Goal: Task Accomplishment & Management: Complete application form

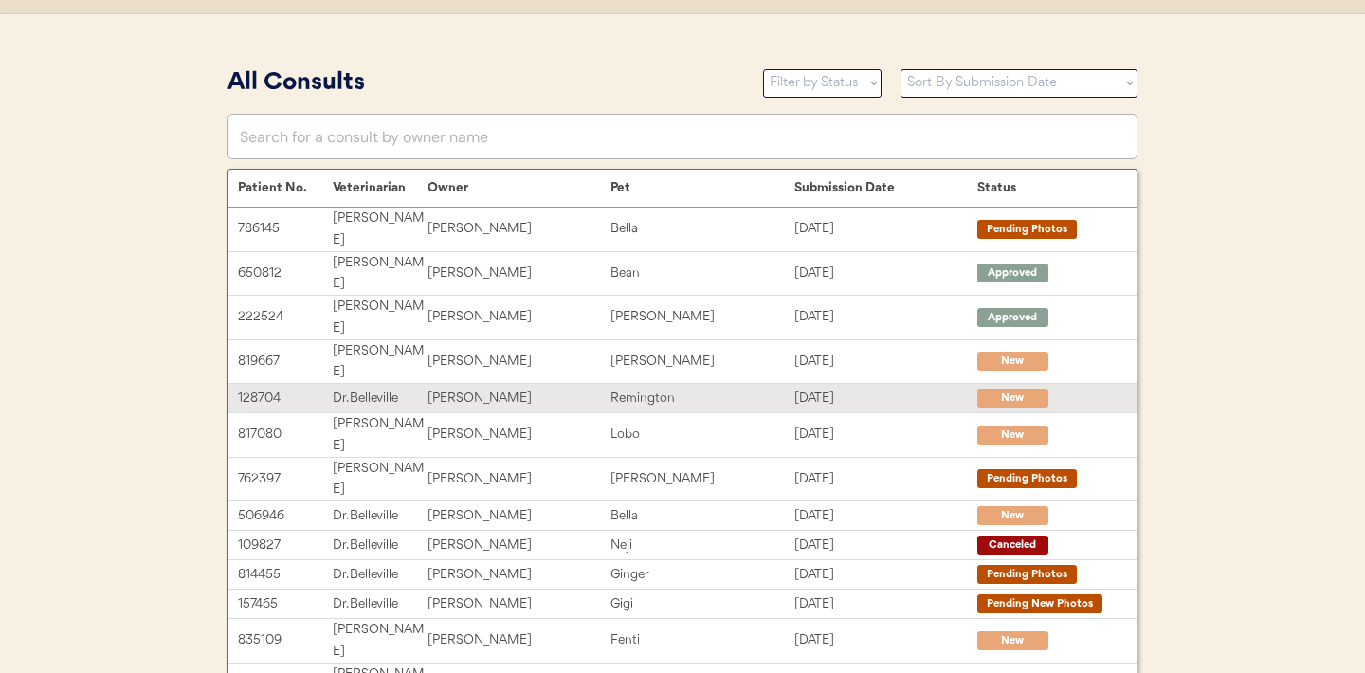
scroll to position [392, 0]
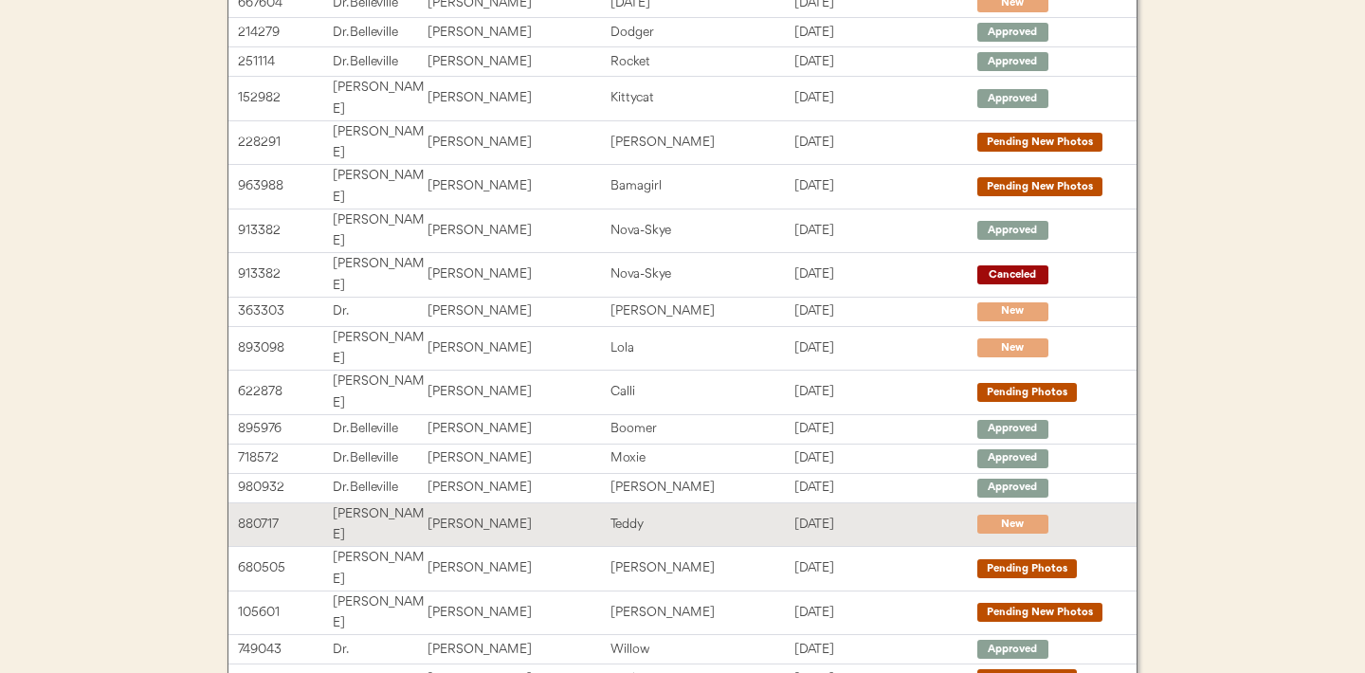
scroll to position [303, 0]
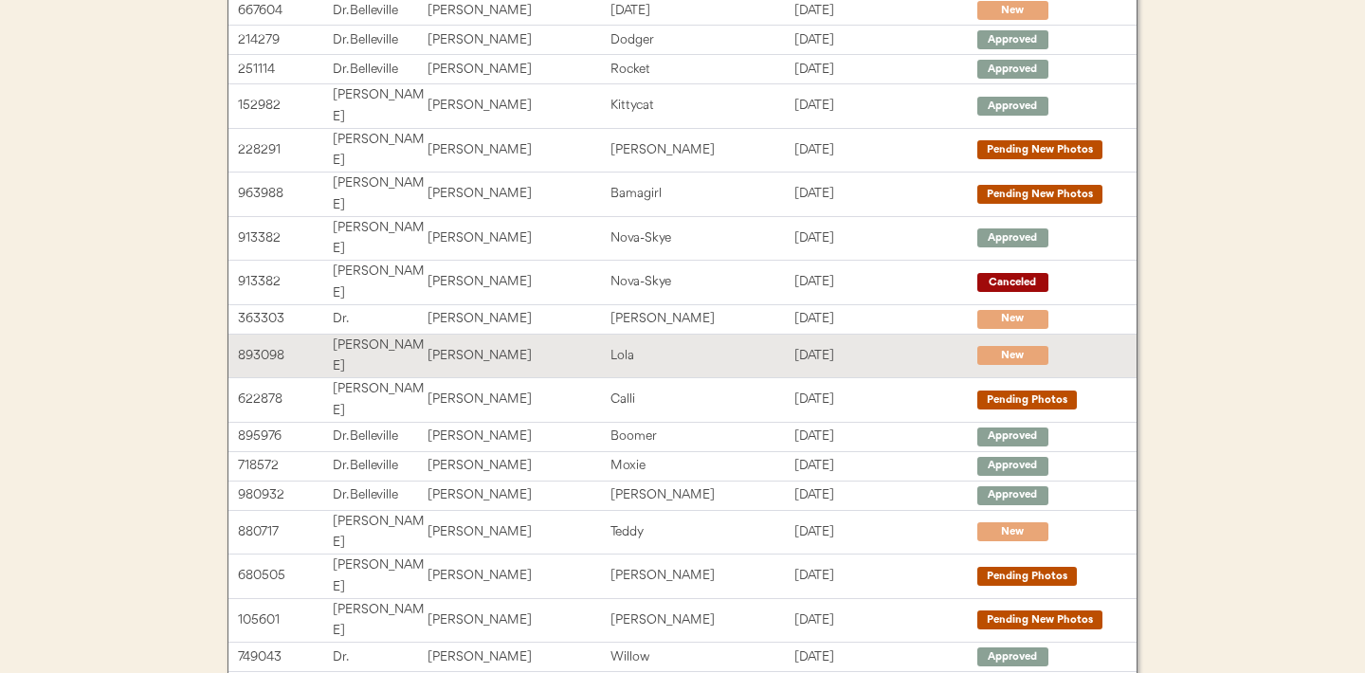
click at [648, 345] on div "Lola" at bounding box center [702, 356] width 183 height 22
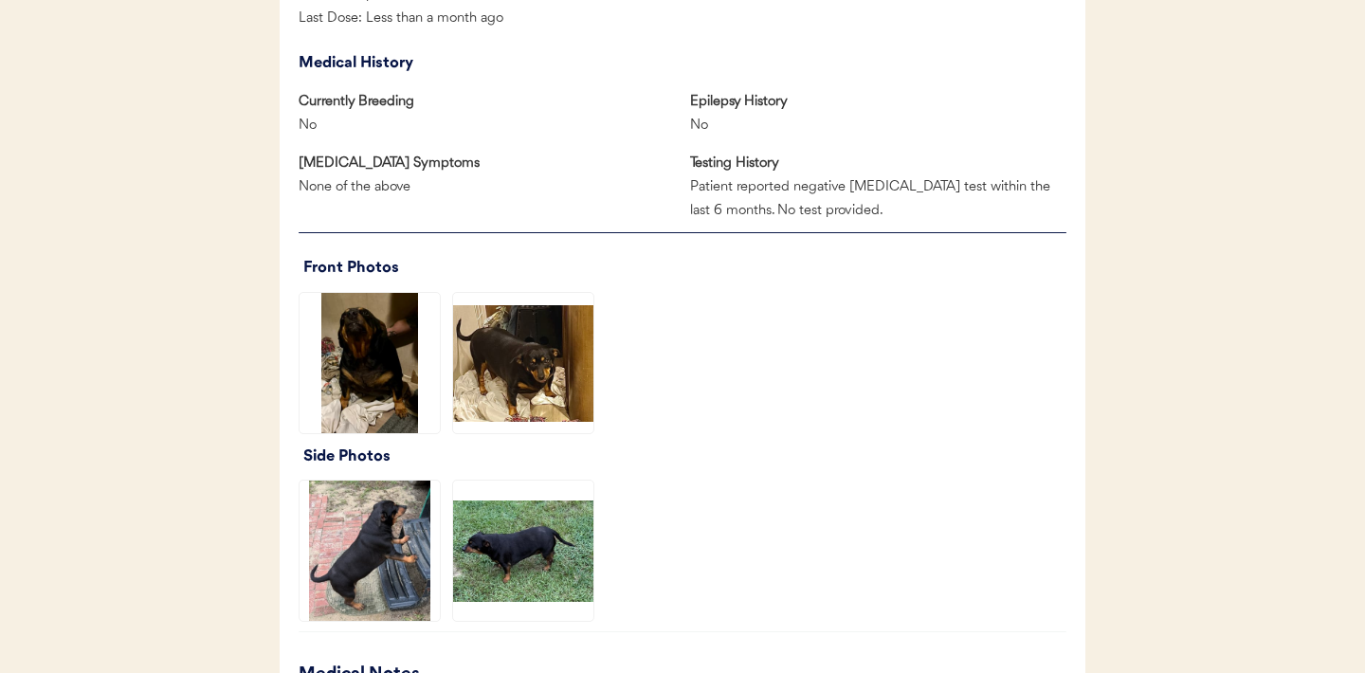
scroll to position [1228, 0]
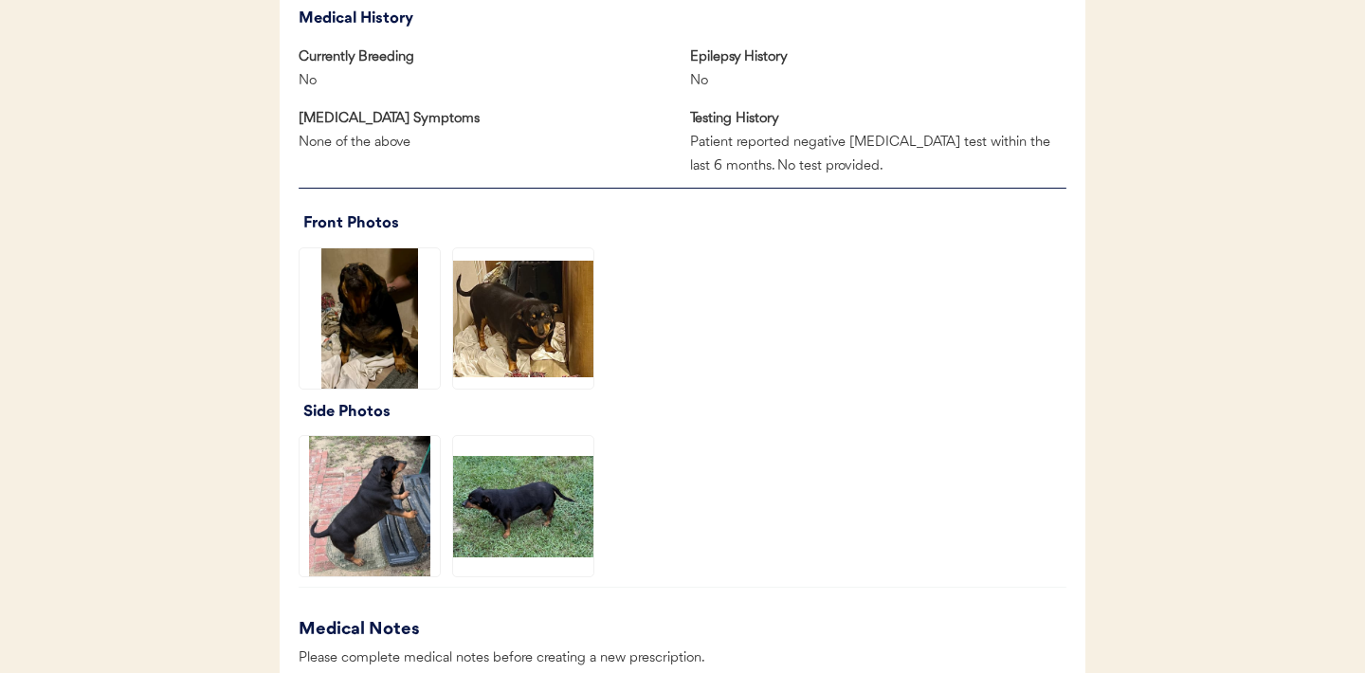
click at [571, 328] on img at bounding box center [523, 318] width 140 height 140
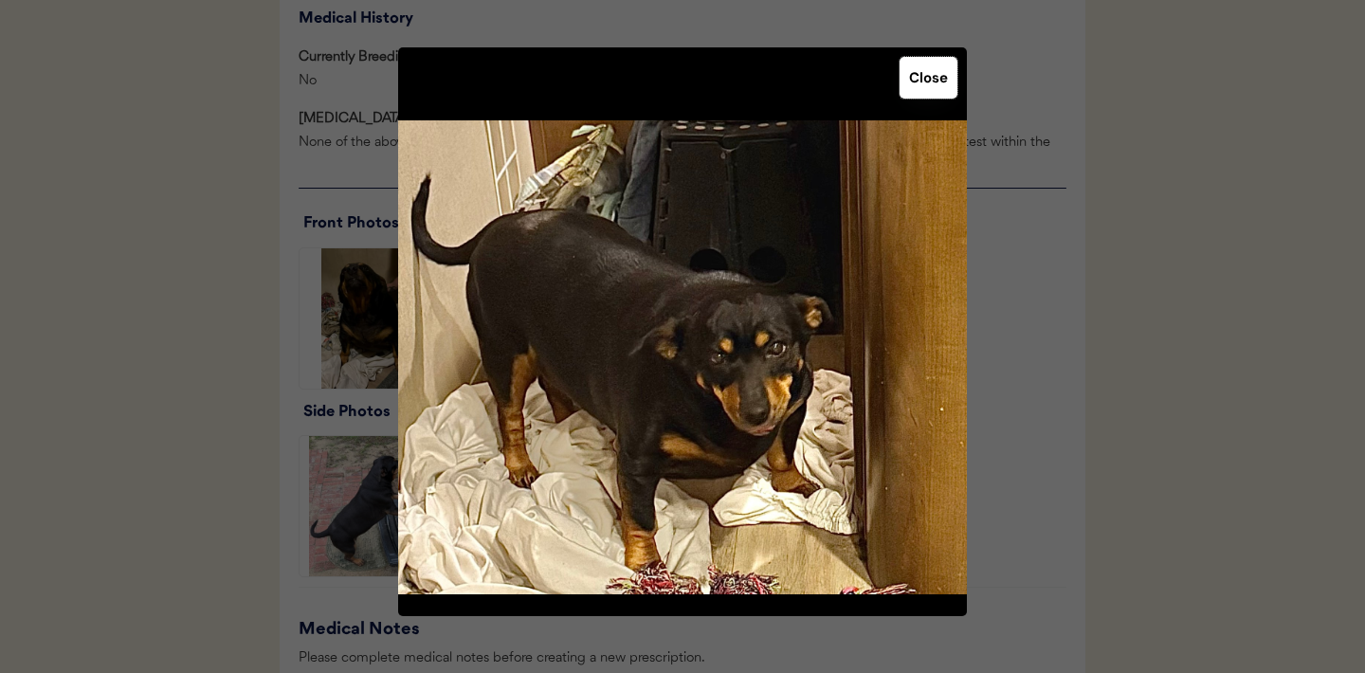
click at [918, 70] on button "Close" at bounding box center [929, 78] width 58 height 42
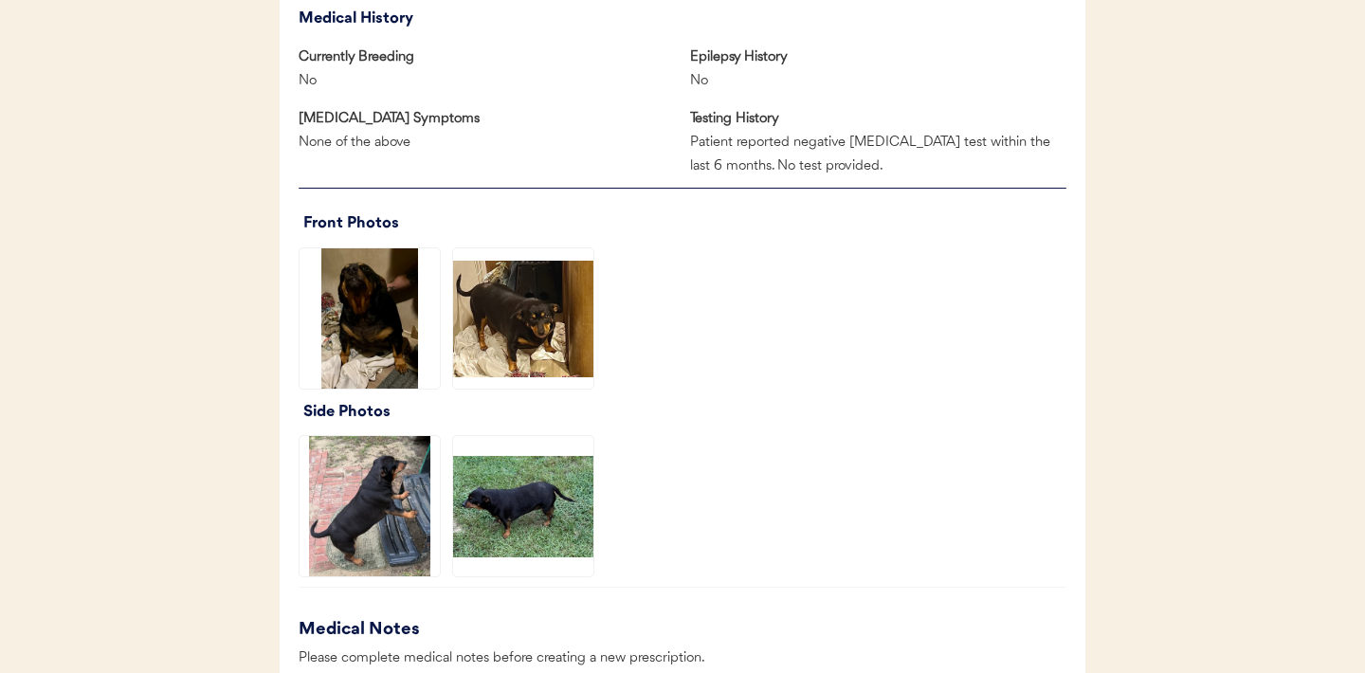
click at [378, 506] on img at bounding box center [370, 506] width 140 height 140
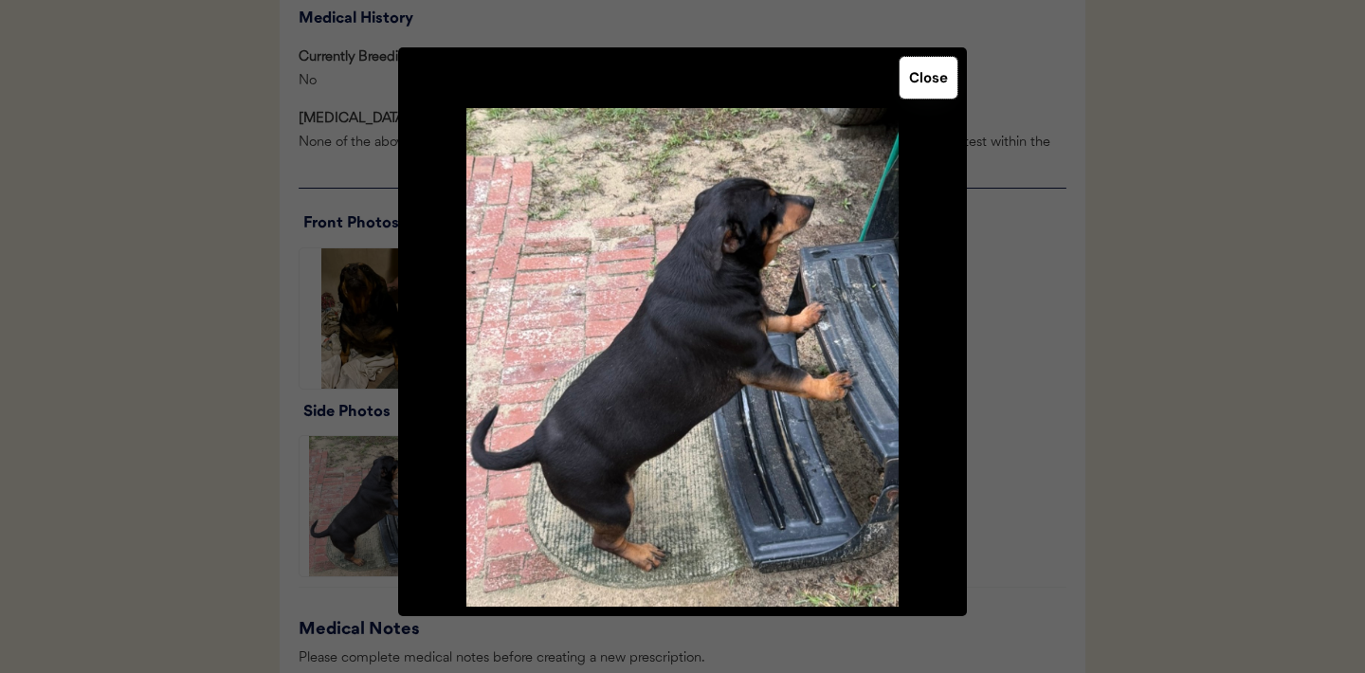
click at [928, 90] on button "Close" at bounding box center [929, 78] width 58 height 42
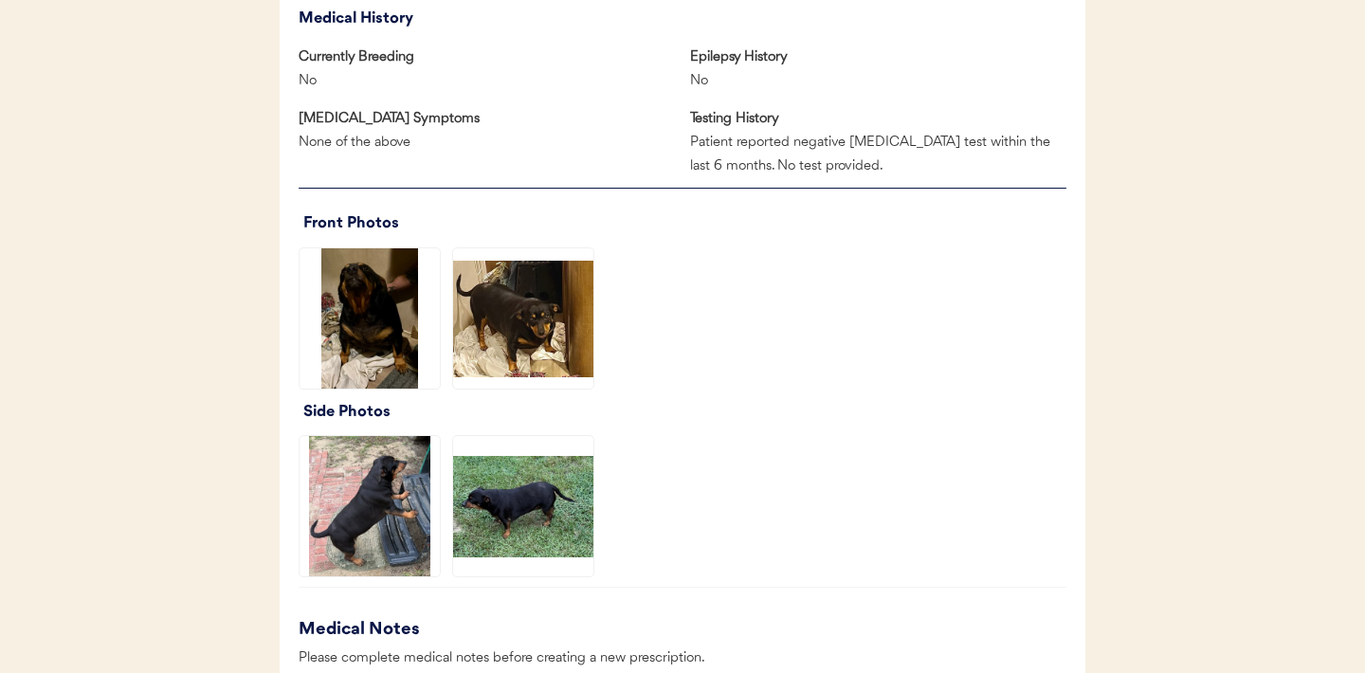
click at [523, 524] on img at bounding box center [523, 506] width 140 height 140
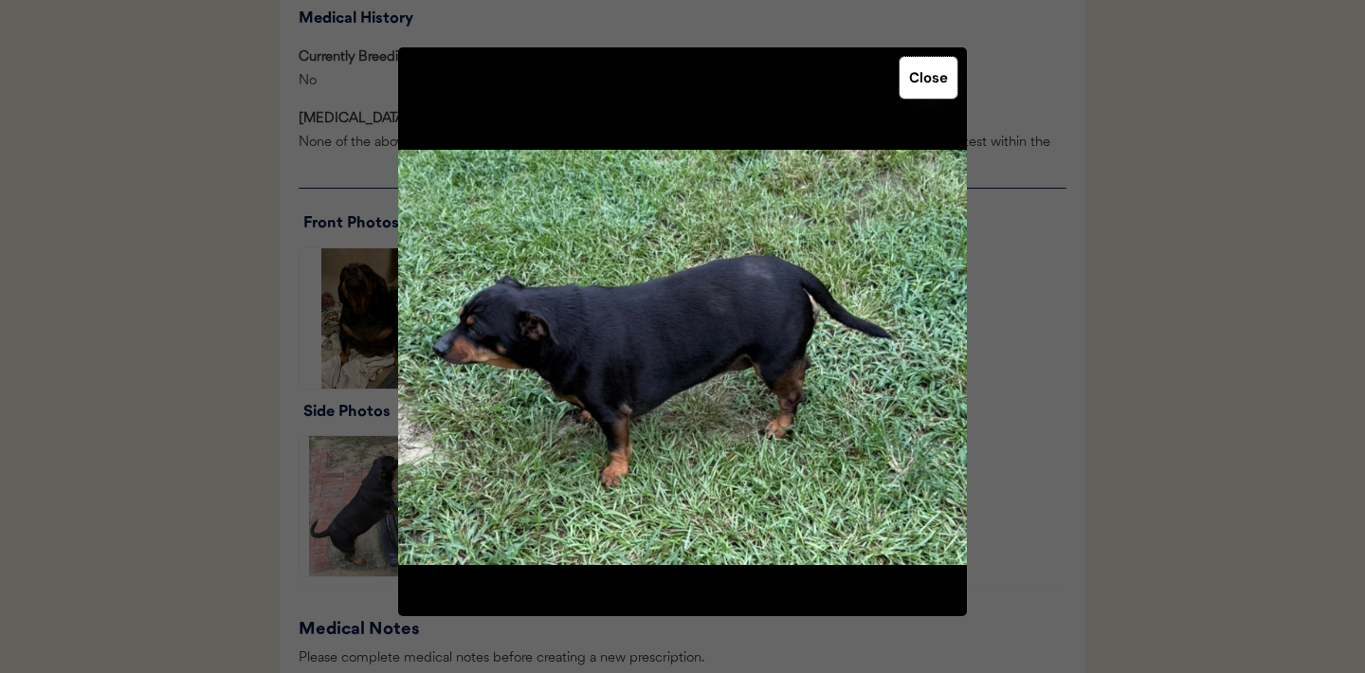
click at [927, 84] on button "Close" at bounding box center [929, 78] width 58 height 42
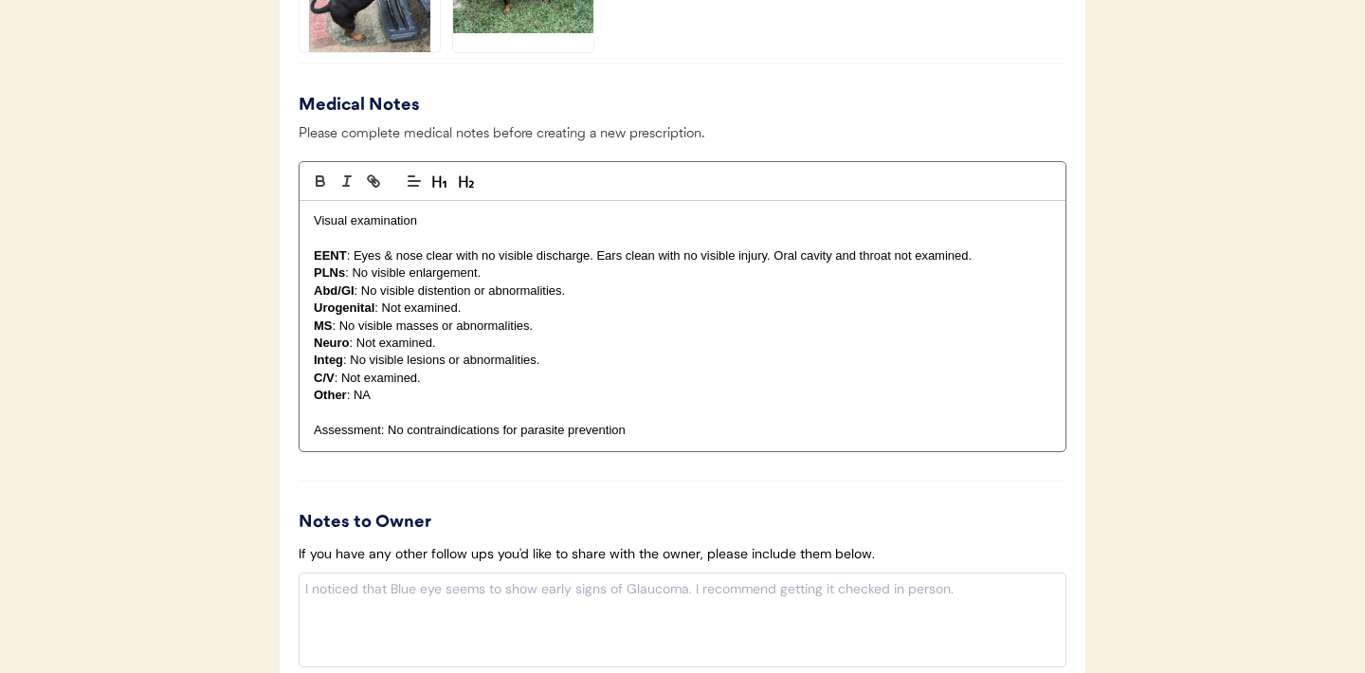
scroll to position [1761, 0]
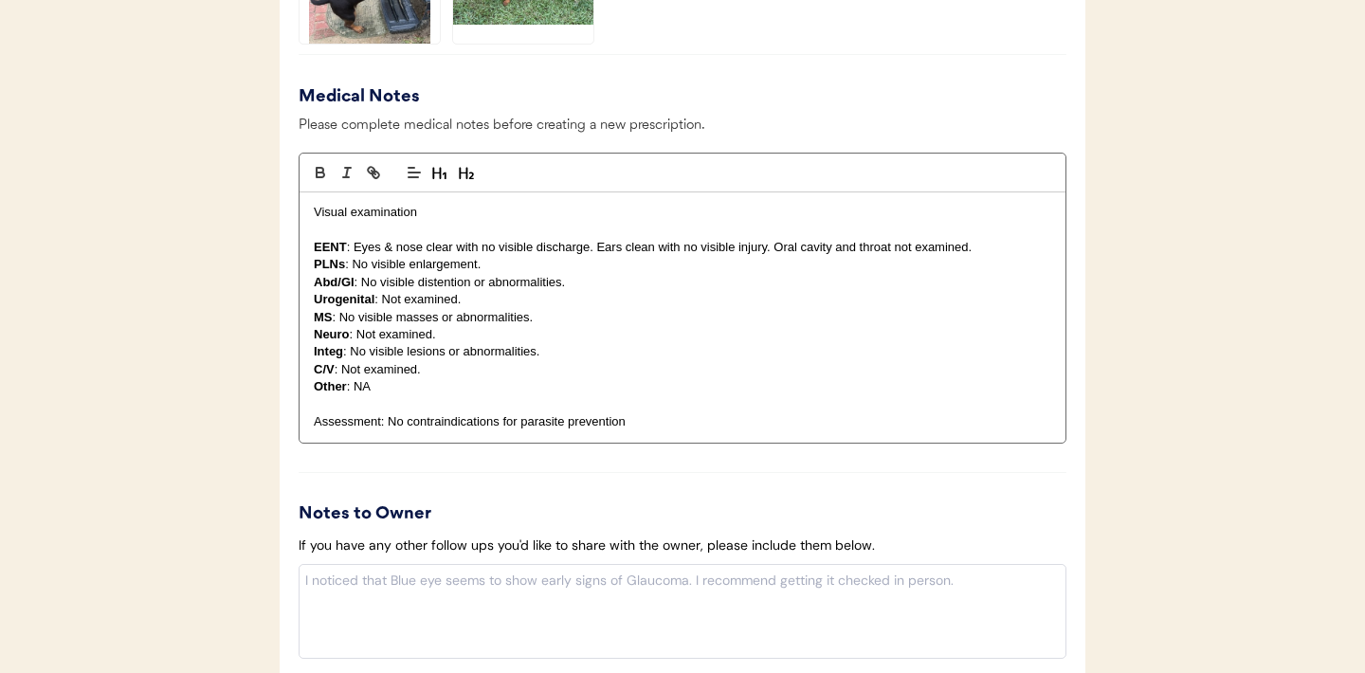
click at [553, 320] on p "MS : No visible masses or abnormalities." at bounding box center [683, 317] width 738 height 17
click at [557, 352] on p "Integ : No visible lesions or abnormalities." at bounding box center [683, 351] width 738 height 17
drag, startPoint x: 542, startPoint y: 353, endPoint x: 355, endPoint y: 351, distance: 187.7
click at [355, 351] on p "Integ : No visible lesions or abnormalities." at bounding box center [683, 351] width 738 height 17
click at [351, 348] on p "Integ : Thin hair on caudal dorsum" at bounding box center [683, 351] width 738 height 17
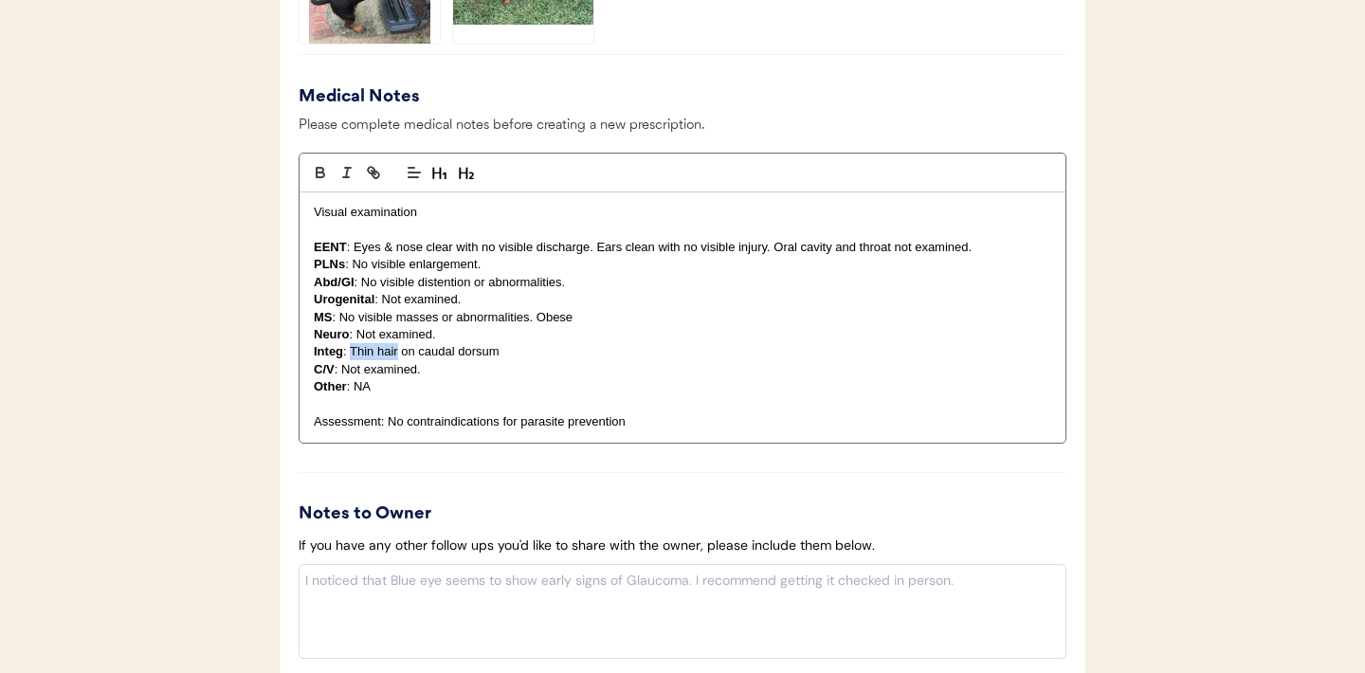
drag, startPoint x: 397, startPoint y: 354, endPoint x: 350, endPoint y: 354, distance: 47.4
click at [350, 354] on p "Integ : Thin hair on caudal dorsum" at bounding box center [683, 351] width 738 height 17
click at [556, 364] on p "C/V : Not examined." at bounding box center [683, 369] width 738 height 17
click at [565, 349] on p "Integ : Patch of hair loss on caudal dorsum" at bounding box center [683, 351] width 738 height 17
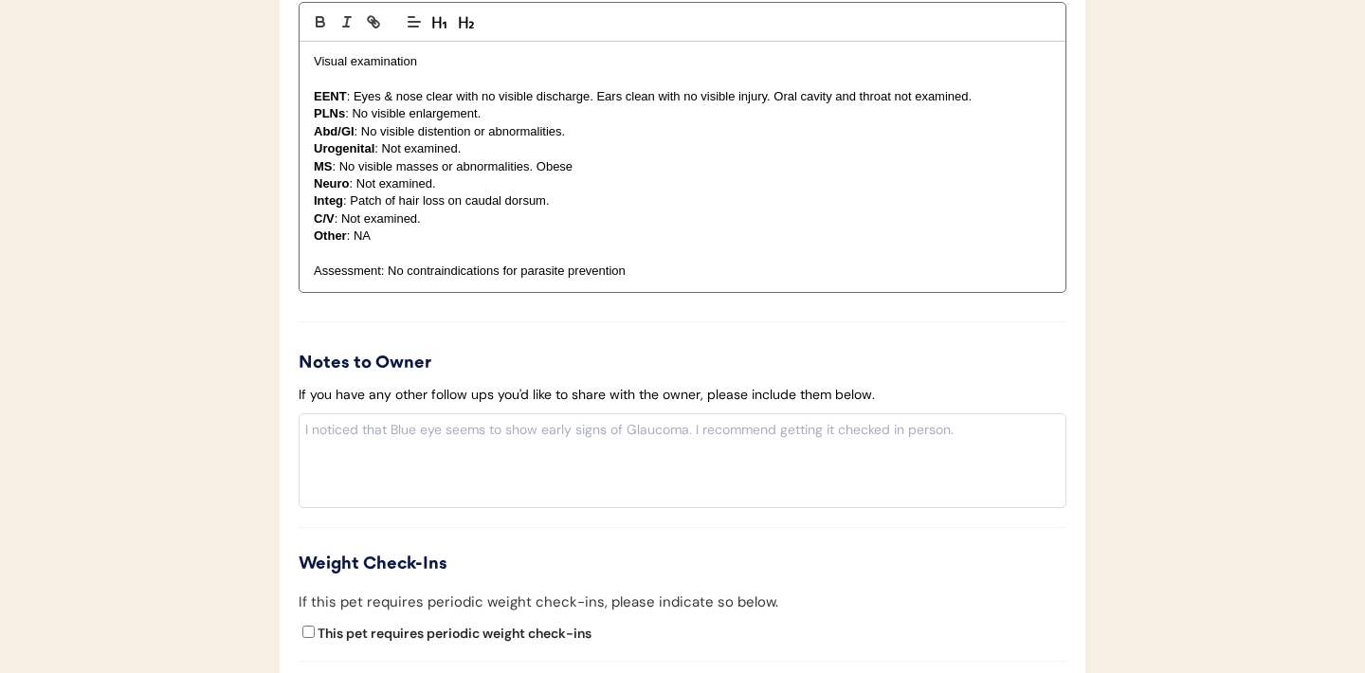
scroll to position [2186, 0]
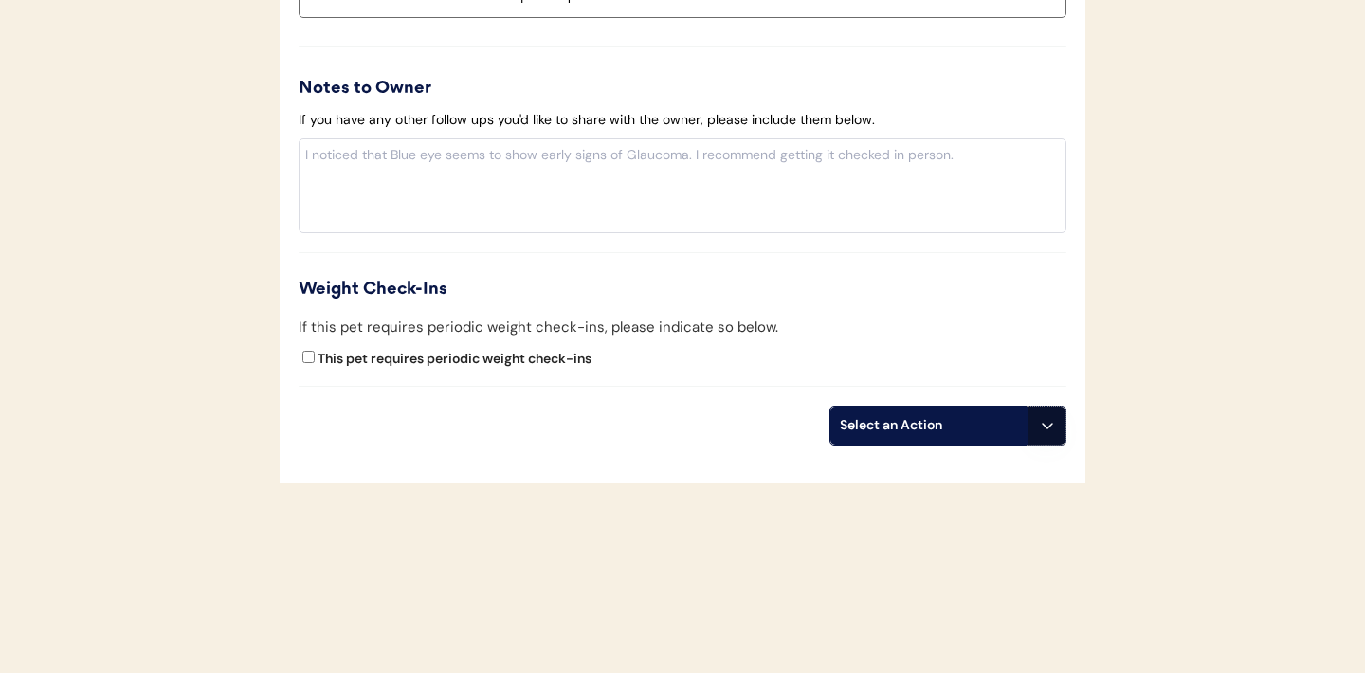
click at [1040, 423] on icon at bounding box center [1047, 425] width 15 height 15
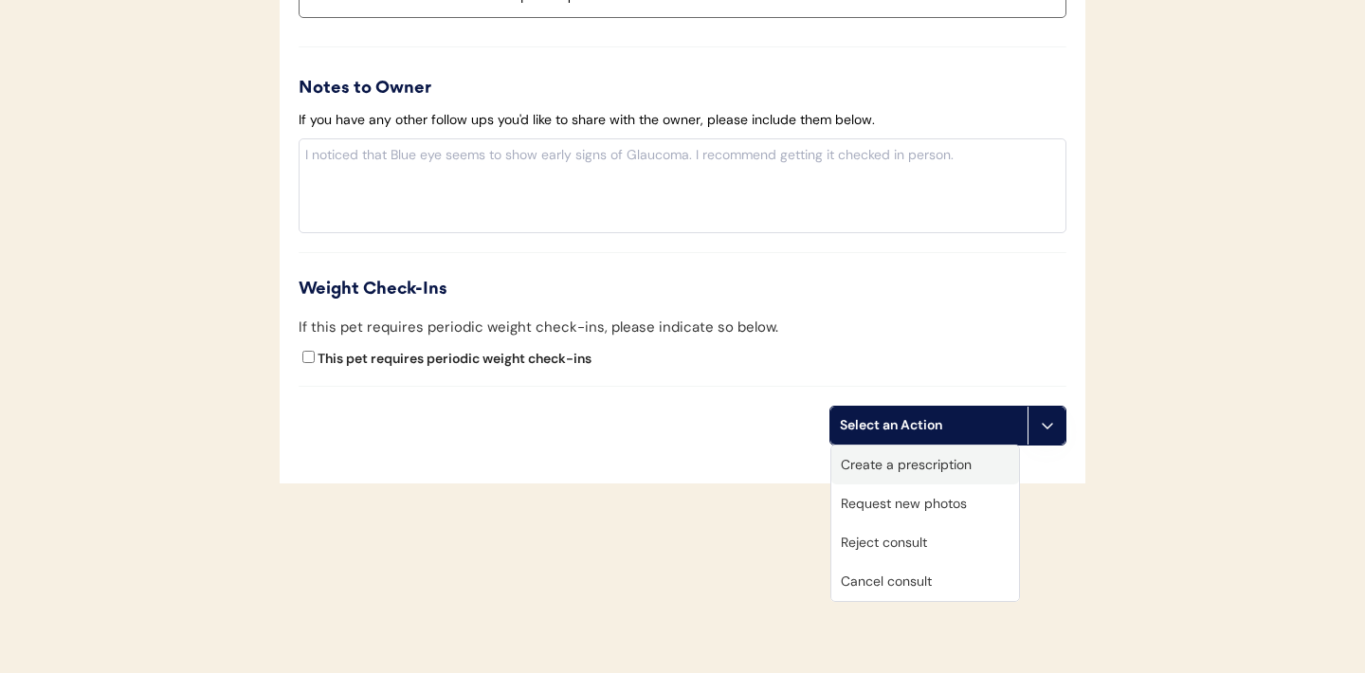
click at [937, 469] on div "Create a prescription" at bounding box center [925, 465] width 188 height 39
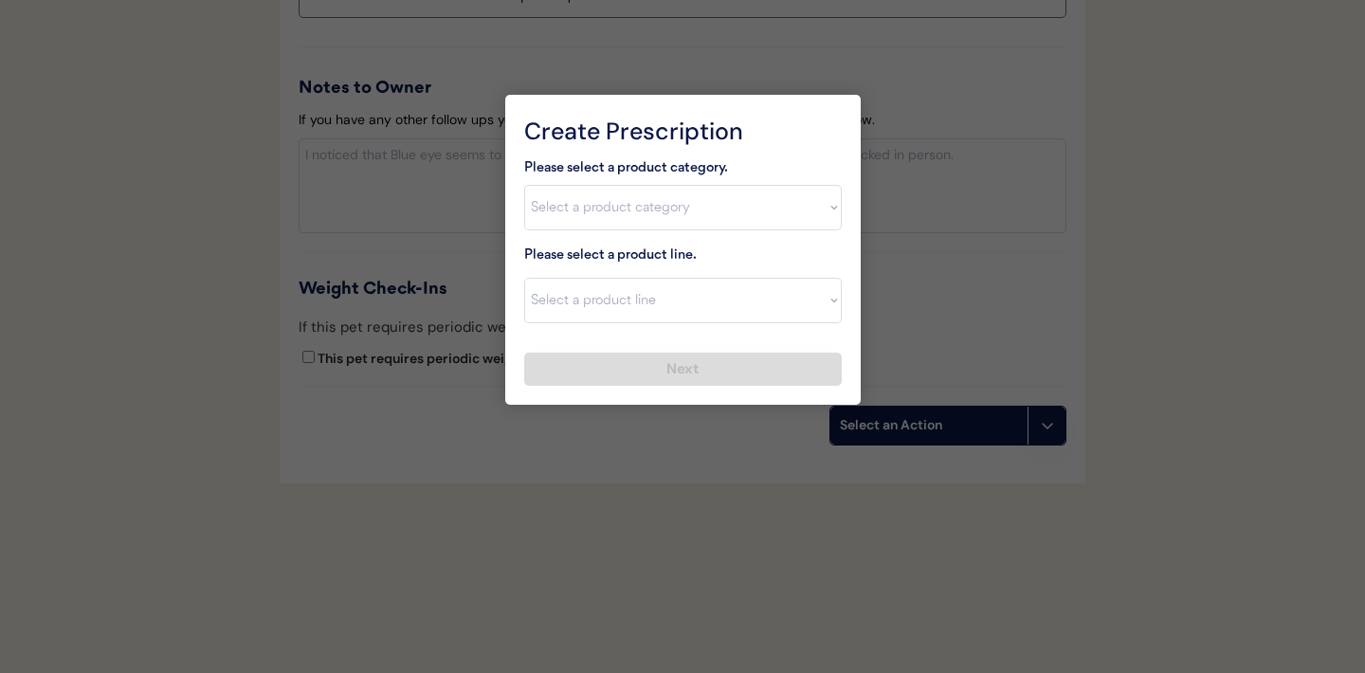
click at [827, 208] on select "Select a product category Allergies Antibiotics Anxiety Combo Parasite Preventi…" at bounding box center [683, 208] width 318 height 46
select select ""combo_parasite_prevention""
click at [802, 316] on select "Select a product line" at bounding box center [683, 301] width 318 height 46
click at [822, 216] on select "Select a product category Allergies Antibiotics Anxiety Combo Parasite Preventi…" at bounding box center [683, 208] width 318 height 46
click at [838, 305] on select "Select a product line Advantage Multi for Dogs Credelio Quattro NexGard Plus Ne…" at bounding box center [683, 301] width 318 height 46
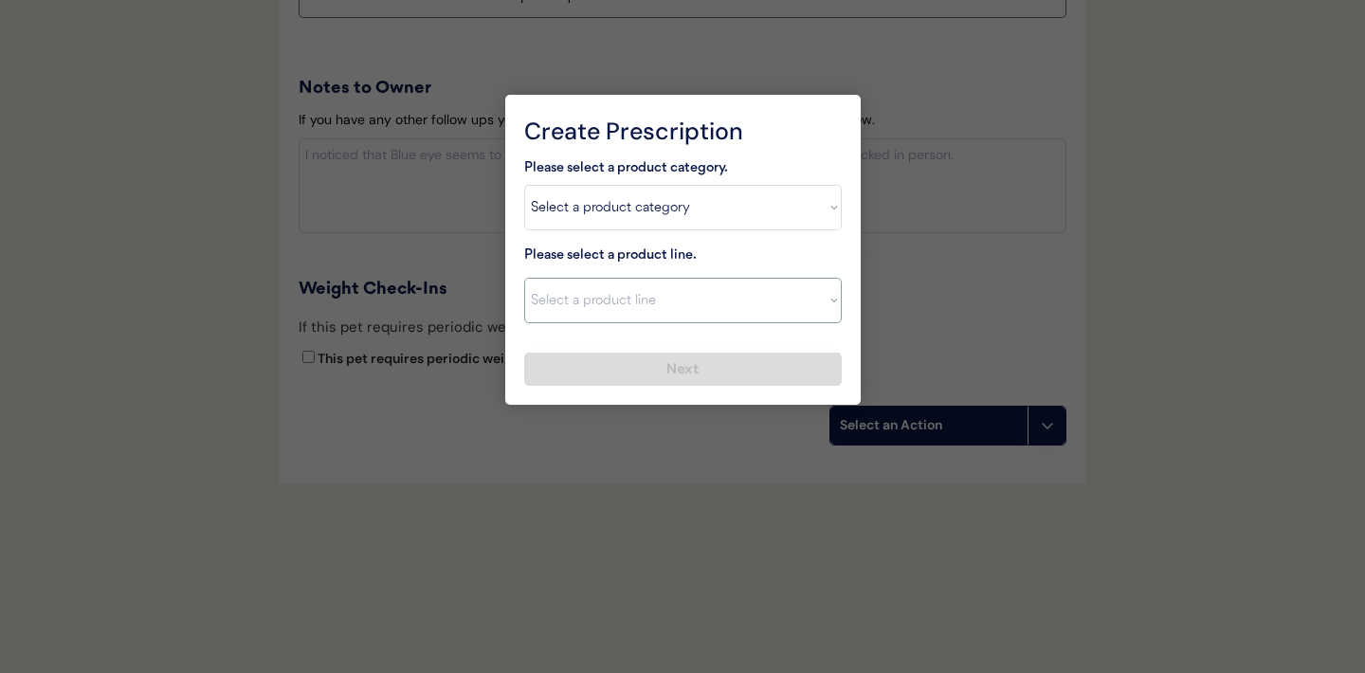
select select ""Simparica Trio""
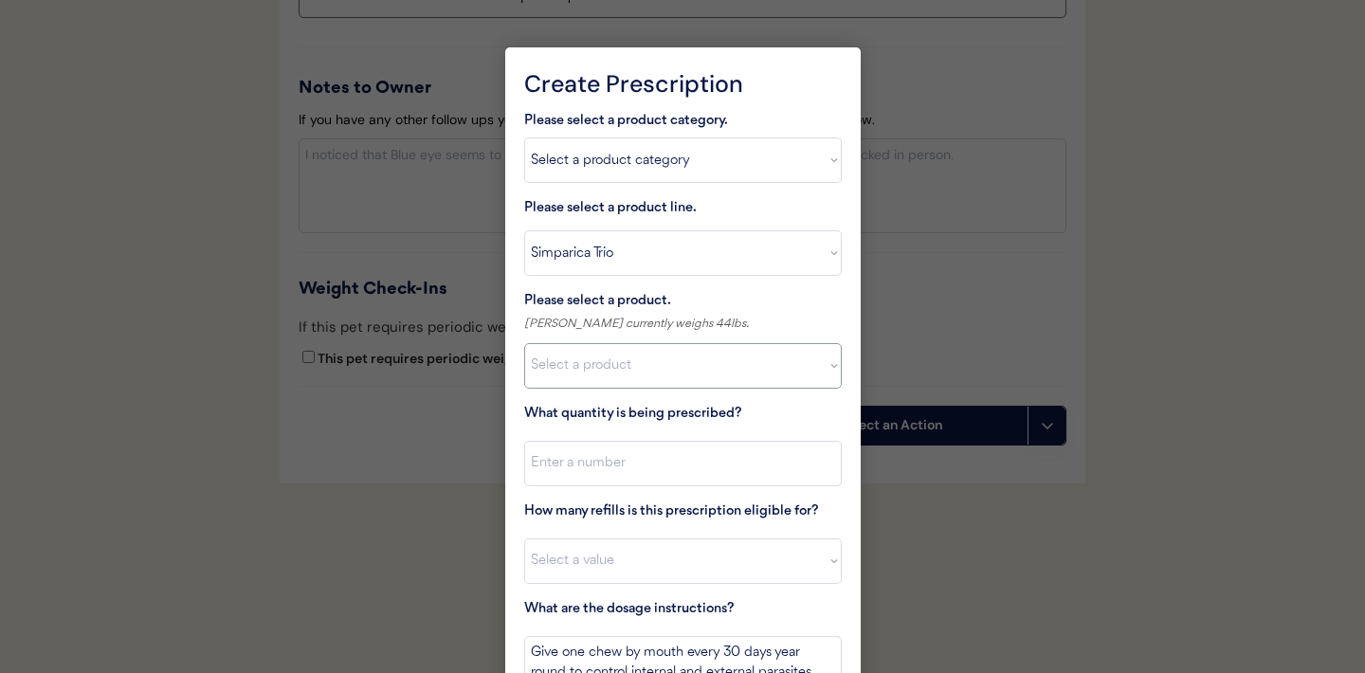
click at [806, 368] on select "Select a product Simparica Trio, 2.8 - 5.5lbs Simparica Trio, 5.6 - 11lbs Simpa…" at bounding box center [683, 366] width 318 height 46
select select ""1348695171700984260__LOOKUP__1704773707524x107284382987270270""
click at [681, 465] on input "input" at bounding box center [683, 464] width 318 height 46
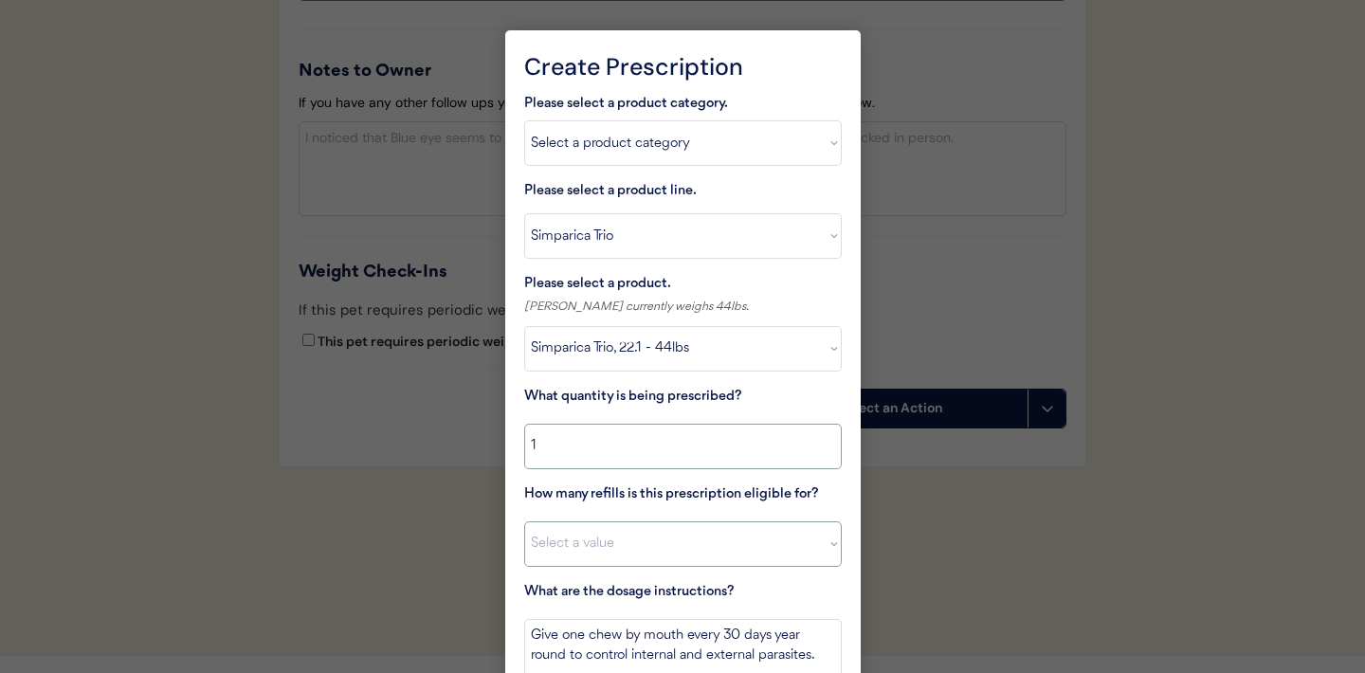
type input "1"
click at [725, 556] on select "Select a value 0 1 2 3 4 5 6 7 8 9 10 11" at bounding box center [683, 544] width 318 height 46
select select "11"
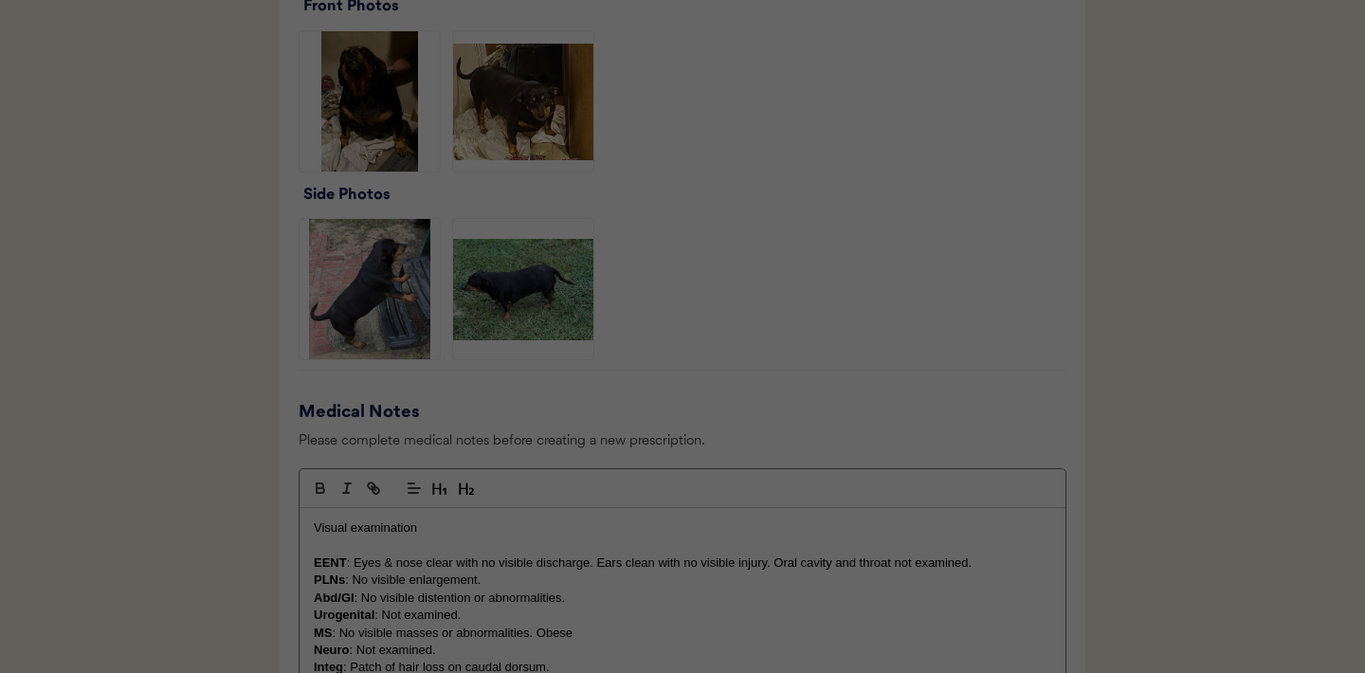
scroll to position [2301, 0]
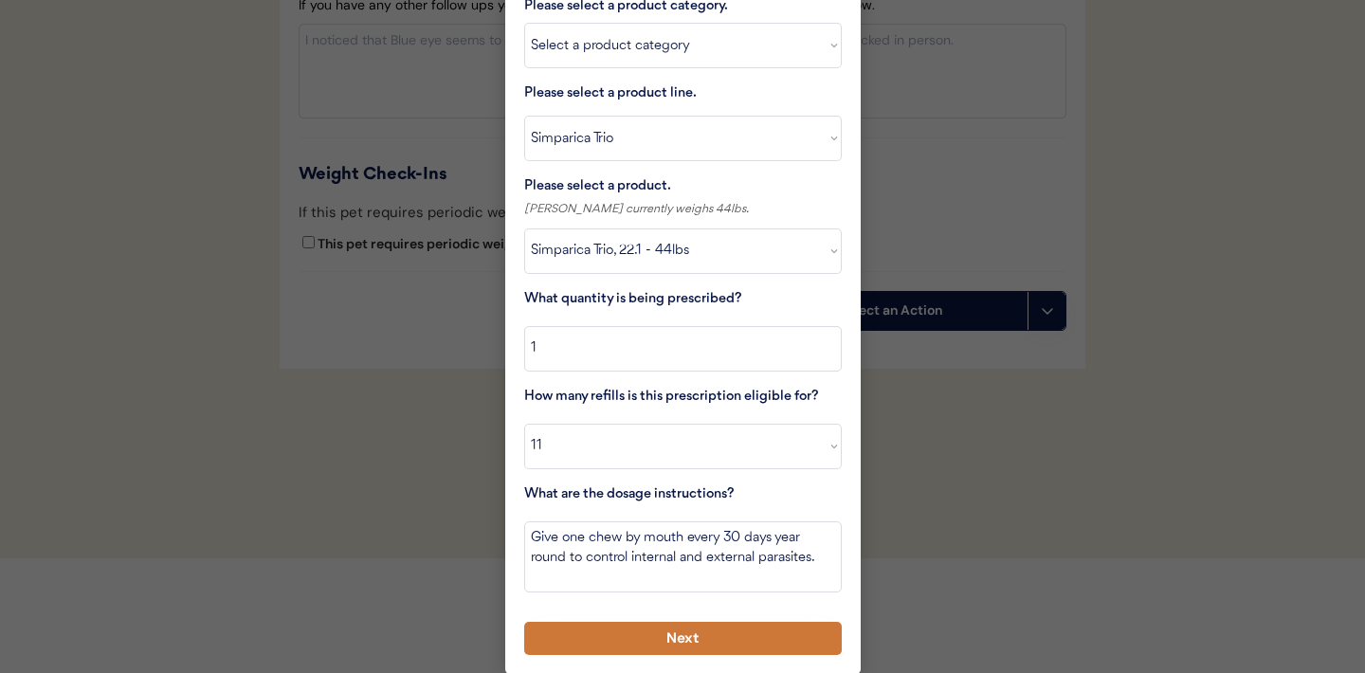
click at [656, 642] on button "Next" at bounding box center [683, 638] width 318 height 33
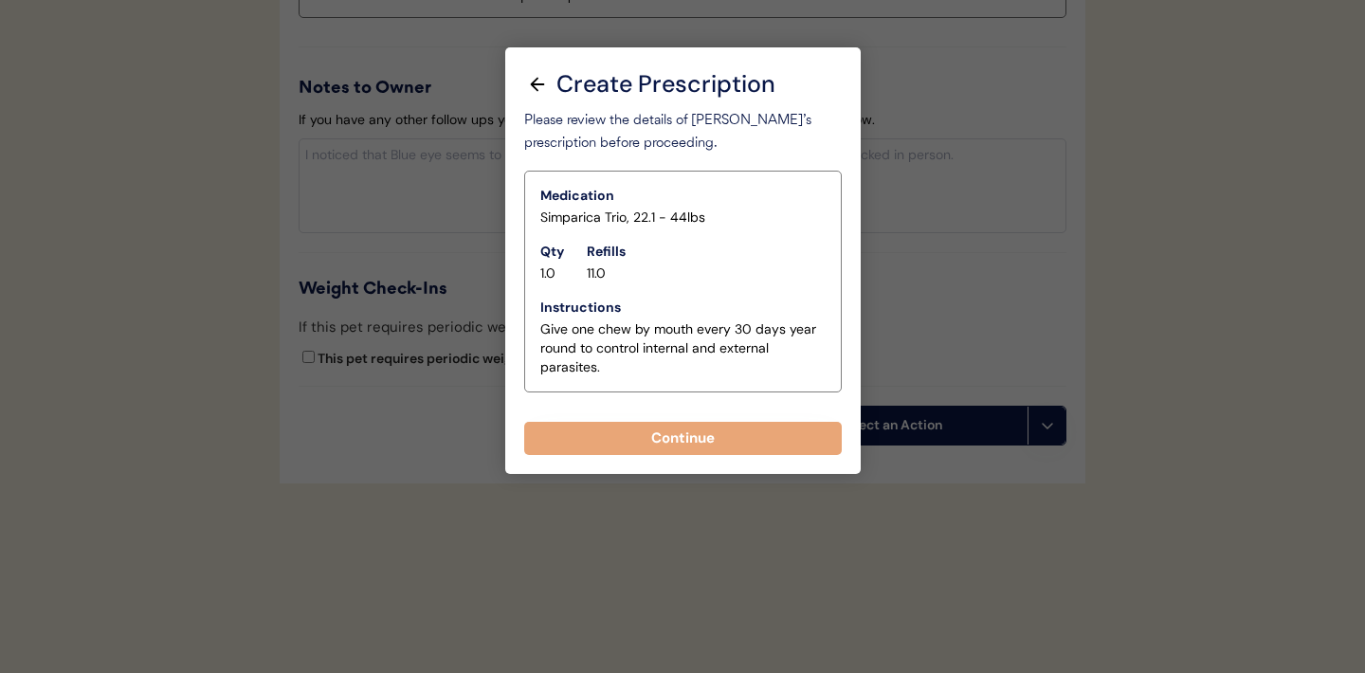
scroll to position [2186, 0]
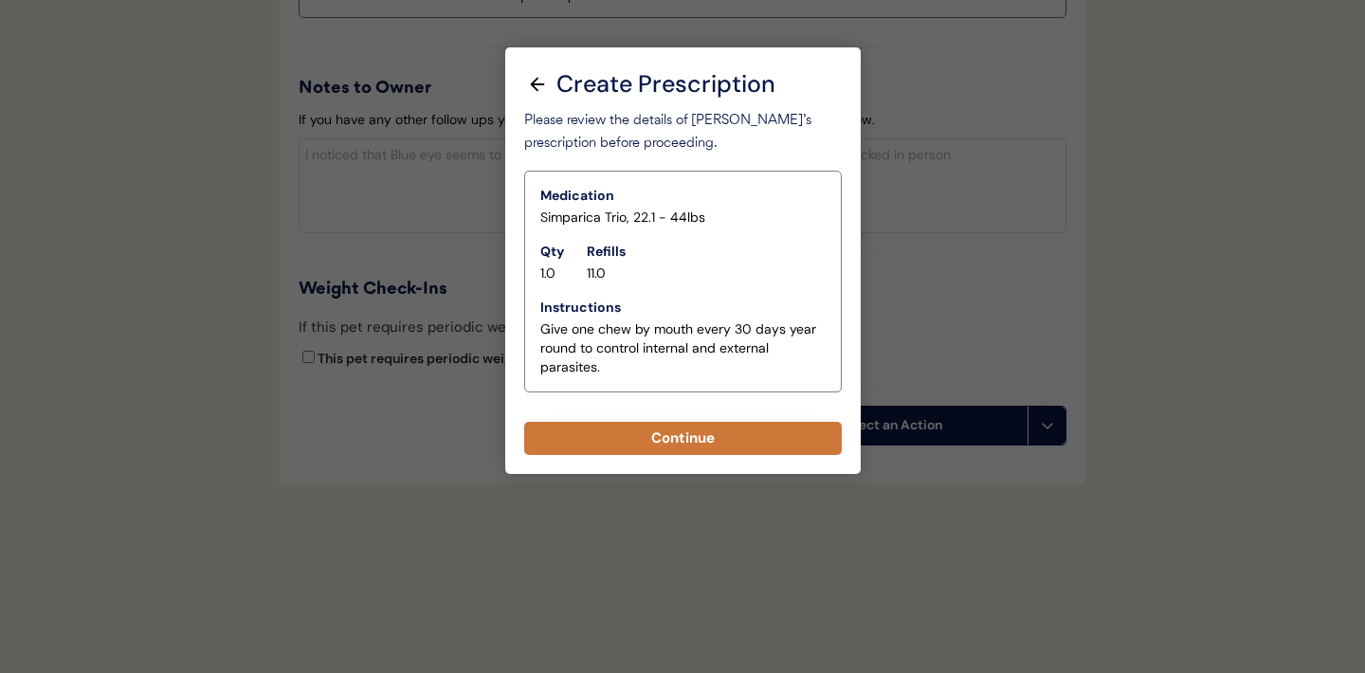
click at [697, 445] on button "Continue" at bounding box center [683, 438] width 318 height 33
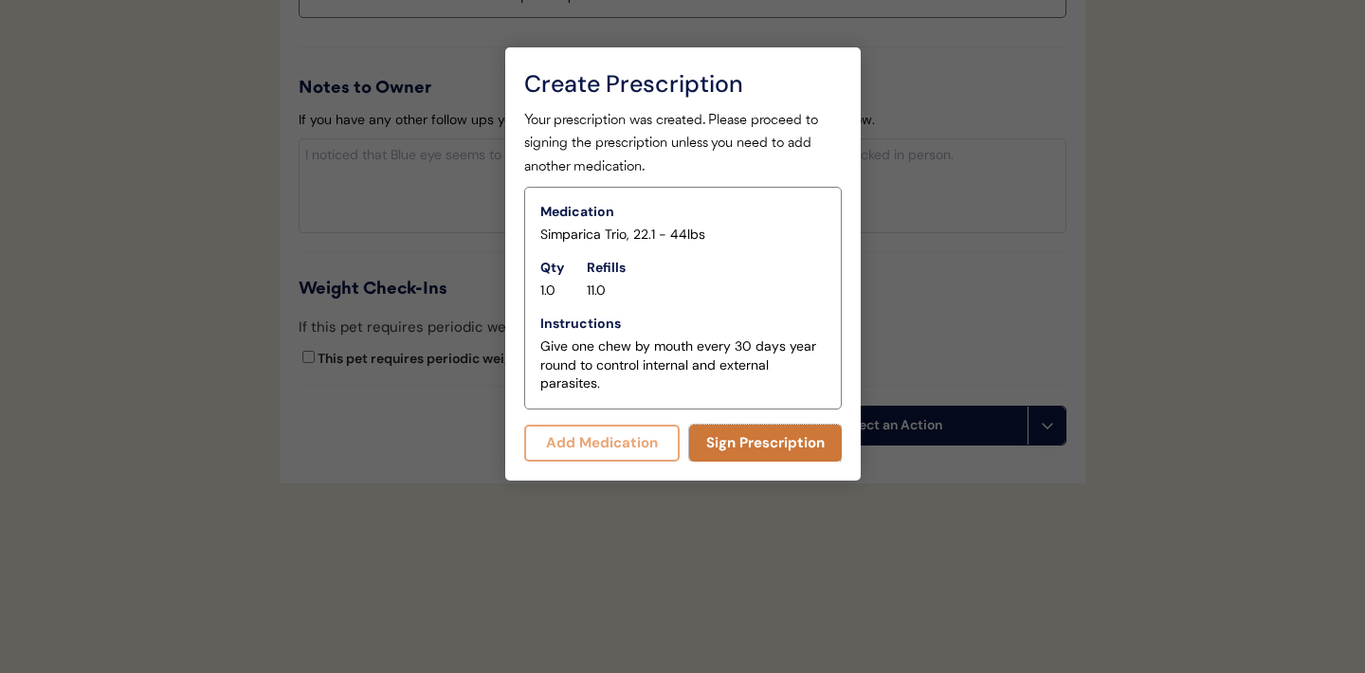
click at [762, 446] on button "Sign Prescription" at bounding box center [765, 443] width 153 height 37
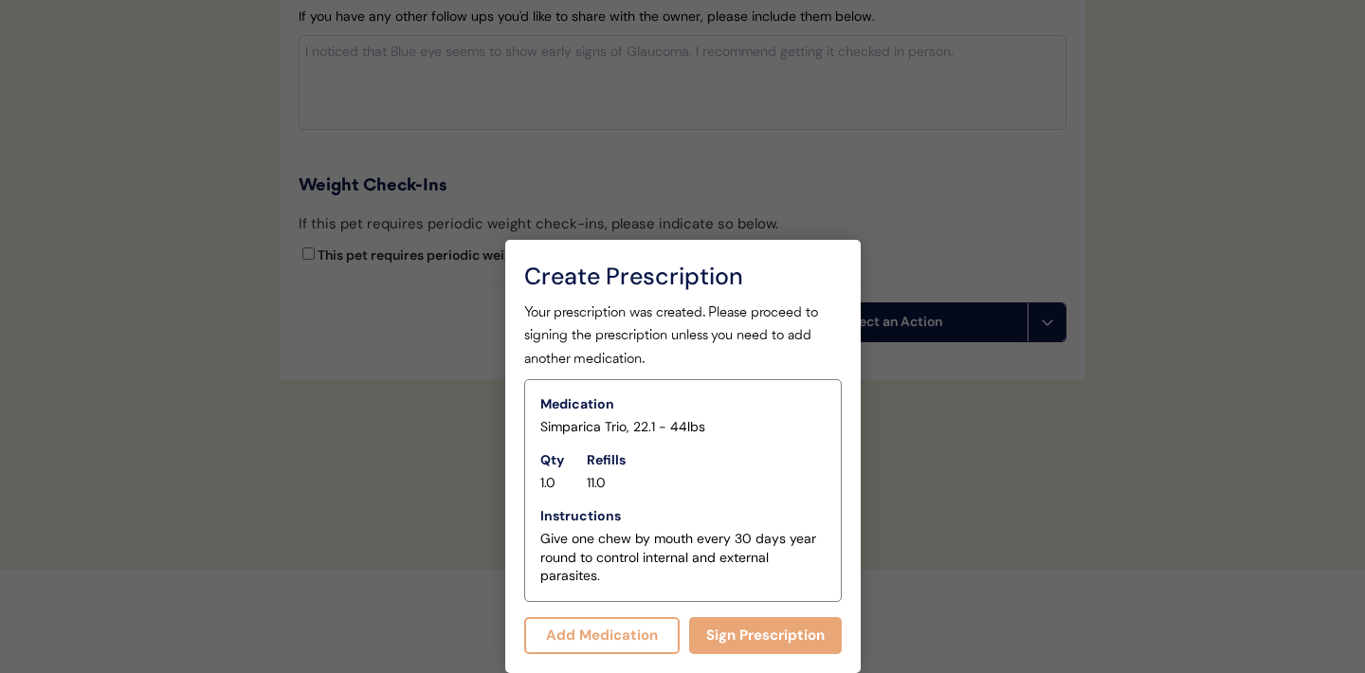
scroll to position [2169, 0]
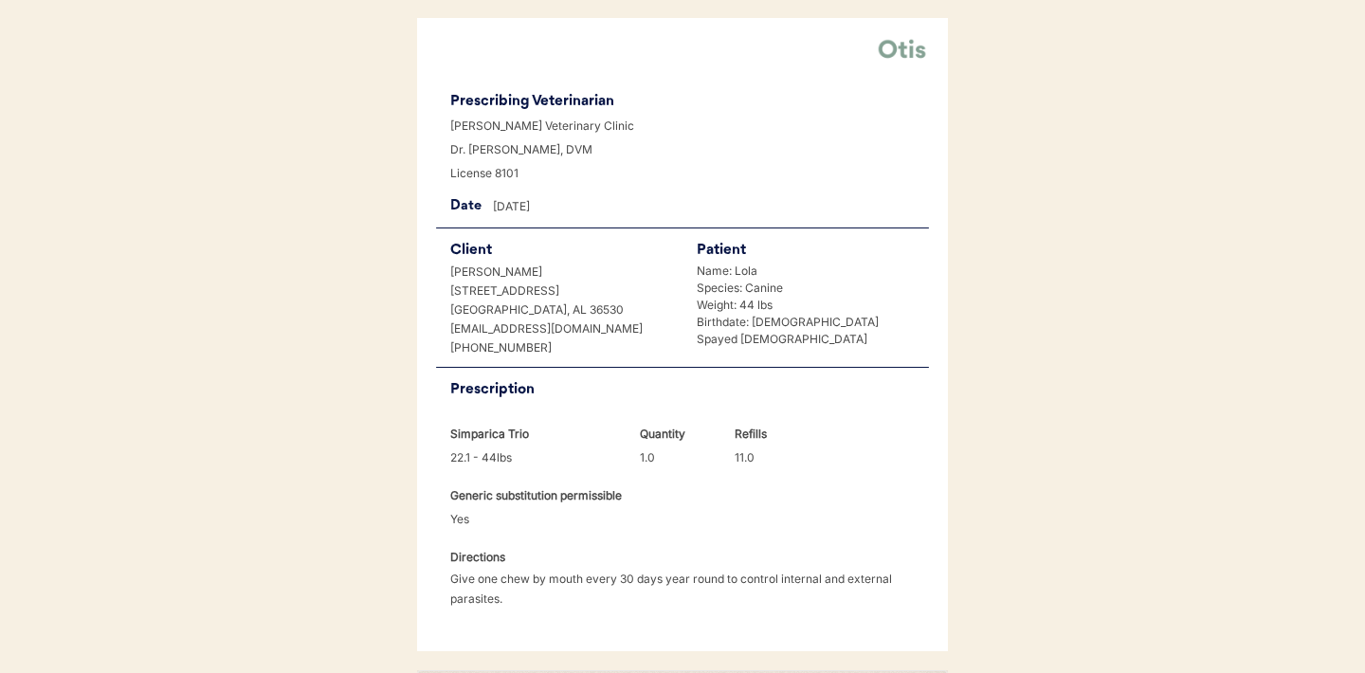
scroll to position [487, 0]
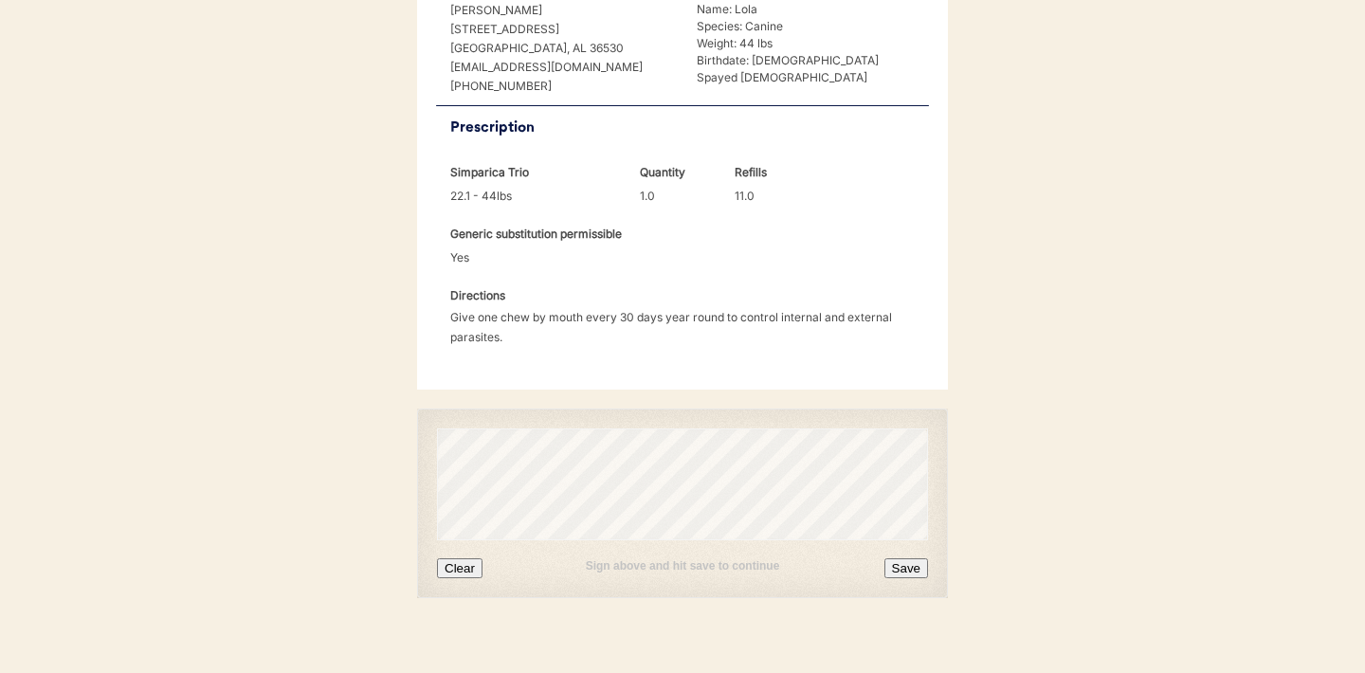
click at [464, 558] on button "Clear" at bounding box center [460, 568] width 46 height 20
click at [908, 558] on button "Save" at bounding box center [907, 568] width 44 height 20
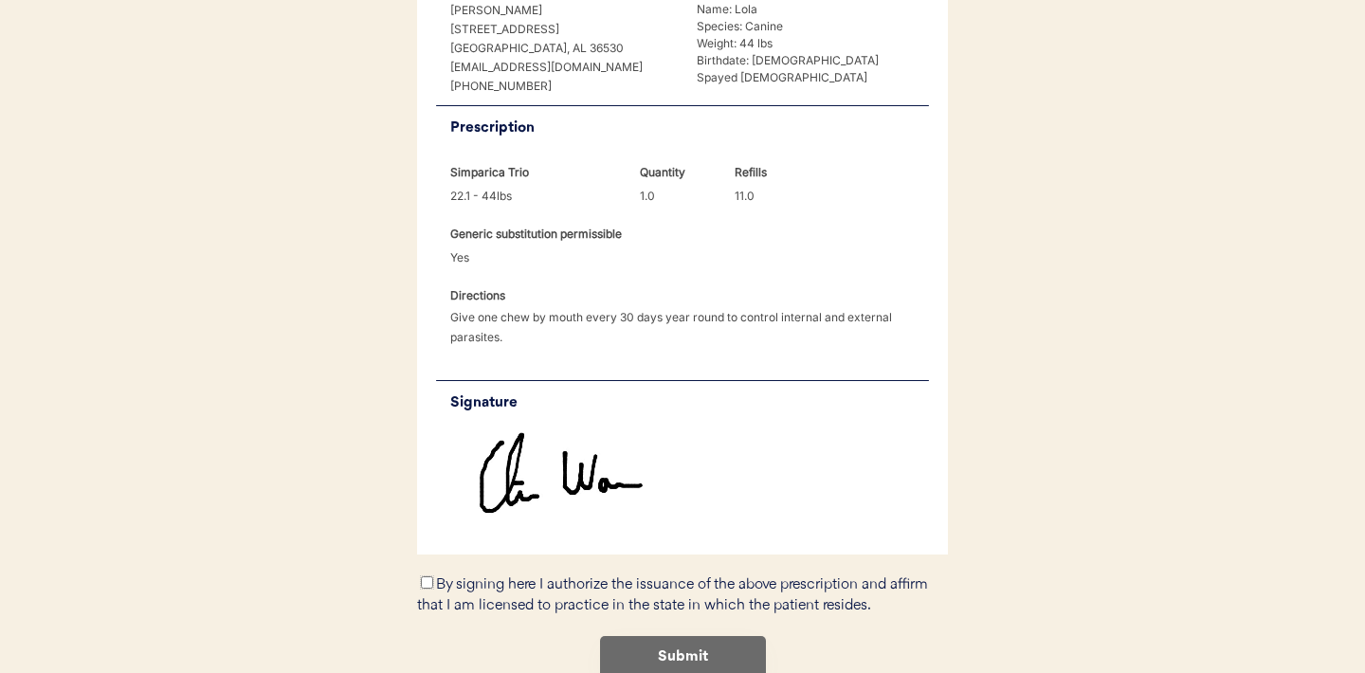
click at [423, 576] on input "By signing here I authorize the issuance of the above prescription and affirm t…" at bounding box center [427, 582] width 12 height 12
checkbox input "true"
click at [706, 636] on button "Submit" at bounding box center [683, 657] width 166 height 43
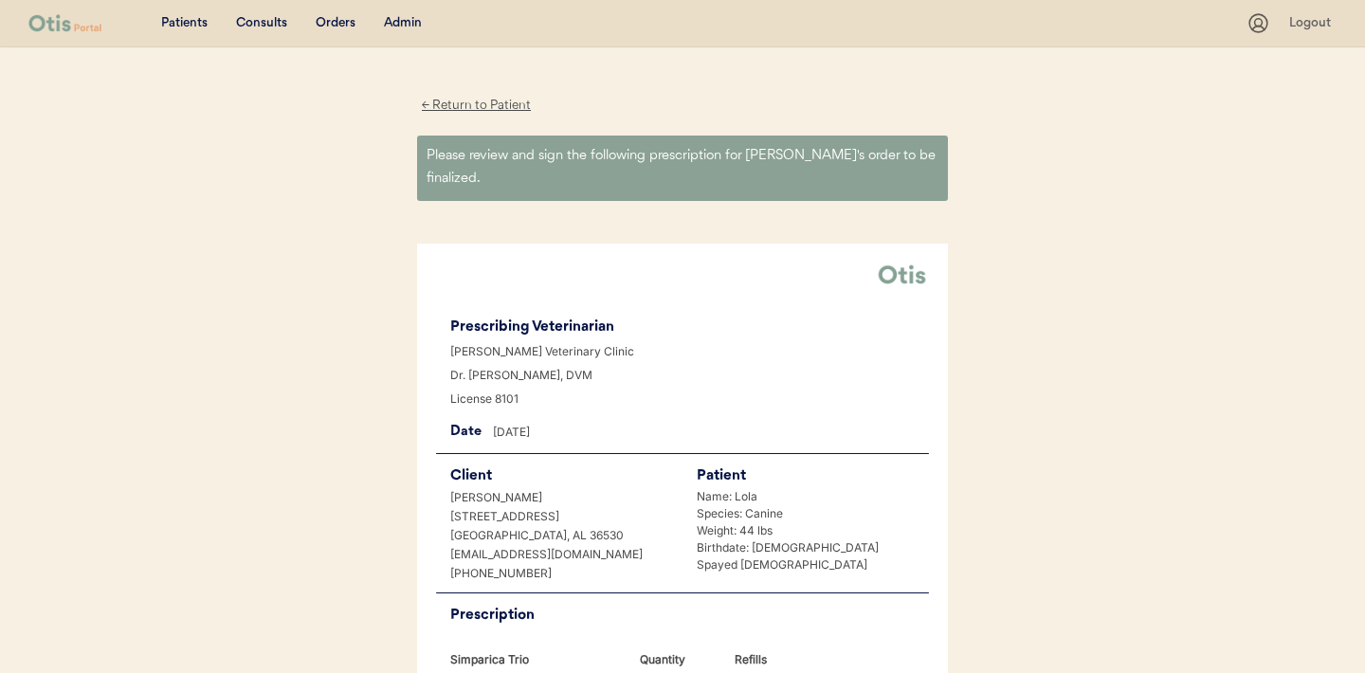
scroll to position [0, 0]
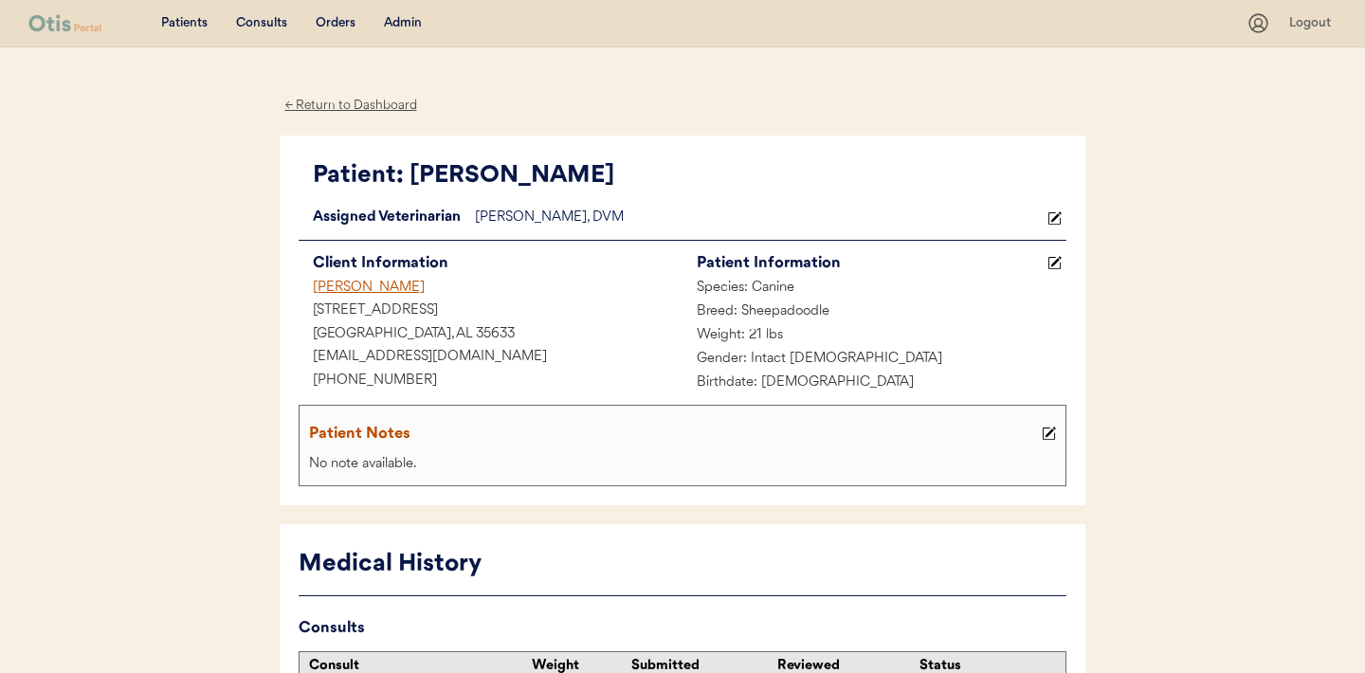
click at [264, 27] on div "Consults" at bounding box center [261, 23] width 51 height 19
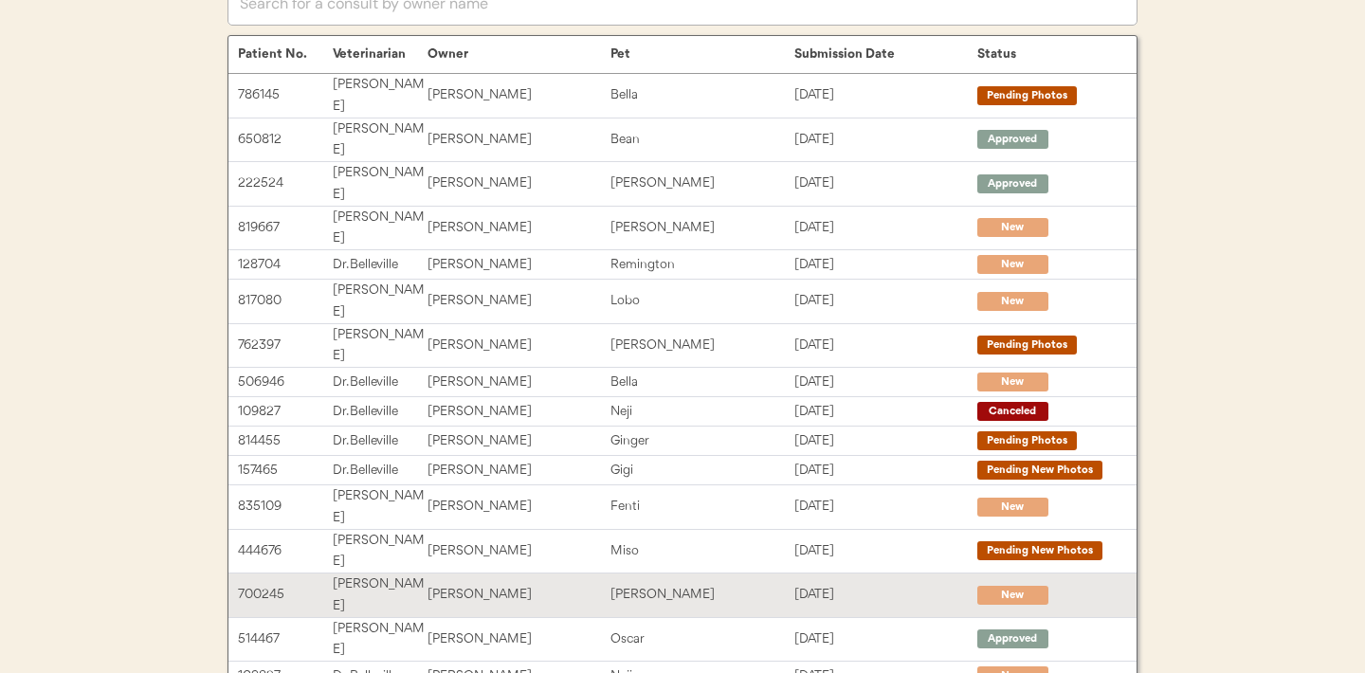
scroll to position [392, 0]
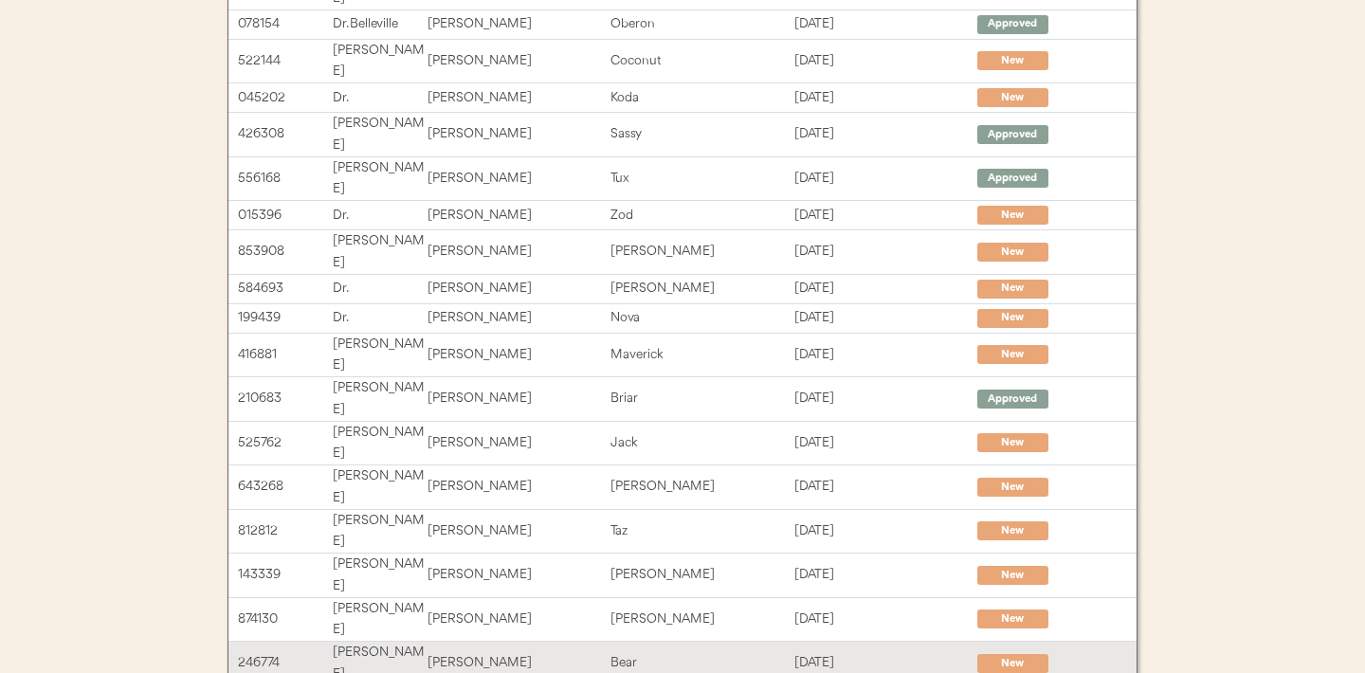
click at [657, 652] on div "Bear" at bounding box center [702, 663] width 183 height 22
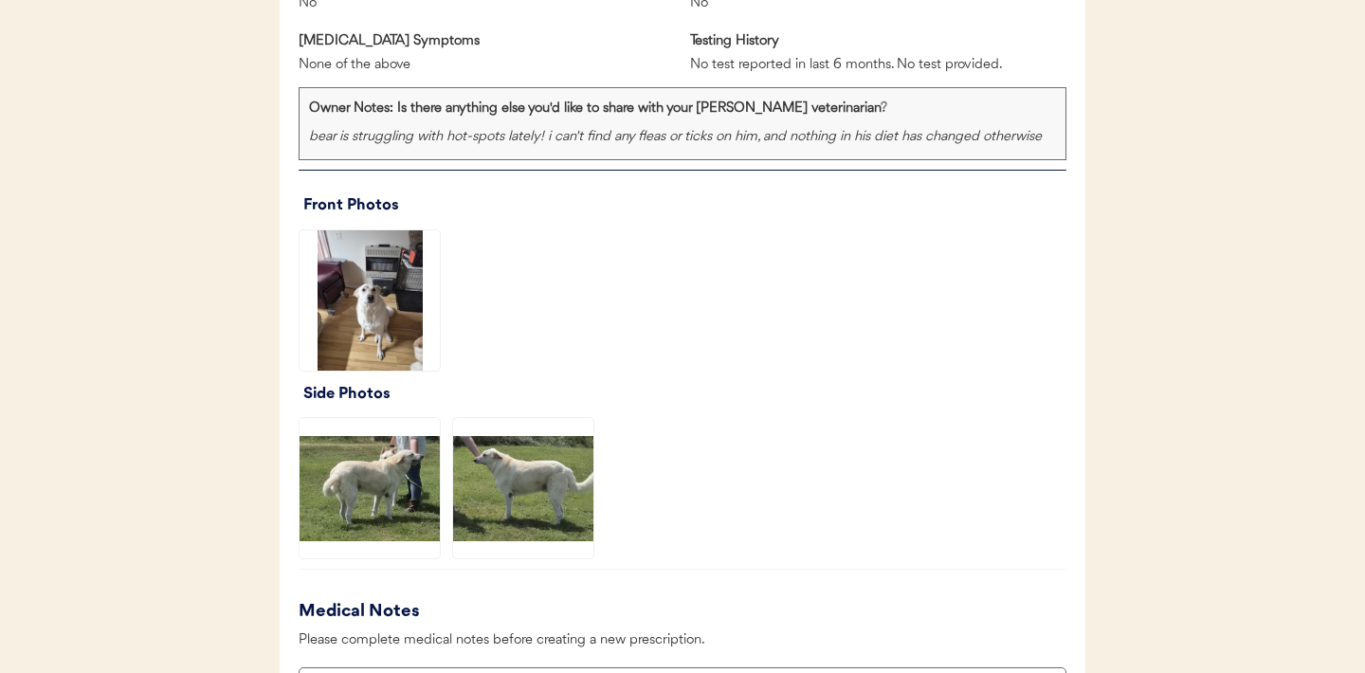
scroll to position [1336, 0]
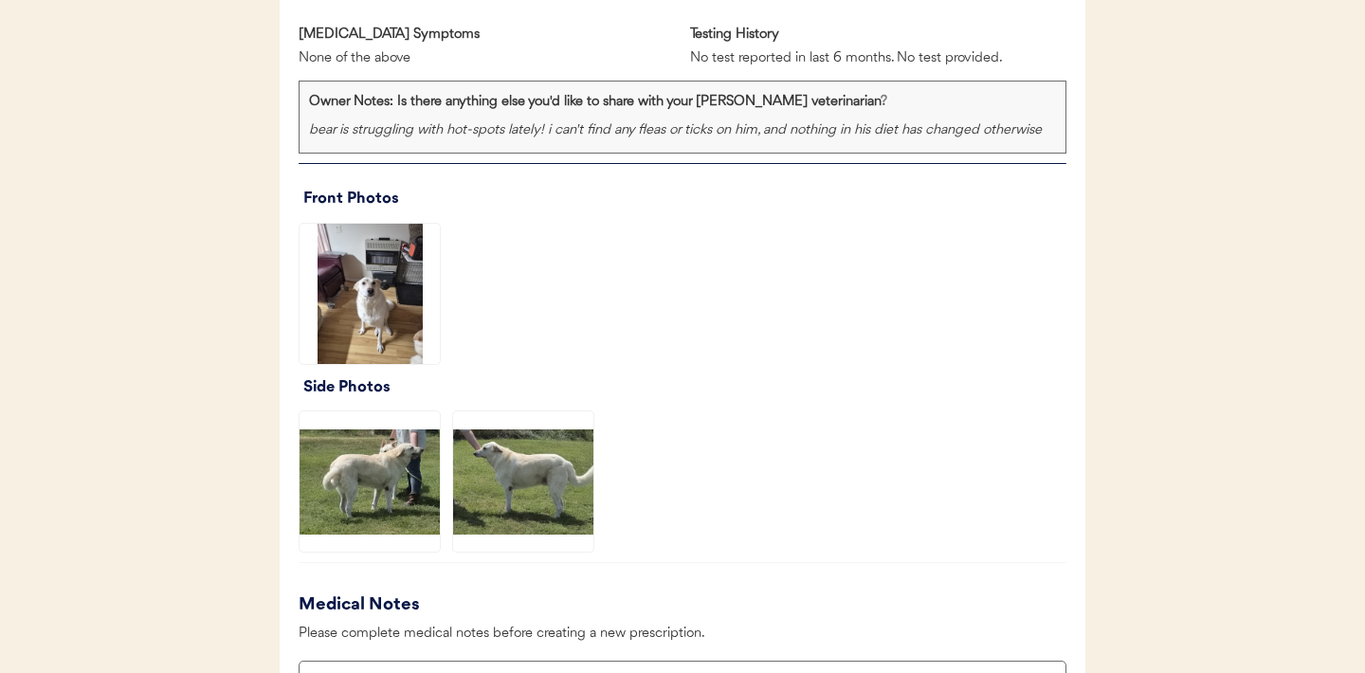
click at [352, 280] on img at bounding box center [370, 294] width 140 height 140
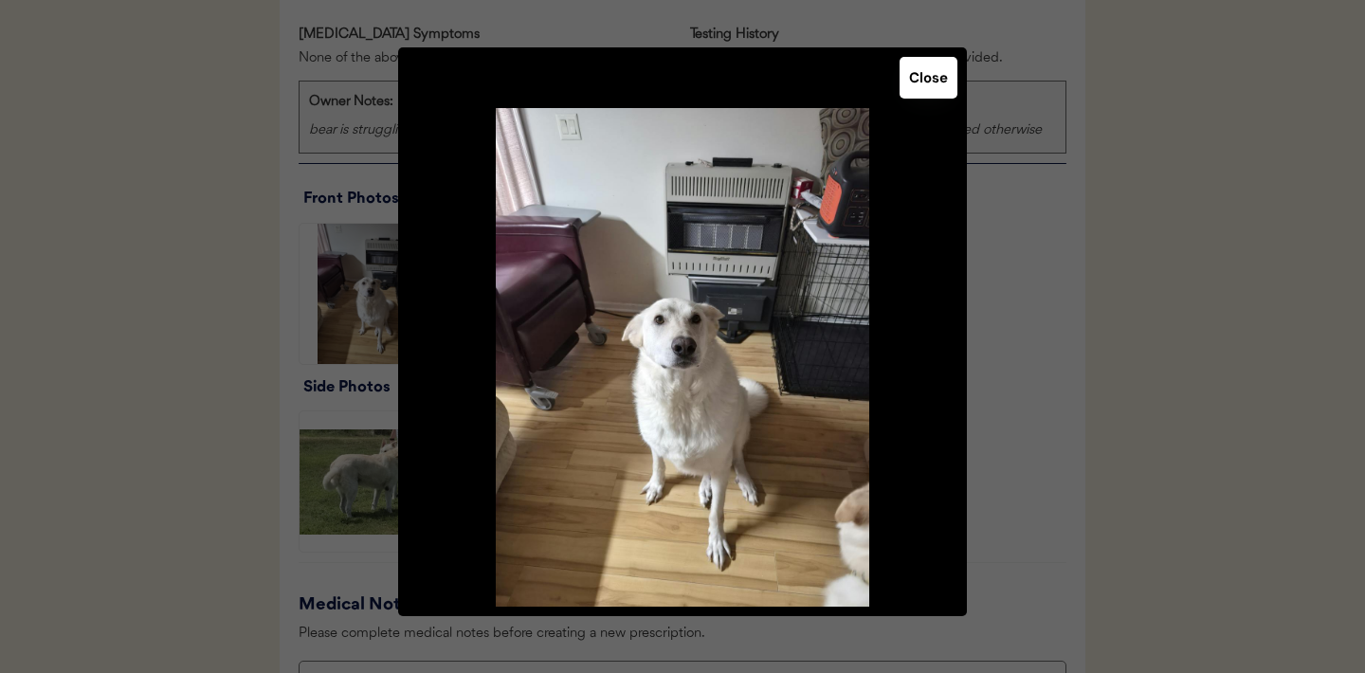
click at [935, 79] on button "Close" at bounding box center [929, 78] width 58 height 42
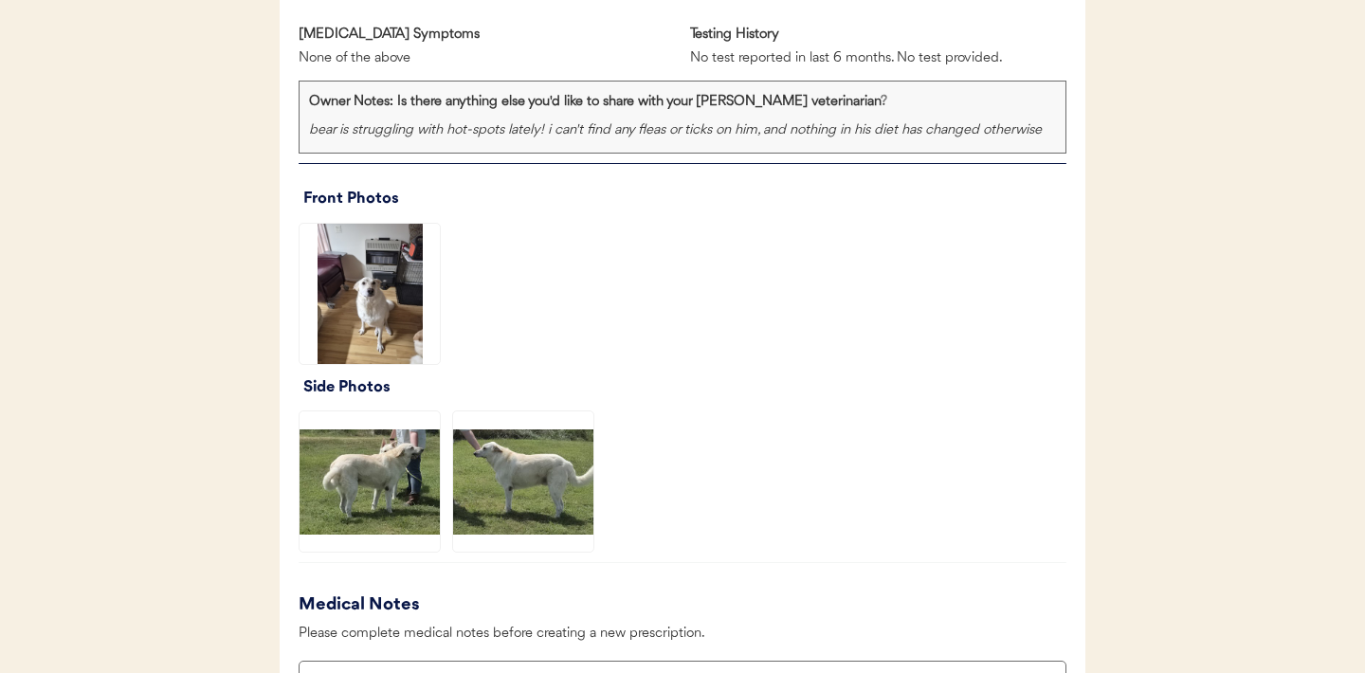
click at [393, 494] on img at bounding box center [370, 481] width 140 height 140
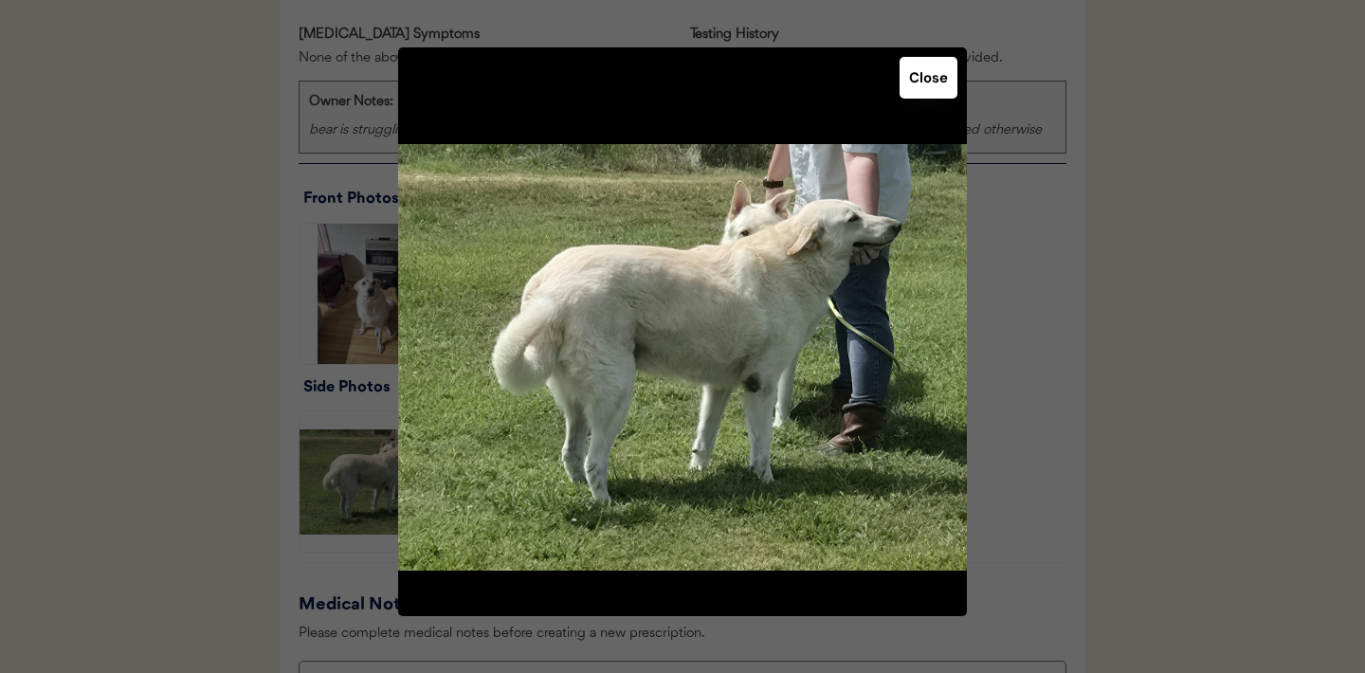
click at [936, 64] on button "Close" at bounding box center [929, 78] width 58 height 42
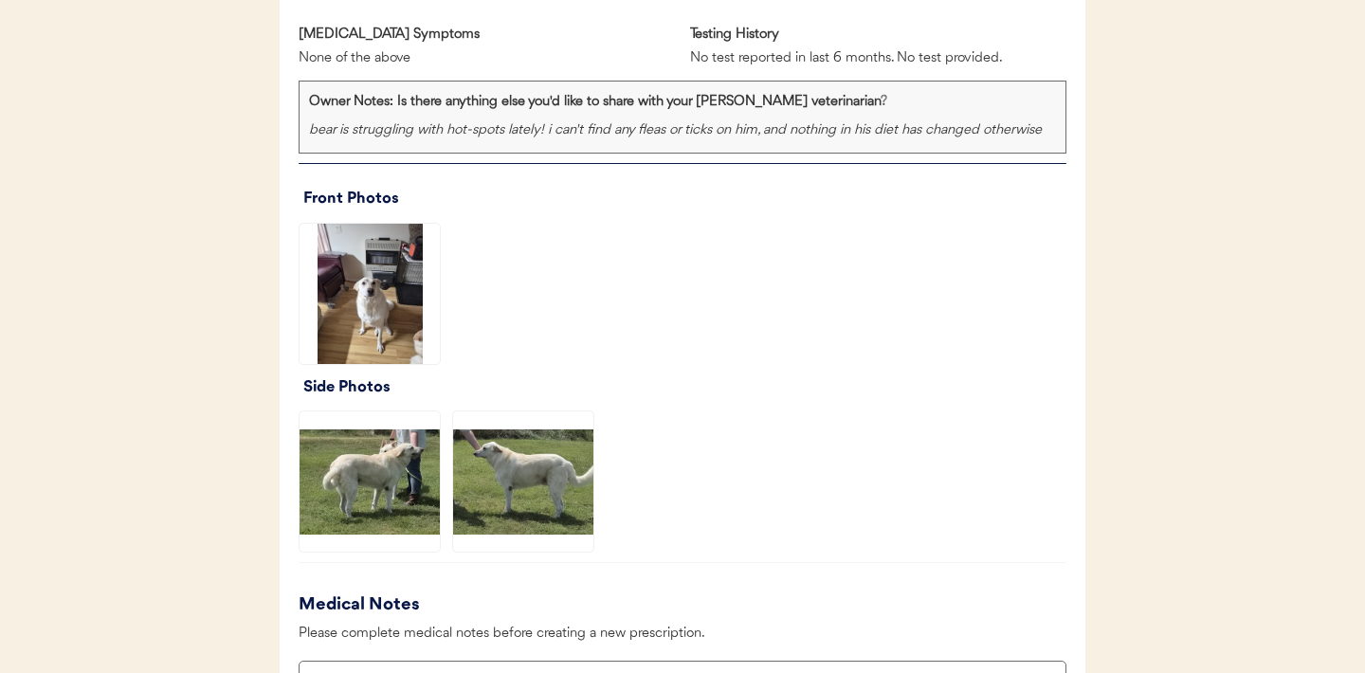
click at [499, 488] on img at bounding box center [523, 481] width 140 height 140
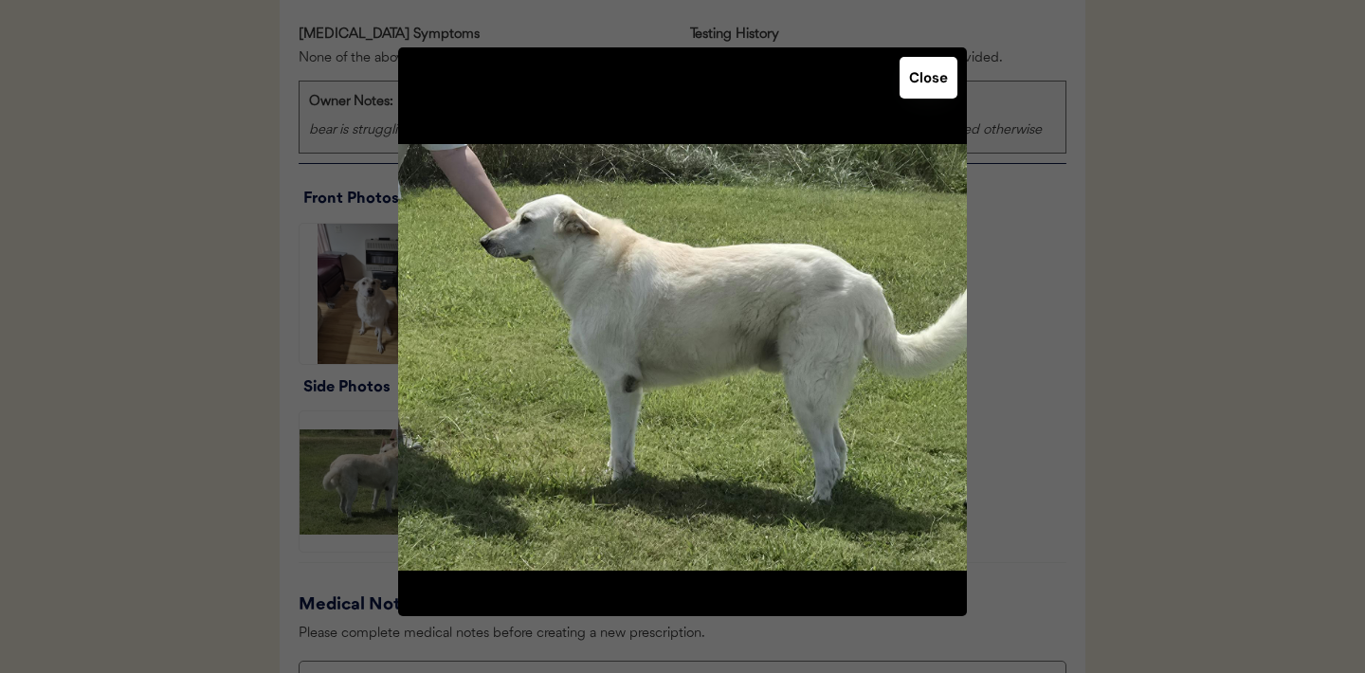
click at [933, 81] on button "Close" at bounding box center [929, 78] width 58 height 42
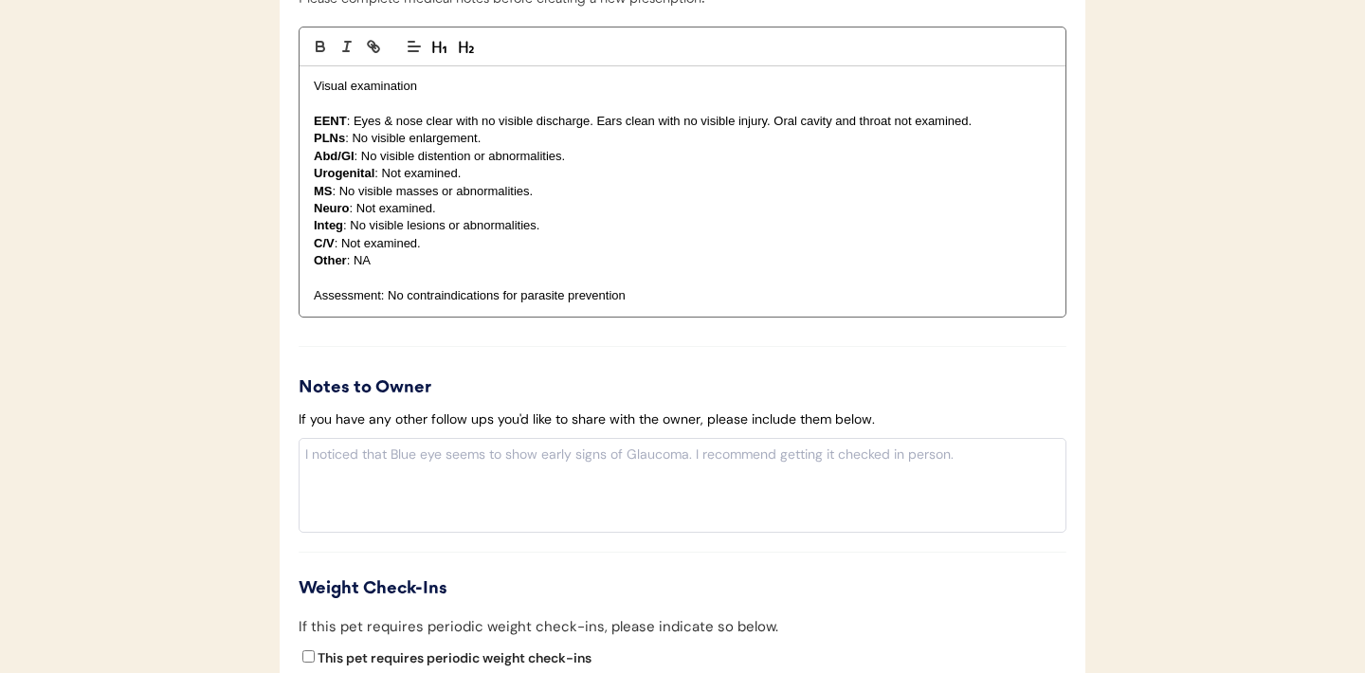
scroll to position [2270, 0]
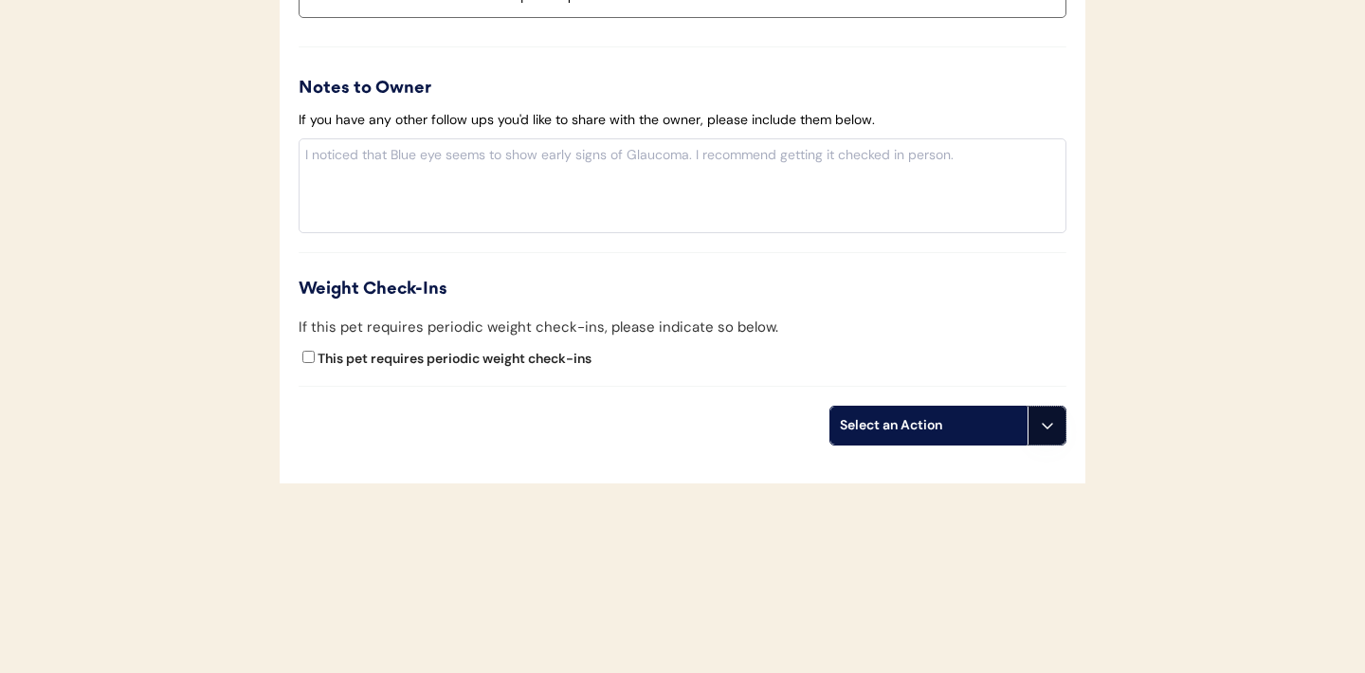
click at [1050, 425] on use at bounding box center [1047, 425] width 15 height 15
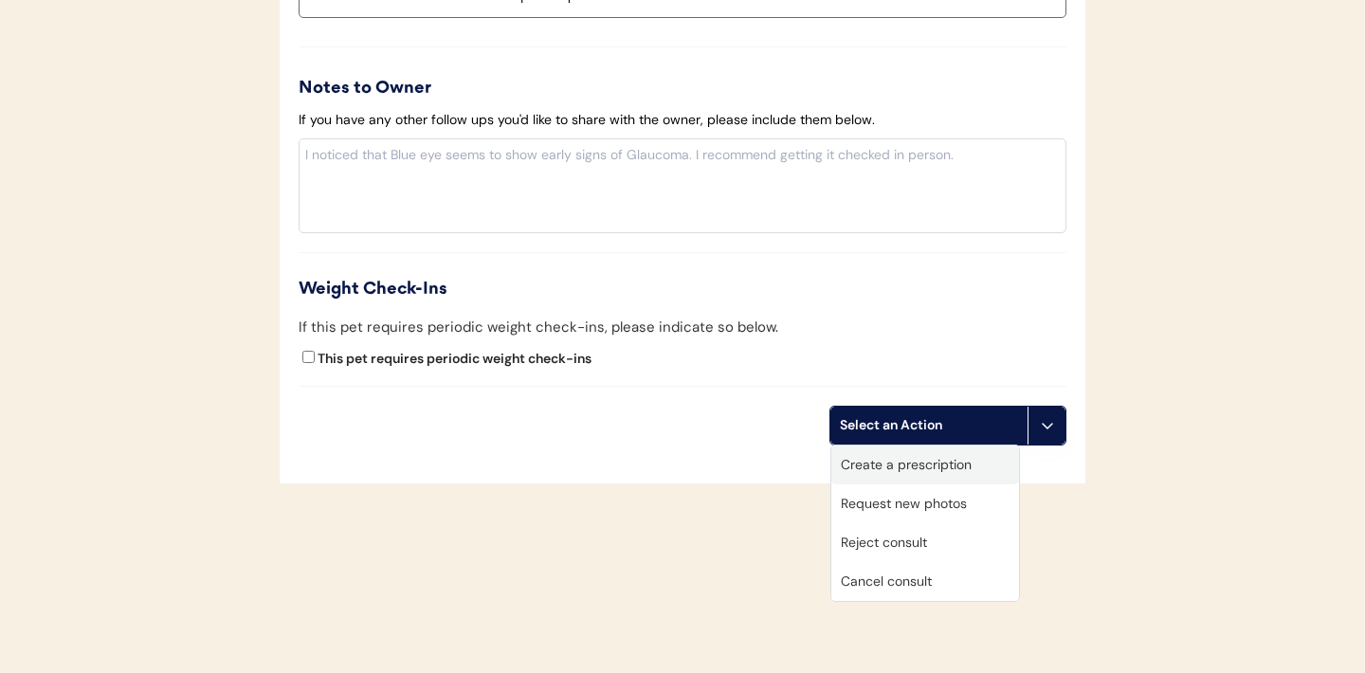
click at [902, 462] on div "Create a prescription" at bounding box center [925, 465] width 188 height 39
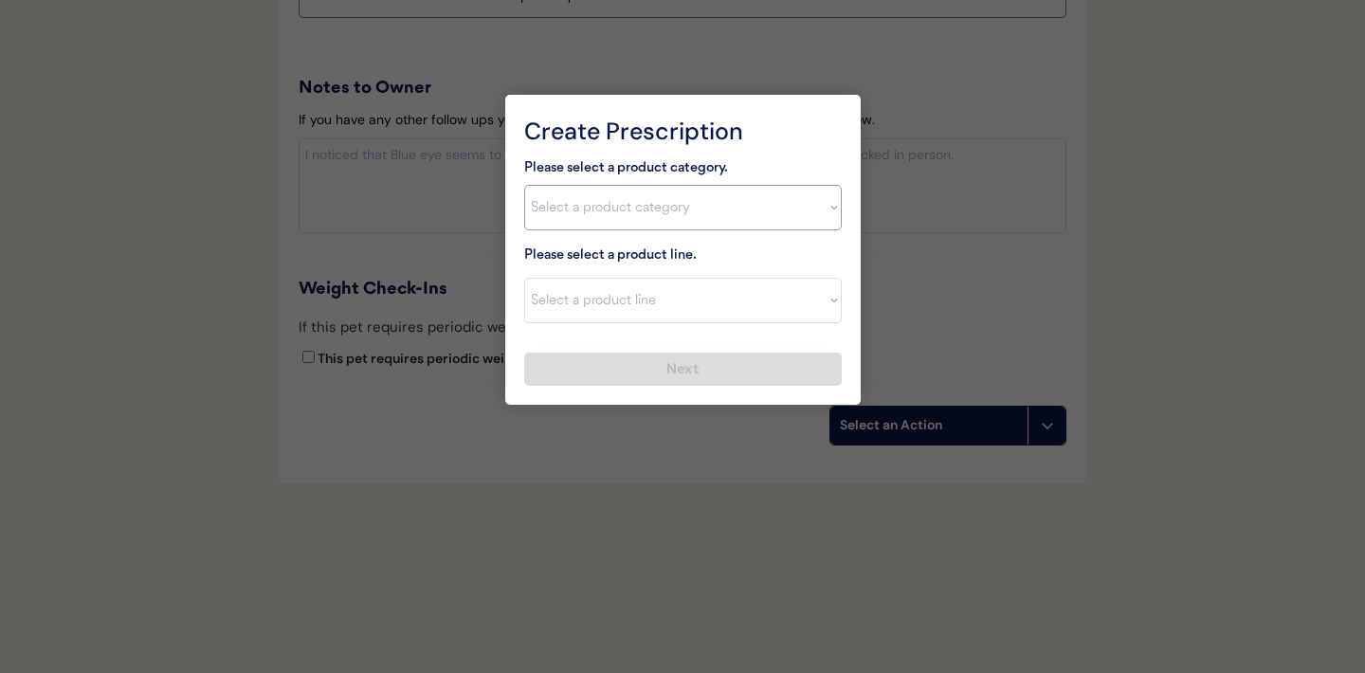
click at [816, 208] on select "Select a product category Allergies Antibiotics Anxiety Combo Parasite Preventi…" at bounding box center [683, 208] width 318 height 46
select select ""combo_parasite_prevention""
click at [804, 304] on select "Select a product line" at bounding box center [683, 301] width 318 height 46
click at [828, 211] on select "Select a product category Allergies Antibiotics Anxiety Combo Parasite Preventi…" at bounding box center [683, 208] width 318 height 46
click at [830, 322] on select "Select a product line" at bounding box center [683, 301] width 318 height 46
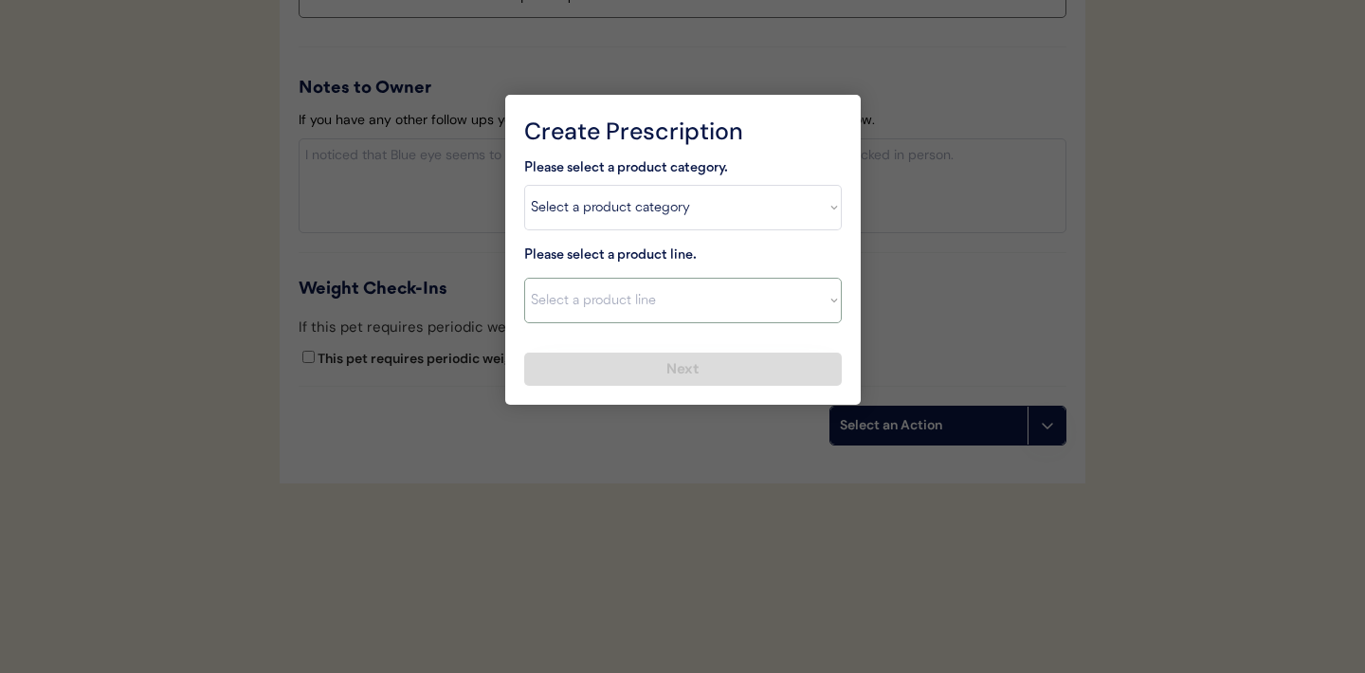
select select ""Simparica Trio""
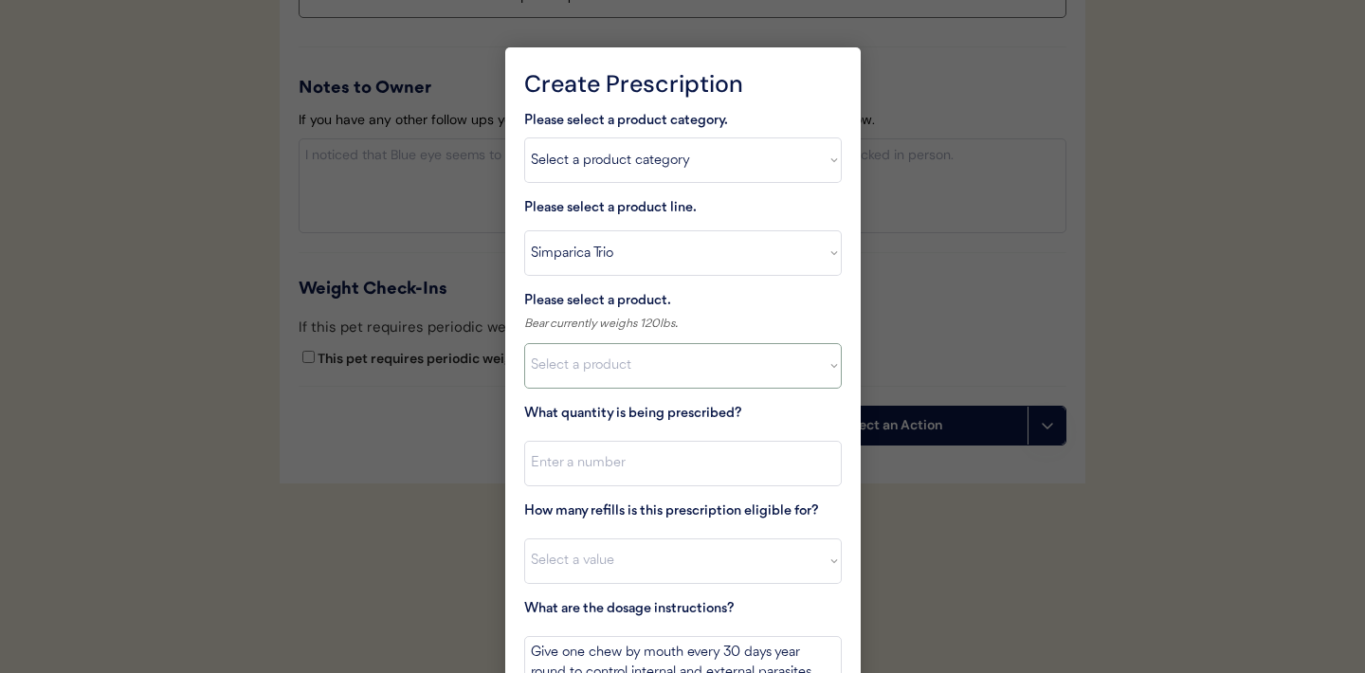
click at [819, 378] on select "Select a product Simparica Trio, 2.8 - 5.5lbs Simparica Trio, 5.6 - 11lbs Simpa…" at bounding box center [683, 366] width 318 height 46
select select ""1348695171700984260__LOOKUP__1704773707524x872135944120049300""
click at [689, 461] on input "input" at bounding box center [683, 464] width 318 height 46
type input "1"
click at [643, 561] on select "Select a value 0 1 2 3 4 5 6 7 8 9 10 11" at bounding box center [683, 561] width 318 height 46
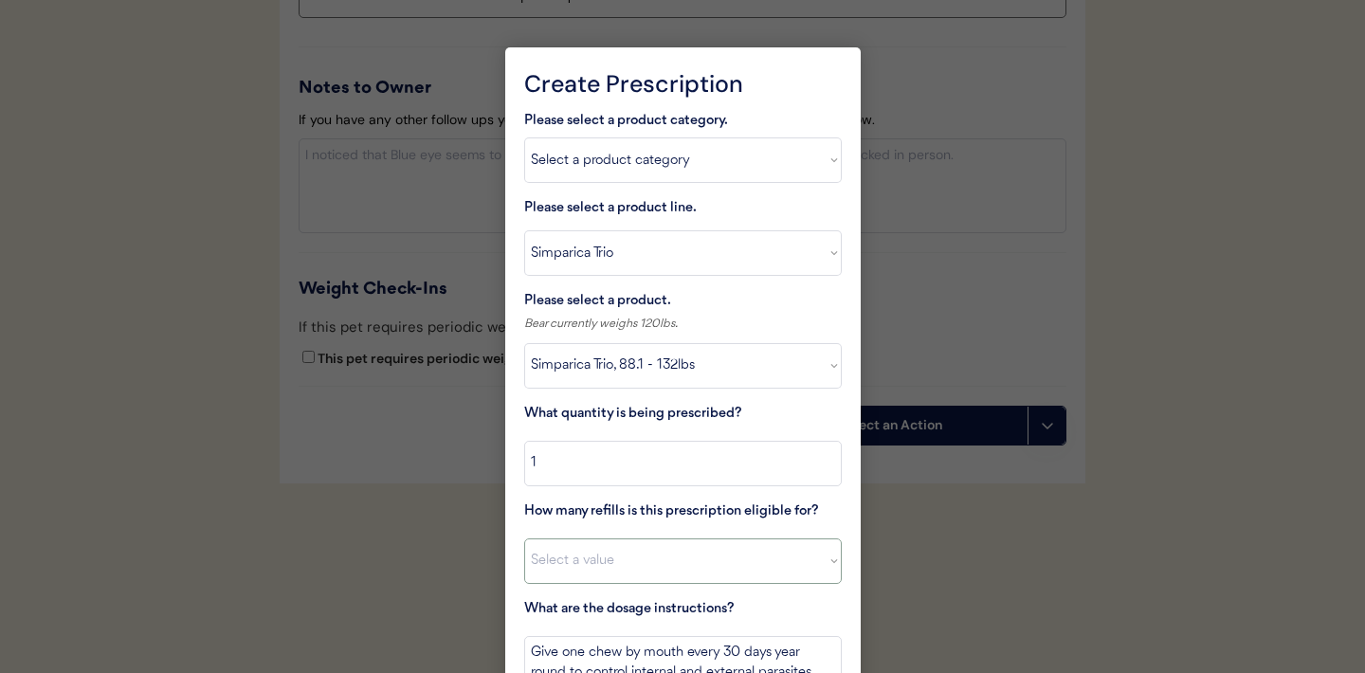
select select "11"
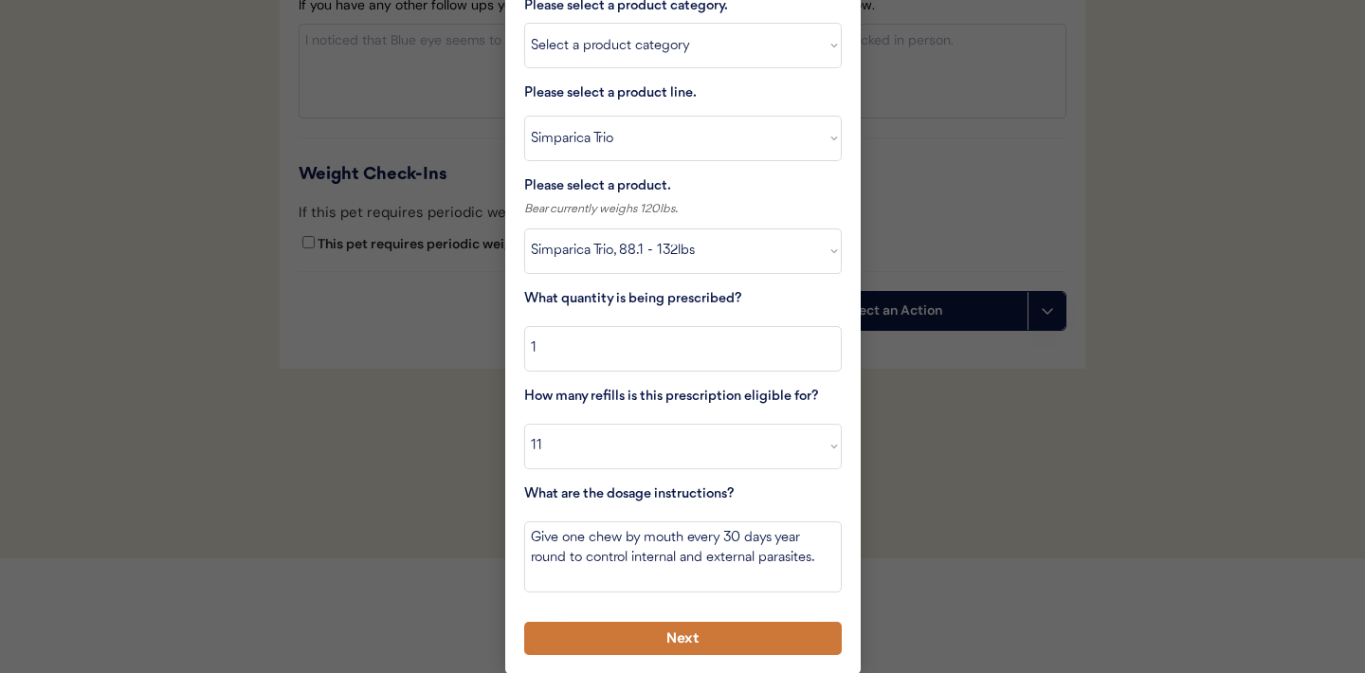
click at [625, 635] on button "Next" at bounding box center [683, 638] width 318 height 33
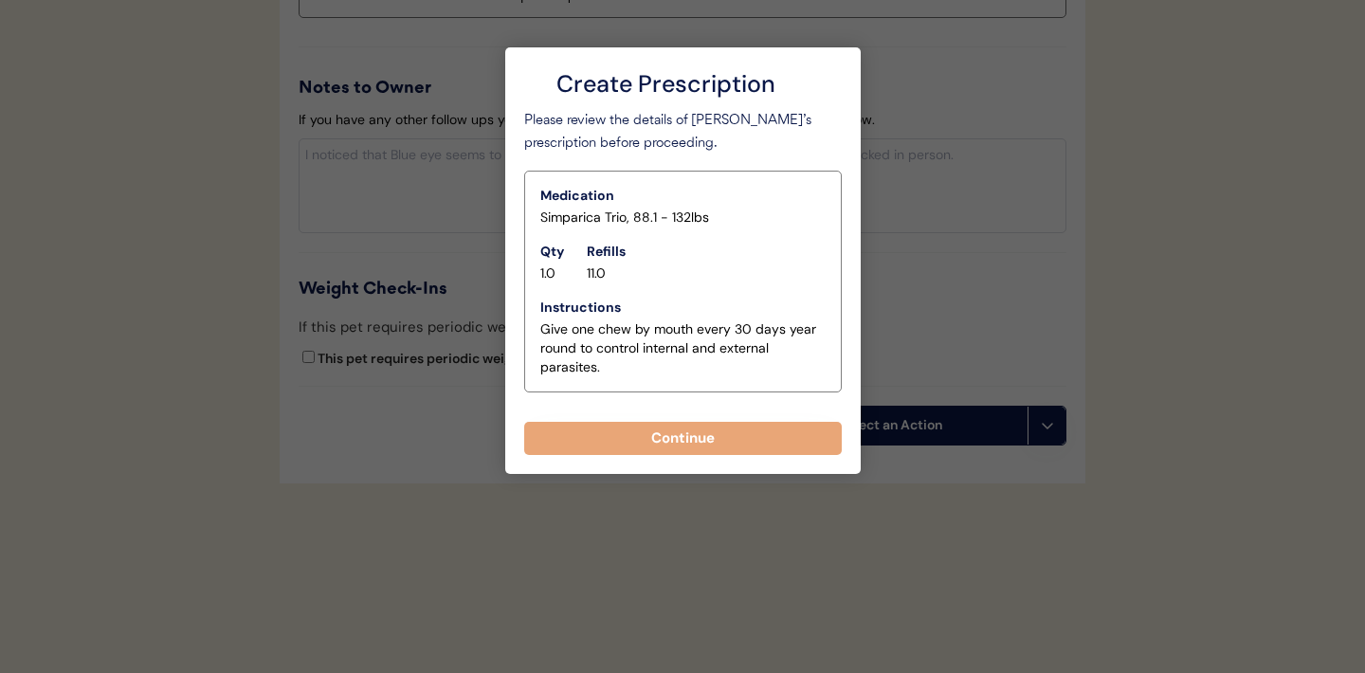
scroll to position [2270, 0]
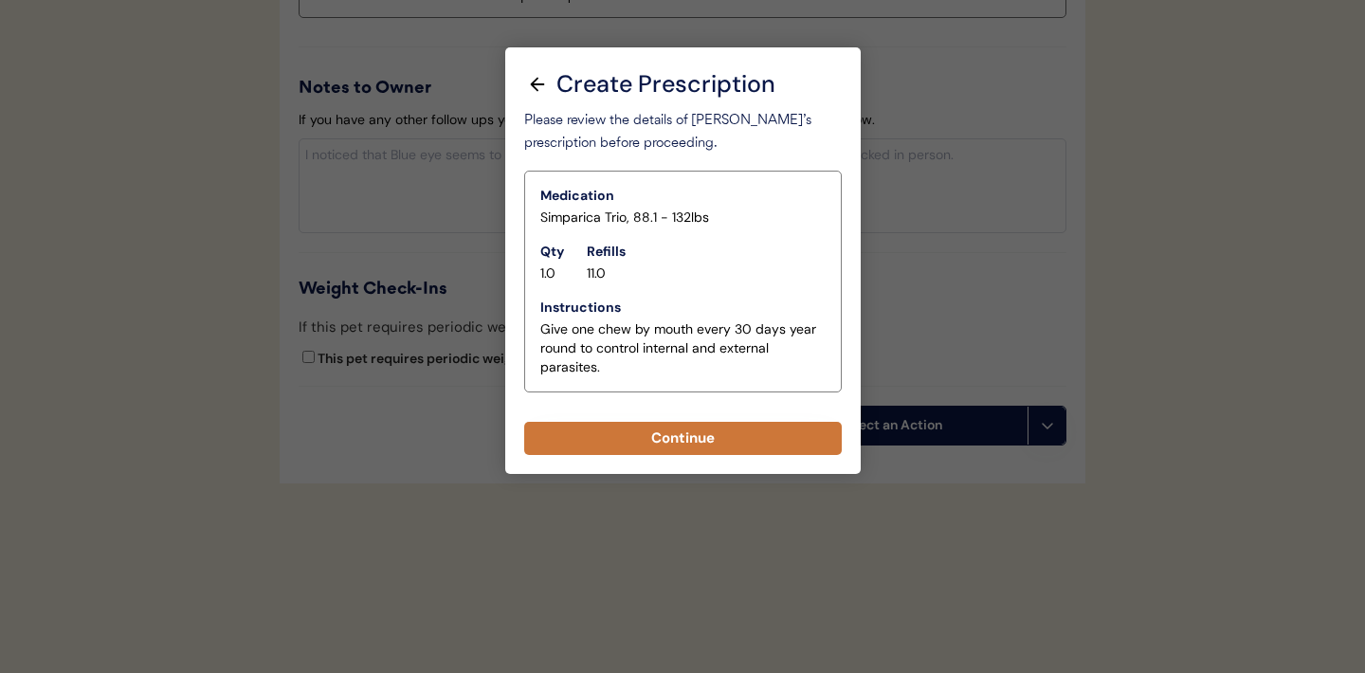
click at [665, 441] on button "Continue" at bounding box center [683, 438] width 318 height 33
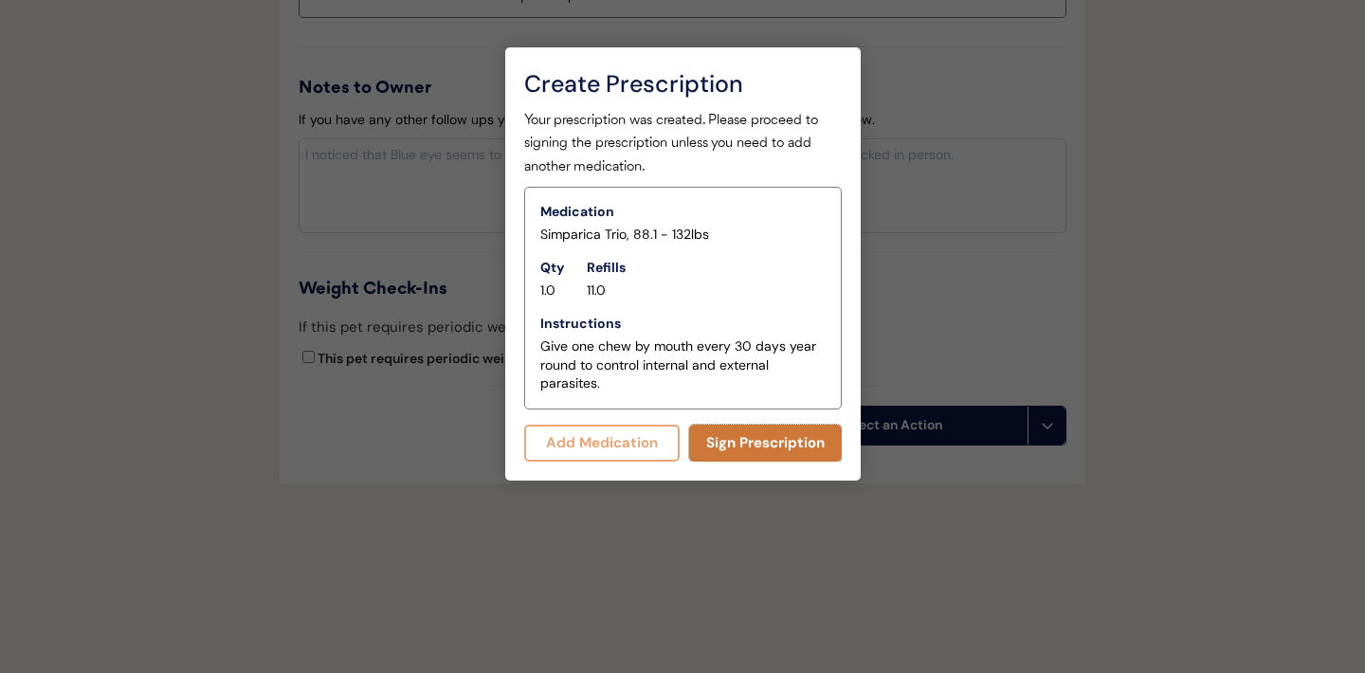
click at [731, 436] on button "Sign Prescription" at bounding box center [765, 443] width 153 height 37
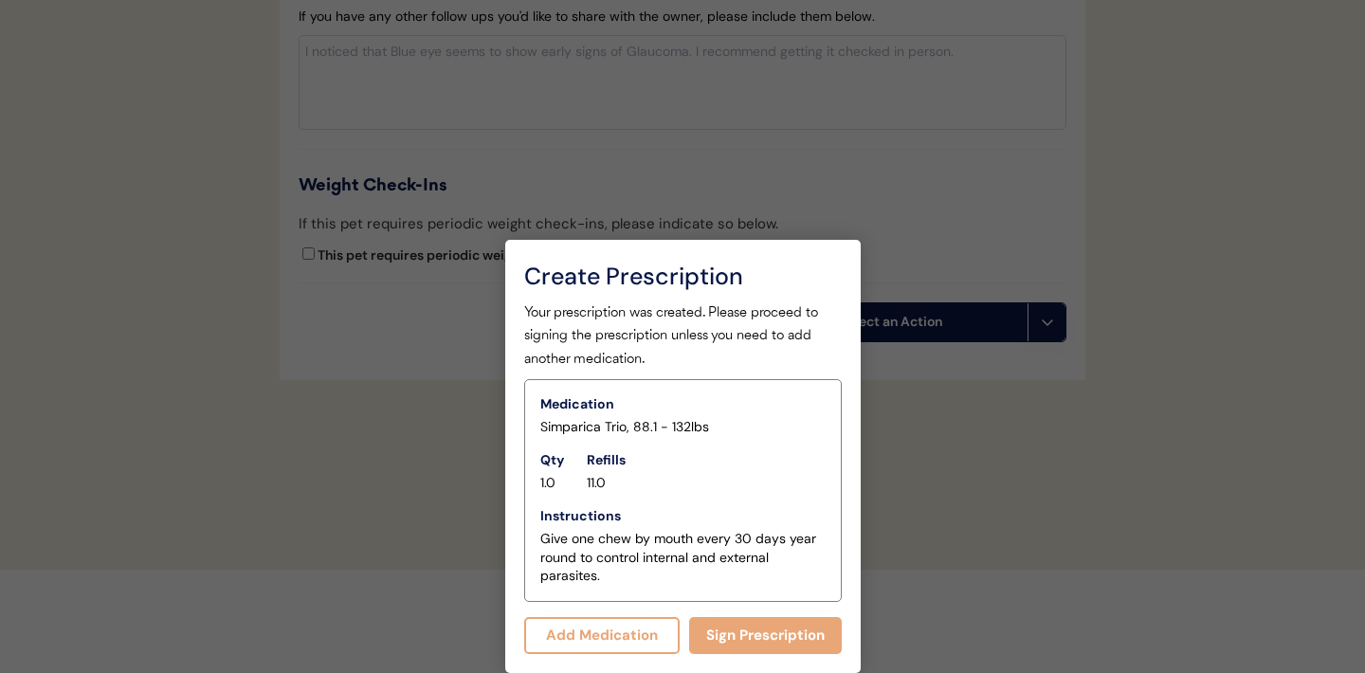
scroll to position [2253, 0]
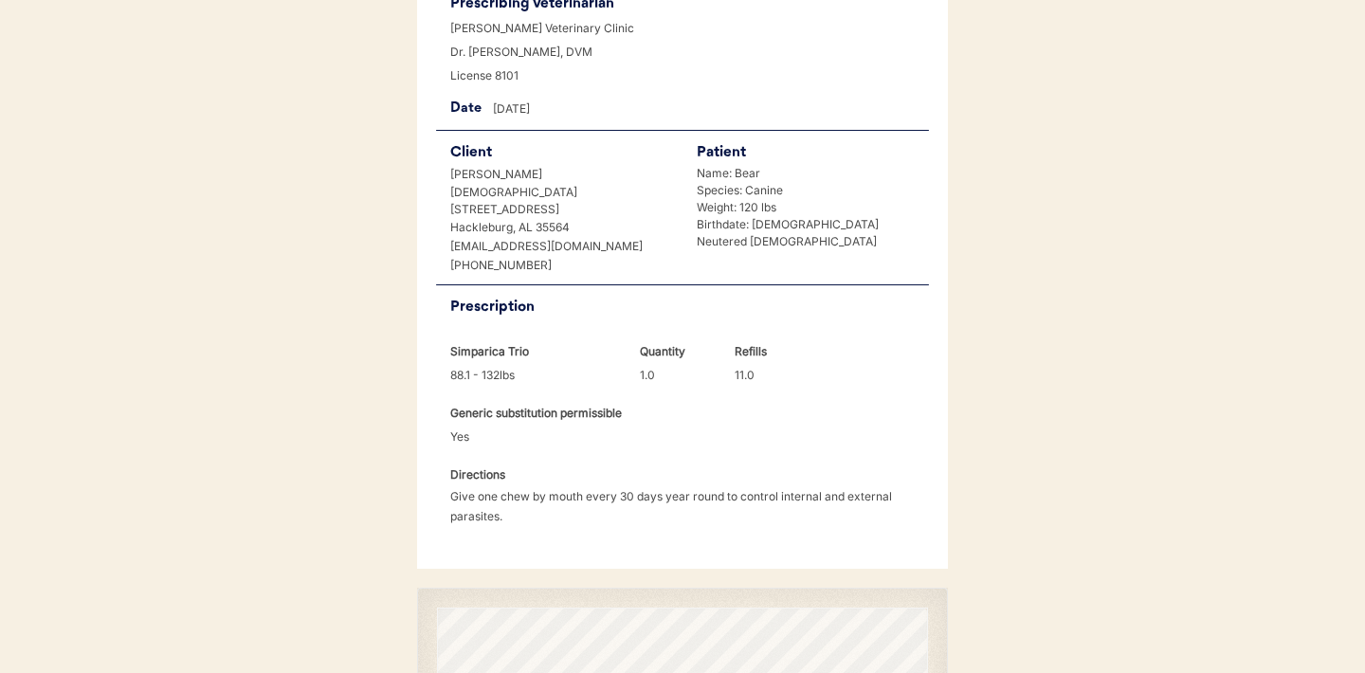
scroll to position [487, 0]
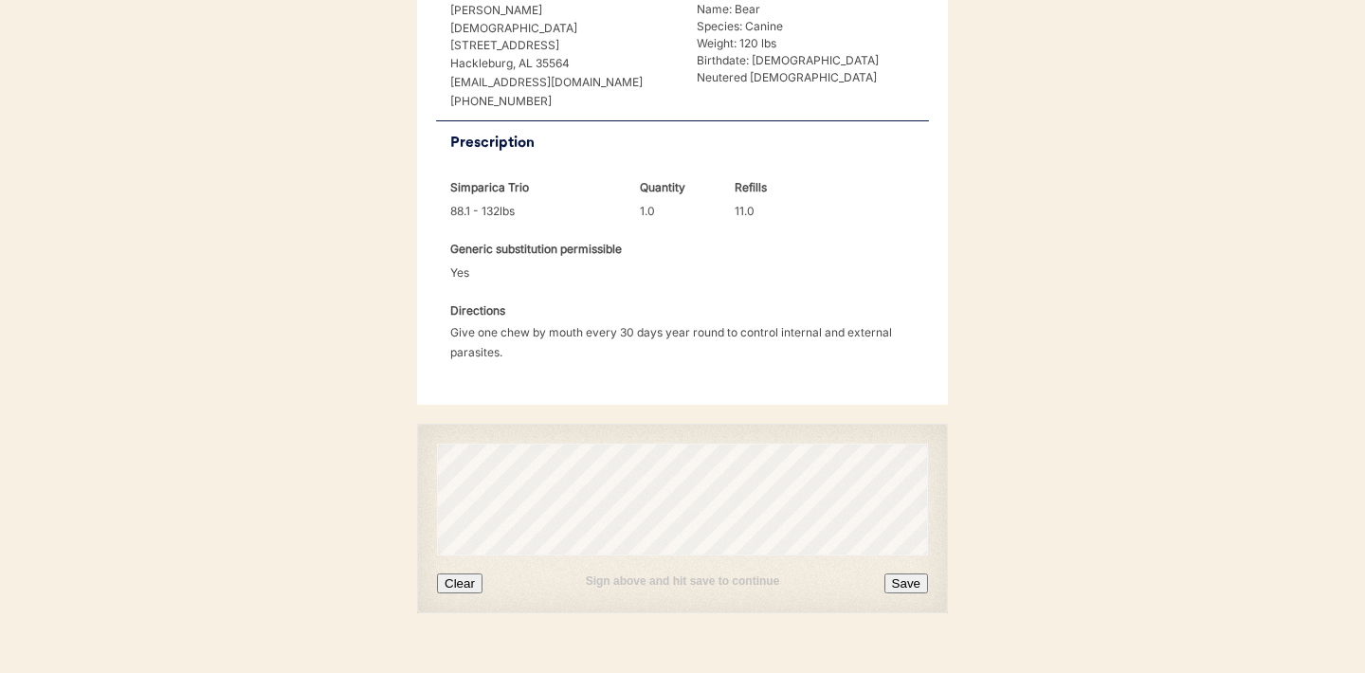
click at [469, 574] on button "Clear" at bounding box center [460, 584] width 46 height 20
click at [471, 574] on button "Clear" at bounding box center [460, 584] width 46 height 20
click at [470, 574] on button "Clear" at bounding box center [460, 584] width 46 height 20
click at [911, 574] on button "Save" at bounding box center [907, 584] width 44 height 20
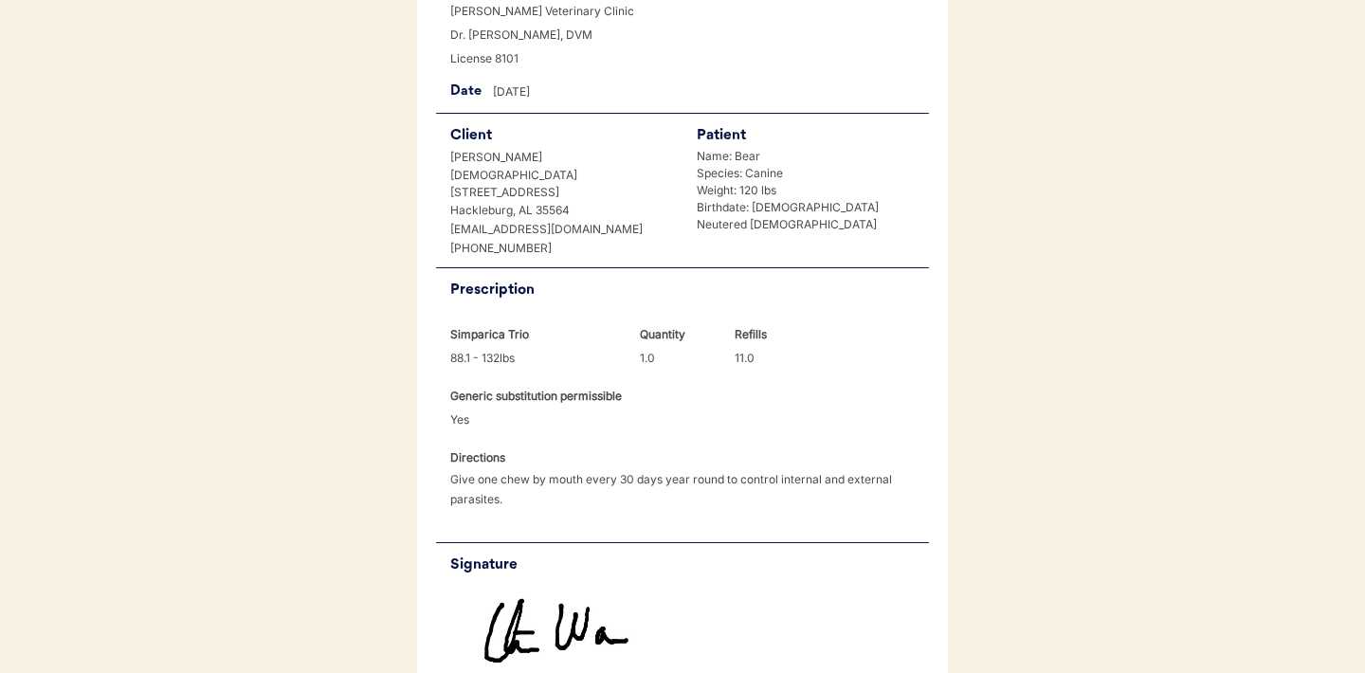
scroll to position [568, 0]
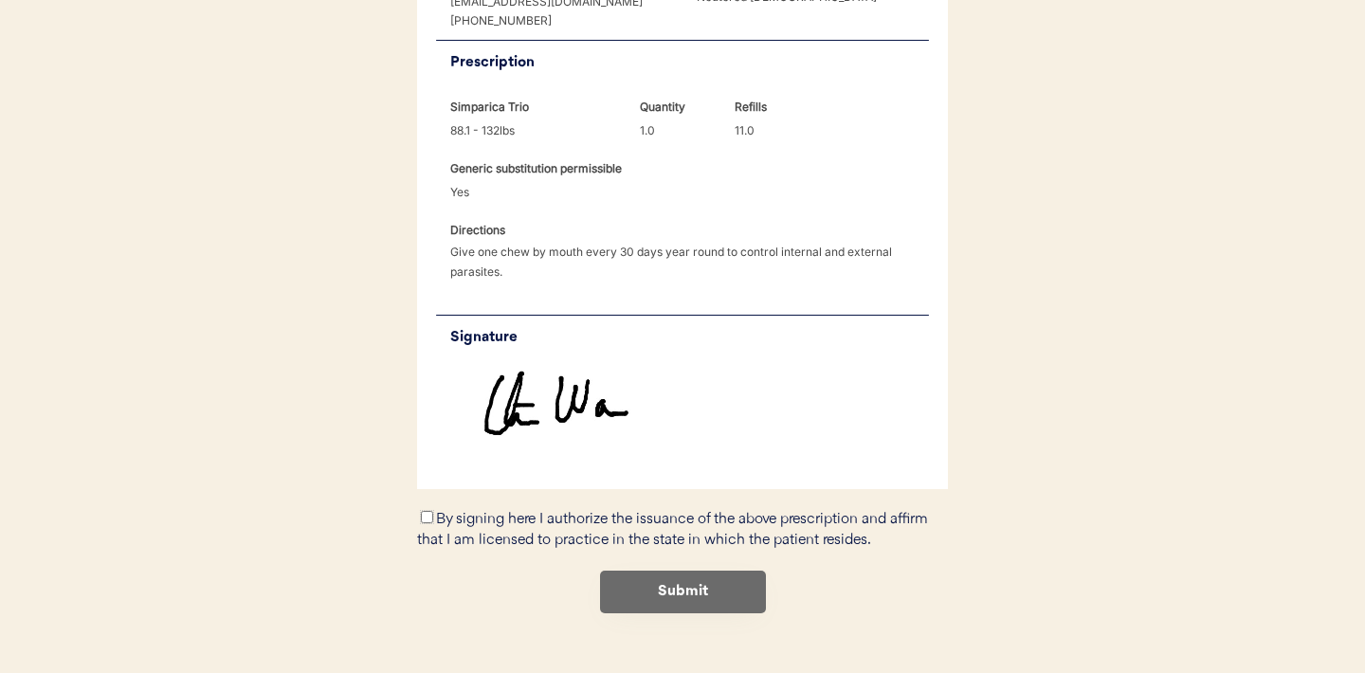
click at [425, 511] on input "By signing here I authorize the issuance of the above prescription and affirm t…" at bounding box center [427, 517] width 12 height 12
checkbox input "true"
click at [689, 571] on button "Submit" at bounding box center [683, 592] width 166 height 43
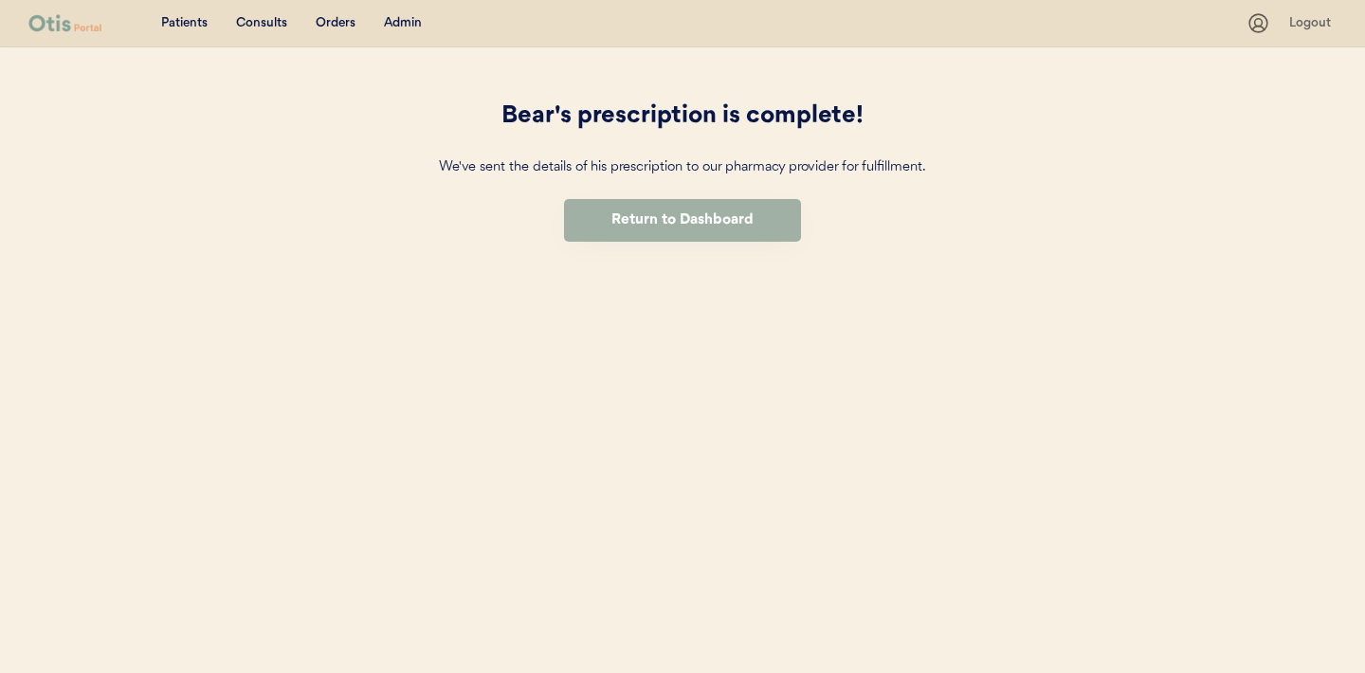
click at [617, 213] on button "Return to Dashboard" at bounding box center [682, 220] width 237 height 43
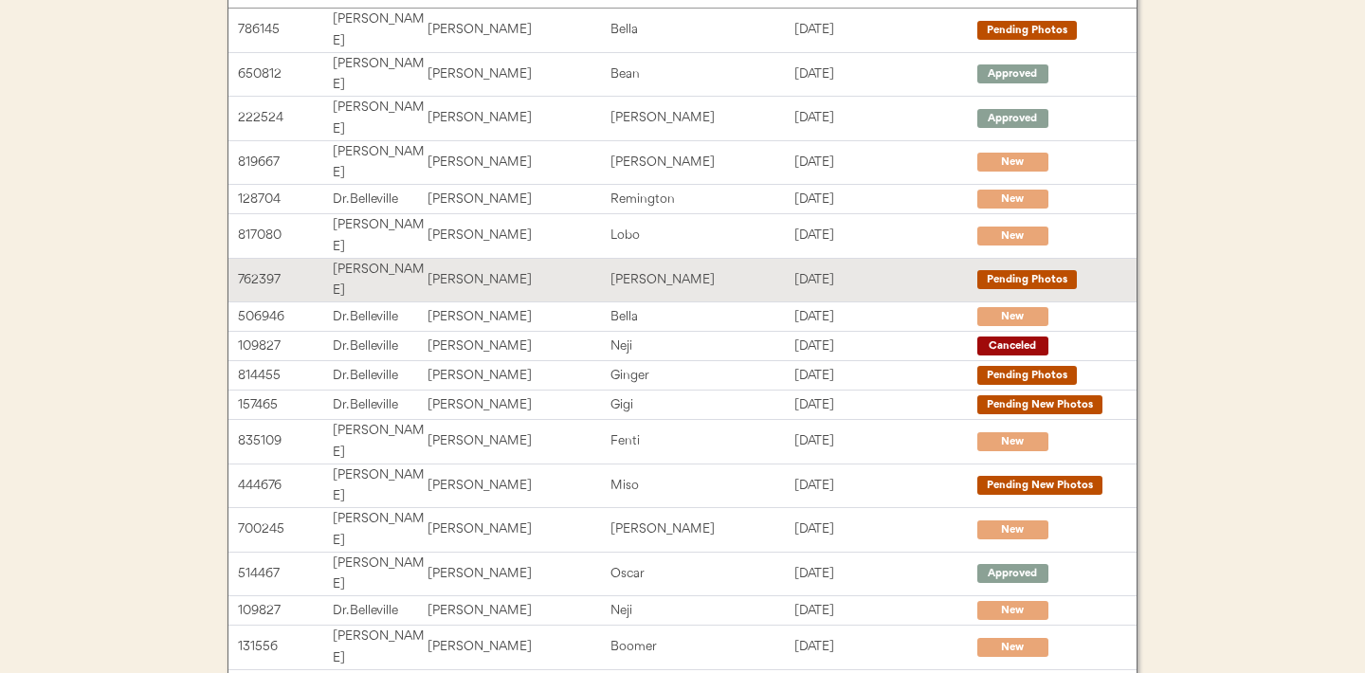
scroll to position [392, 0]
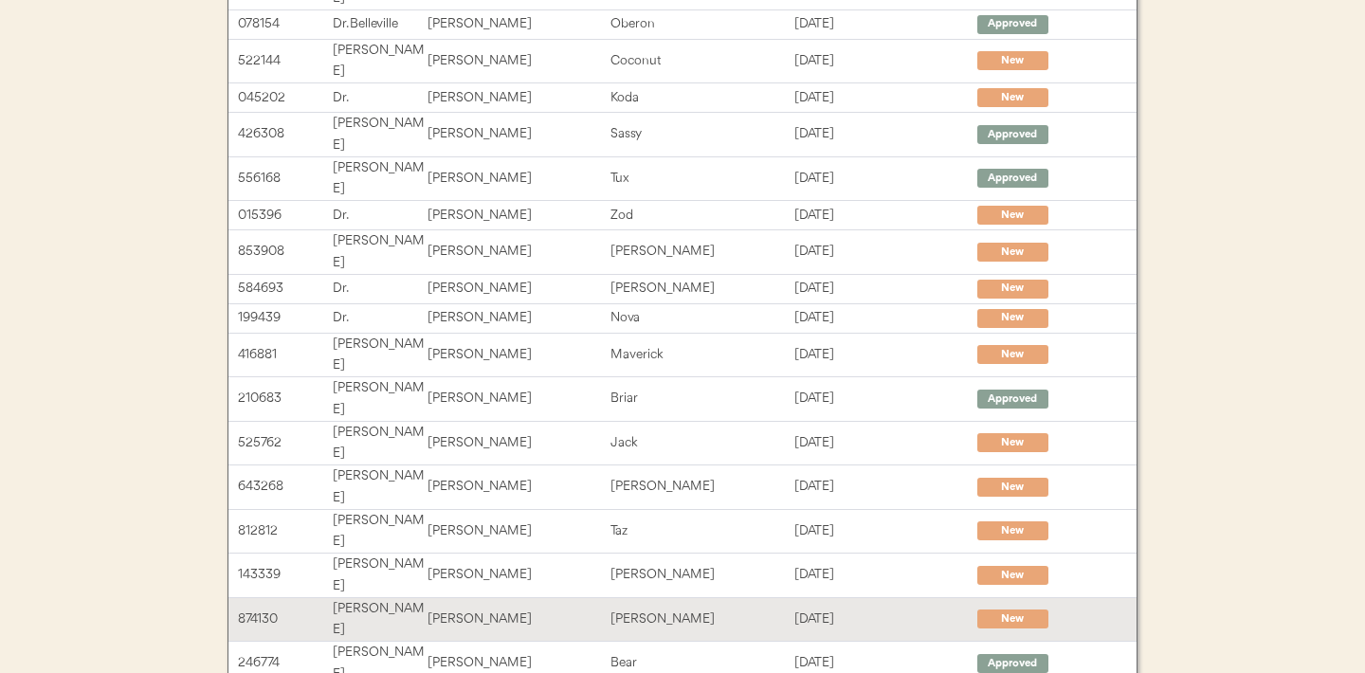
click at [614, 609] on div "Reese" at bounding box center [702, 620] width 183 height 22
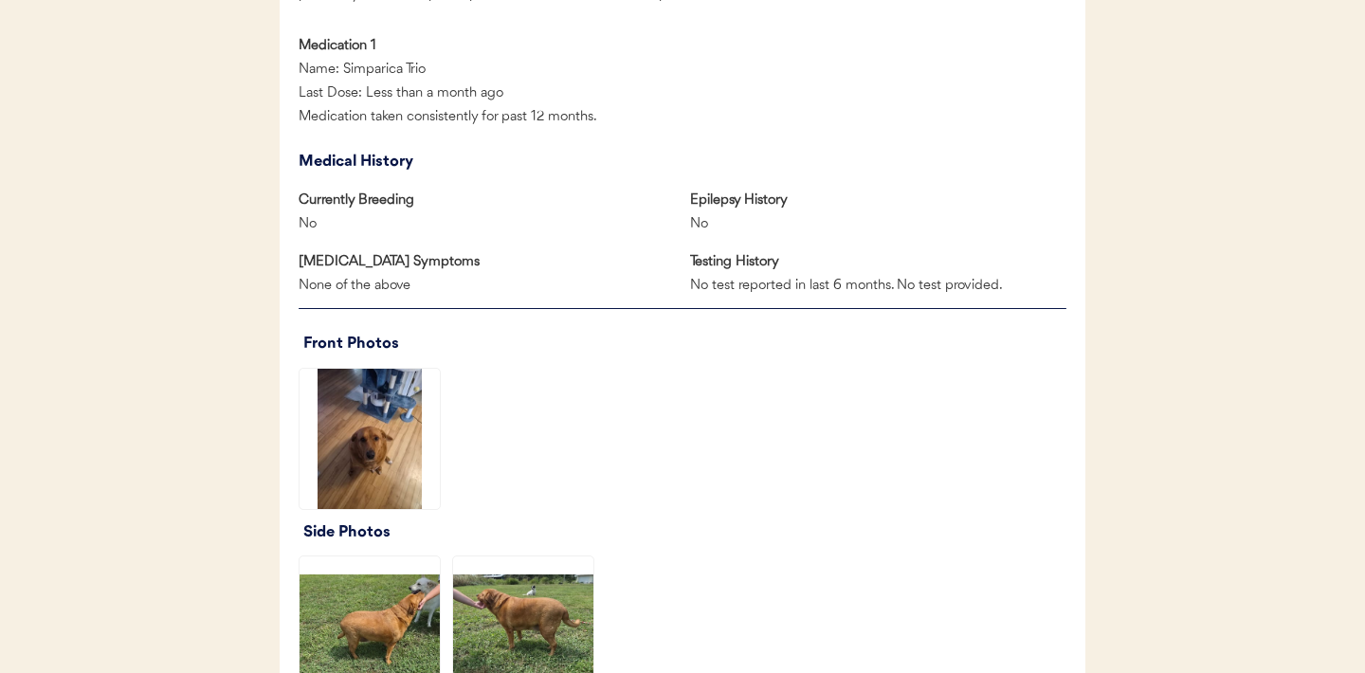
scroll to position [1109, 0]
click at [369, 420] on img at bounding box center [370, 438] width 140 height 140
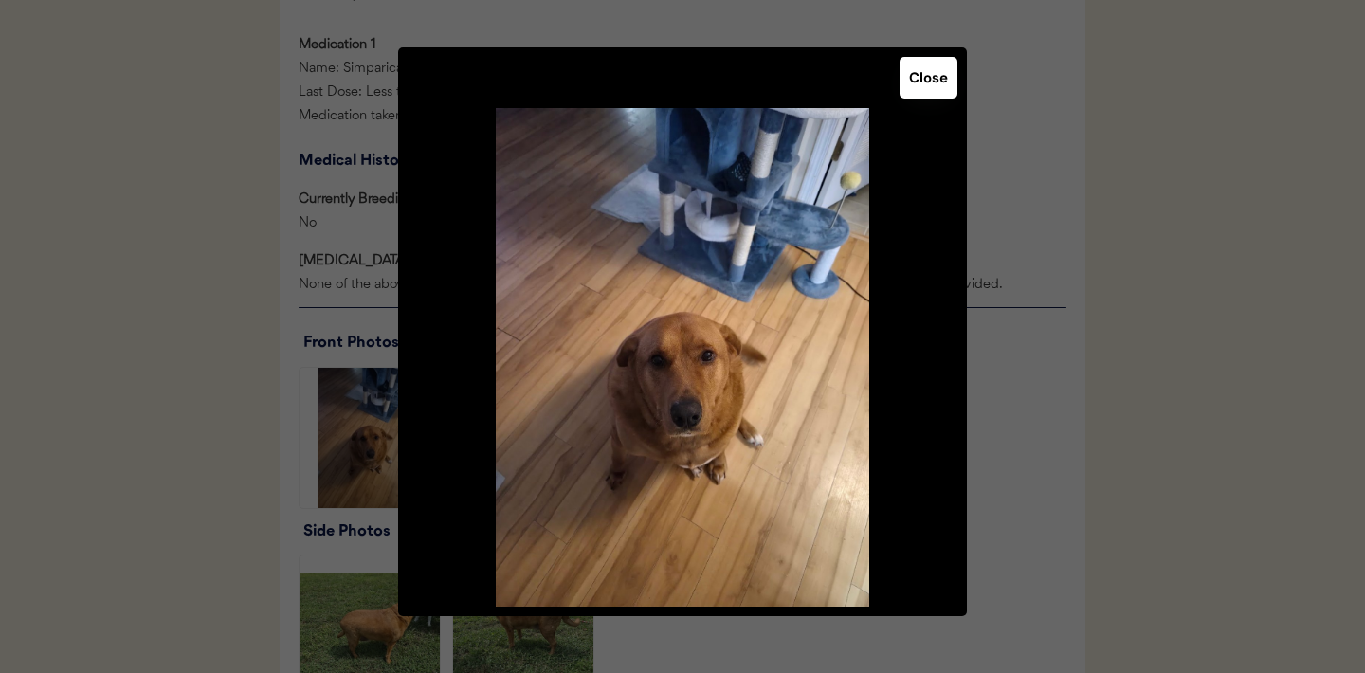
click at [933, 79] on button "Close" at bounding box center [929, 78] width 58 height 42
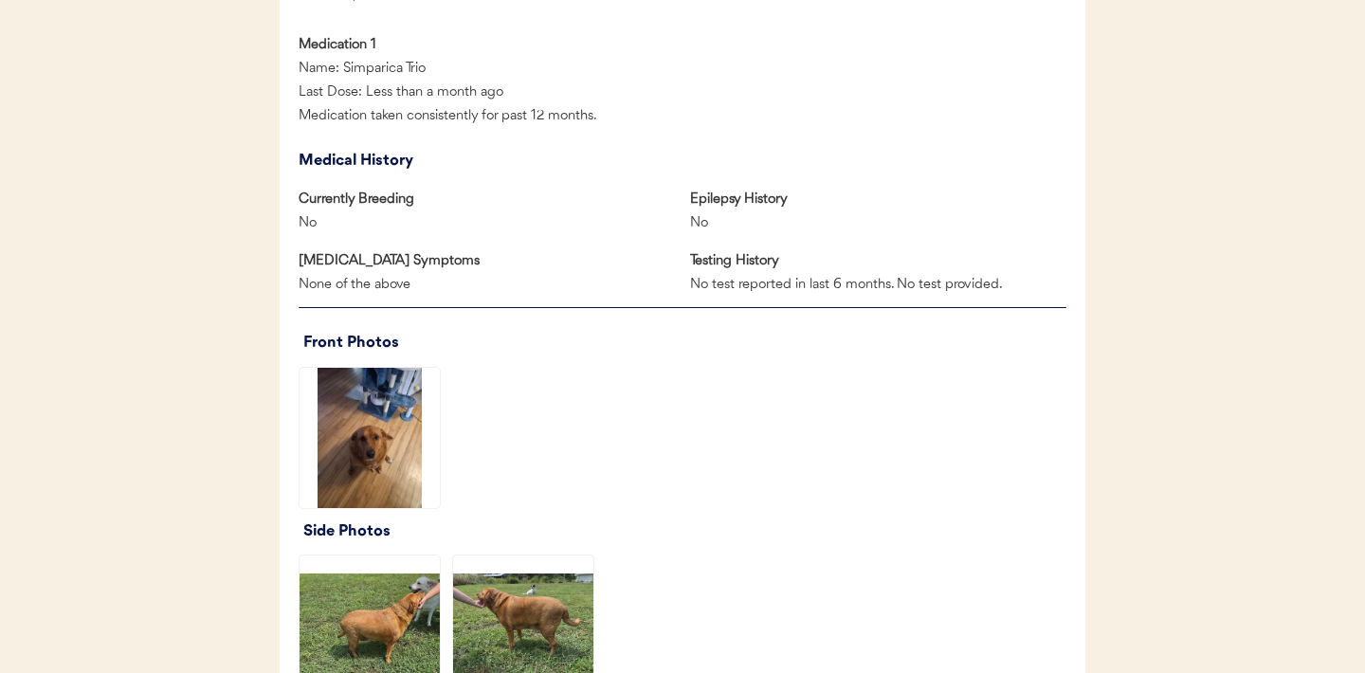
click at [376, 620] on img at bounding box center [370, 626] width 140 height 140
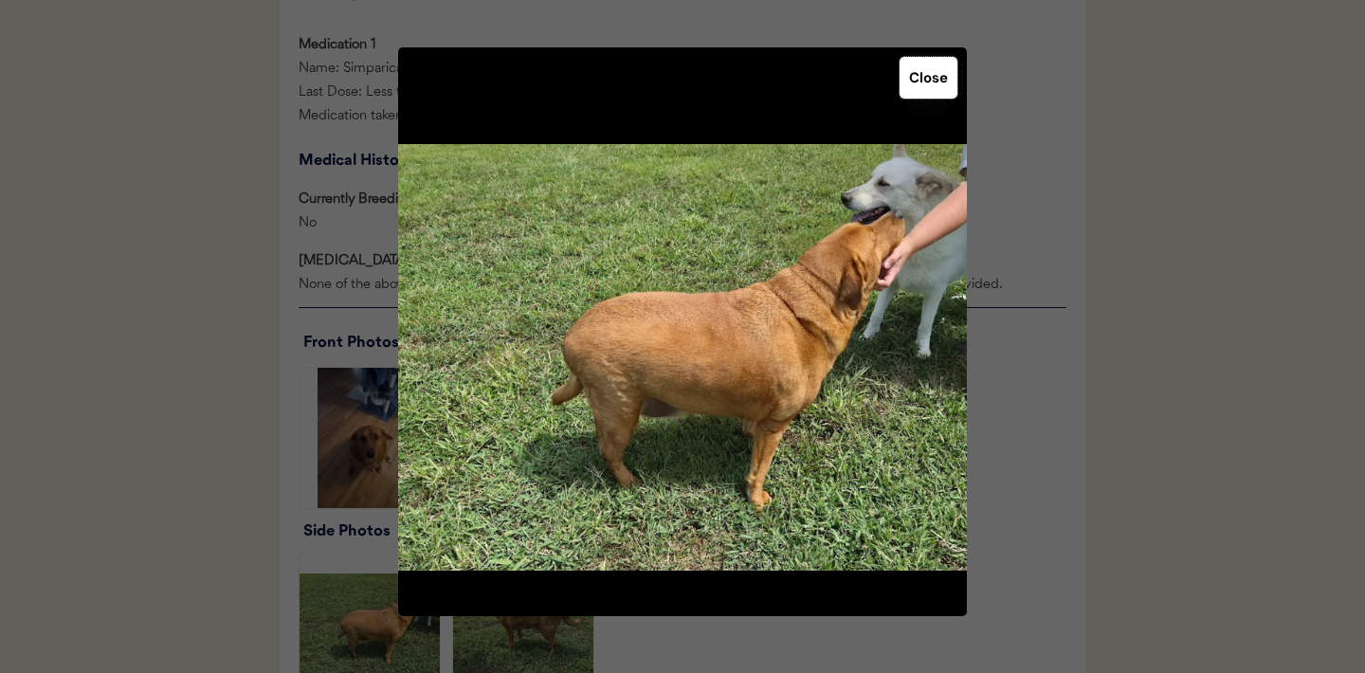
click at [923, 70] on button "Close" at bounding box center [929, 78] width 58 height 42
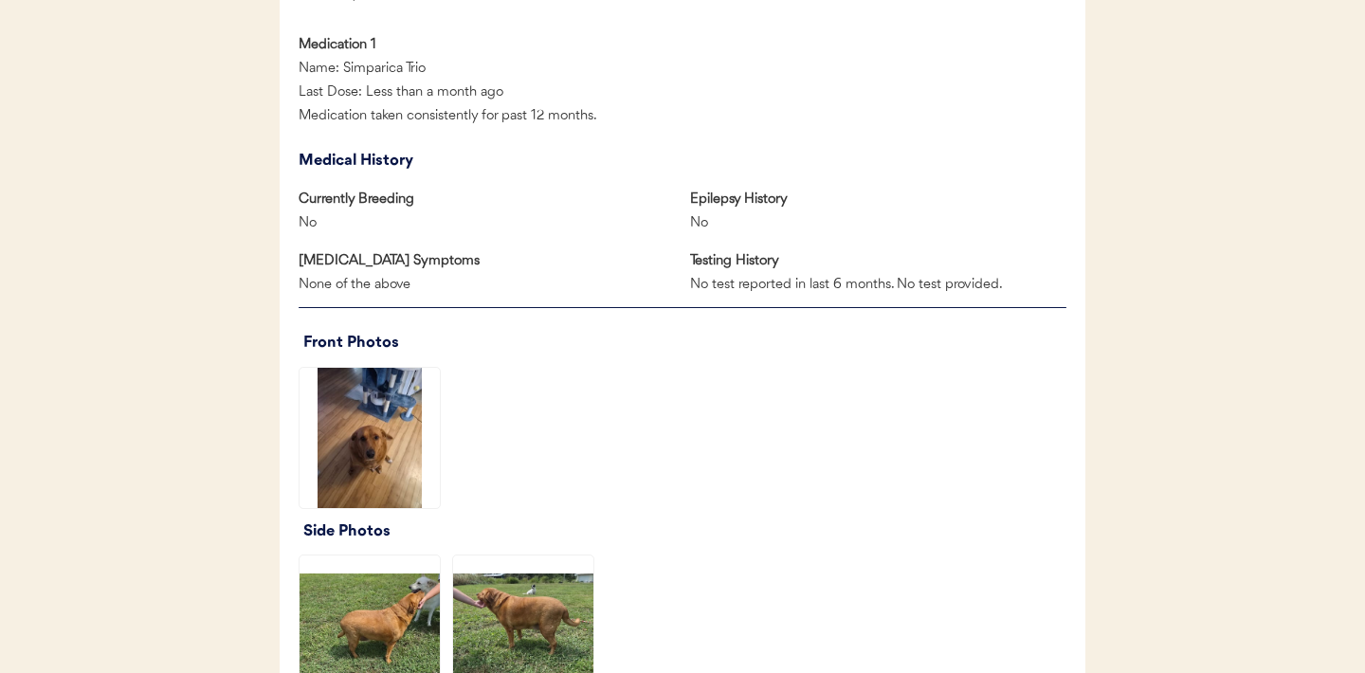
click at [529, 618] on img at bounding box center [523, 626] width 140 height 140
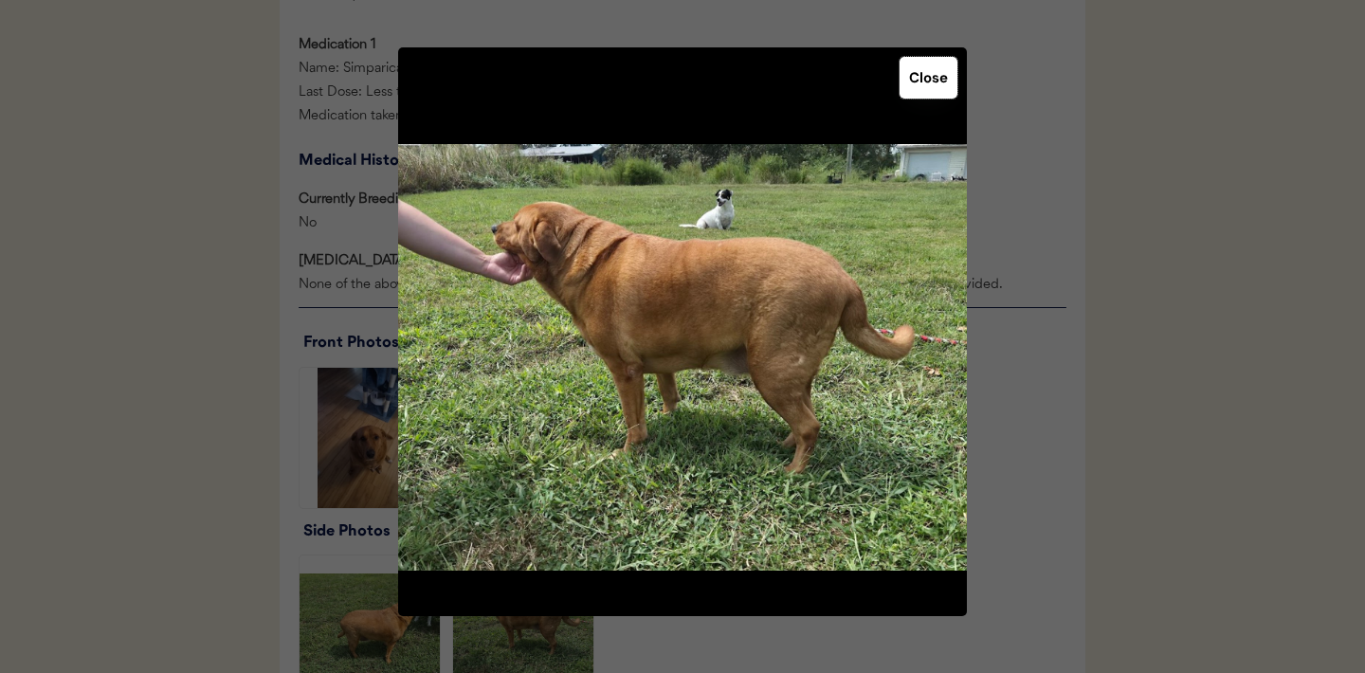
click at [915, 79] on button "Close" at bounding box center [929, 78] width 58 height 42
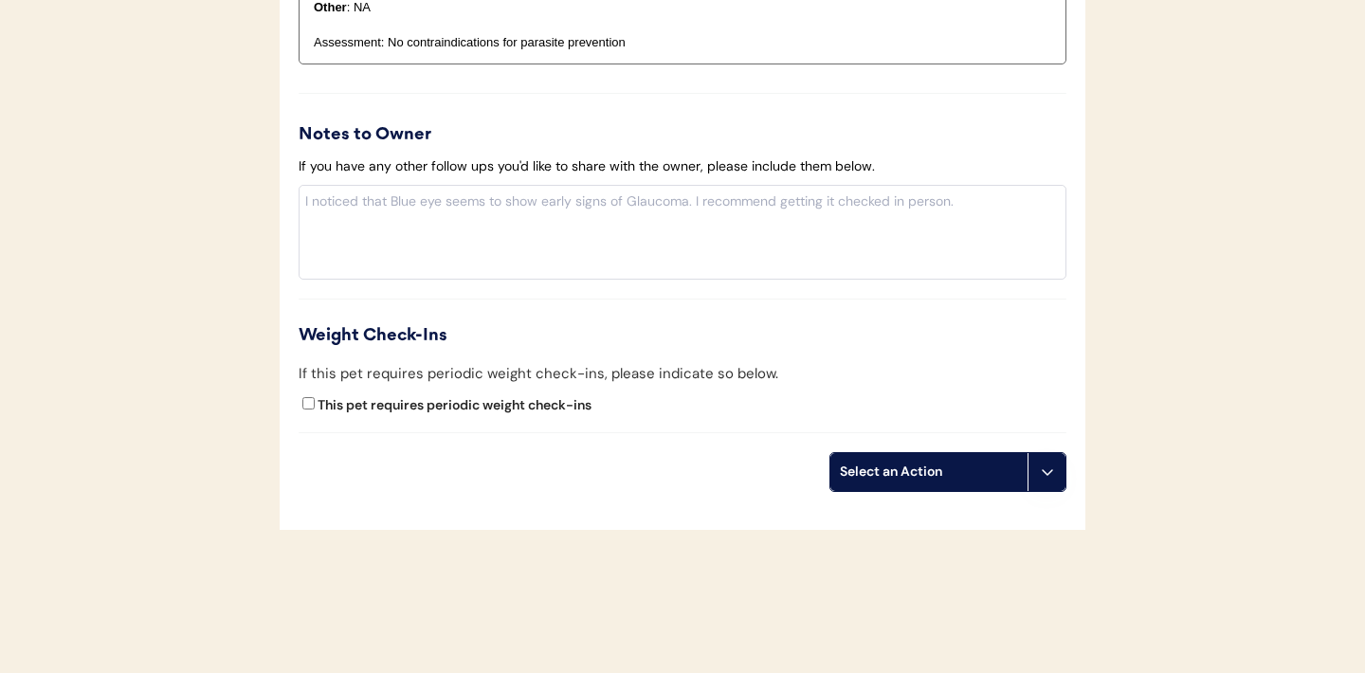
scroll to position [2153, 0]
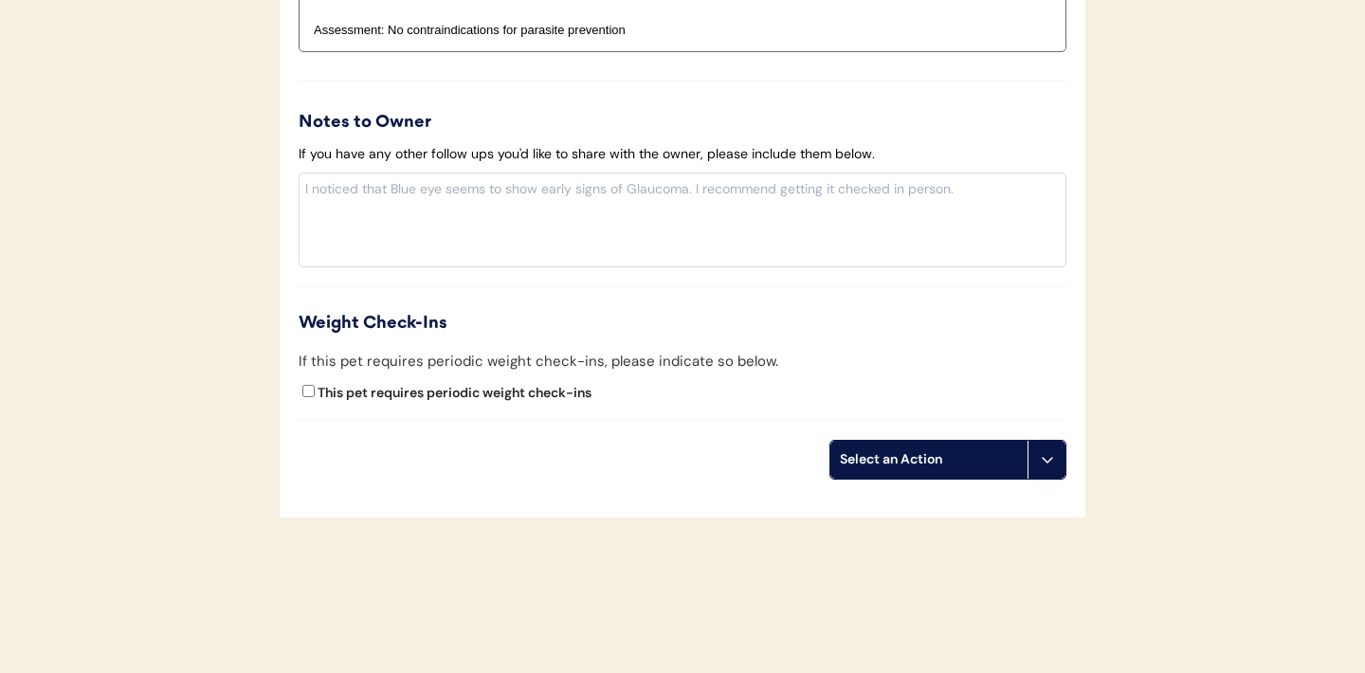
click at [1050, 461] on icon at bounding box center [1047, 459] width 15 height 15
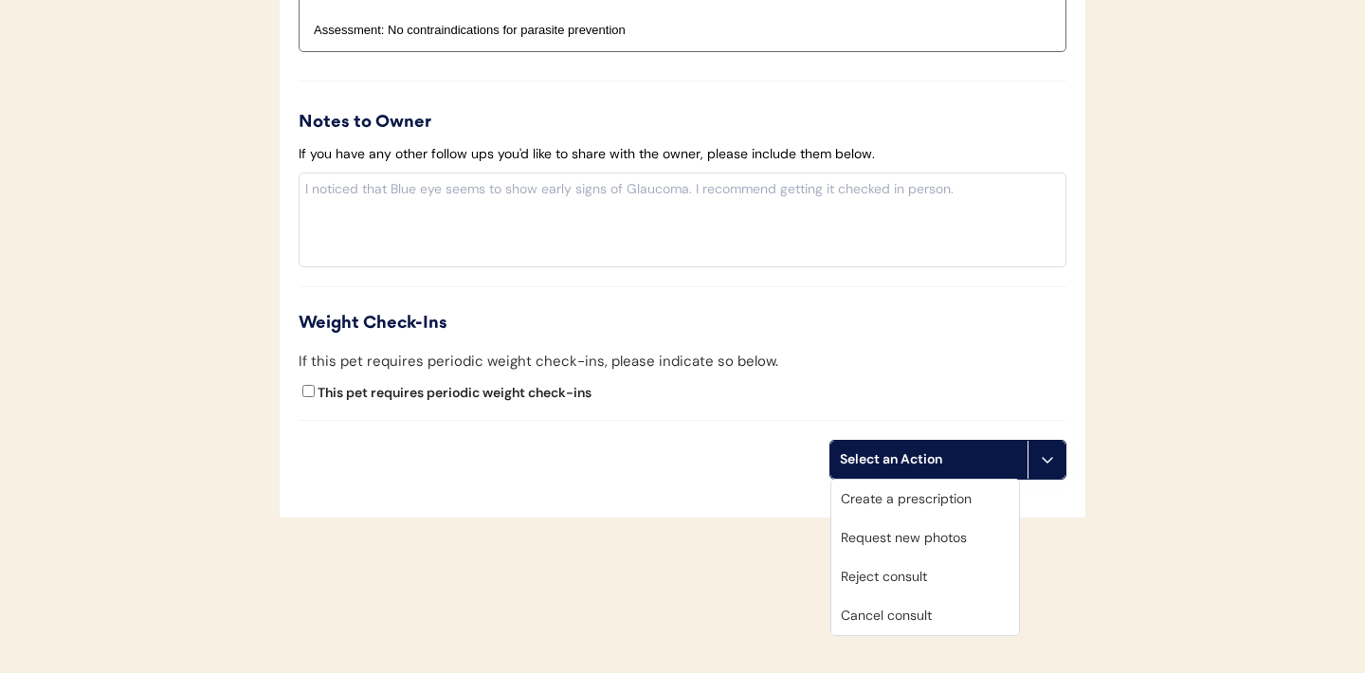
click at [910, 502] on div "Create a prescription" at bounding box center [925, 499] width 188 height 39
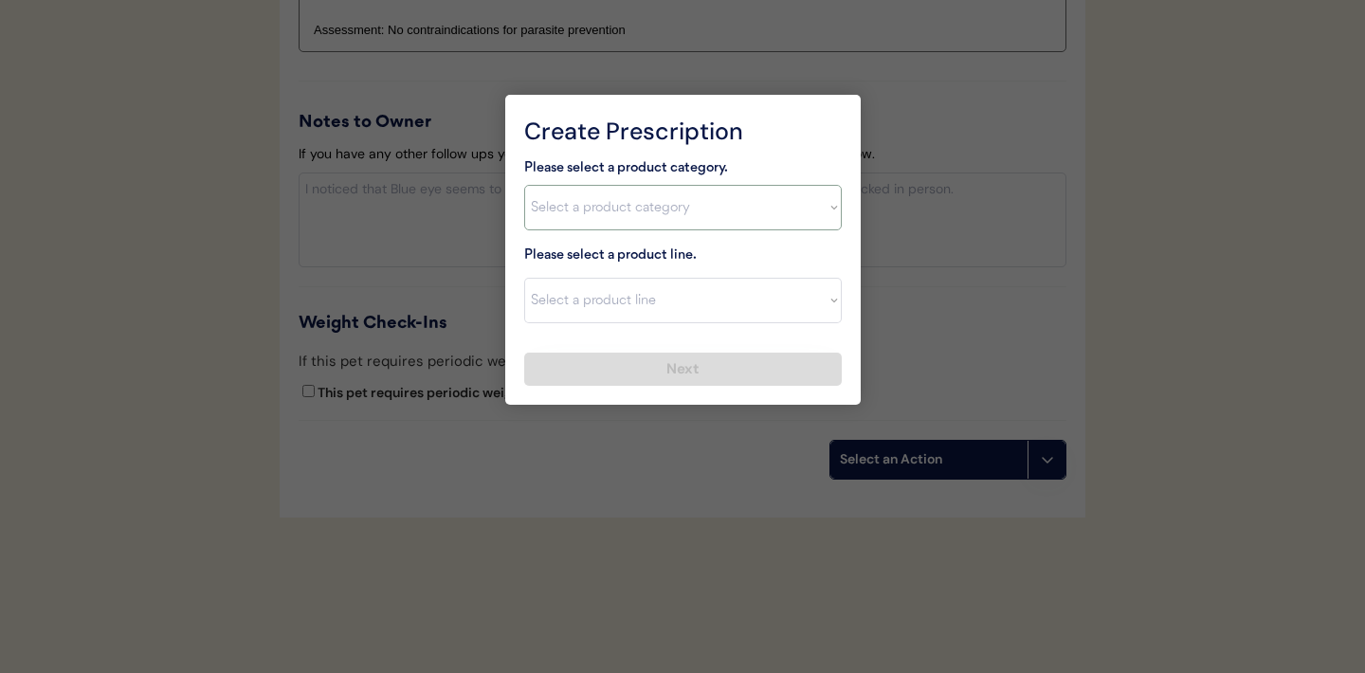
click at [826, 219] on select "Select a product category Allergies Antibiotics Anxiety Combo Parasite Preventi…" at bounding box center [683, 208] width 318 height 46
select select ""combo_parasite_prevention""
click at [827, 293] on select "Select a product line" at bounding box center [683, 301] width 318 height 46
click at [812, 216] on select "Select a product category Allergies Antibiotics Anxiety Combo Parasite Preventi…" at bounding box center [683, 208] width 318 height 46
drag, startPoint x: 803, startPoint y: 227, endPoint x: 826, endPoint y: 300, distance: 76.5
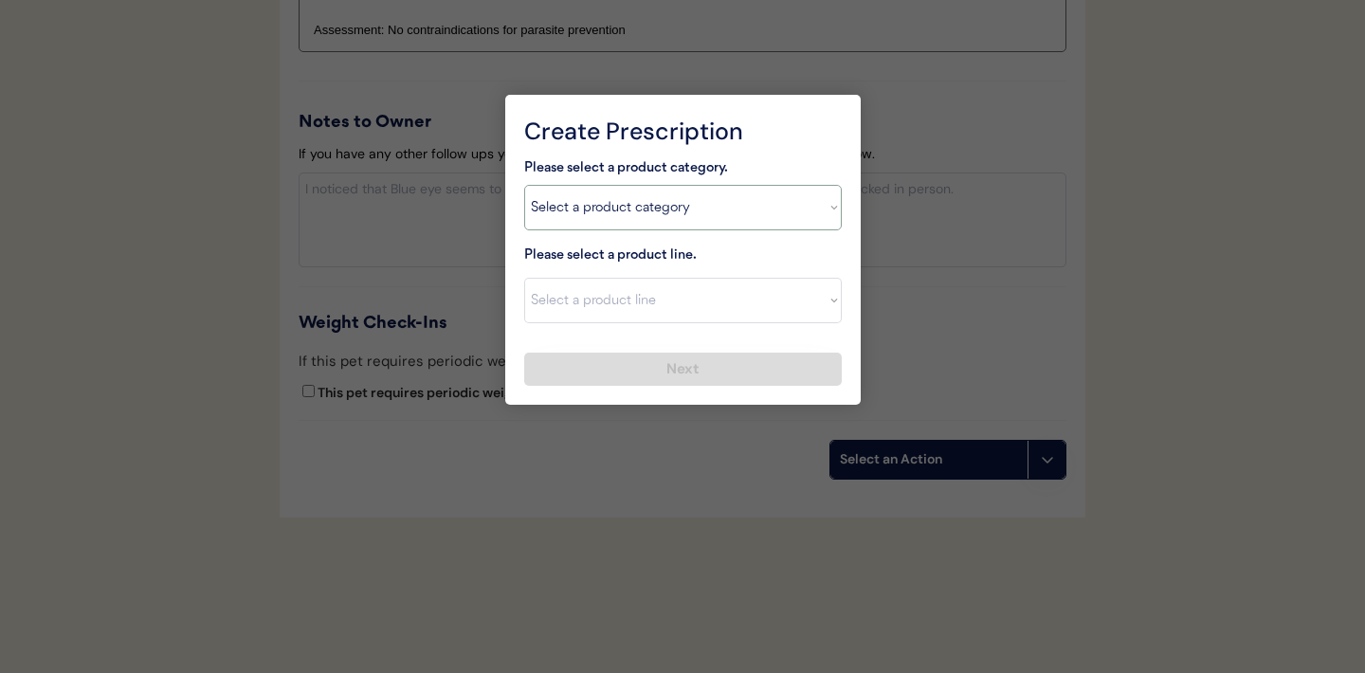
click at [826, 300] on select "Select a product line Advantage Multi for Dogs Credelio Quattro NexGard Plus Ne…" at bounding box center [683, 301] width 318 height 46
select select ""Simparica Trio""
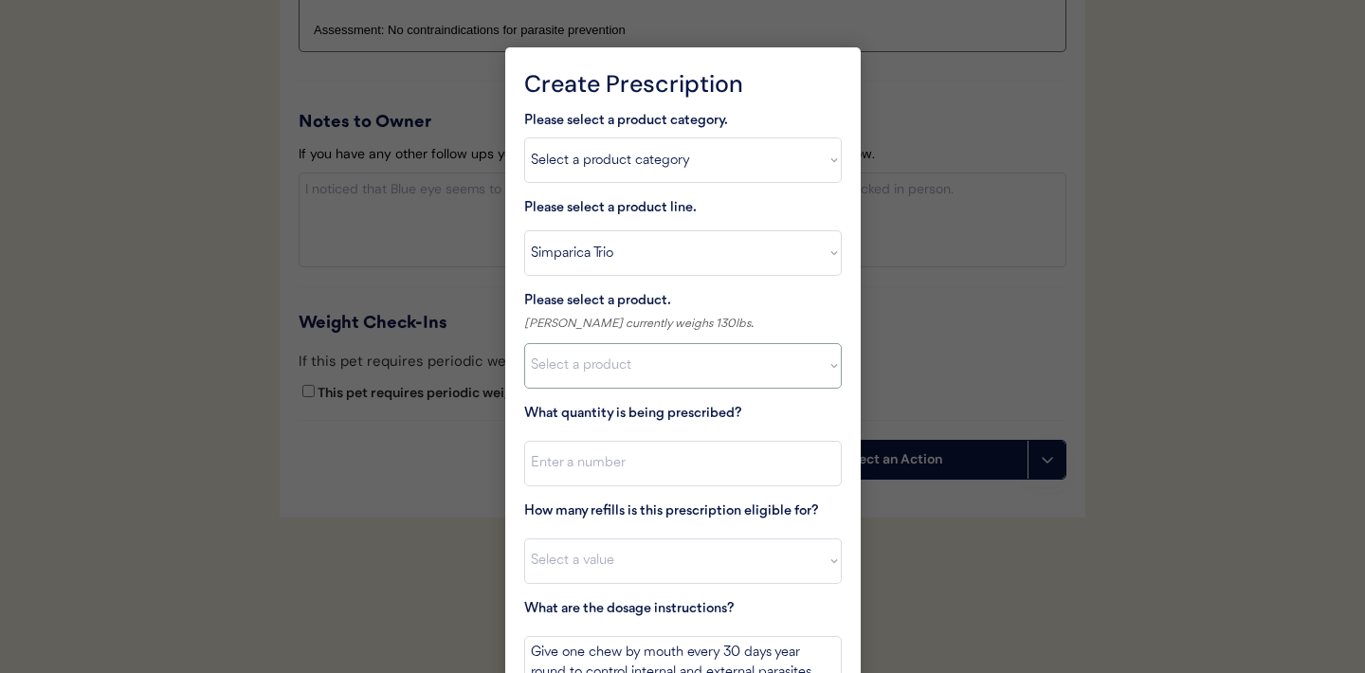
click at [816, 362] on select "Select a product Simparica Trio, 2.8 - 5.5lbs Simparica Trio, 5.6 - 11lbs Simpa…" at bounding box center [683, 366] width 318 height 46
select select ""1348695171700984260__LOOKUP__1704773707524x872135944120049300""
click at [702, 471] on input "input" at bounding box center [683, 464] width 318 height 46
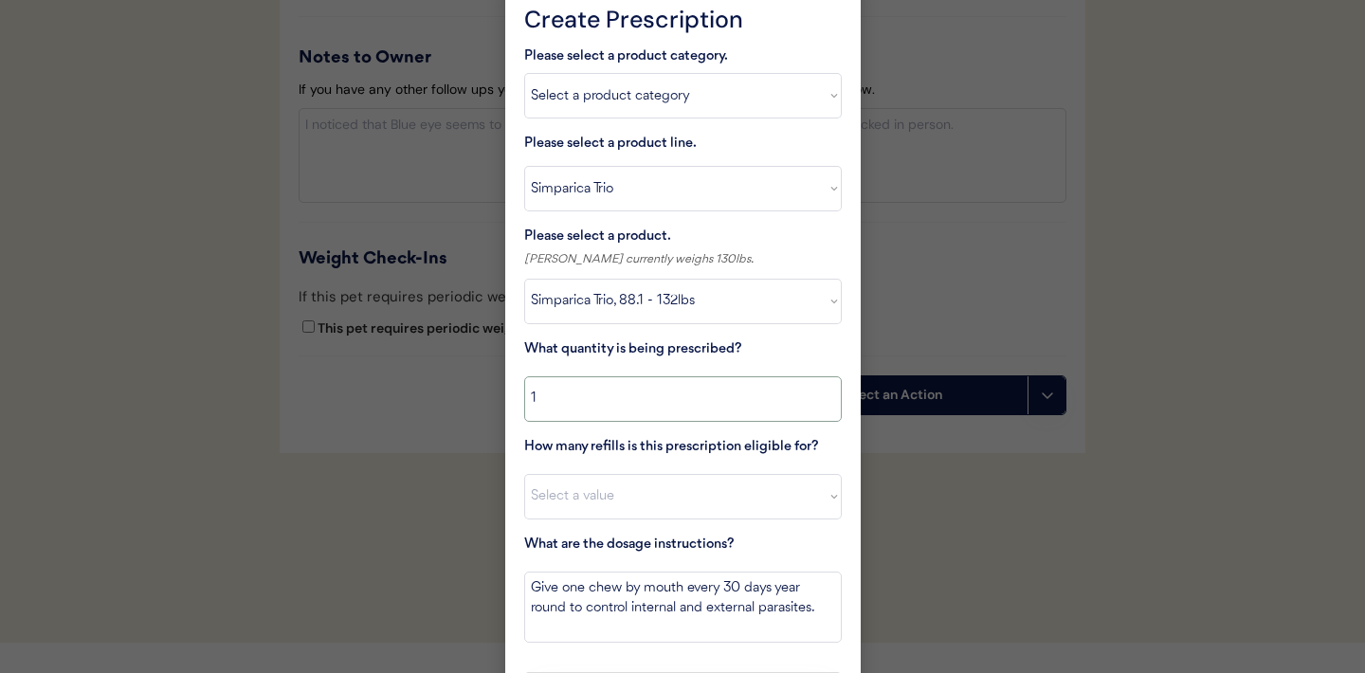
type input "1"
click at [683, 487] on select "Select a value 0 1 2 3 4 5 6 7 8 9 10 11" at bounding box center [683, 497] width 318 height 46
select select "11"
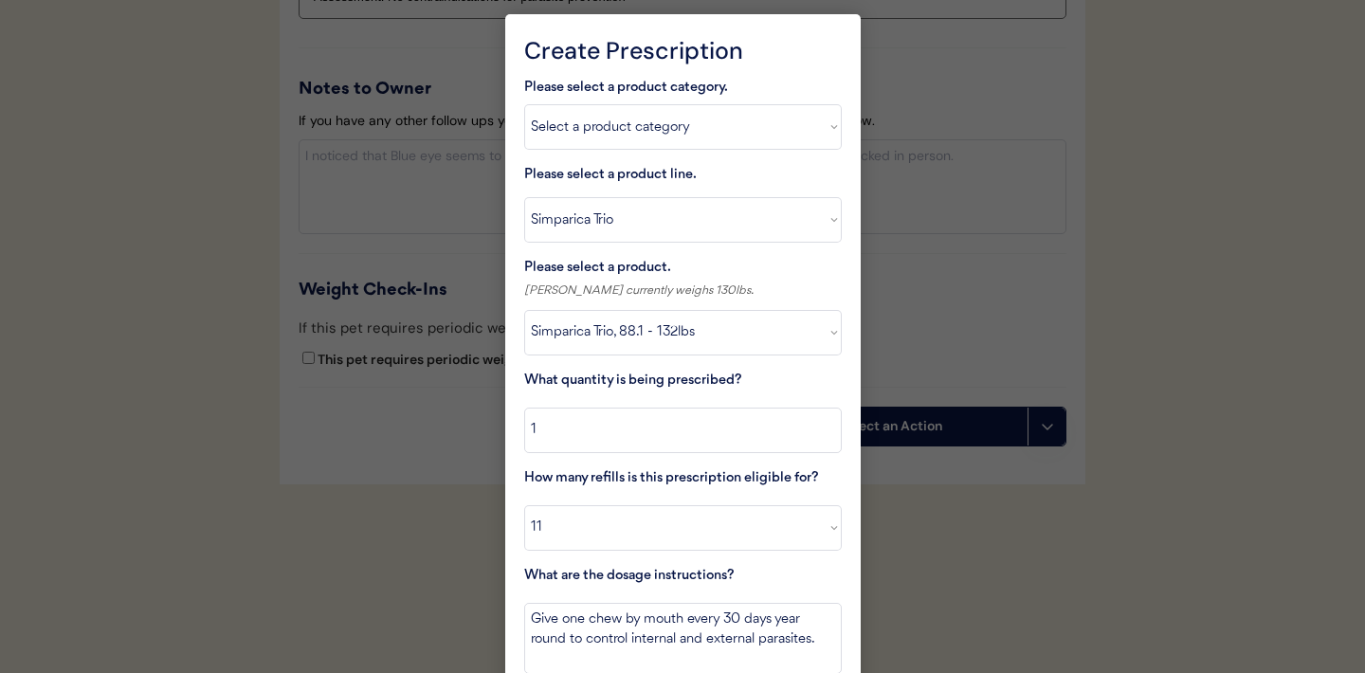
scroll to position [2268, 0]
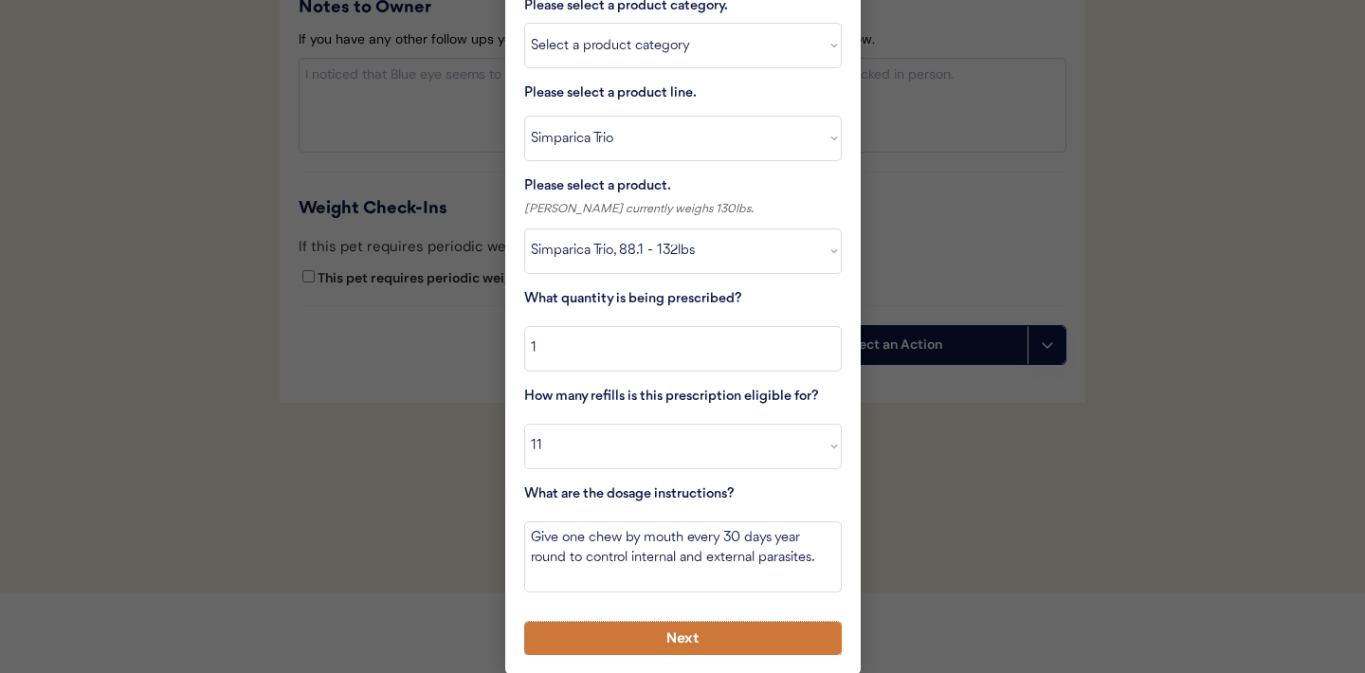
click at [662, 637] on button "Next" at bounding box center [683, 638] width 318 height 33
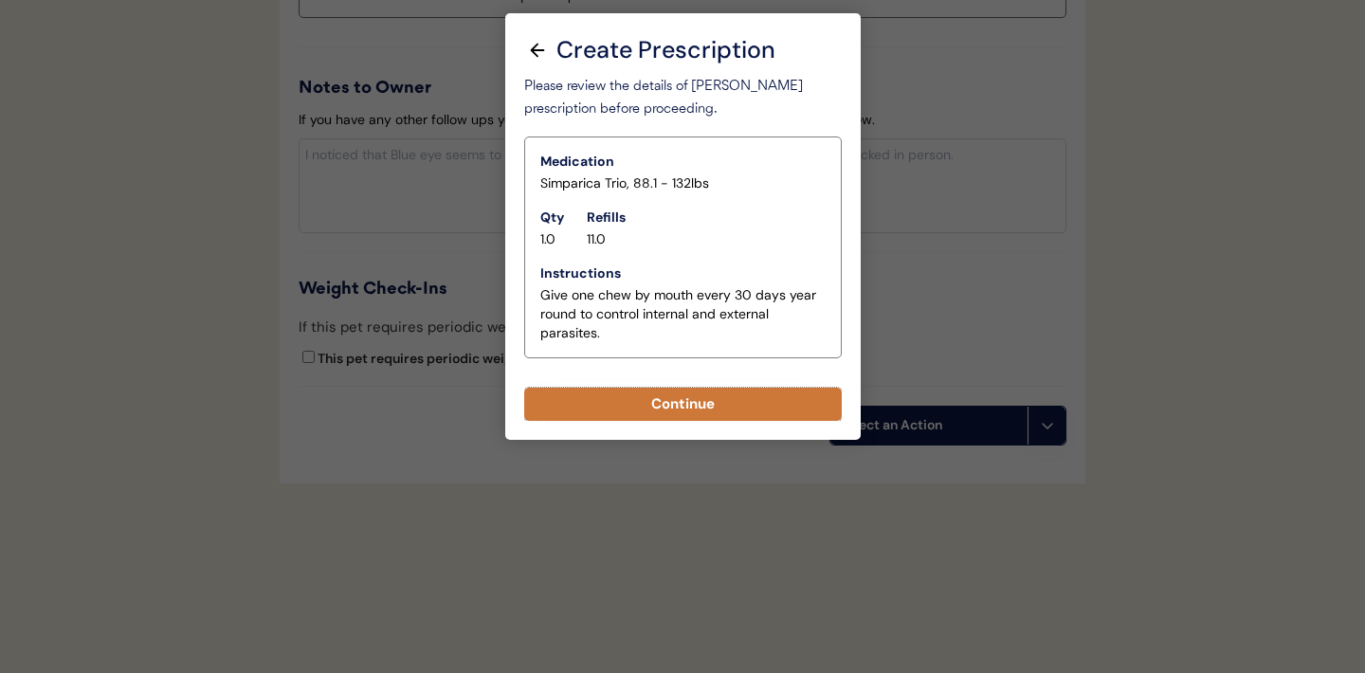
click at [689, 417] on button "Continue" at bounding box center [683, 404] width 318 height 33
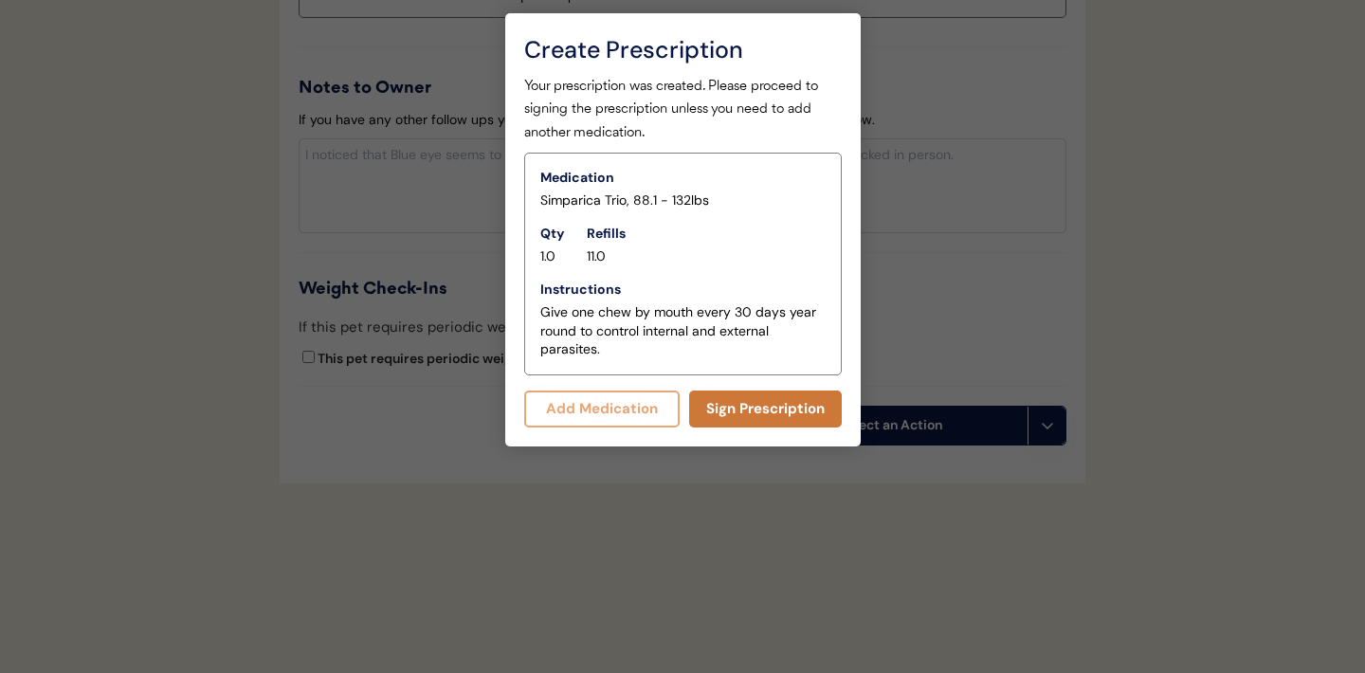
click at [721, 407] on button "Sign Prescription" at bounding box center [765, 409] width 153 height 37
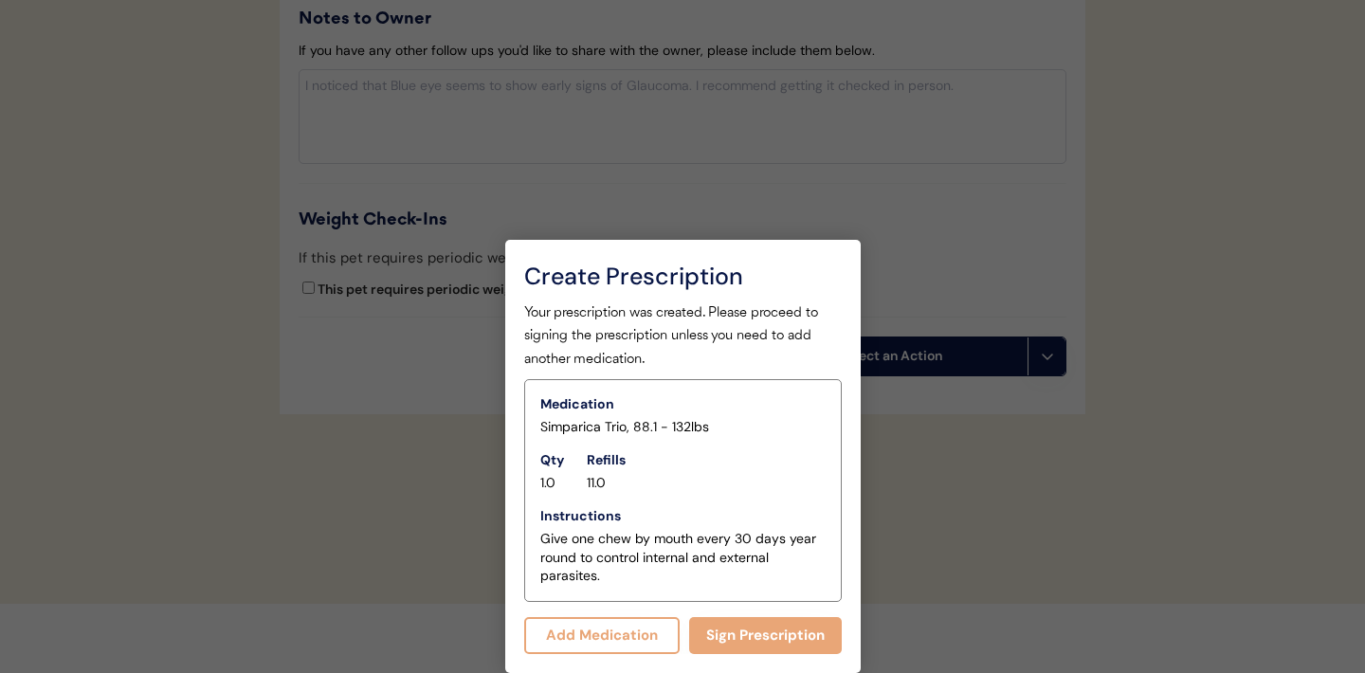
scroll to position [2170, 0]
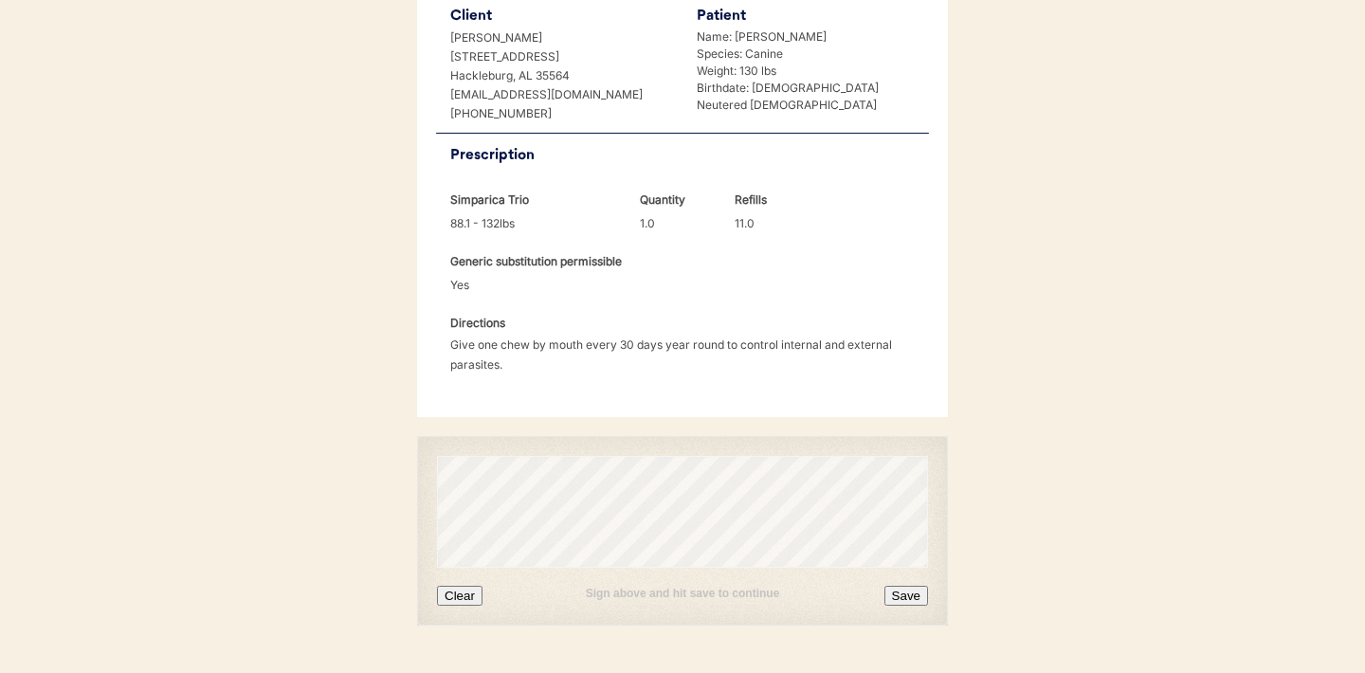
scroll to position [467, 0]
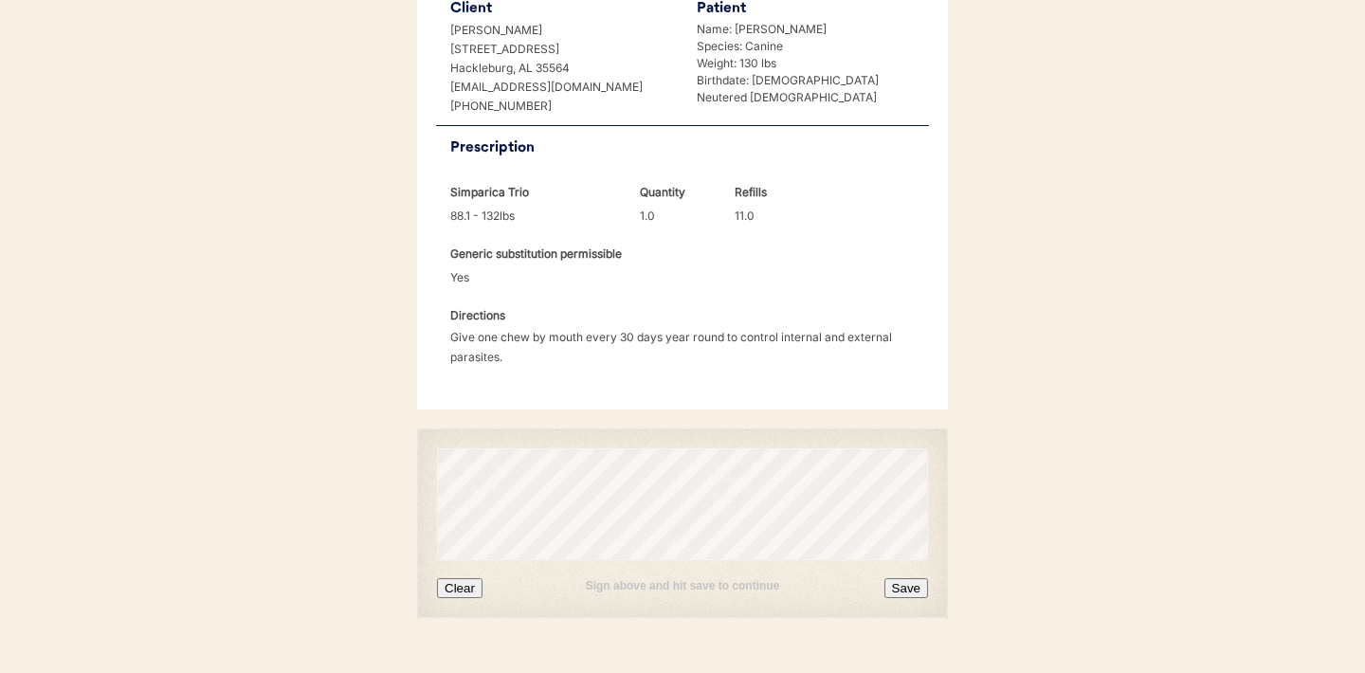
click at [453, 578] on button "Clear" at bounding box center [460, 588] width 46 height 20
click at [461, 578] on button "Clear" at bounding box center [460, 588] width 46 height 20
click at [466, 578] on button "Clear" at bounding box center [460, 588] width 46 height 20
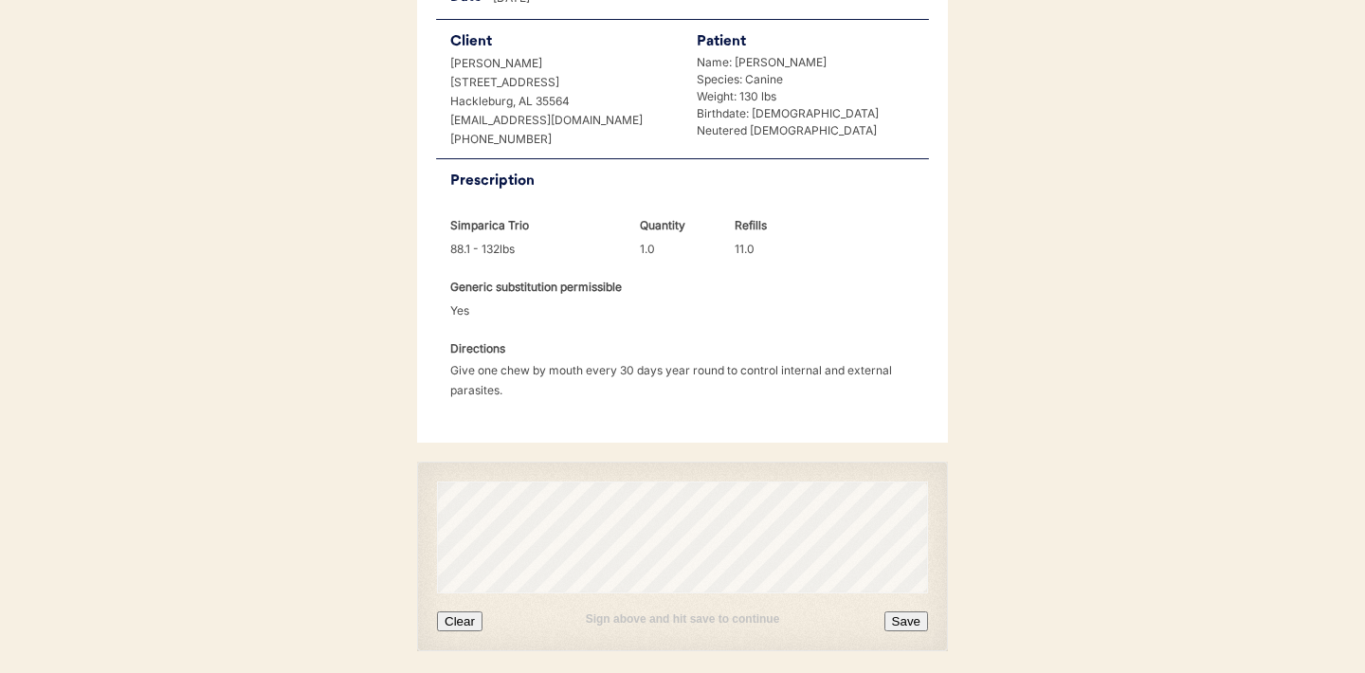
scroll to position [448, 0]
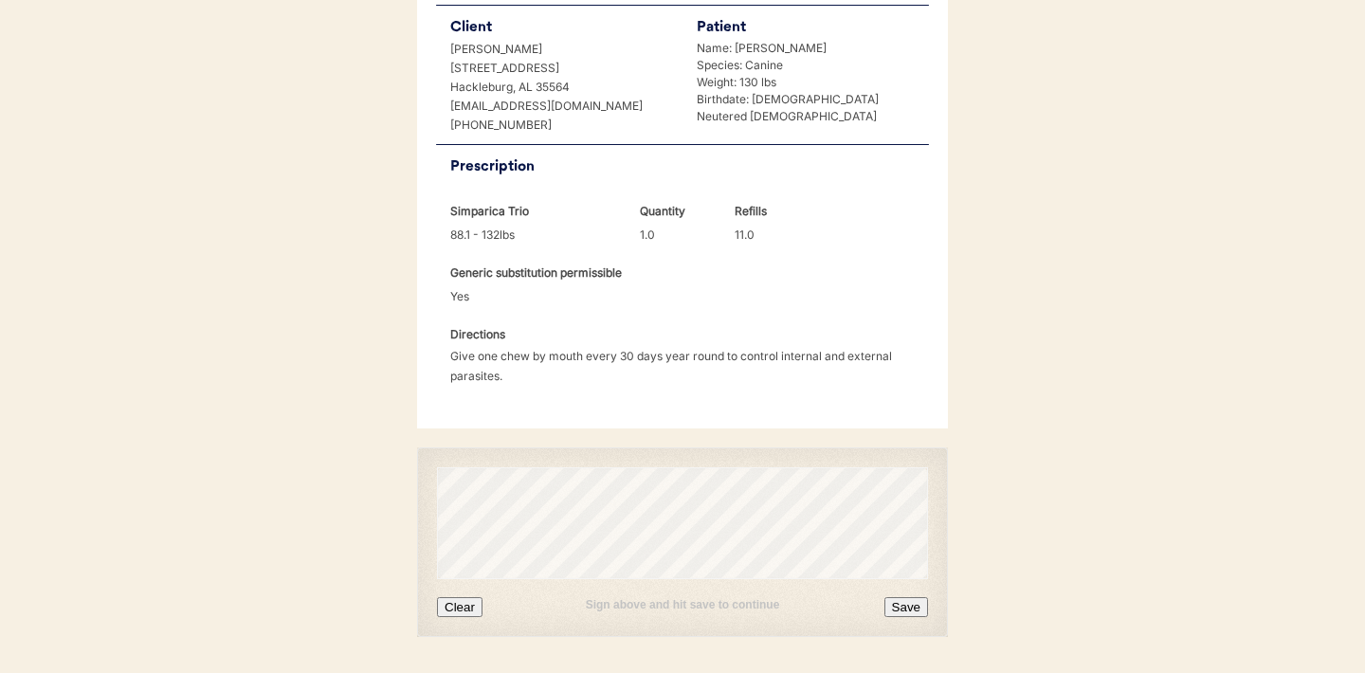
click at [912, 597] on button "Save" at bounding box center [907, 607] width 44 height 20
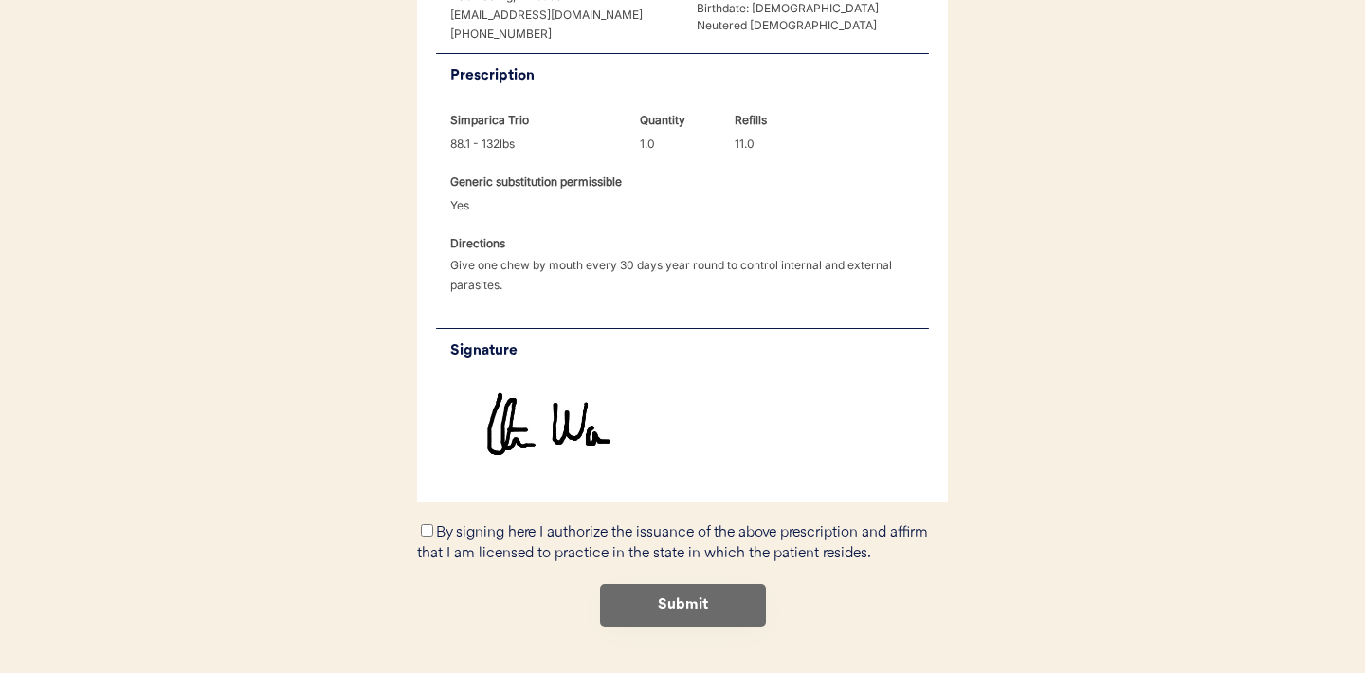
scroll to position [568, 0]
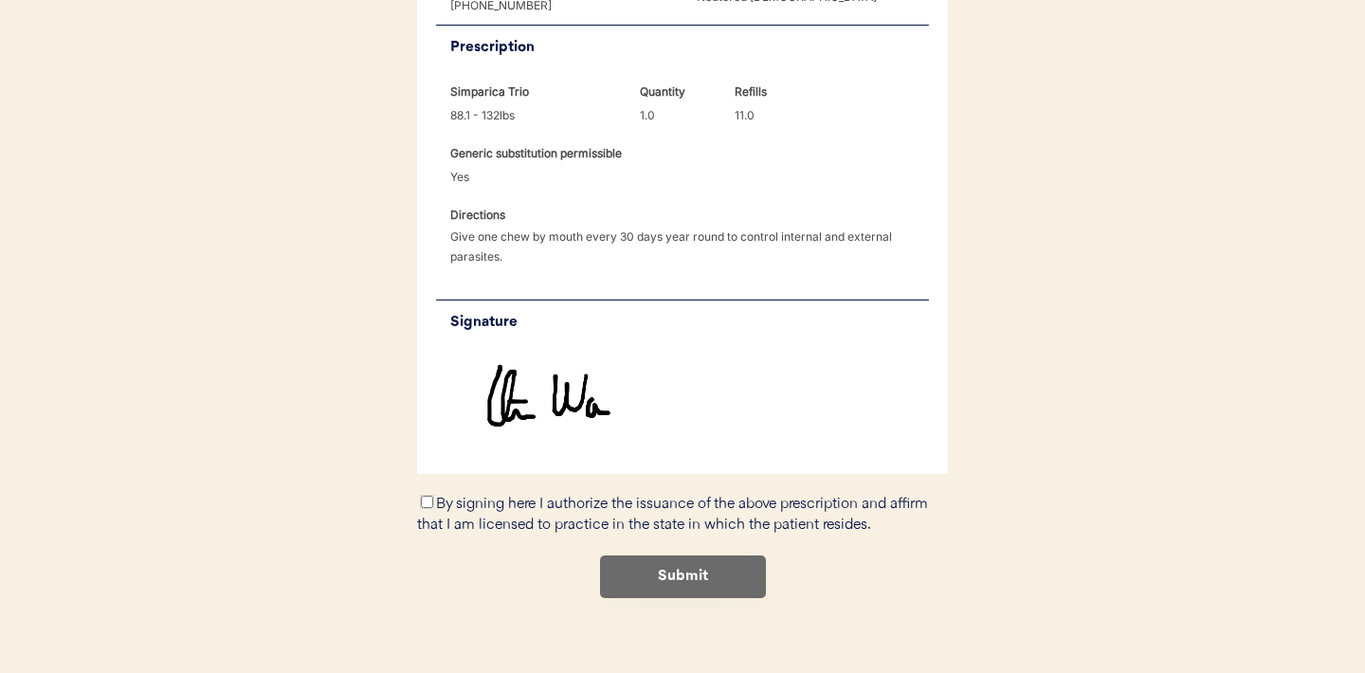
click at [425, 496] on input "By signing here I authorize the issuance of the above prescription and affirm t…" at bounding box center [427, 502] width 12 height 12
checkbox input "true"
click at [681, 556] on button "Submit" at bounding box center [683, 577] width 166 height 43
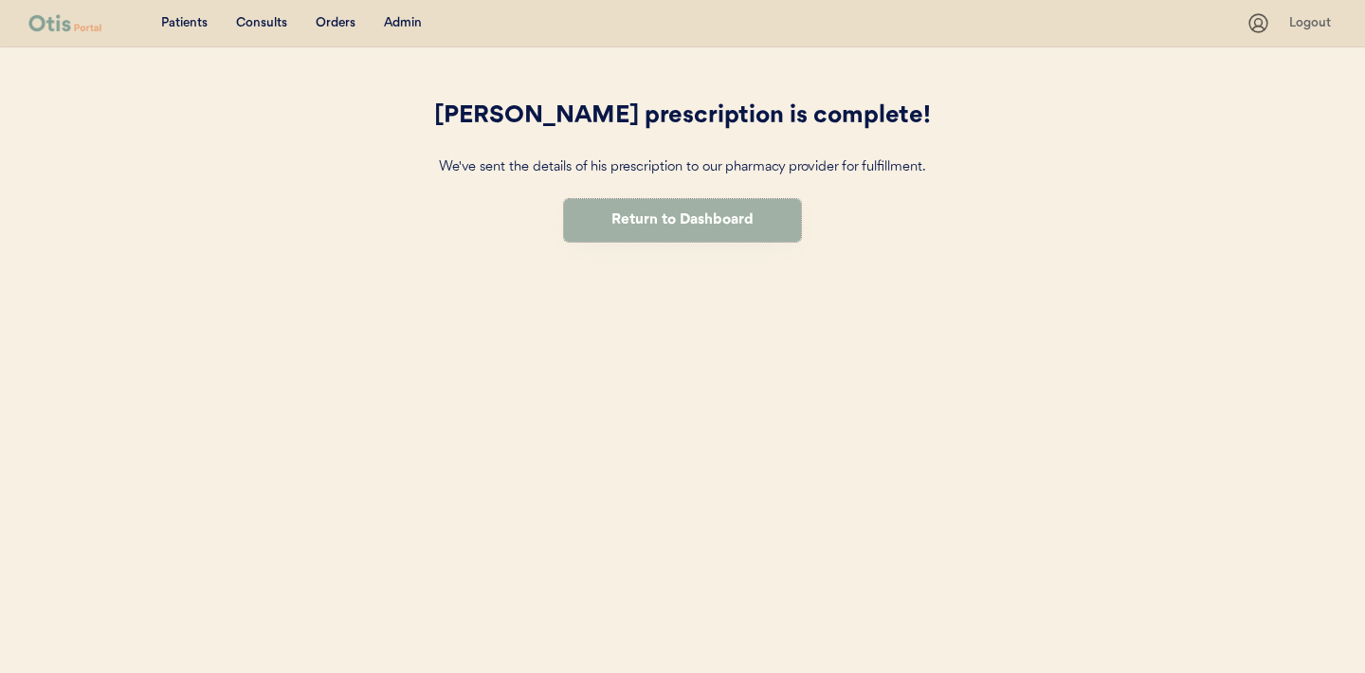
click at [648, 227] on button "Return to Dashboard" at bounding box center [682, 220] width 237 height 43
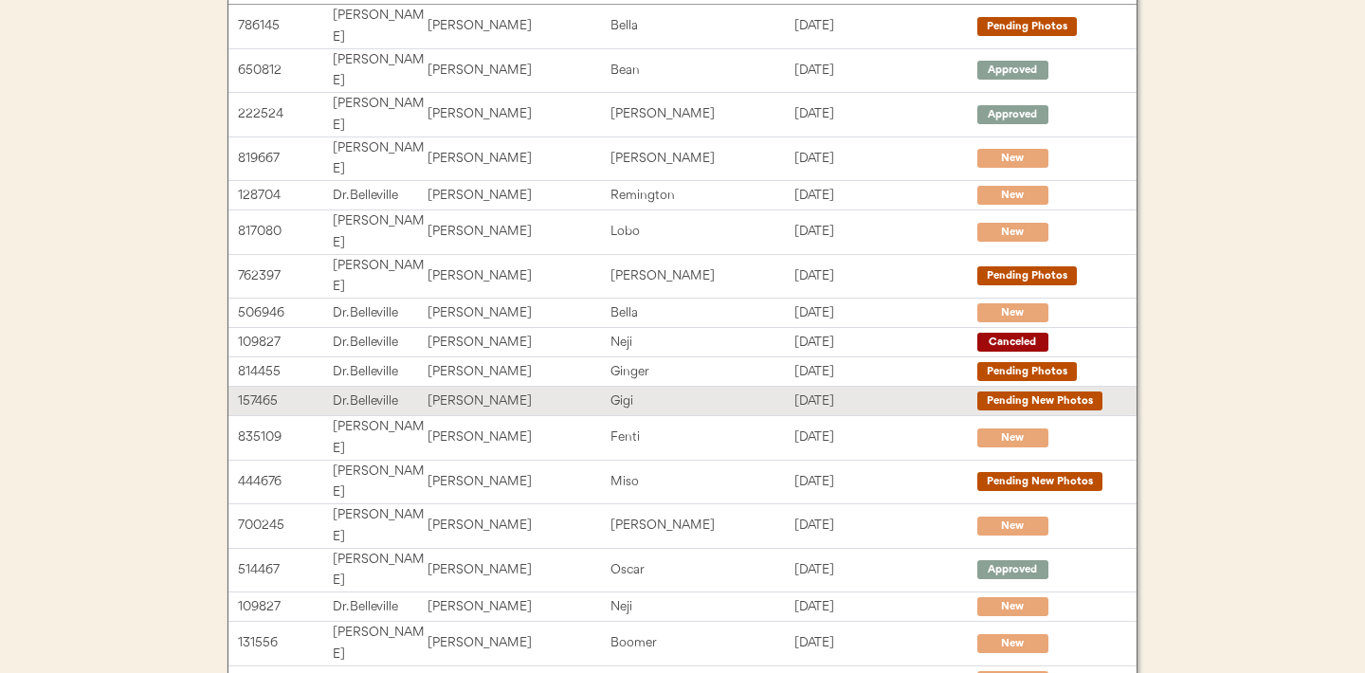
scroll to position [392, 0]
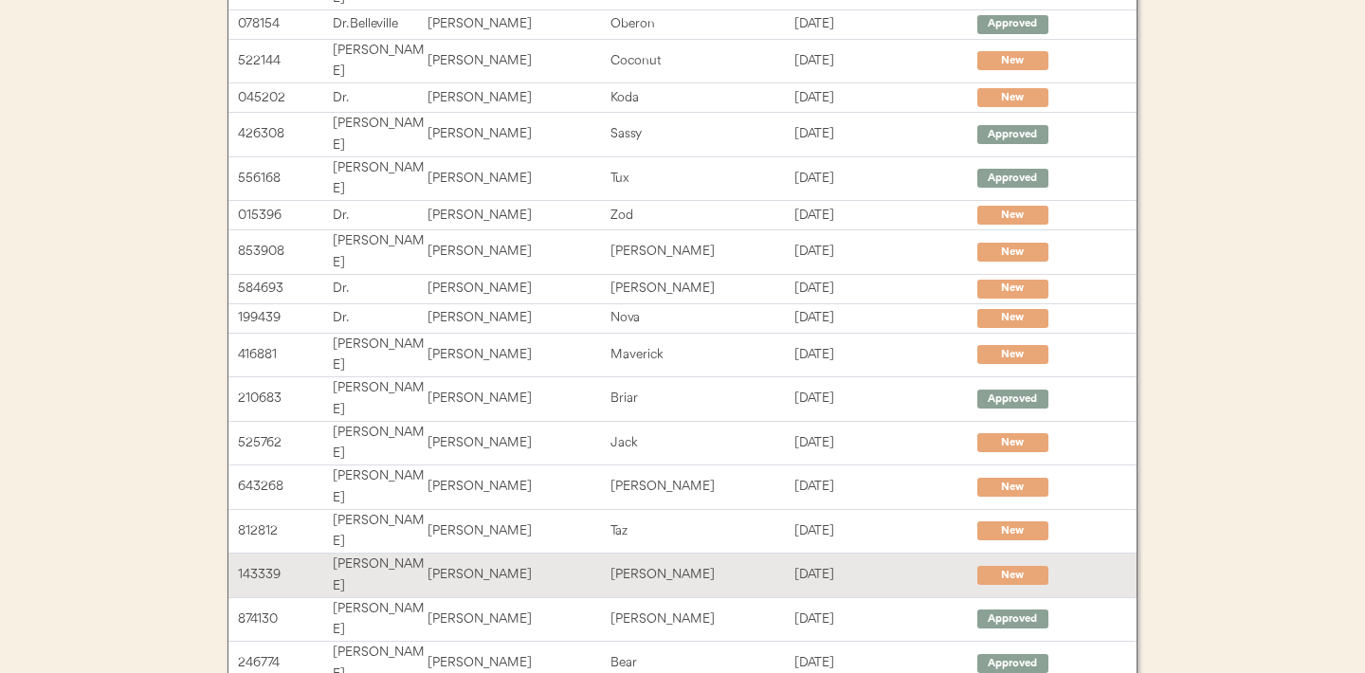
click at [516, 564] on div "[PERSON_NAME]" at bounding box center [519, 575] width 183 height 22
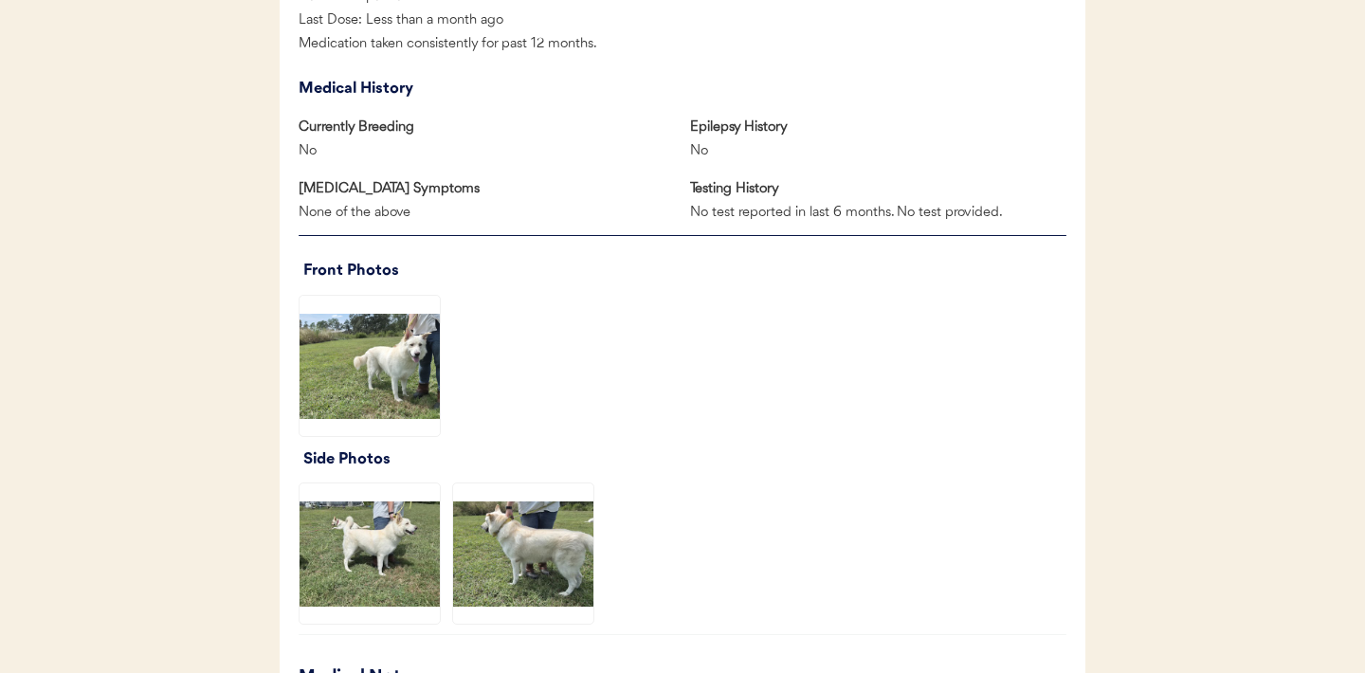
scroll to position [1220, 0]
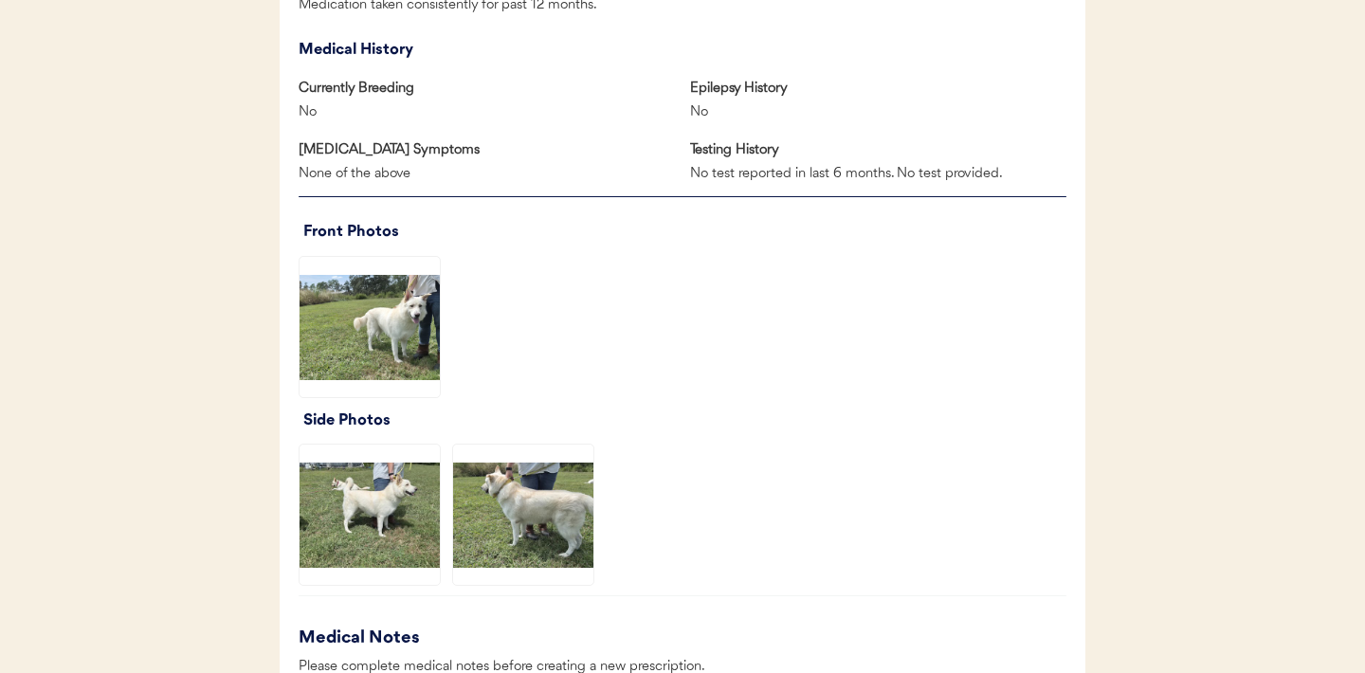
click at [411, 333] on img at bounding box center [370, 327] width 140 height 140
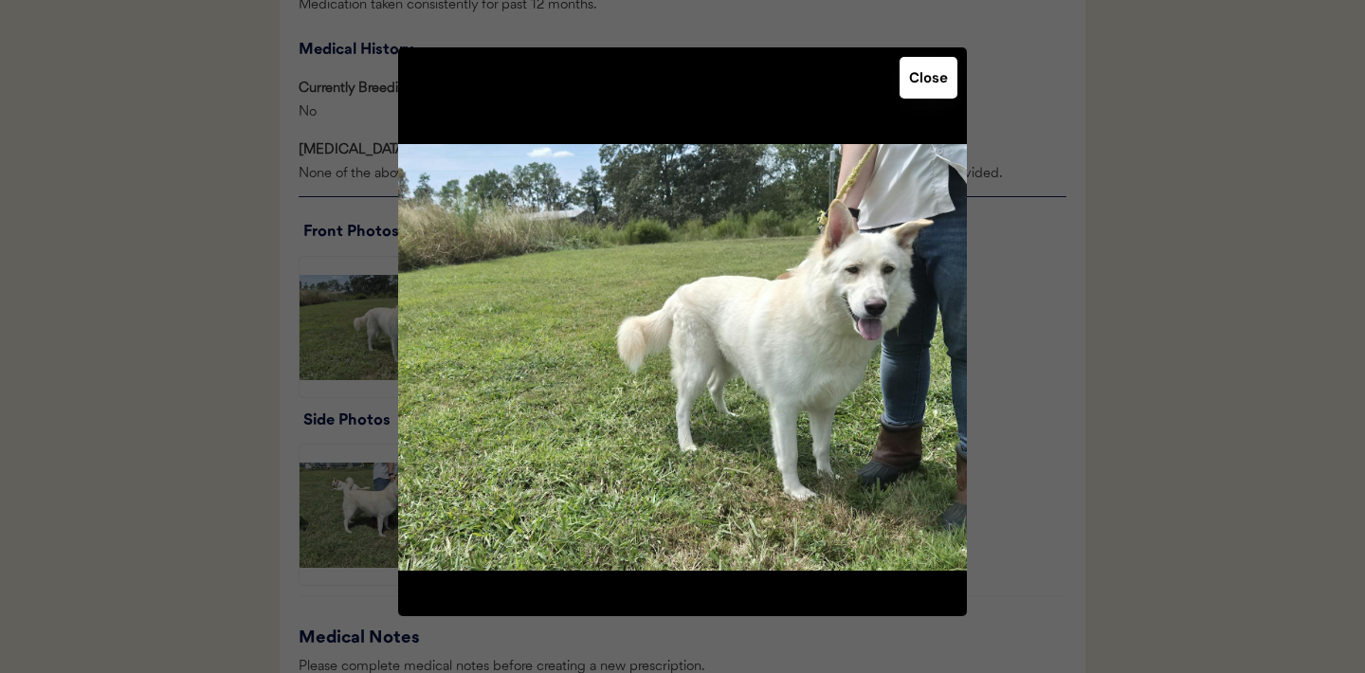
click at [934, 89] on button "Close" at bounding box center [929, 78] width 58 height 42
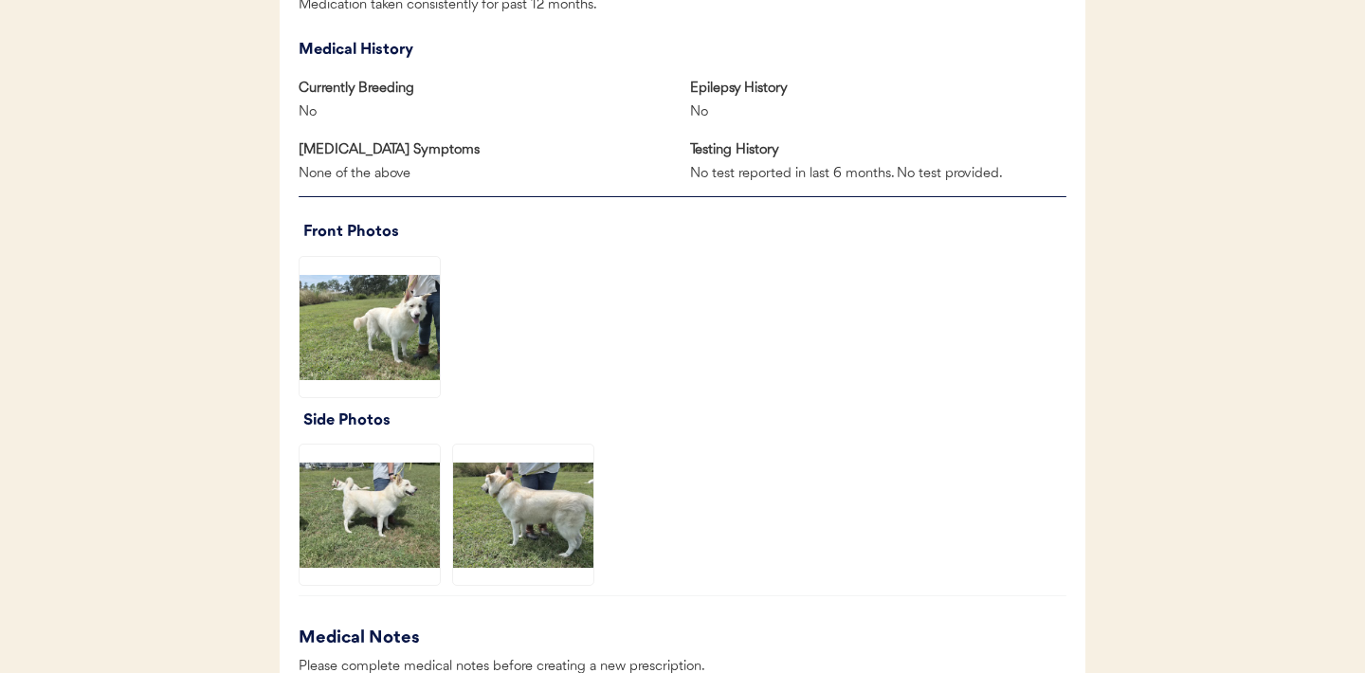
click at [418, 498] on img at bounding box center [370, 515] width 140 height 140
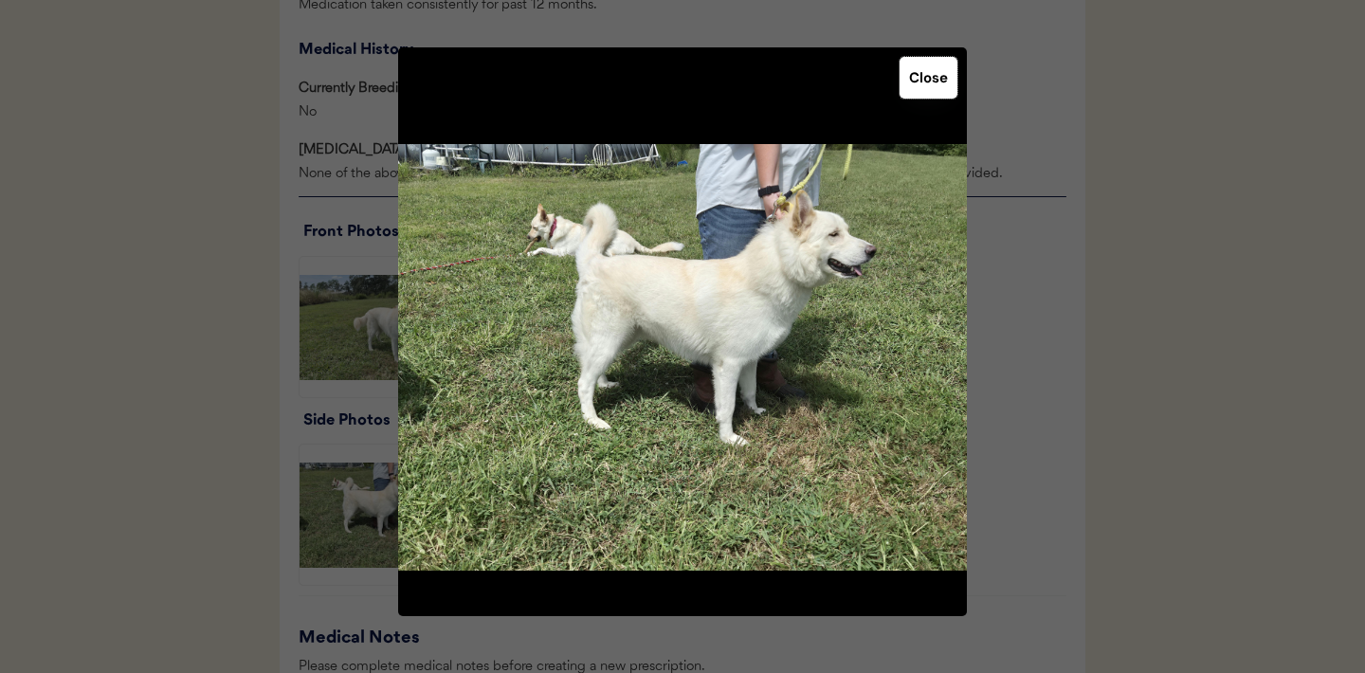
click at [919, 88] on button "Close" at bounding box center [929, 78] width 58 height 42
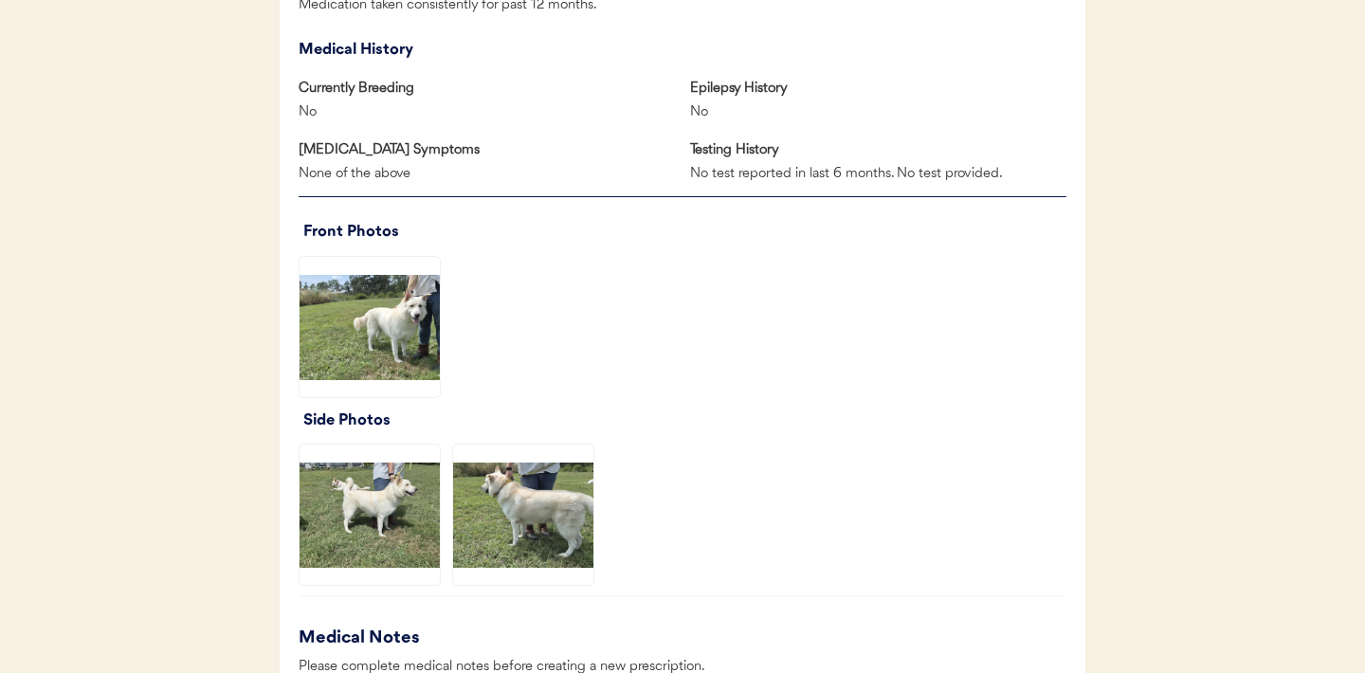
click at [530, 519] on img at bounding box center [523, 515] width 140 height 140
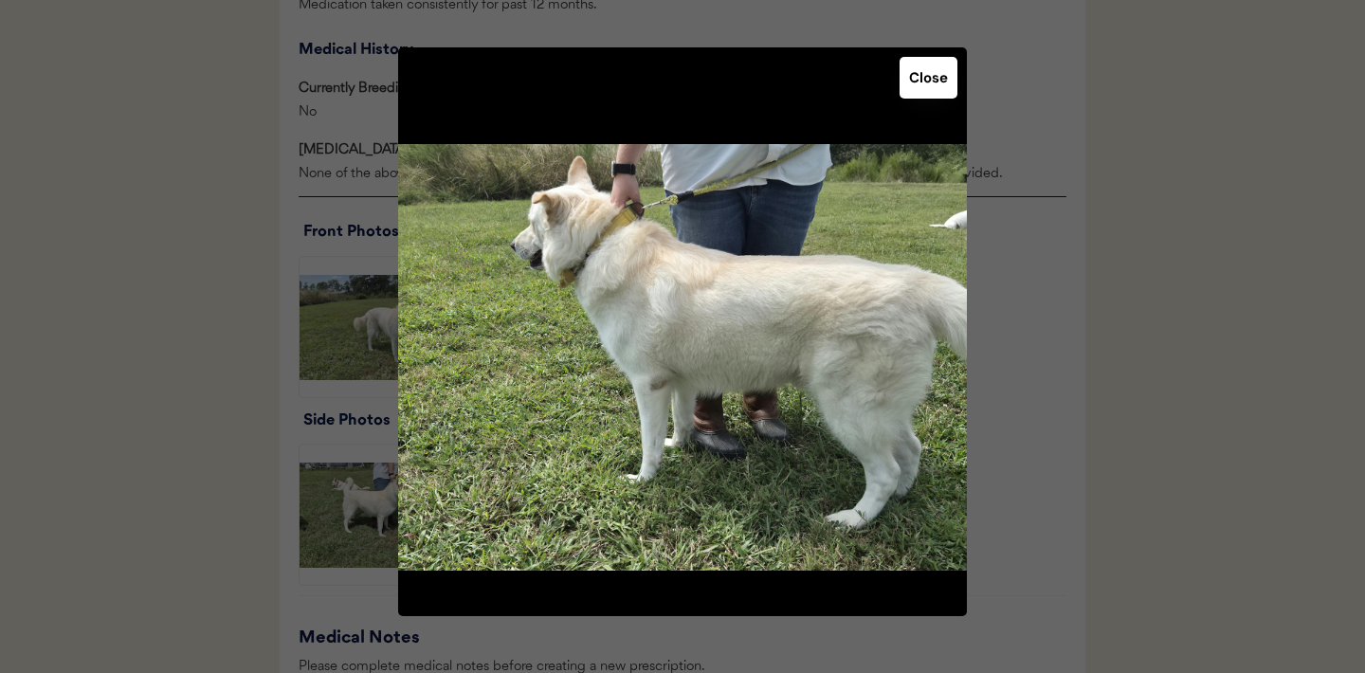
click at [937, 84] on button "Close" at bounding box center [929, 78] width 58 height 42
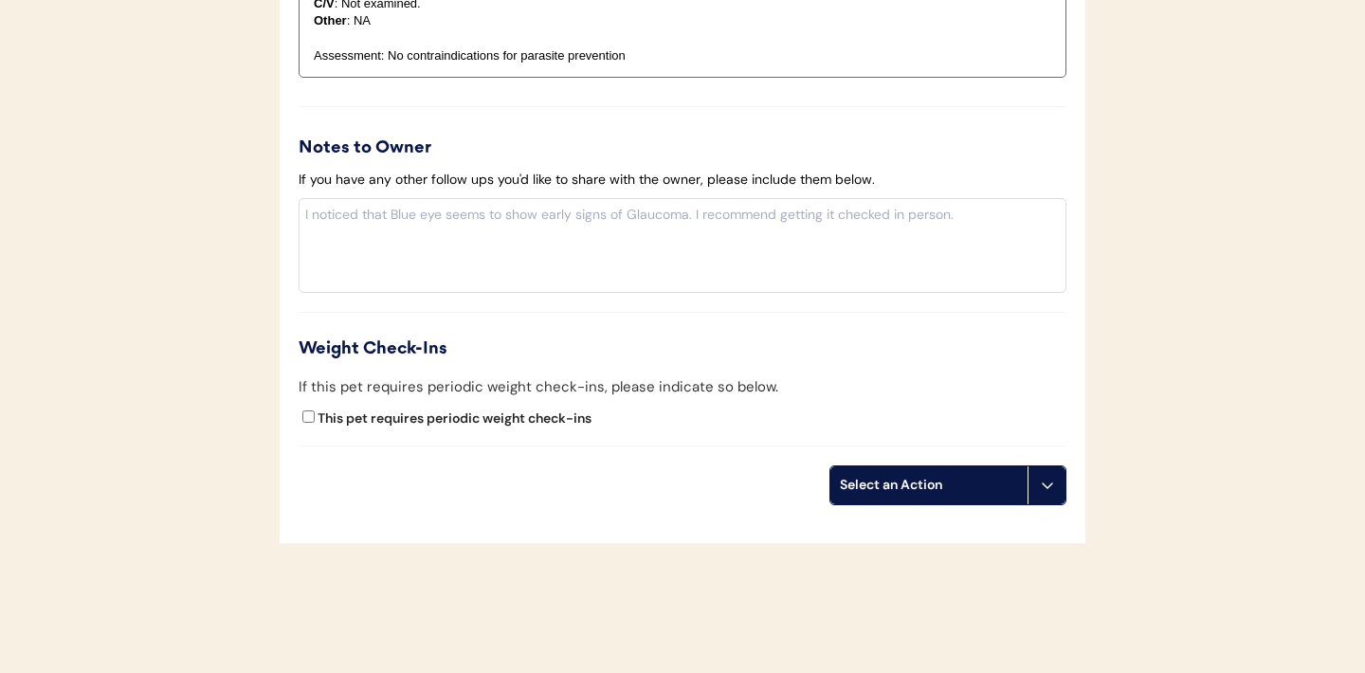
scroll to position [2187, 0]
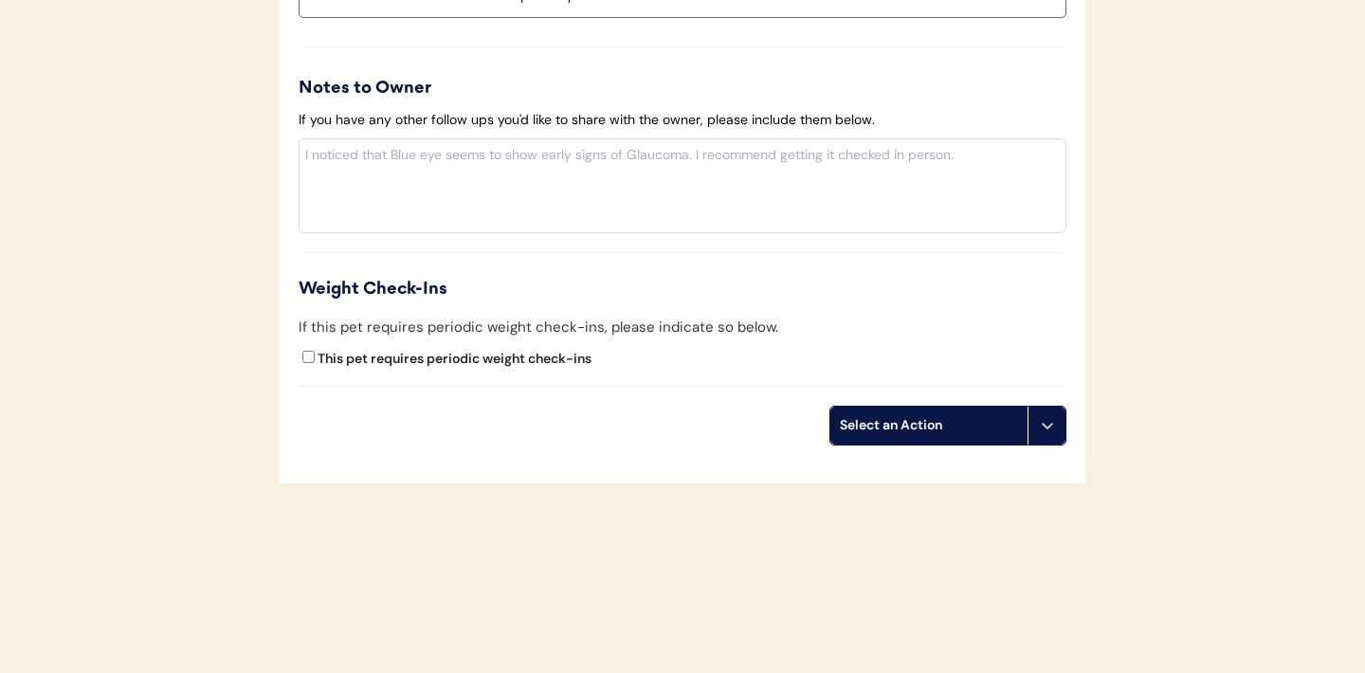
click at [1049, 435] on button at bounding box center [1047, 426] width 38 height 38
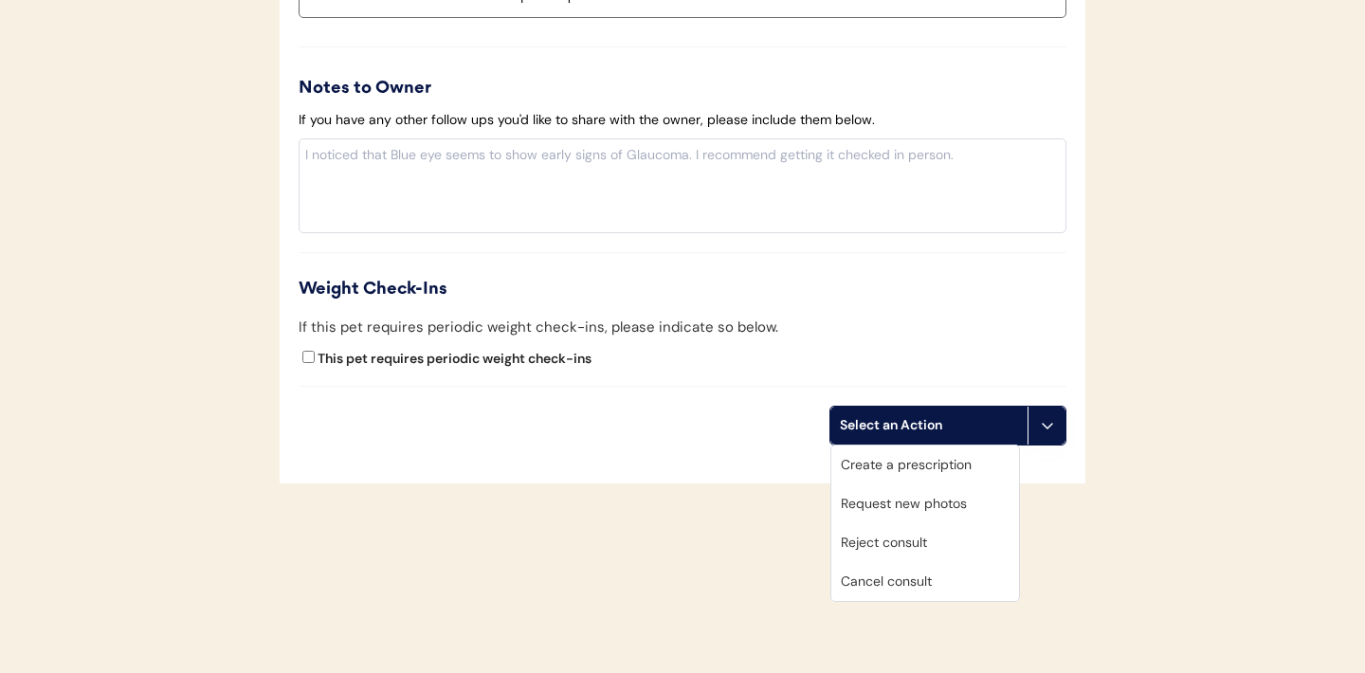
click at [912, 470] on div "Create a prescription" at bounding box center [925, 465] width 188 height 39
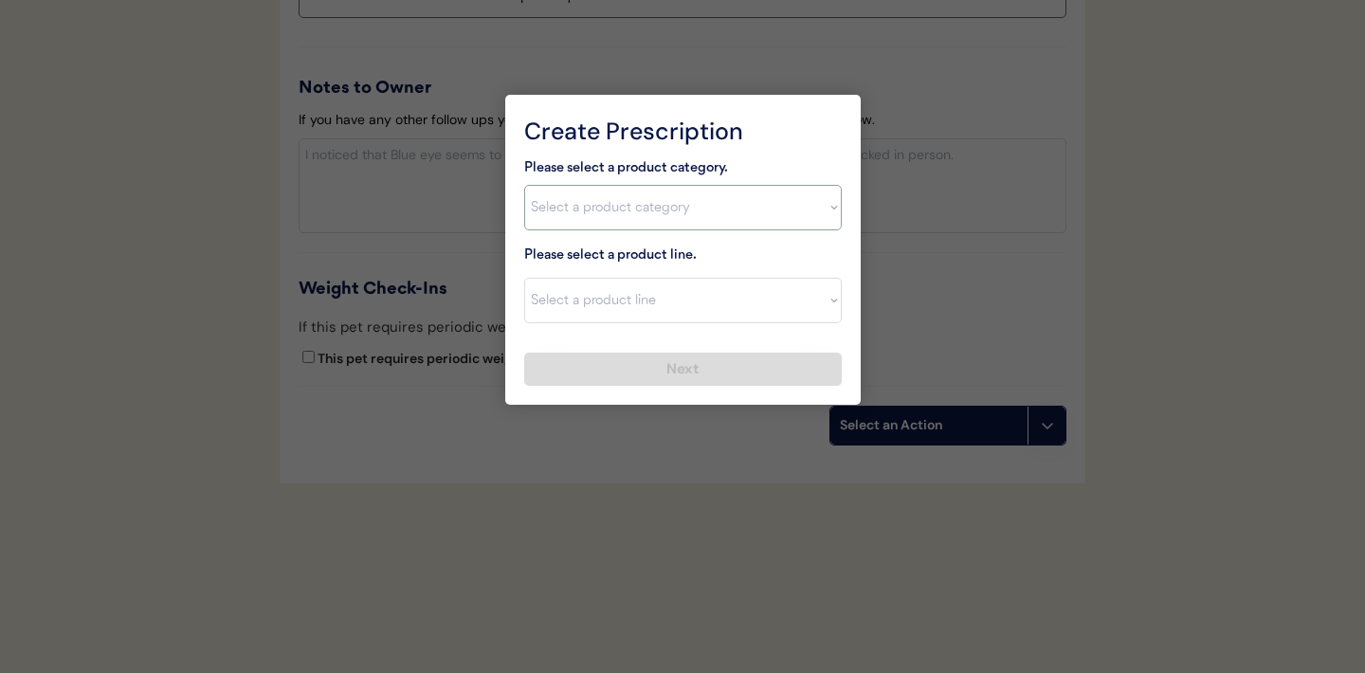
click at [800, 207] on select "Select a product category [MEDICAL_DATA] Antibiotics Anxiety Combo [MEDICAL_DAT…" at bounding box center [683, 208] width 318 height 46
select select ""combo_[MEDICAL_DATA]_prevention""
click at [830, 214] on select "Select a product category Allergies Antibiotics Anxiety Combo Parasite Preventi…" at bounding box center [683, 208] width 318 height 46
click at [819, 296] on select "Select a product line Advantage Multi for Dogs Credelio Quattro NexGard Plus Ne…" at bounding box center [683, 301] width 318 height 46
select select ""Simparica Trio""
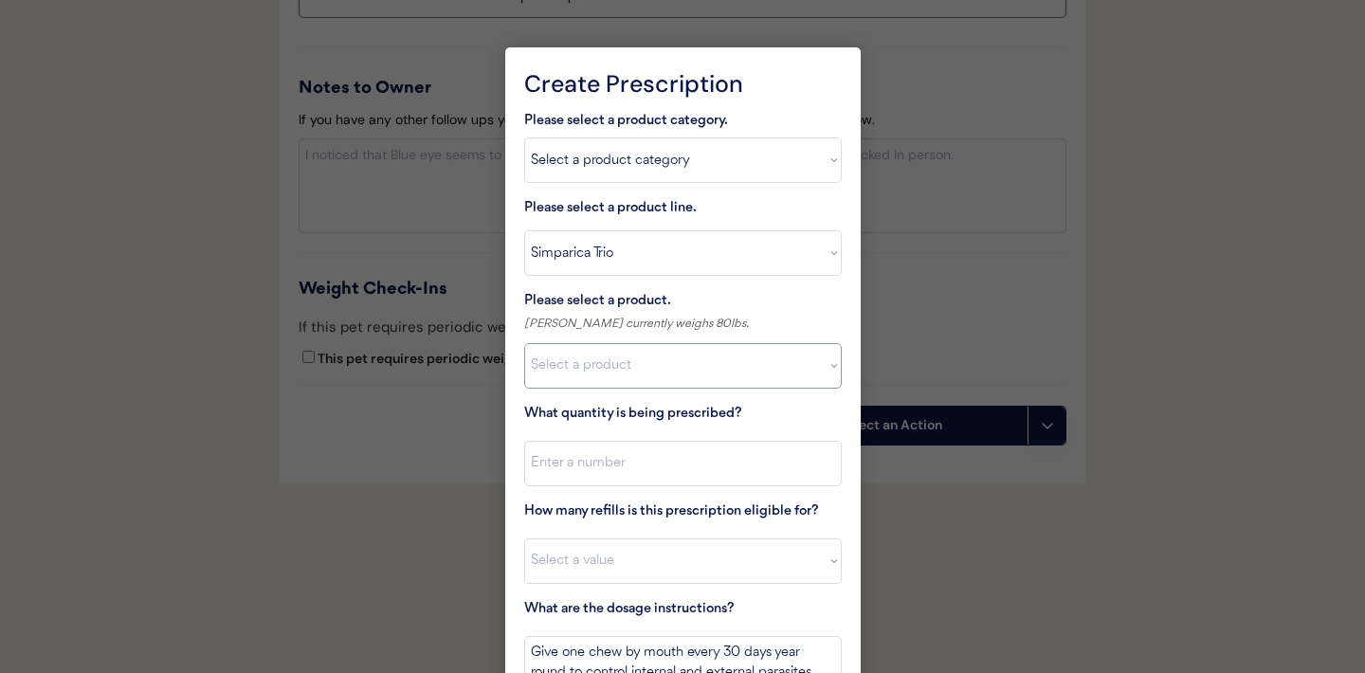
click at [735, 361] on select "Select a product Simparica Trio, 2.8 - 5.5lbs Simparica Trio, 5.6 - 11lbs Simpa…" at bounding box center [683, 366] width 318 height 46
select select ""1348695171700984260__LOOKUP__1704773707524x987977572973748600""
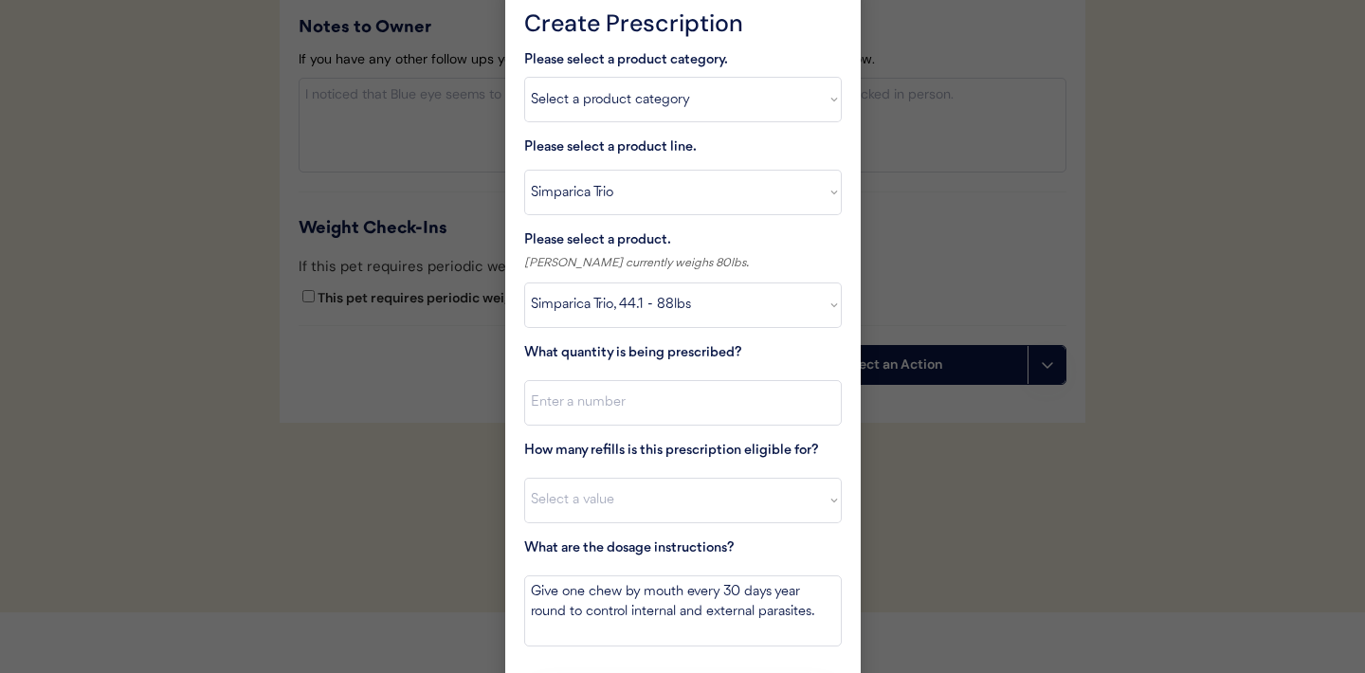
scroll to position [2302, 0]
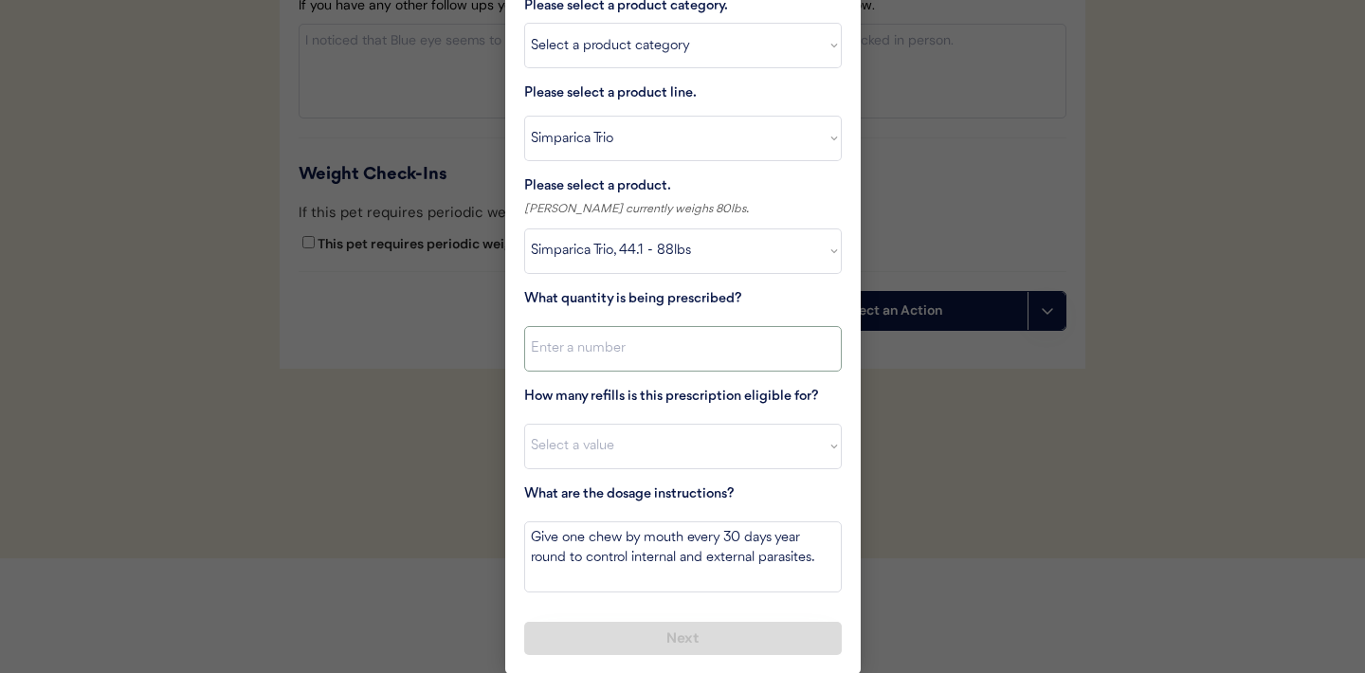
click at [699, 359] on input "input" at bounding box center [683, 349] width 318 height 46
type input "1"
click at [639, 442] on select "Select a value 0 1 2 3 4 5 6 7 8 9 10 11" at bounding box center [683, 447] width 318 height 46
select select "11"
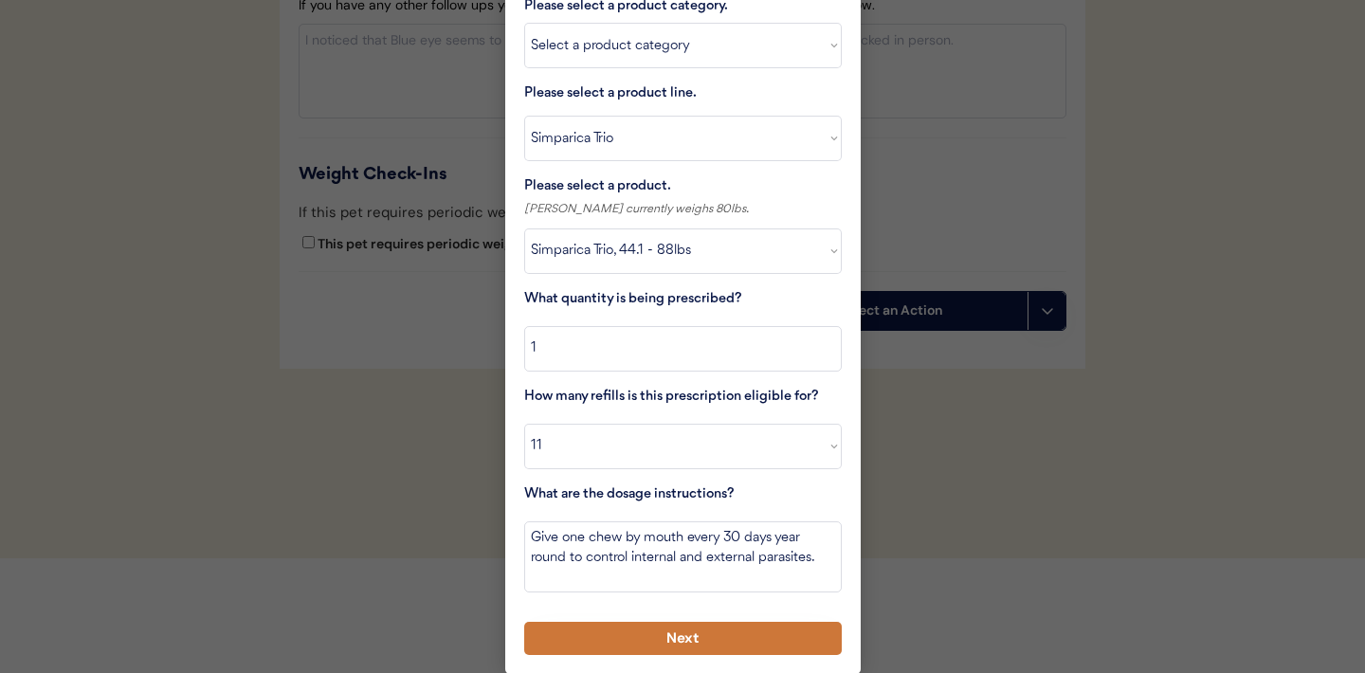
click at [636, 637] on button "Next" at bounding box center [683, 638] width 318 height 33
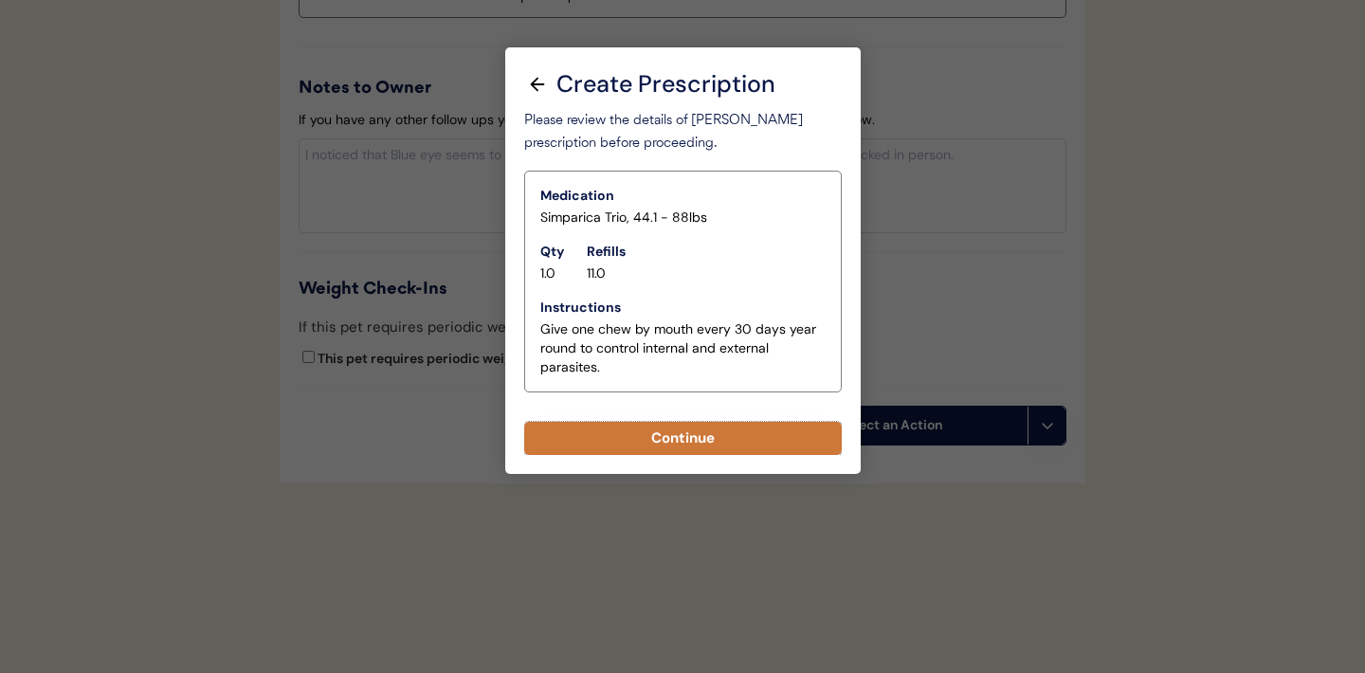
click at [679, 451] on button "Continue" at bounding box center [683, 438] width 318 height 33
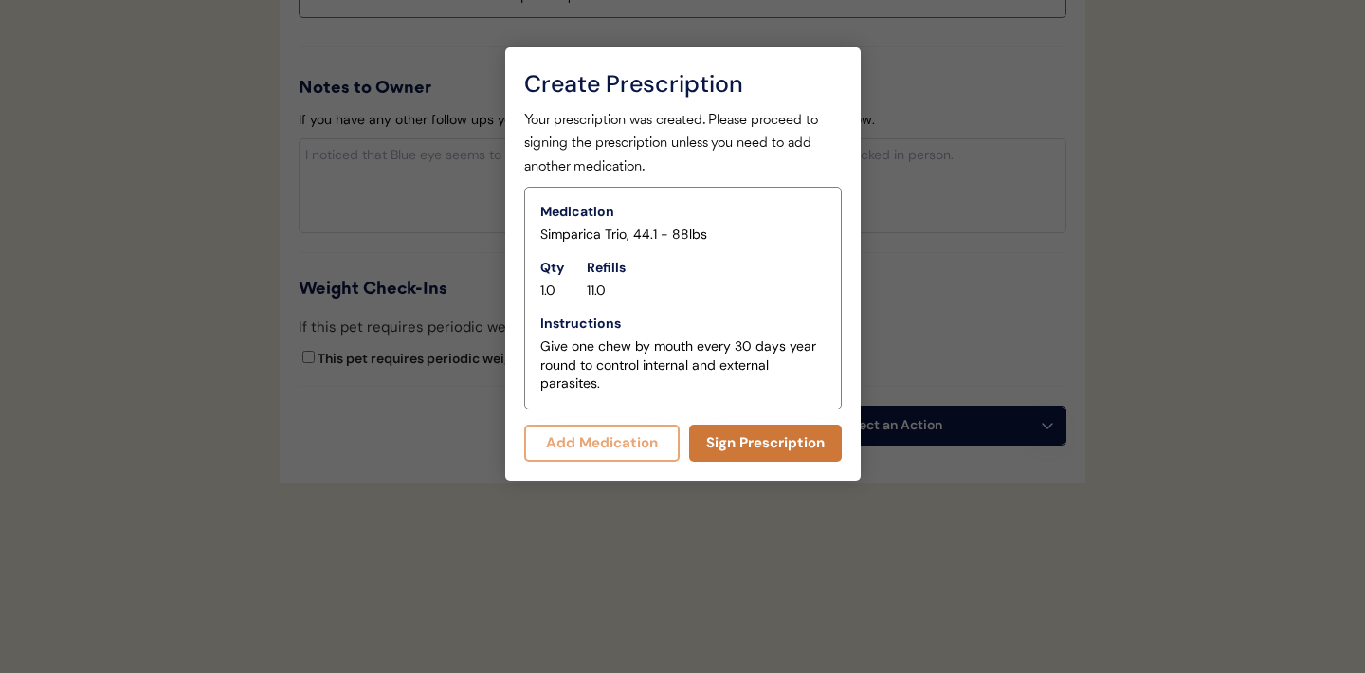
click at [747, 436] on button "Sign Prescription" at bounding box center [765, 443] width 153 height 37
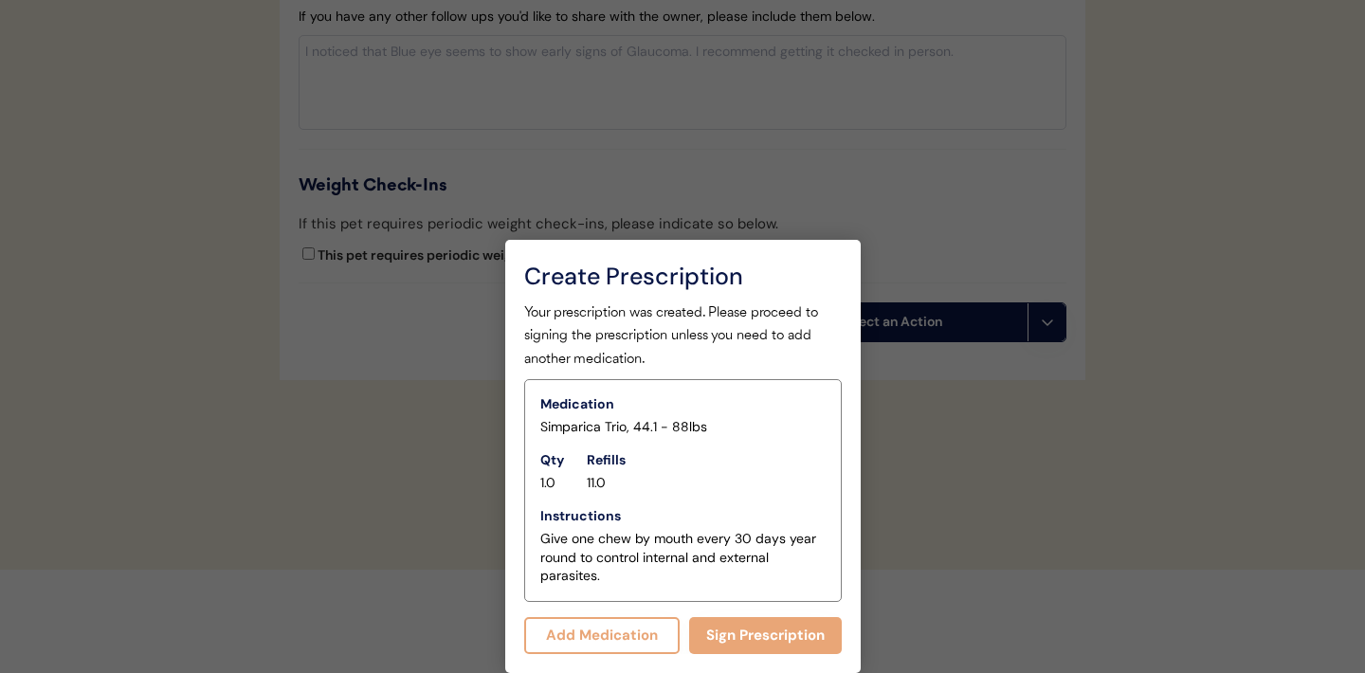
scroll to position [2170, 0]
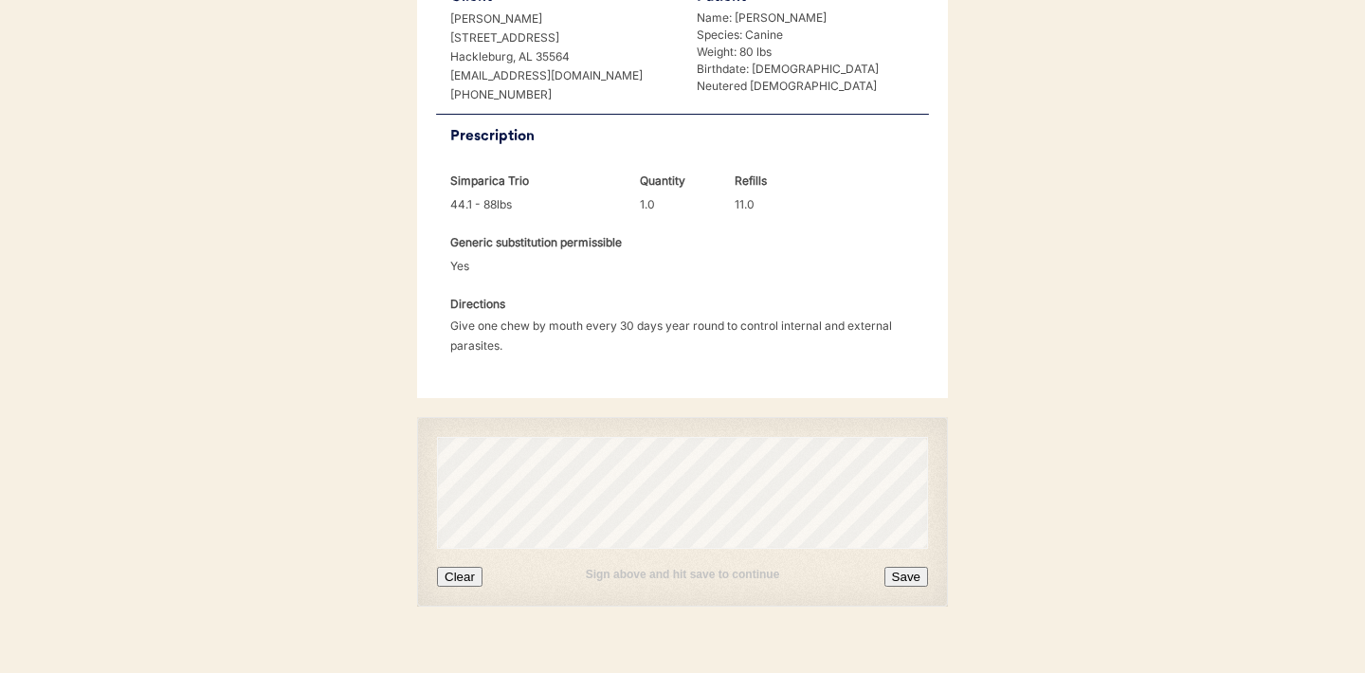
scroll to position [487, 0]
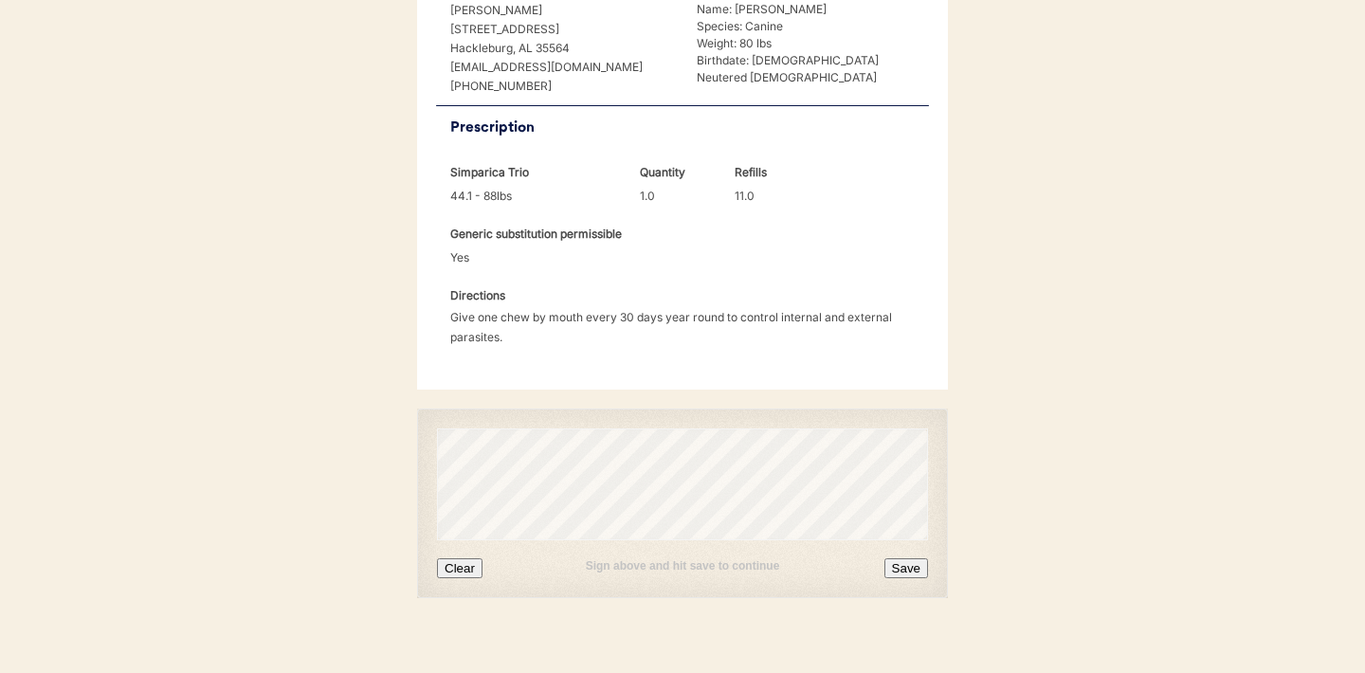
click at [455, 558] on button "Clear" at bounding box center [460, 568] width 46 height 20
click at [461, 558] on button "Clear" at bounding box center [460, 568] width 46 height 20
click at [464, 558] on button "Clear" at bounding box center [460, 568] width 46 height 20
click at [902, 558] on button "Save" at bounding box center [907, 568] width 44 height 20
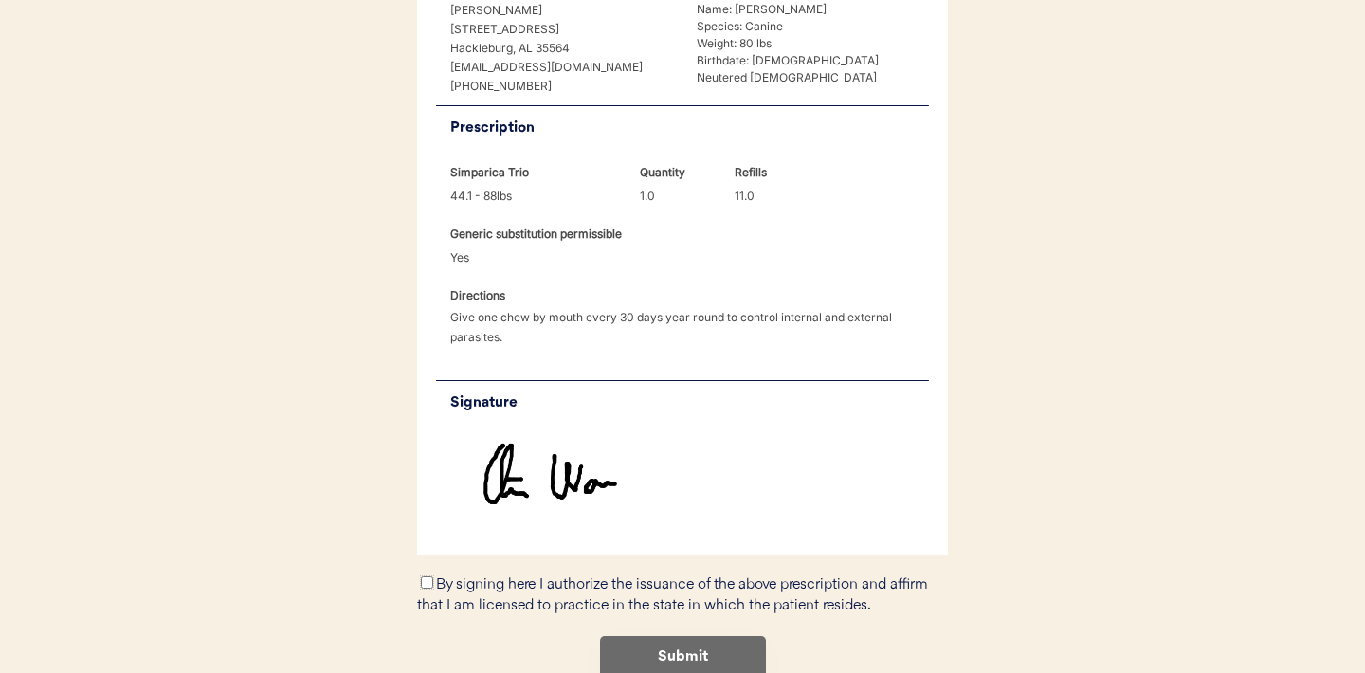
click at [425, 576] on input "By signing here I authorize the issuance of the above prescription and affirm t…" at bounding box center [427, 582] width 12 height 12
checkbox input "true"
click at [676, 636] on button "Submit" at bounding box center [683, 657] width 166 height 43
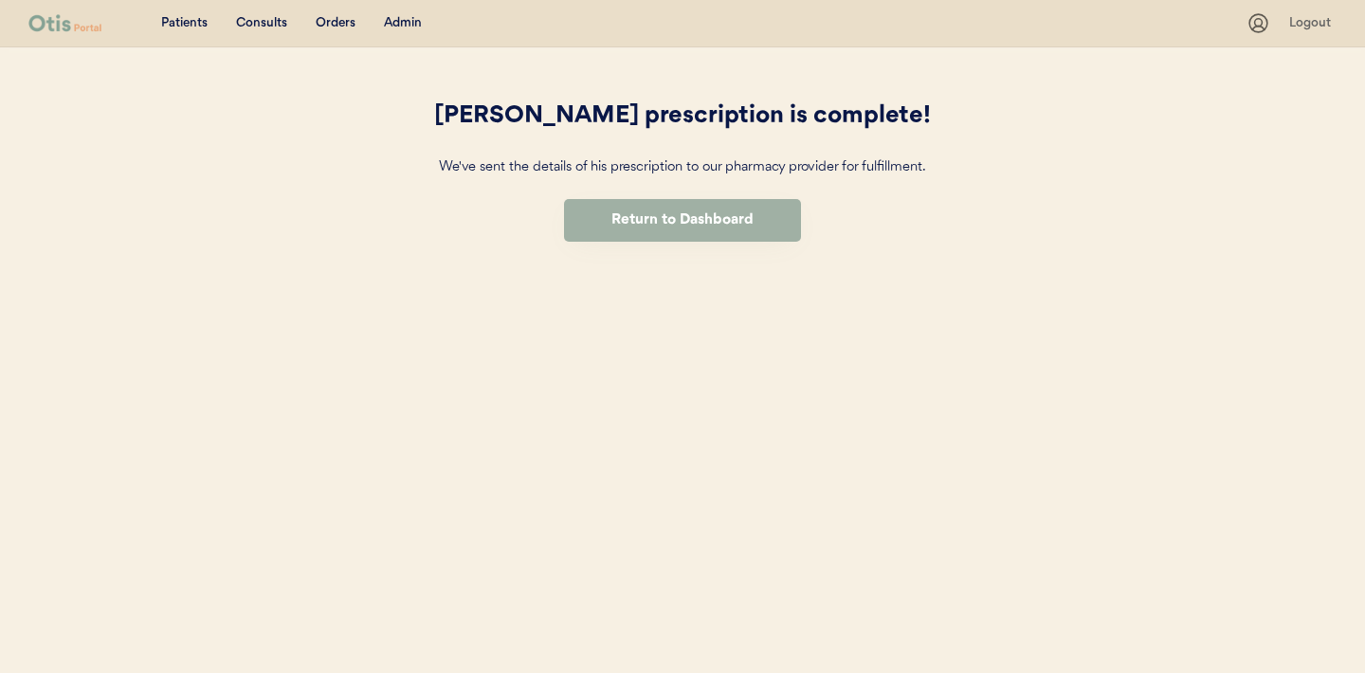
click at [659, 223] on button "Return to Dashboard" at bounding box center [682, 220] width 237 height 43
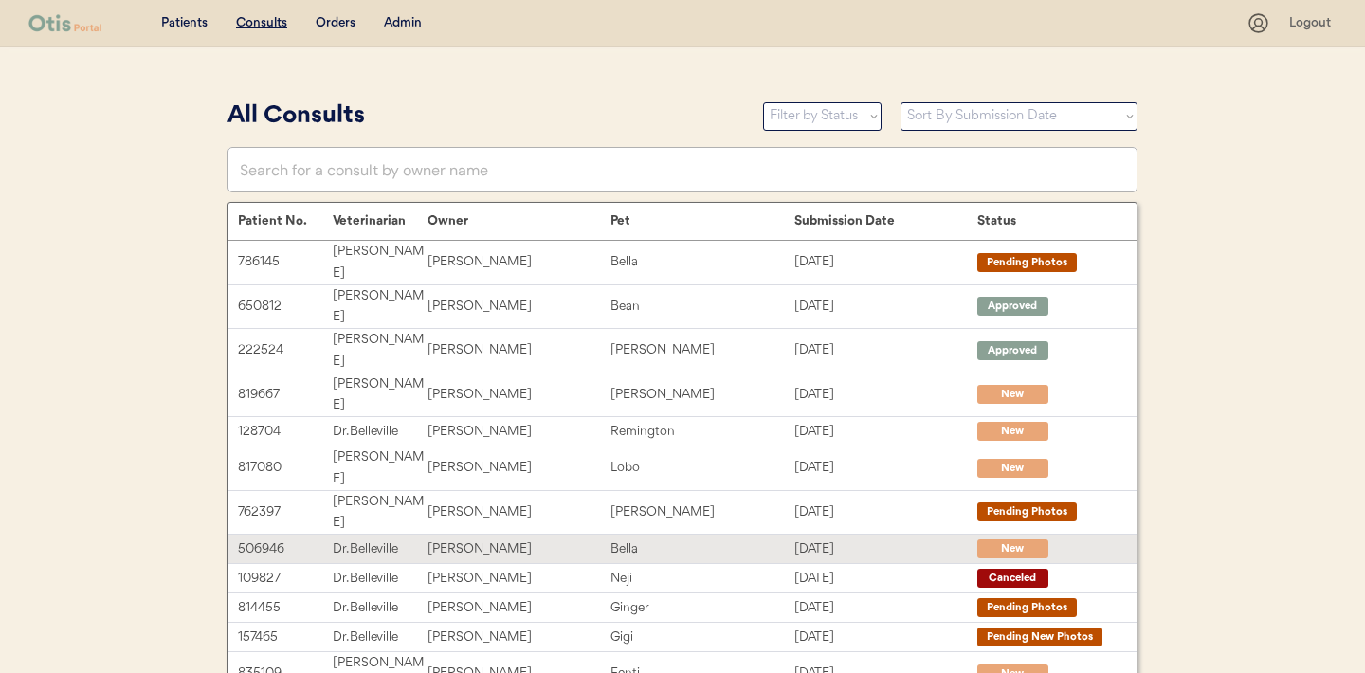
scroll to position [392, 0]
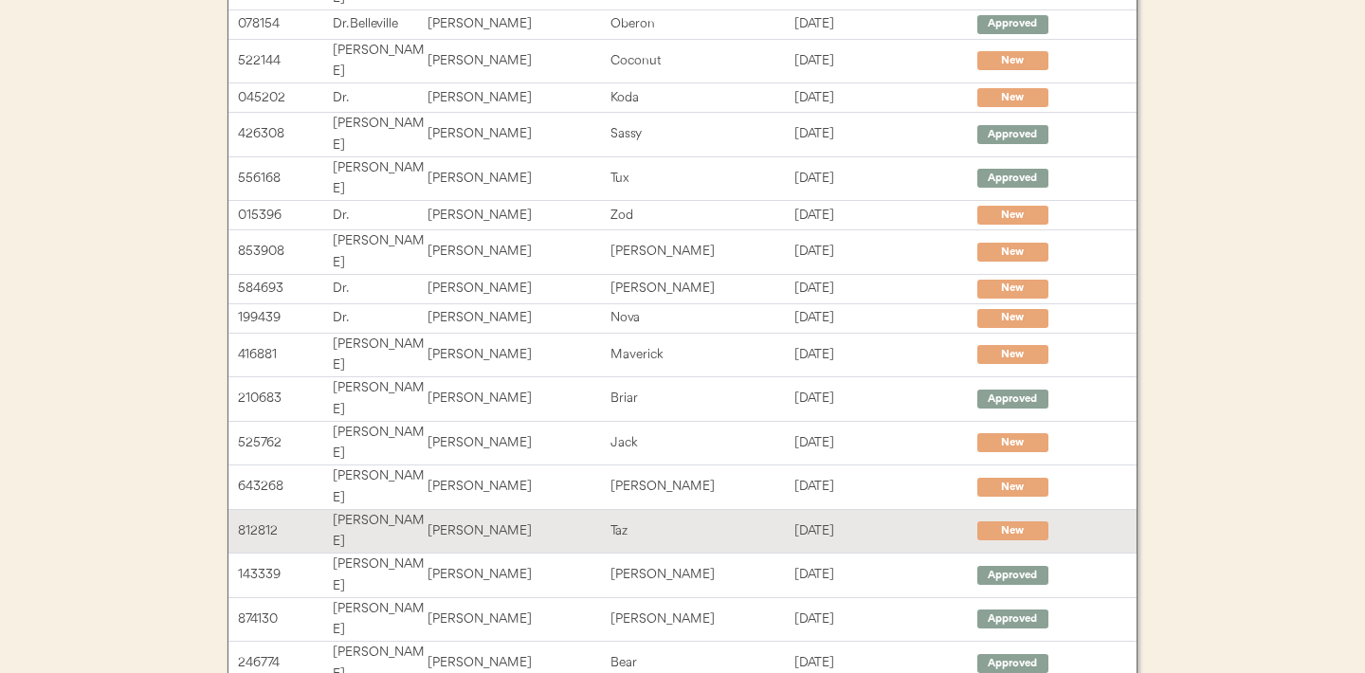
click at [634, 520] on div "Taz" at bounding box center [702, 531] width 183 height 22
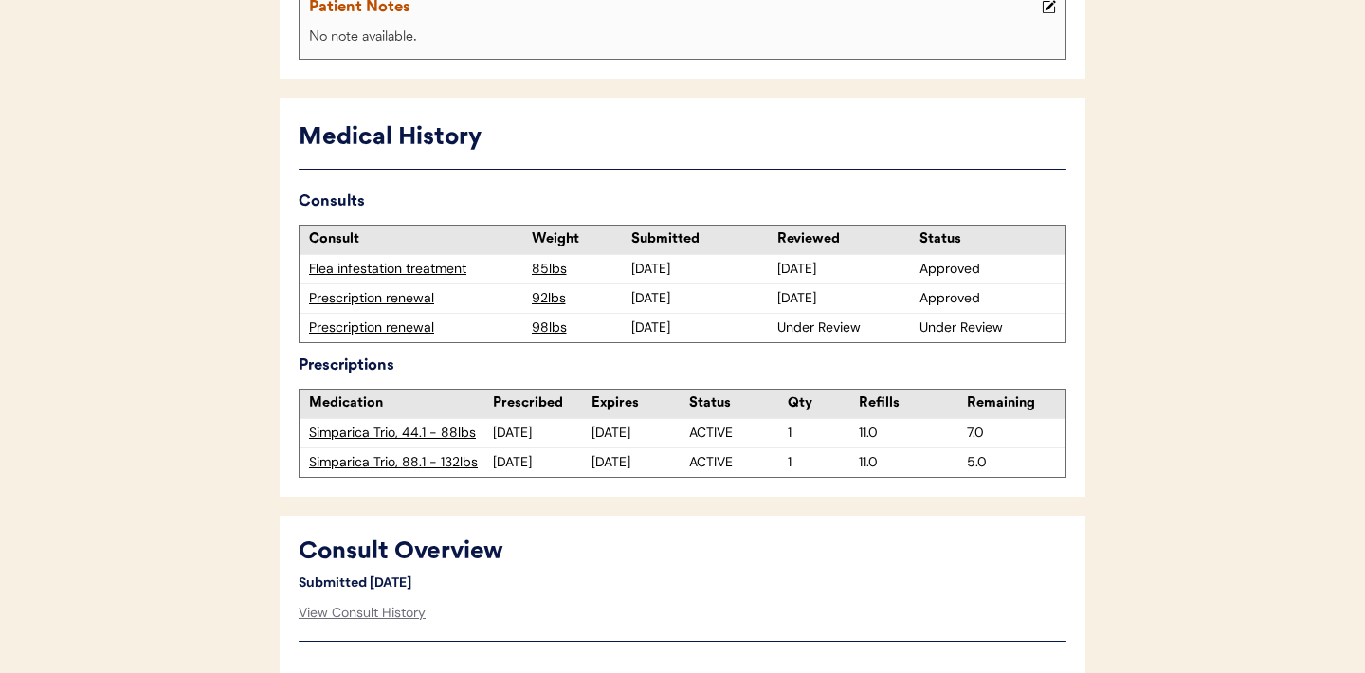
scroll to position [444, 0]
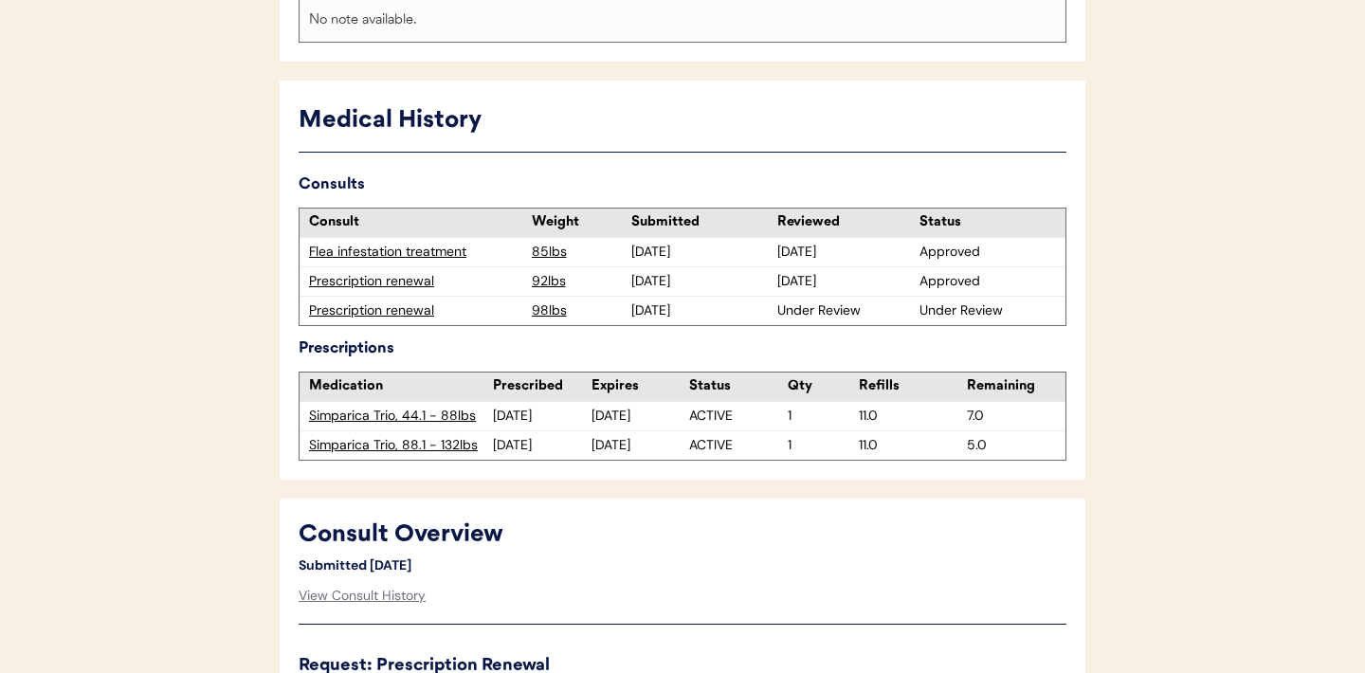
click at [429, 449] on div "Simparica Trio, 88.1 - 132lbs" at bounding box center [401, 445] width 184 height 19
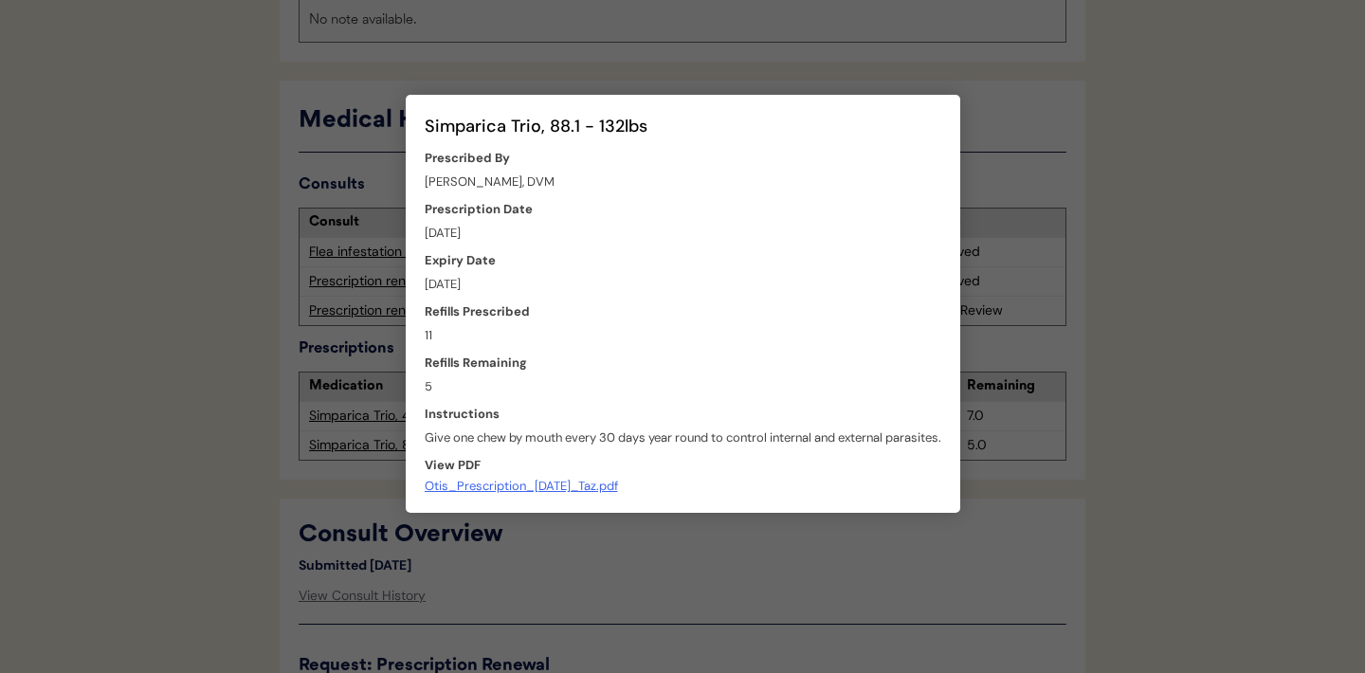
click at [670, 595] on div at bounding box center [682, 336] width 1365 height 673
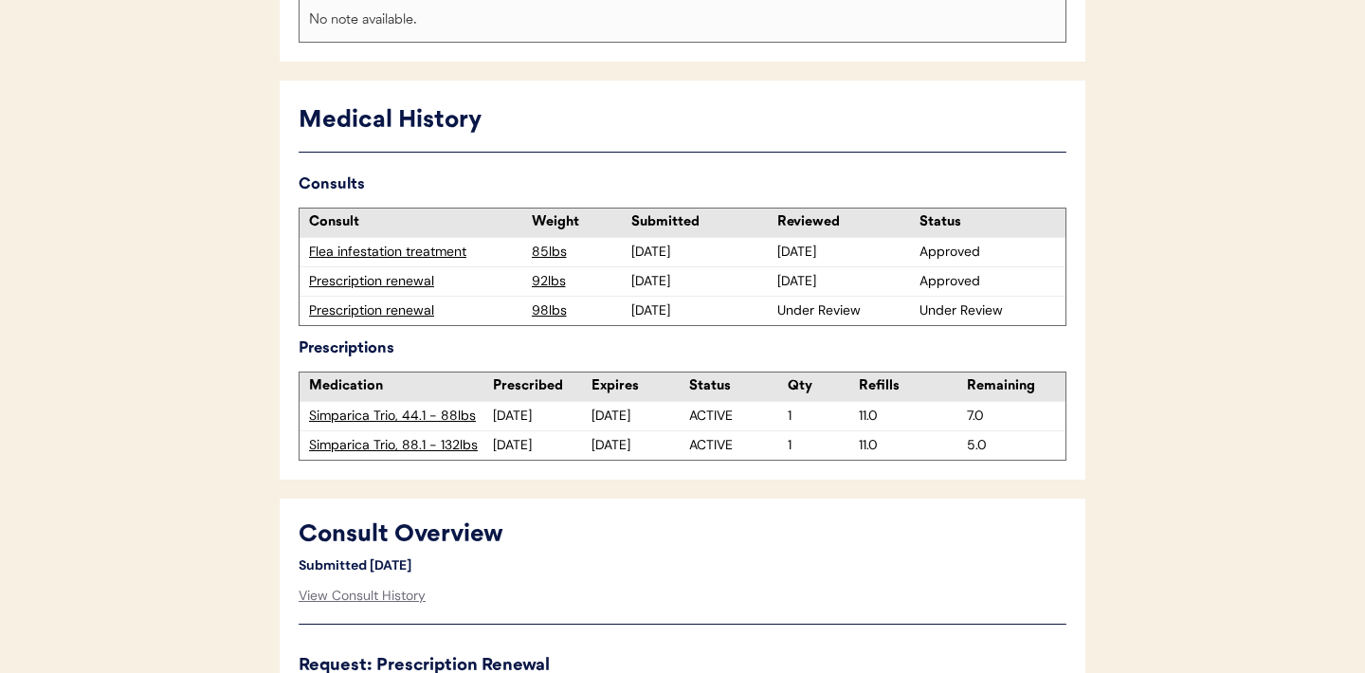
click at [390, 280] on div "Prescription renewal" at bounding box center [415, 281] width 213 height 19
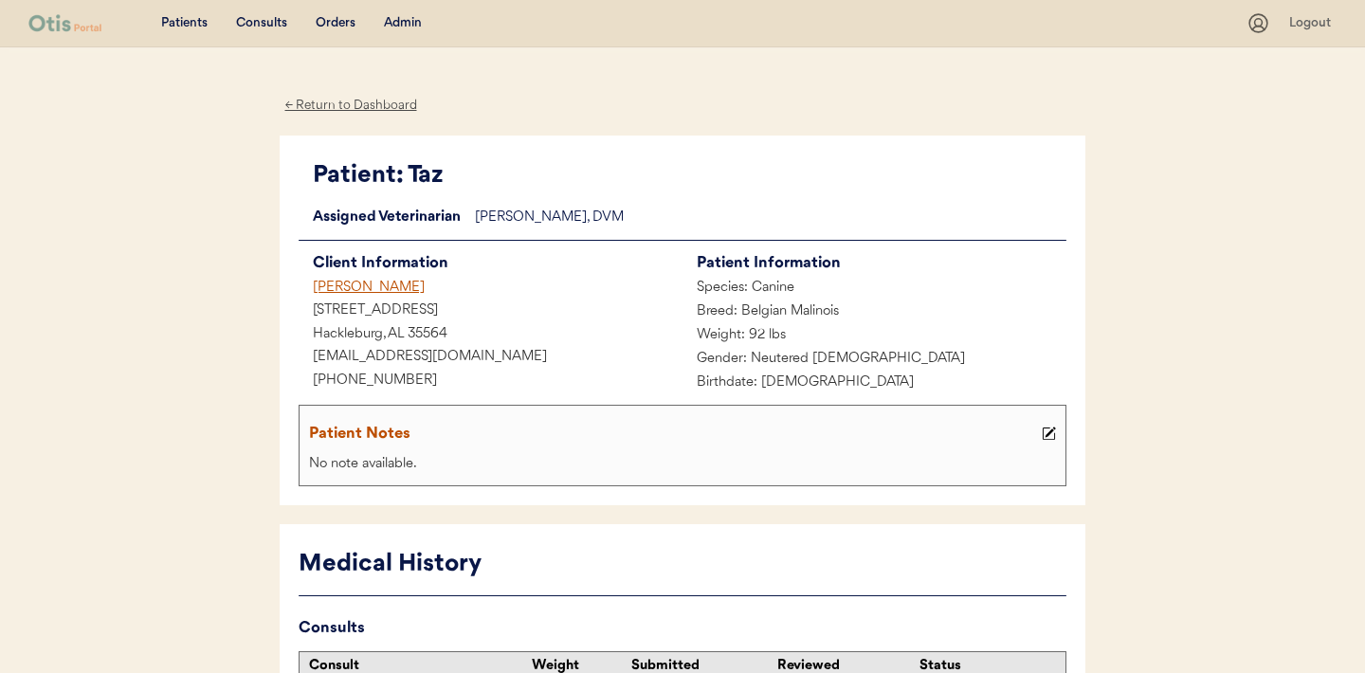
click at [337, 101] on div "← Return to Dashboard" at bounding box center [351, 106] width 142 height 22
click at [330, 100] on div "← Return to Dashboard" at bounding box center [351, 106] width 142 height 22
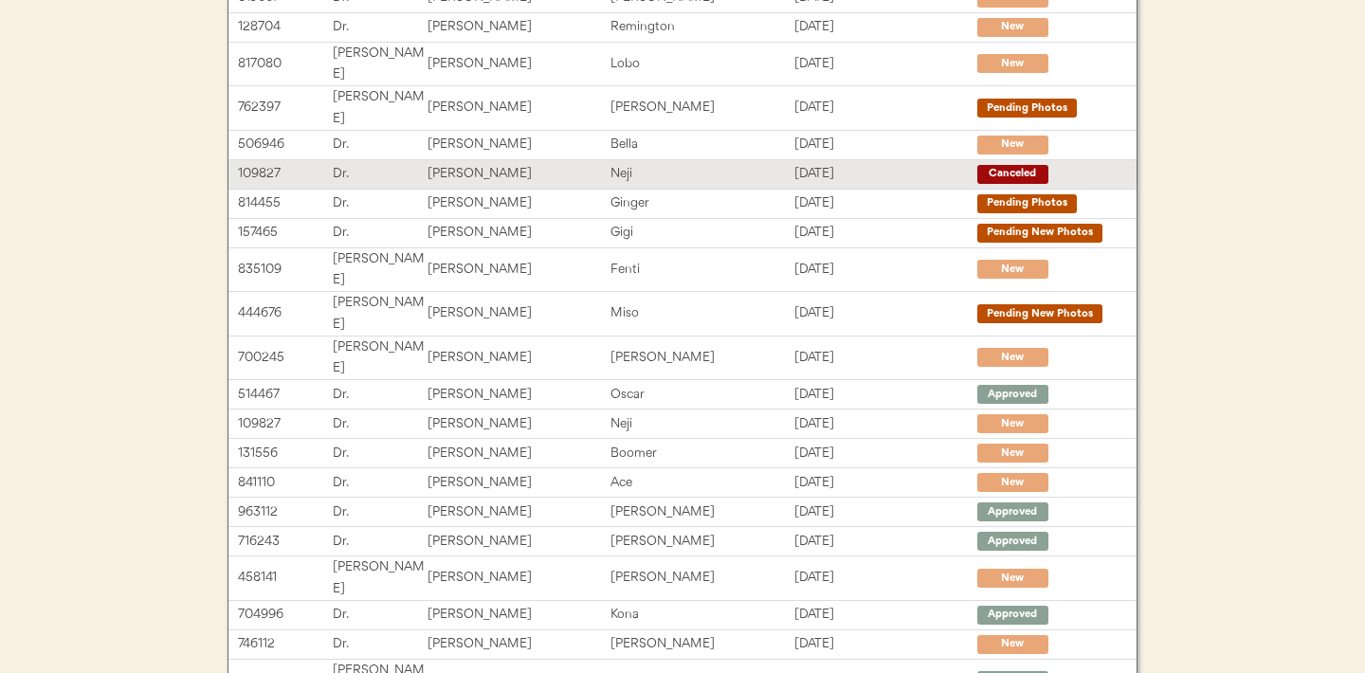
scroll to position [389, 0]
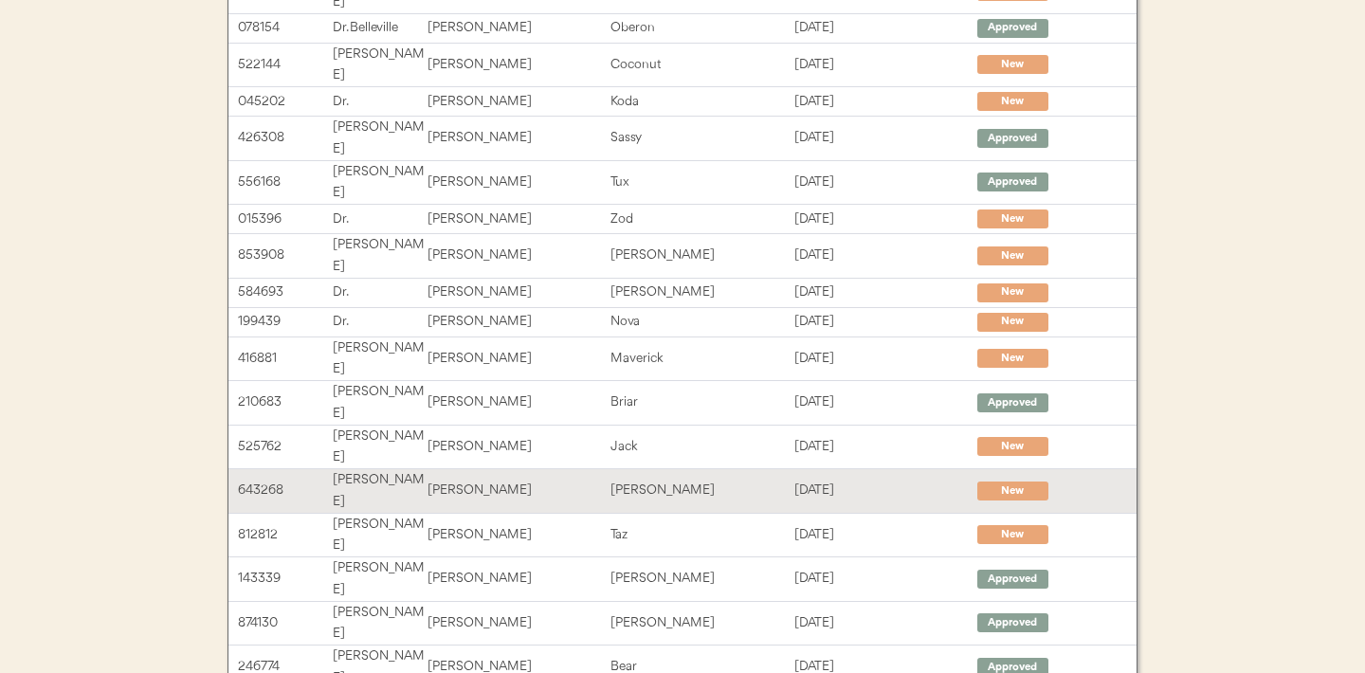
click at [684, 480] on div "[PERSON_NAME]" at bounding box center [702, 491] width 183 height 22
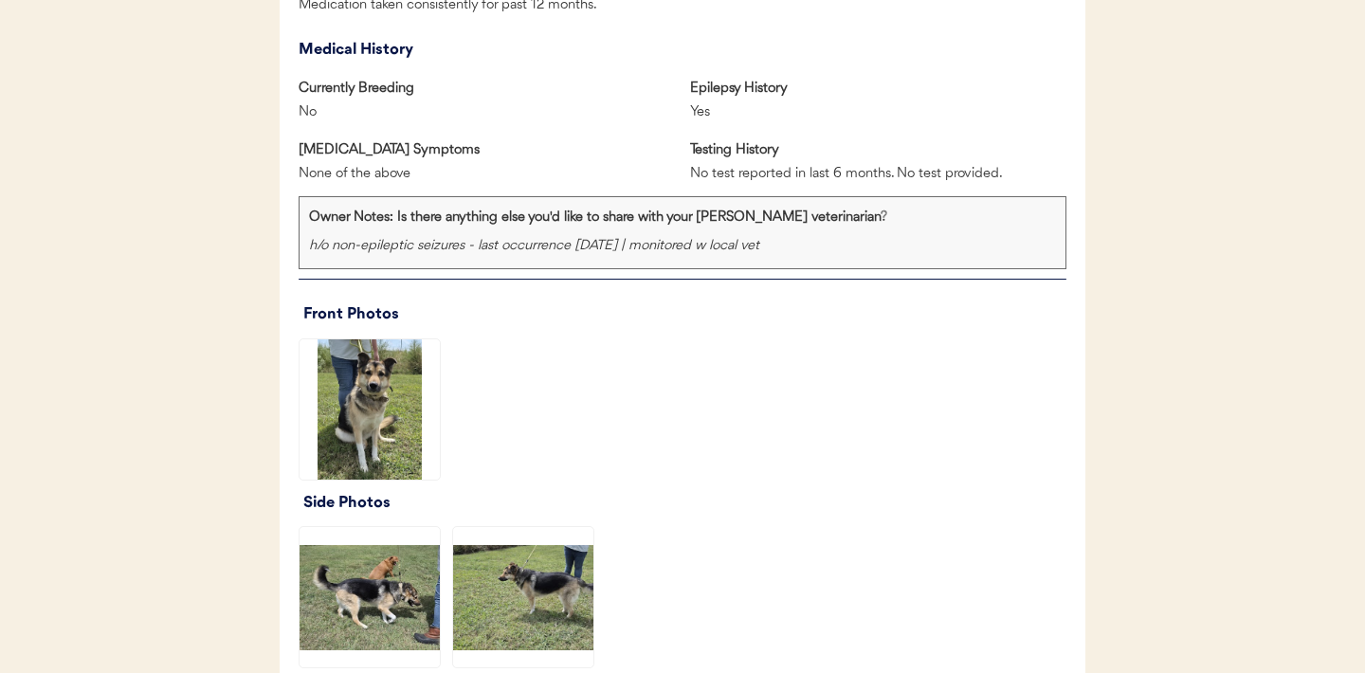
scroll to position [1232, 0]
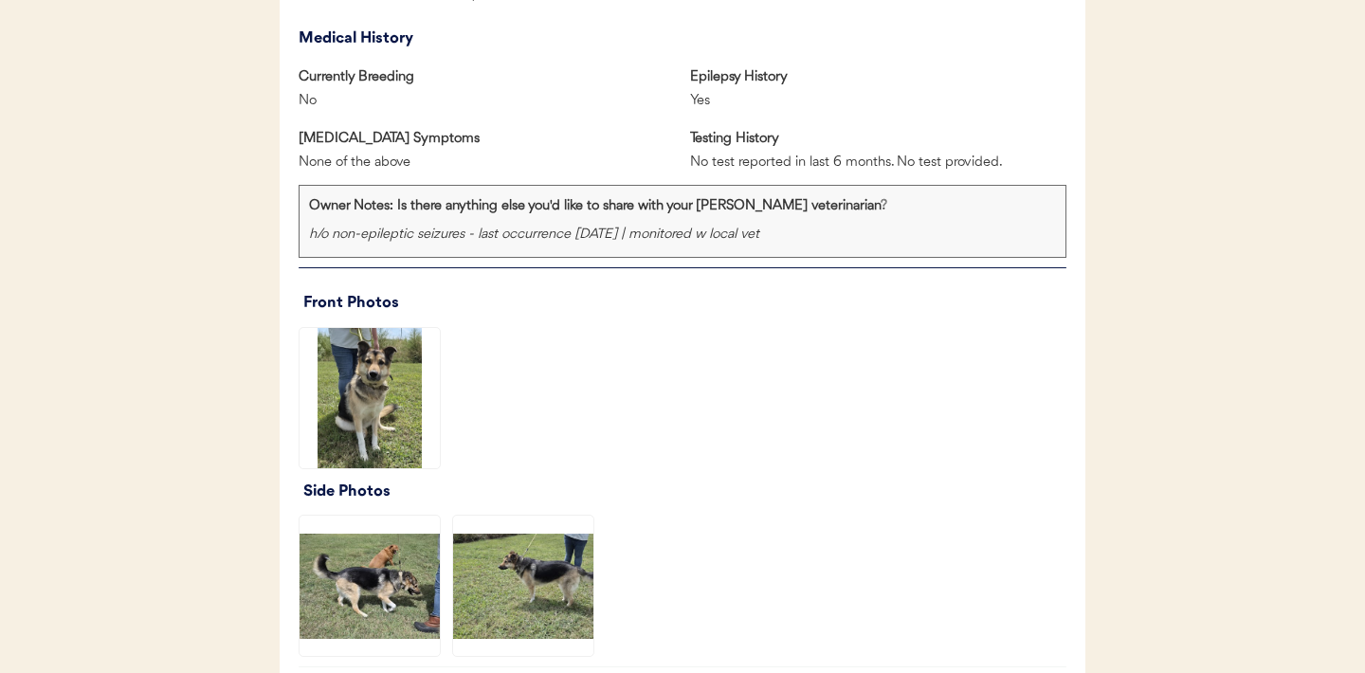
click at [378, 424] on img at bounding box center [370, 398] width 140 height 140
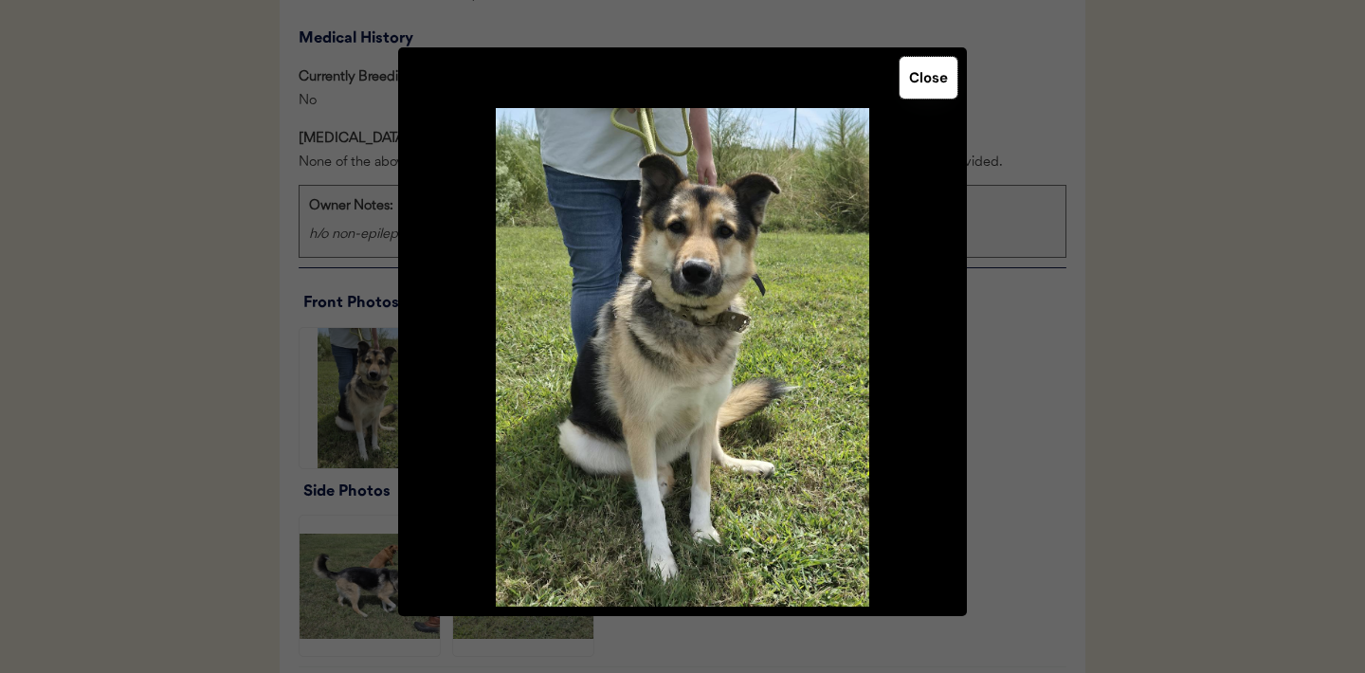
click at [921, 85] on button "Close" at bounding box center [929, 78] width 58 height 42
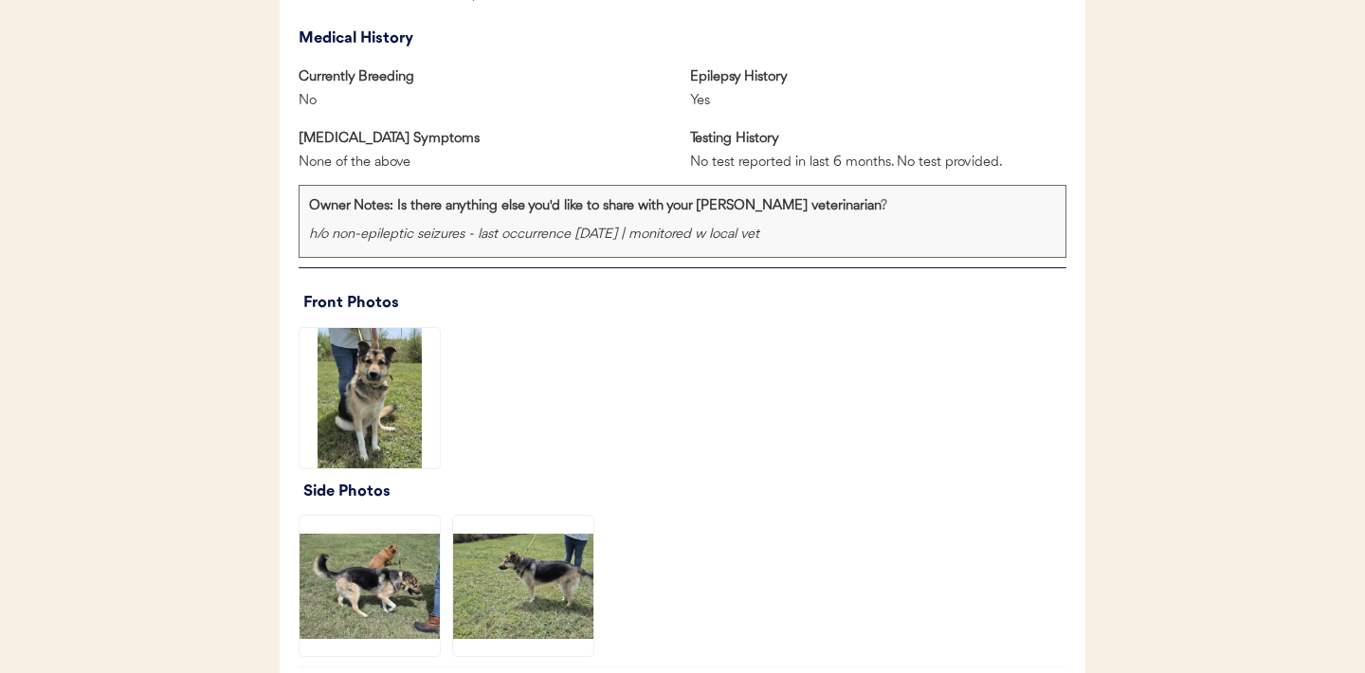
click at [360, 570] on img at bounding box center [370, 586] width 140 height 140
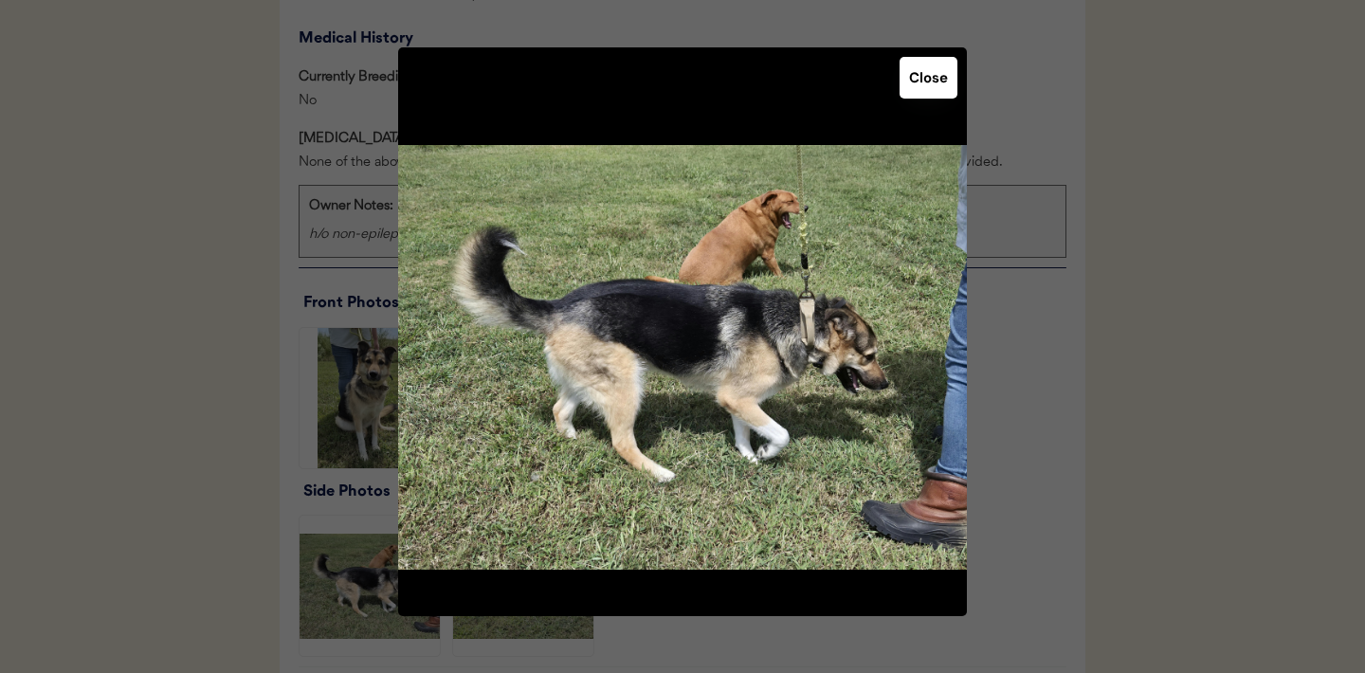
click at [925, 83] on button "Close" at bounding box center [929, 78] width 58 height 42
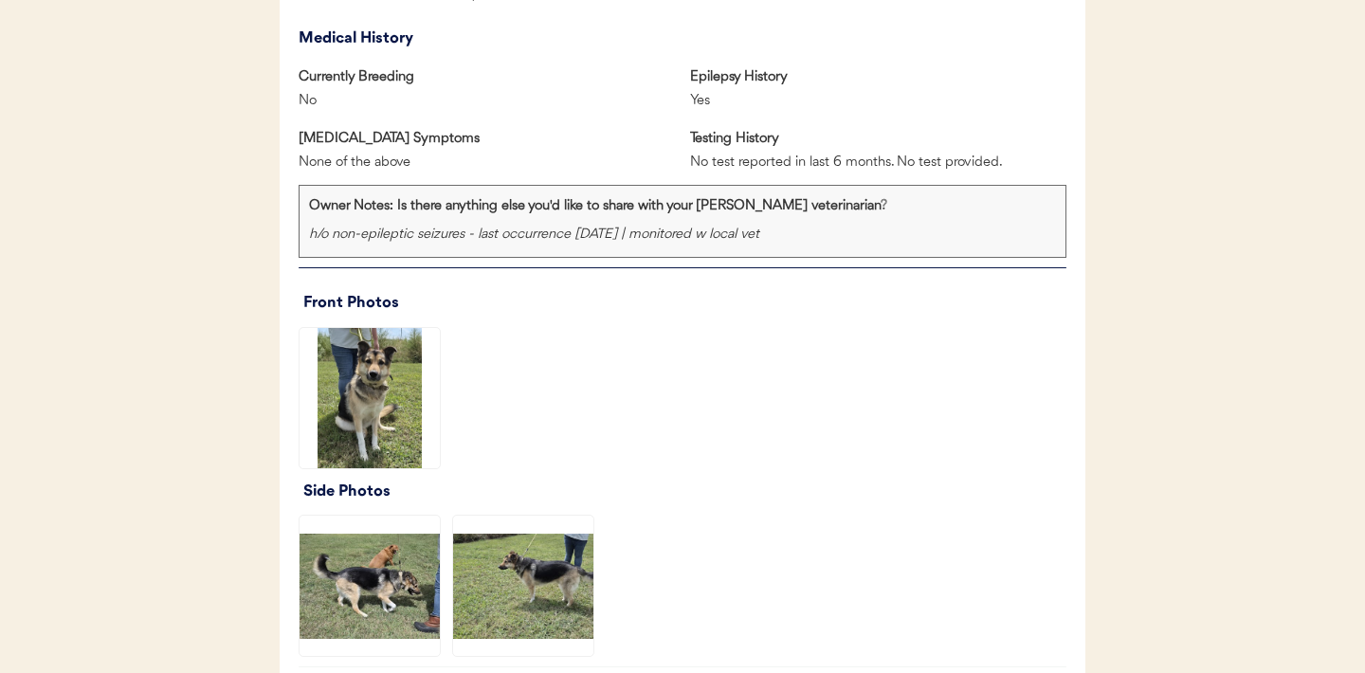
click at [543, 575] on img at bounding box center [523, 586] width 140 height 140
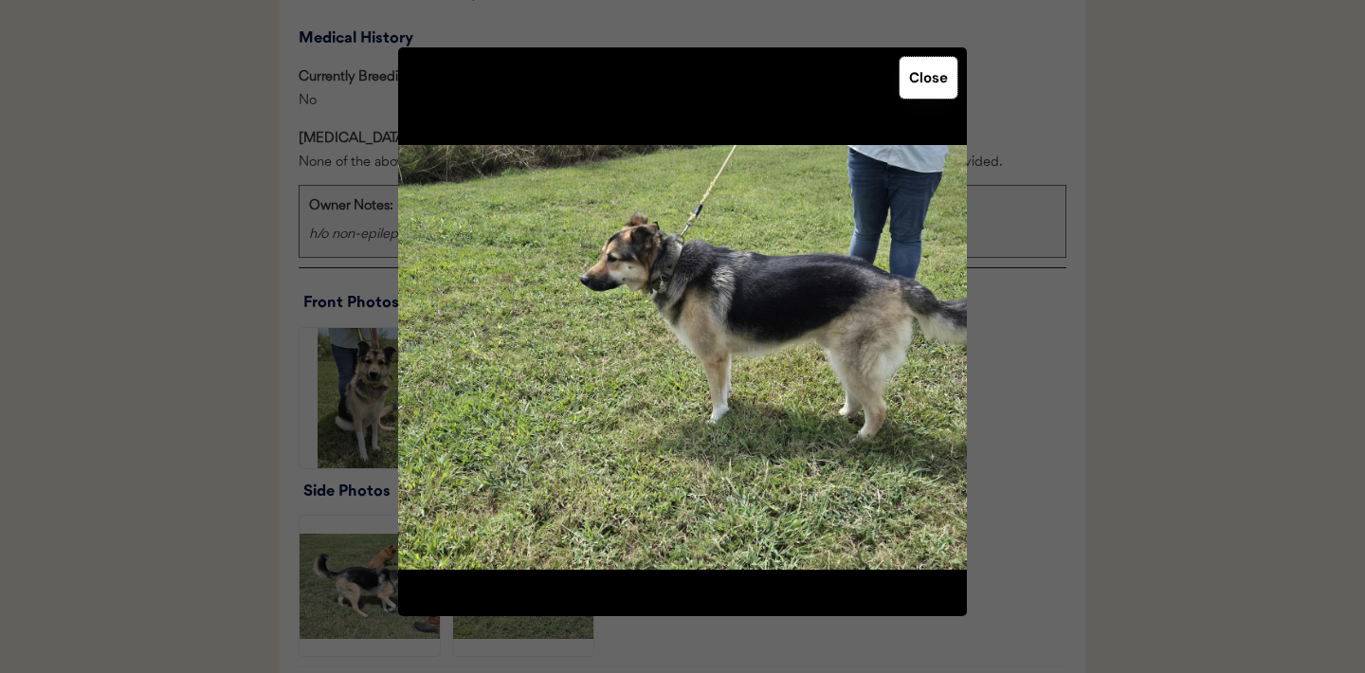
click at [943, 65] on button "Close" at bounding box center [929, 78] width 58 height 42
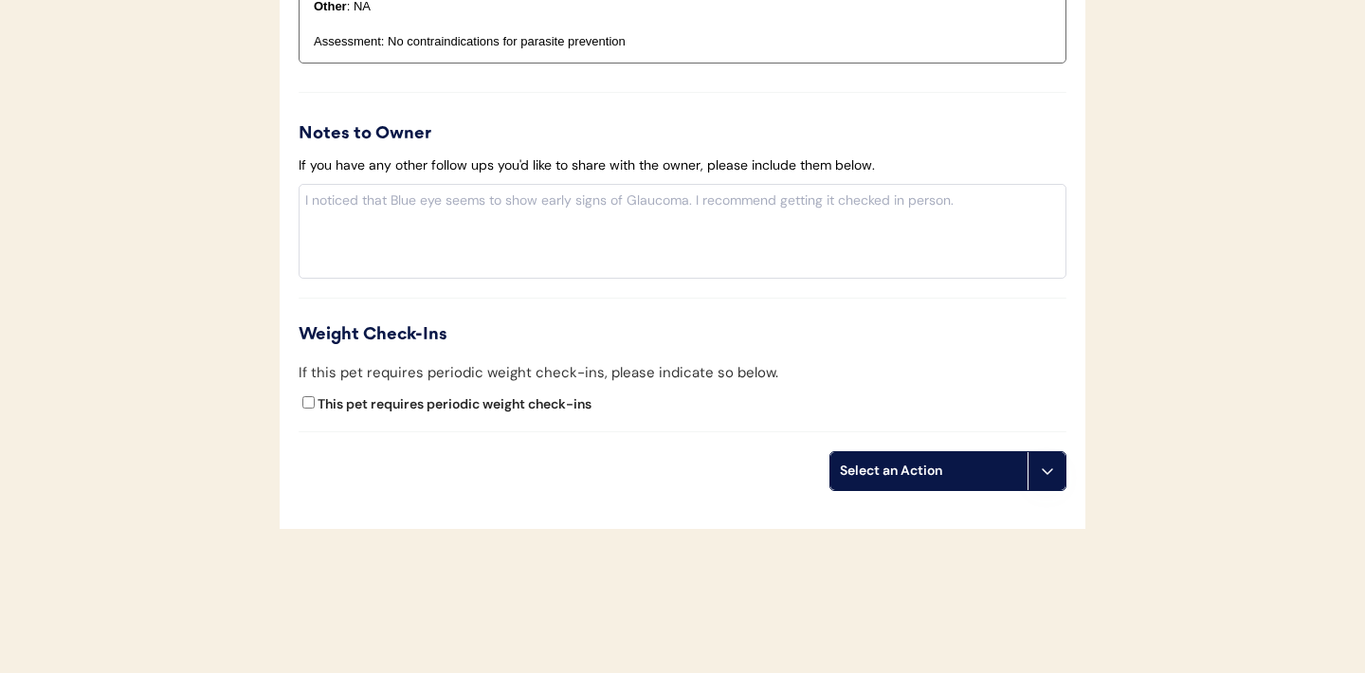
scroll to position [2270, 0]
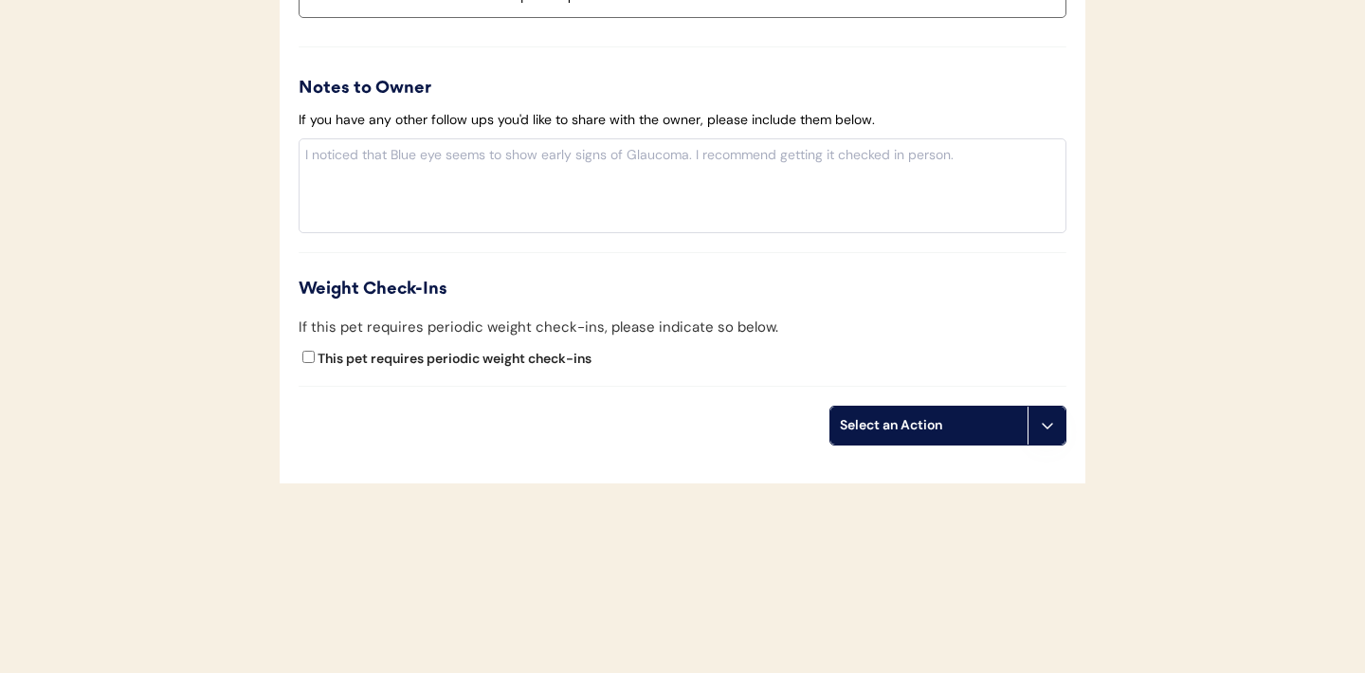
click at [1061, 437] on button at bounding box center [1047, 426] width 38 height 38
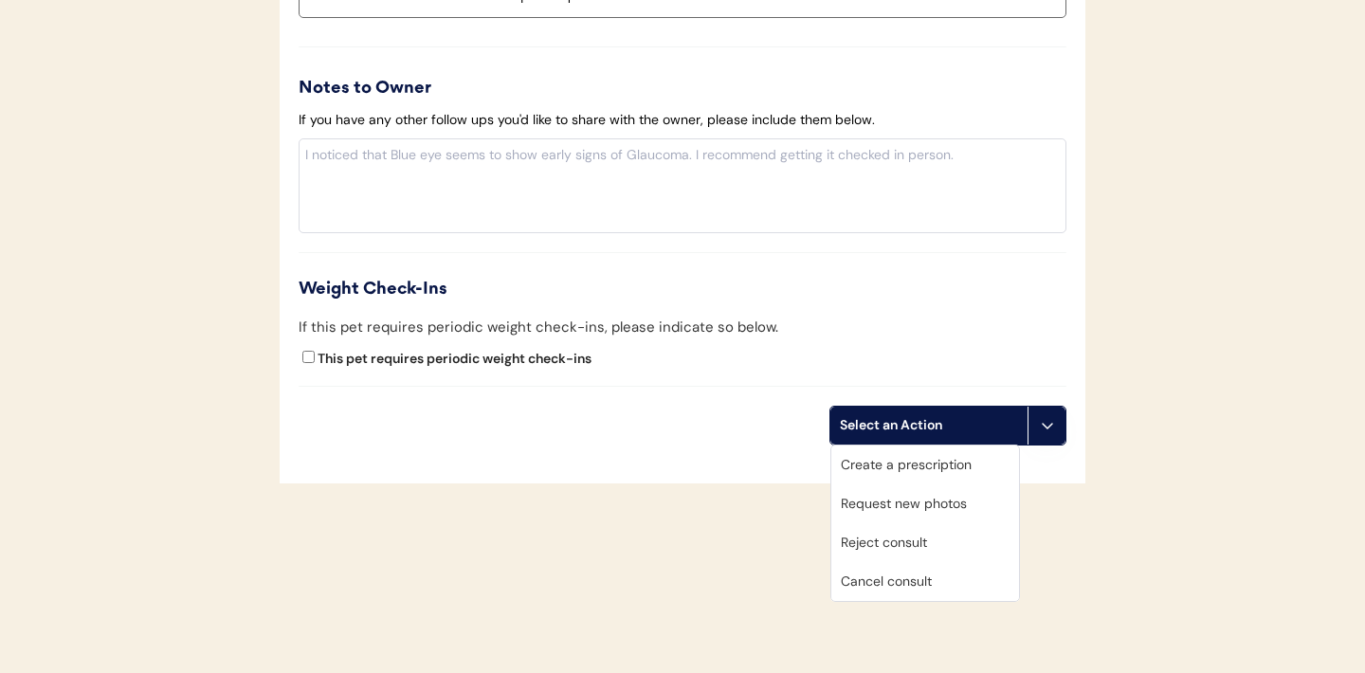
click at [925, 462] on div "Create a prescription" at bounding box center [925, 465] width 188 height 39
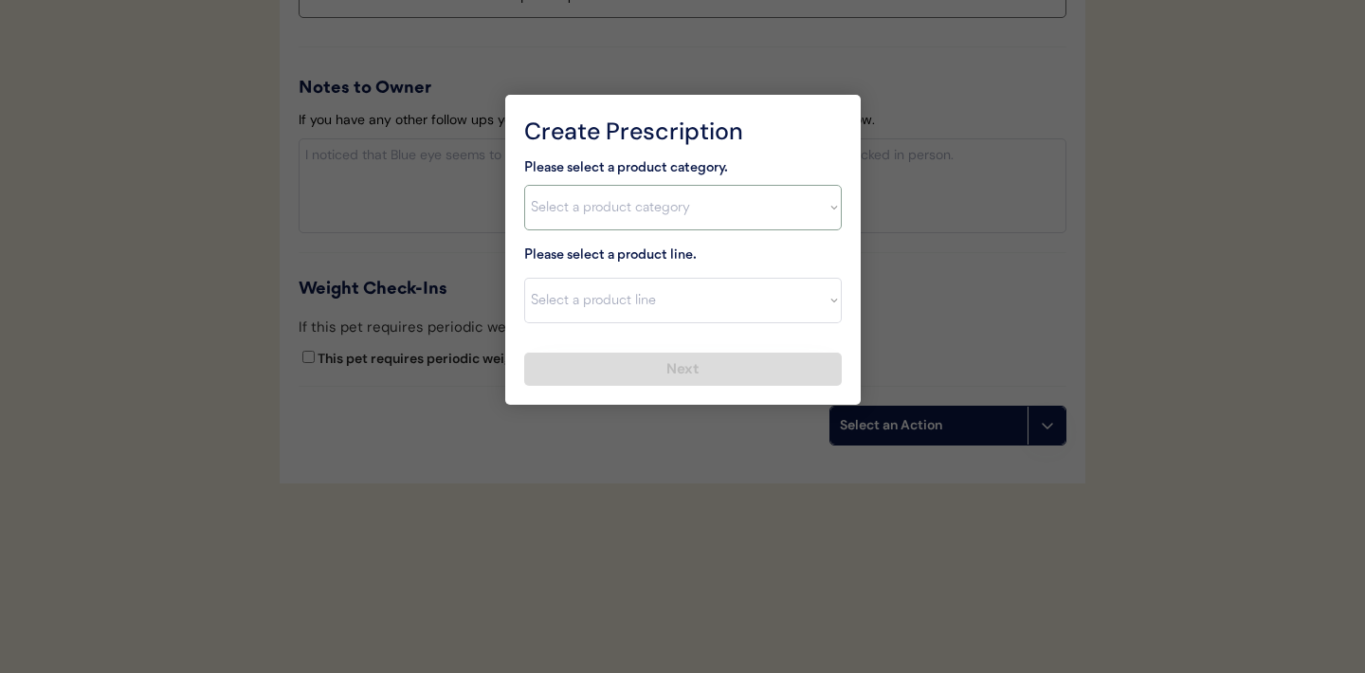
click at [833, 213] on select "Select a product category Allergies Antibiotics Anxiety Combo Parasite Preventi…" at bounding box center [683, 208] width 318 height 46
select select ""combo_parasite_prevention""
click at [713, 202] on select "Select a product category Allergies Antibiotics Anxiety Combo Parasite Preventi…" at bounding box center [683, 208] width 318 height 46
click at [821, 307] on select "Select a product line Advantage Multi for Dogs Credelio Quattro NexGard Plus Ne…" at bounding box center [683, 301] width 318 height 46
select select ""Simparica Trio""
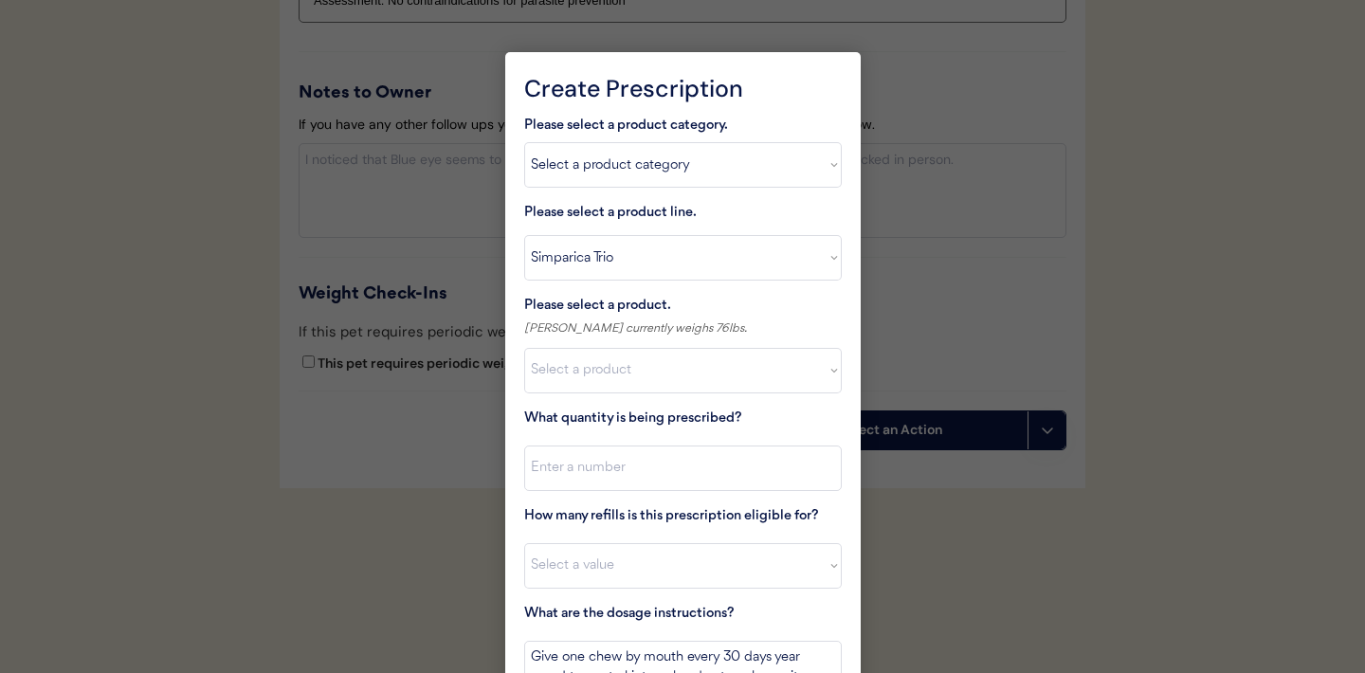
scroll to position [2384, 0]
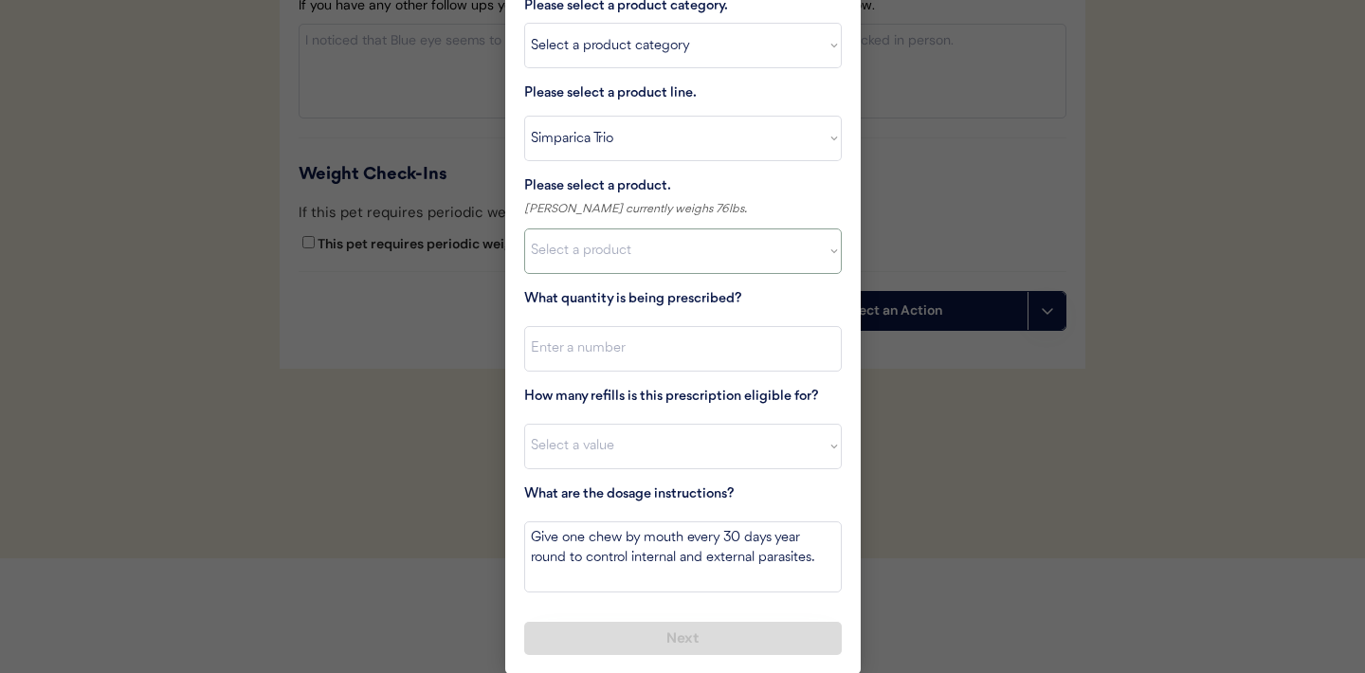
click at [814, 259] on select "Select a product Simparica Trio, 2.8 - 5.5lbs Simparica Trio, 5.6 - 11lbs Simpa…" at bounding box center [683, 251] width 318 height 46
select select ""1348695171700984260__LOOKUP__1704773707524x987977572973748600""
click at [766, 369] on input "input" at bounding box center [683, 349] width 318 height 46
type input "1"
click at [718, 436] on select "Select a value 0 1 2 3 4 5 6 7 8 9 10 11" at bounding box center [683, 447] width 318 height 46
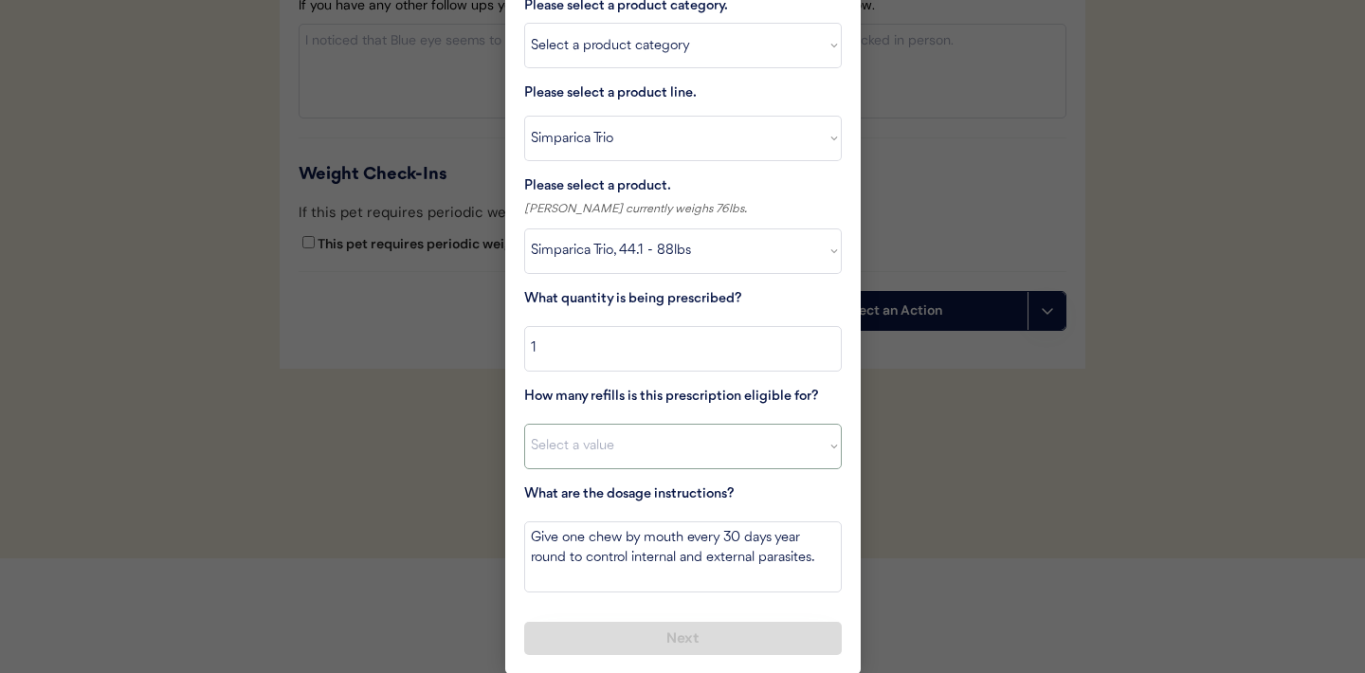
select select "11"
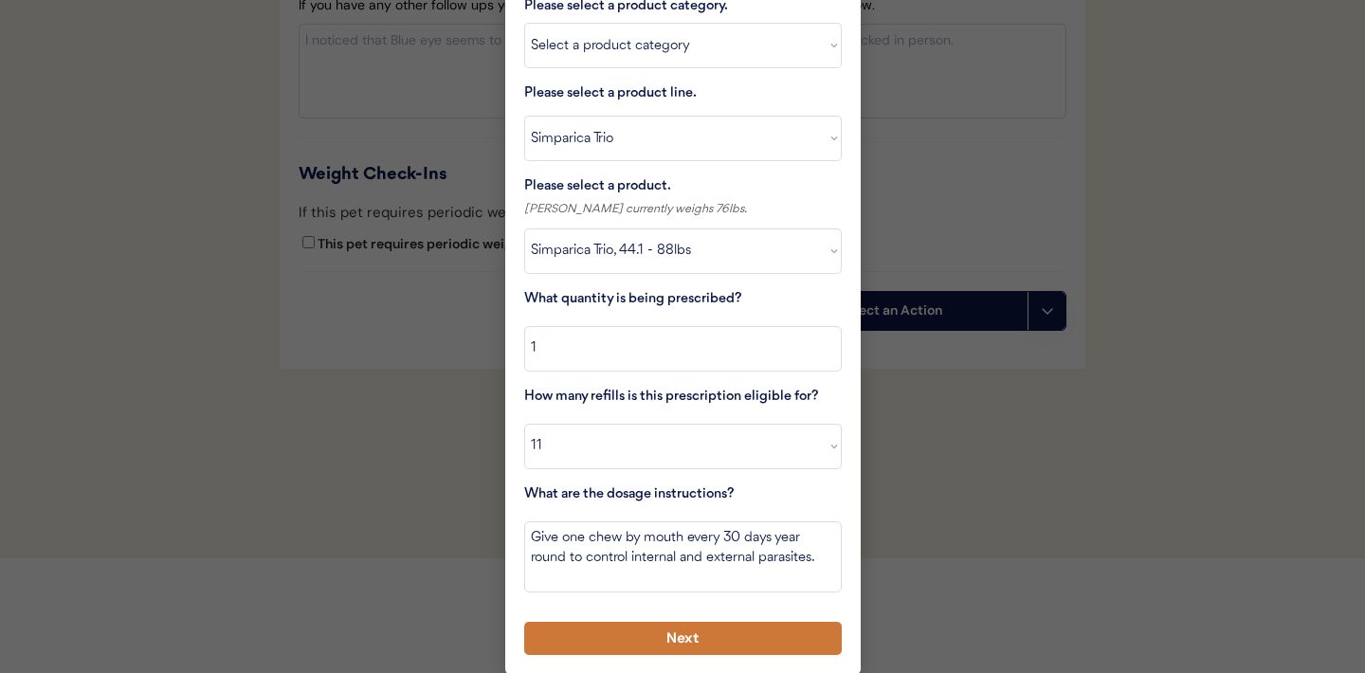
click at [655, 628] on button "Next" at bounding box center [683, 638] width 318 height 33
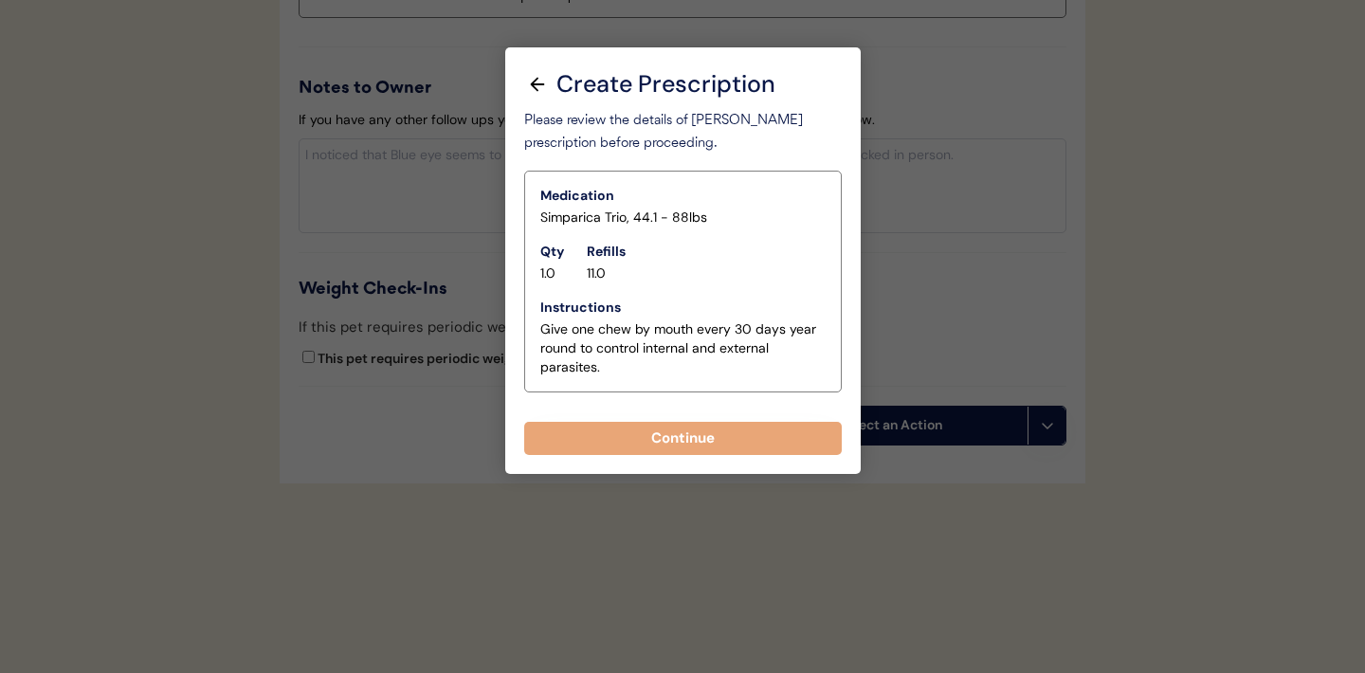
scroll to position [2270, 0]
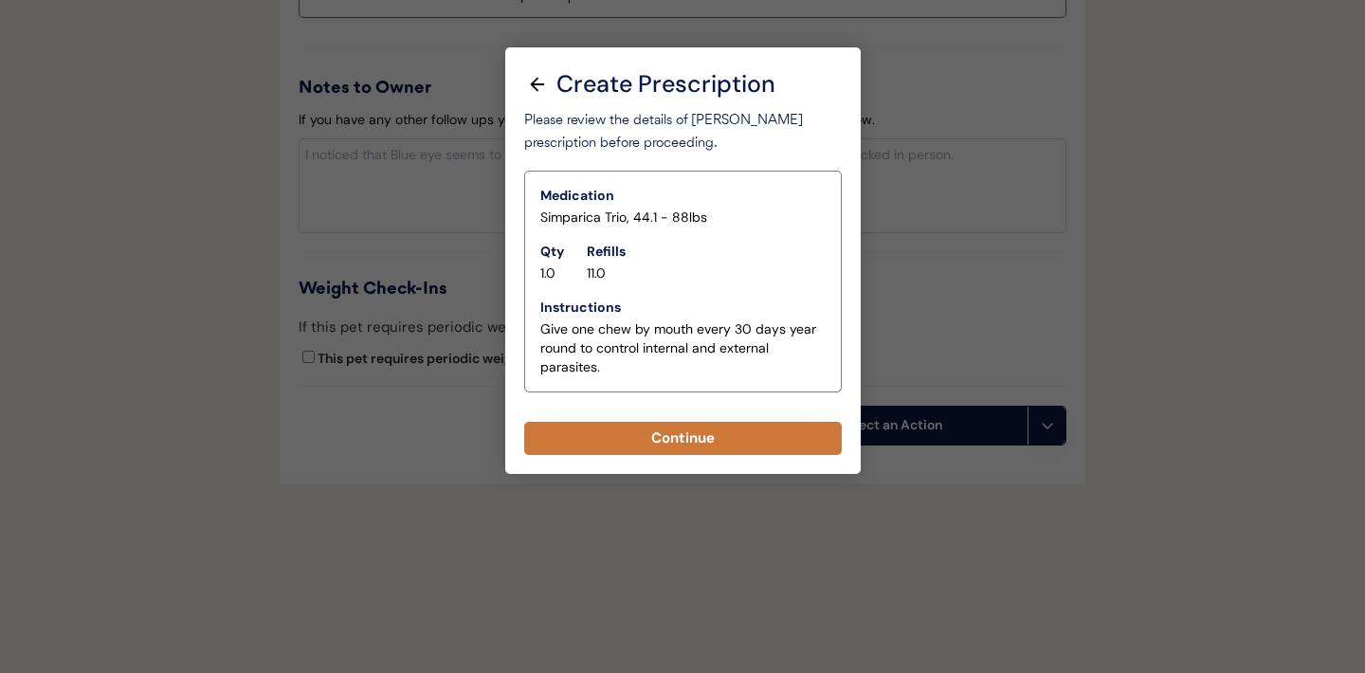
click at [700, 446] on button "Continue" at bounding box center [683, 438] width 318 height 33
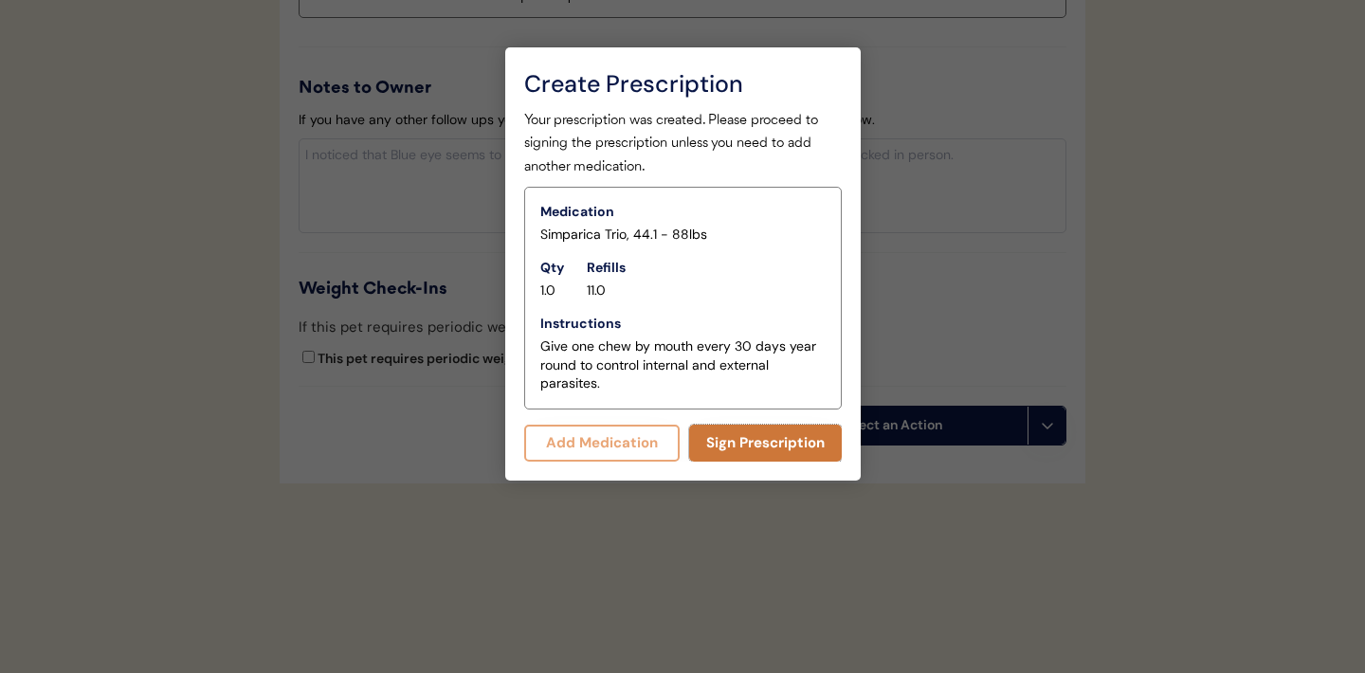
click at [756, 442] on button "Sign Prescription" at bounding box center [765, 443] width 153 height 37
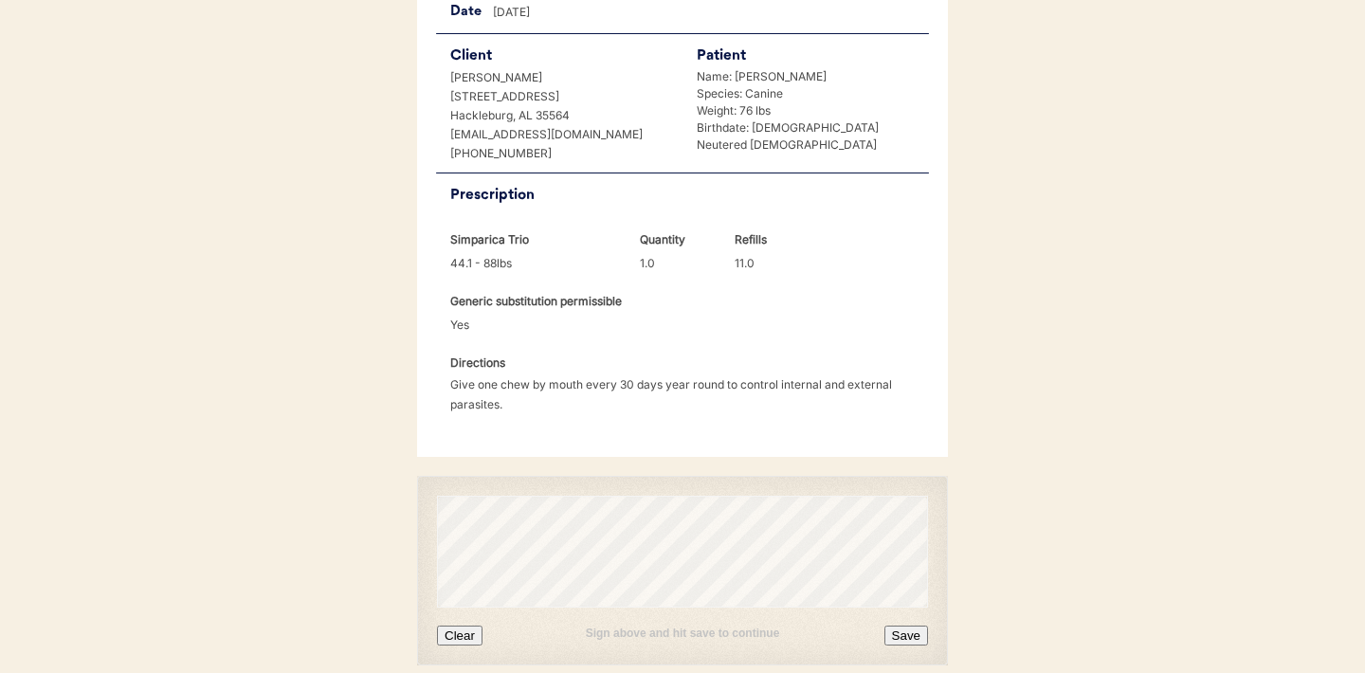
scroll to position [487, 0]
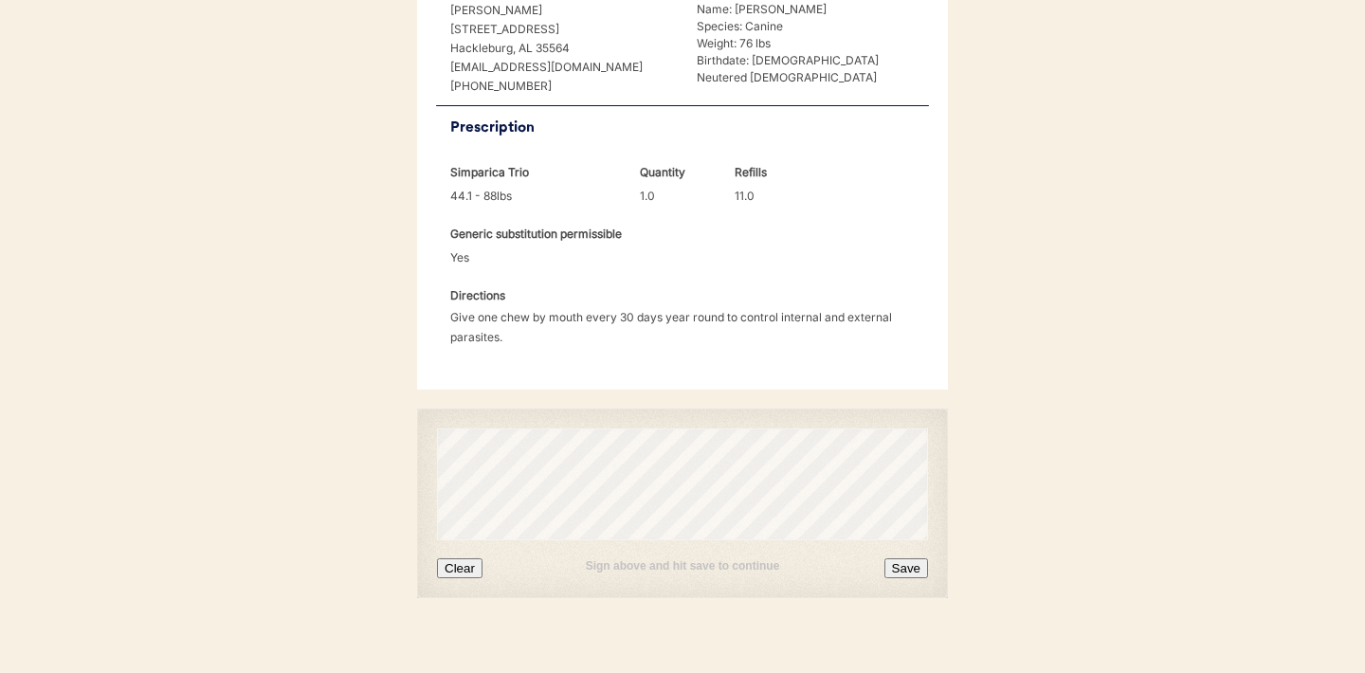
click at [465, 558] on button "Clear" at bounding box center [460, 568] width 46 height 20
click at [904, 558] on button "Save" at bounding box center [907, 568] width 44 height 20
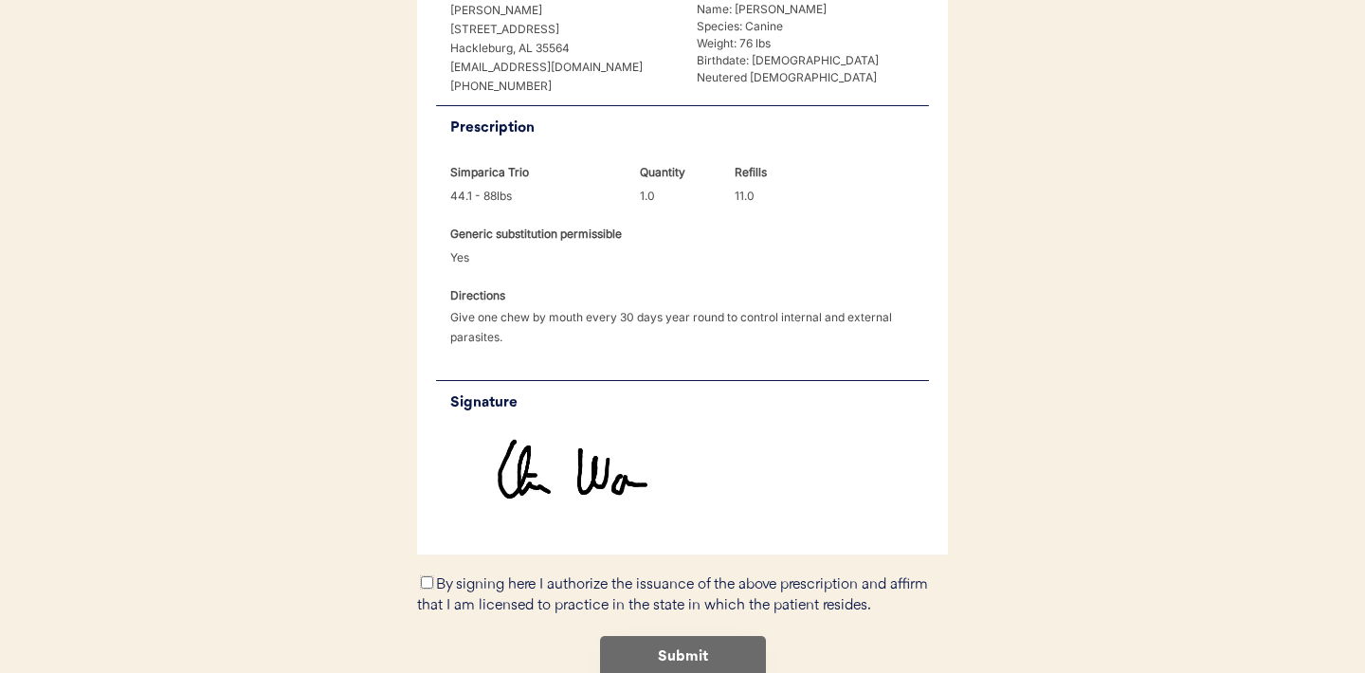
click at [426, 576] on input "By signing here I authorize the issuance of the above prescription and affirm t…" at bounding box center [427, 582] width 12 height 12
checkbox input "true"
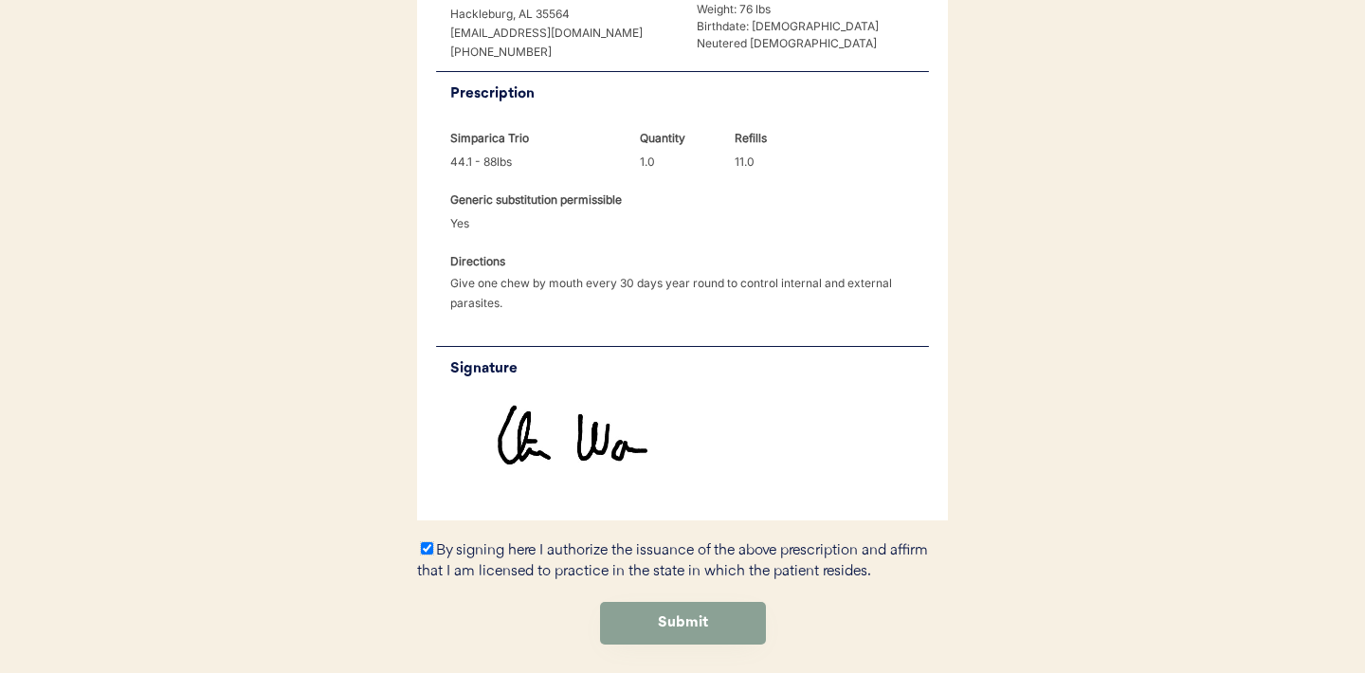
scroll to position [568, 0]
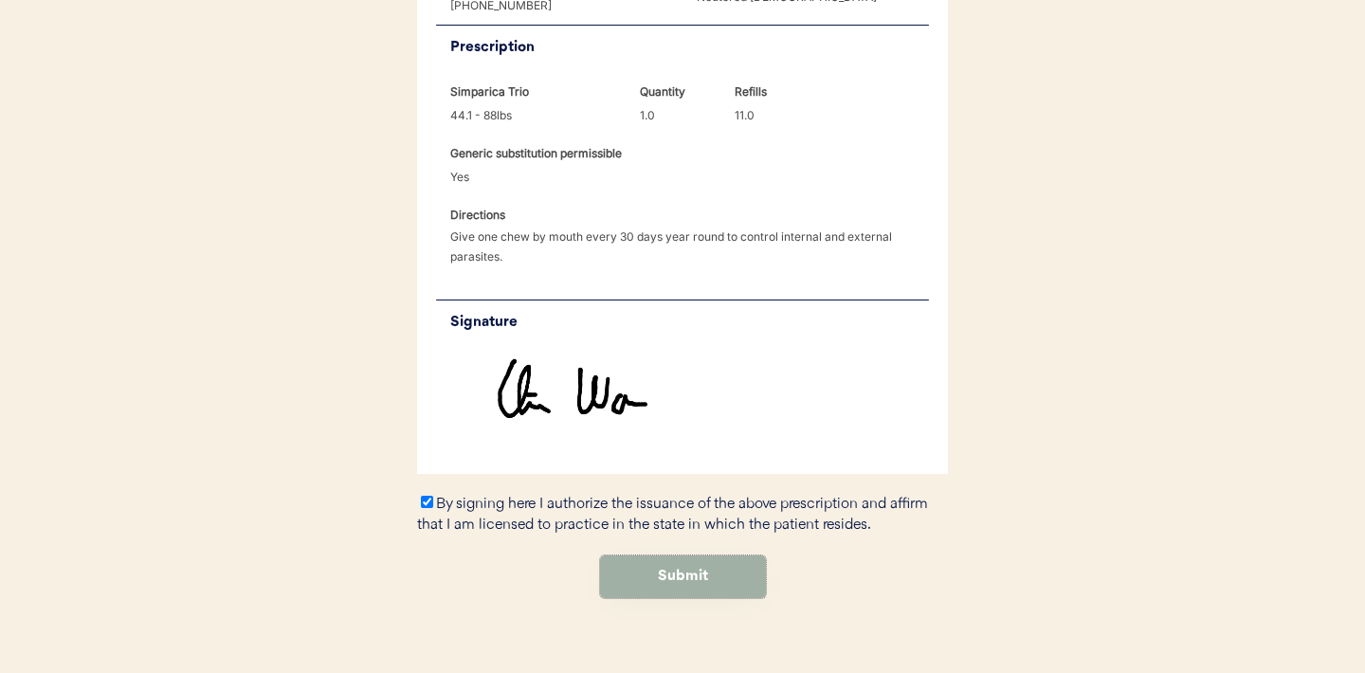
click at [671, 559] on button "Submit" at bounding box center [683, 577] width 166 height 43
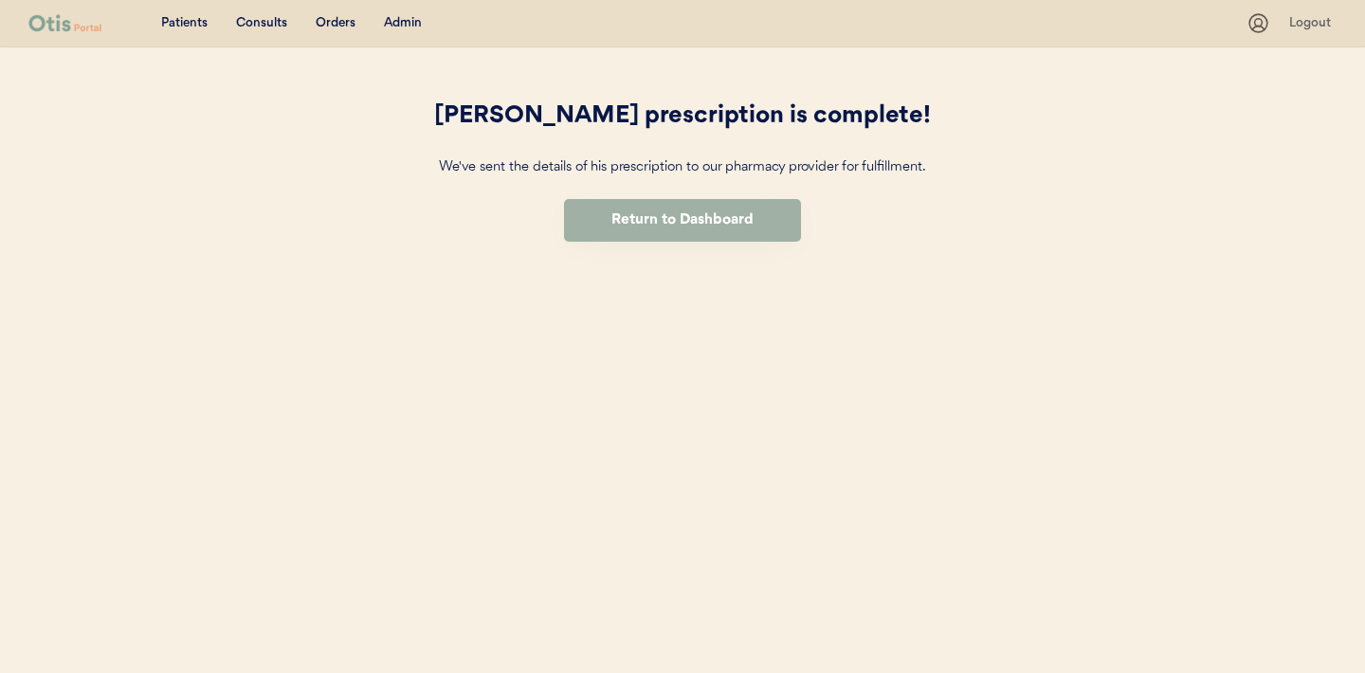
click at [646, 221] on button "Return to Dashboard" at bounding box center [682, 220] width 237 height 43
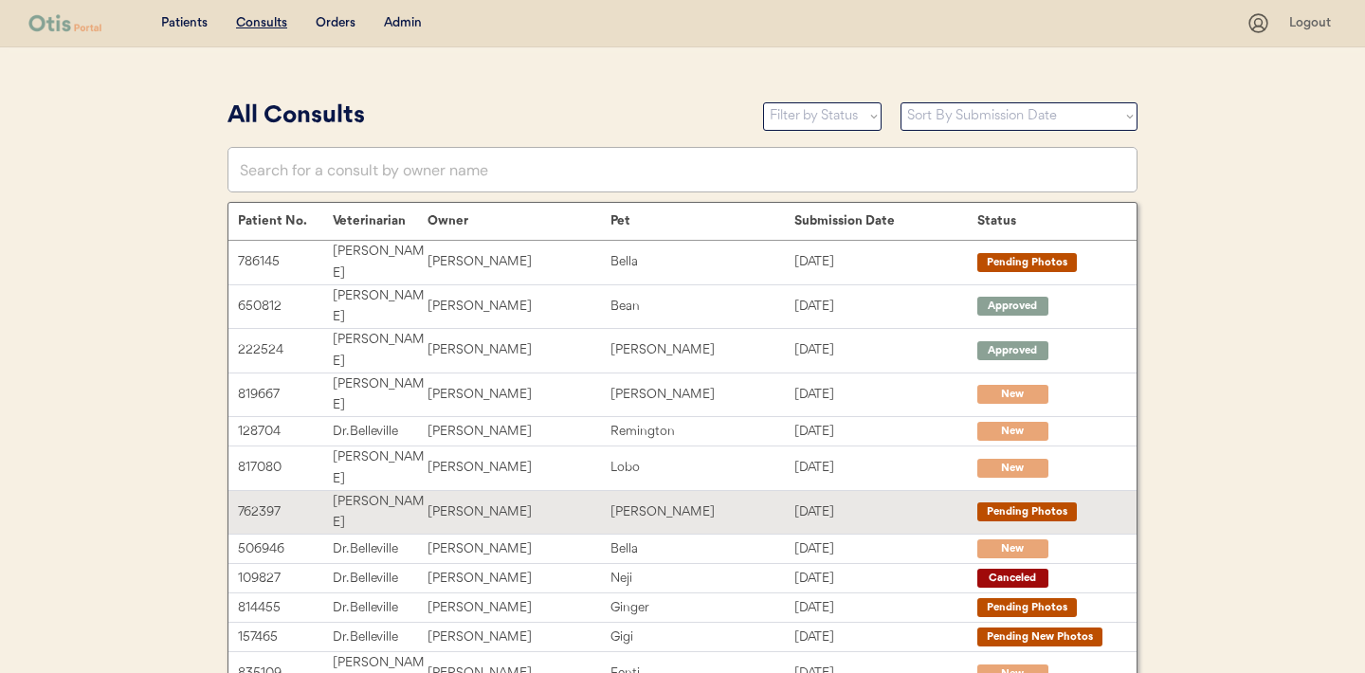
scroll to position [392, 0]
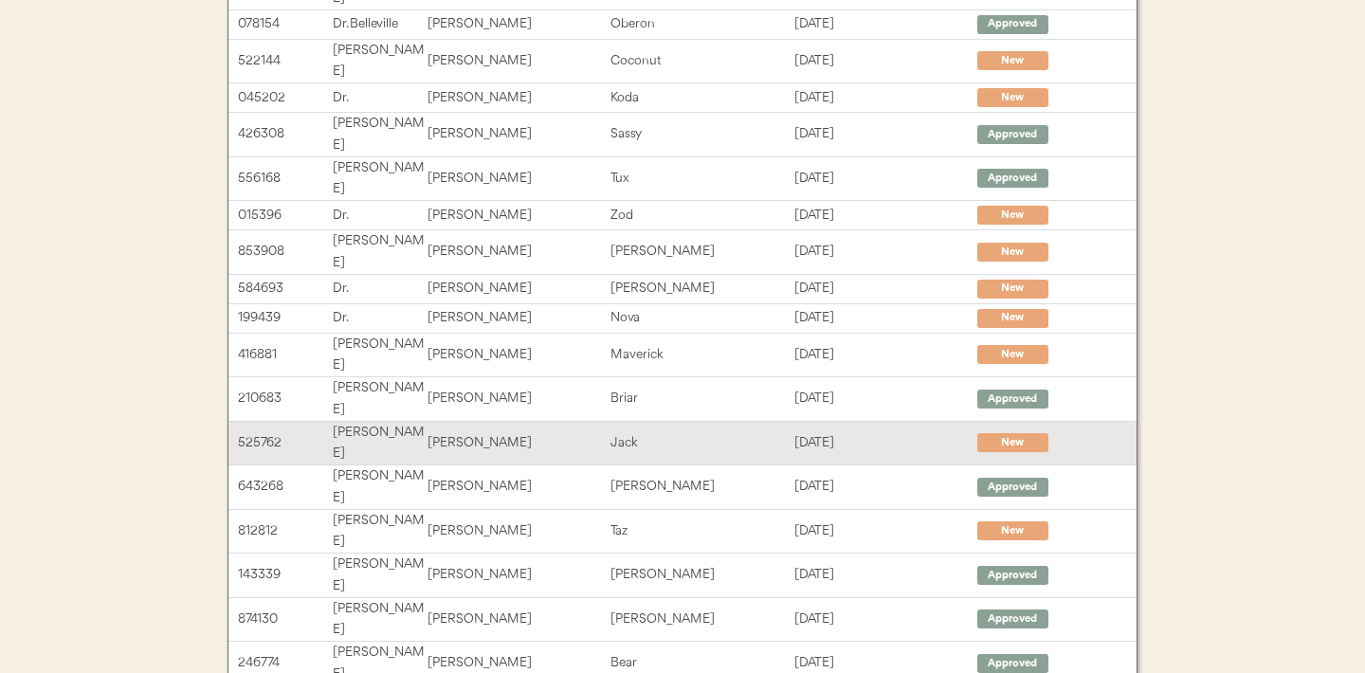
click at [617, 432] on div "Jack" at bounding box center [702, 443] width 183 height 22
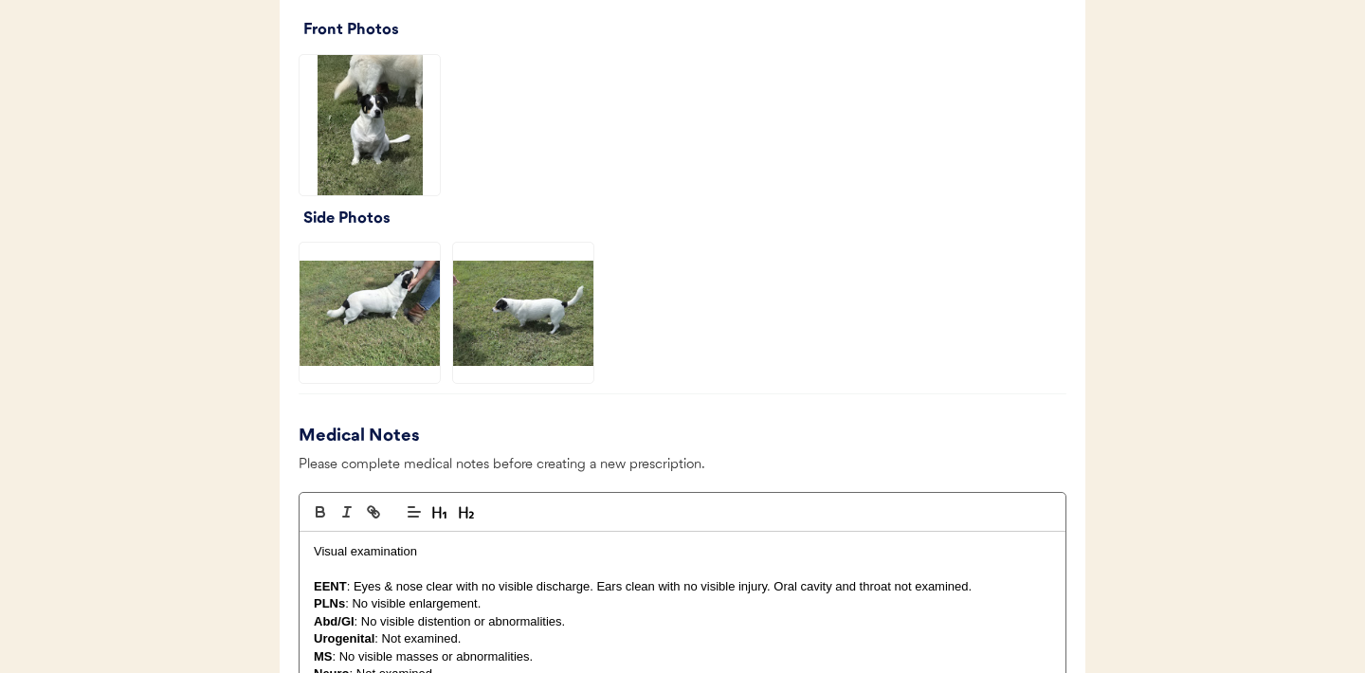
scroll to position [1309, 0]
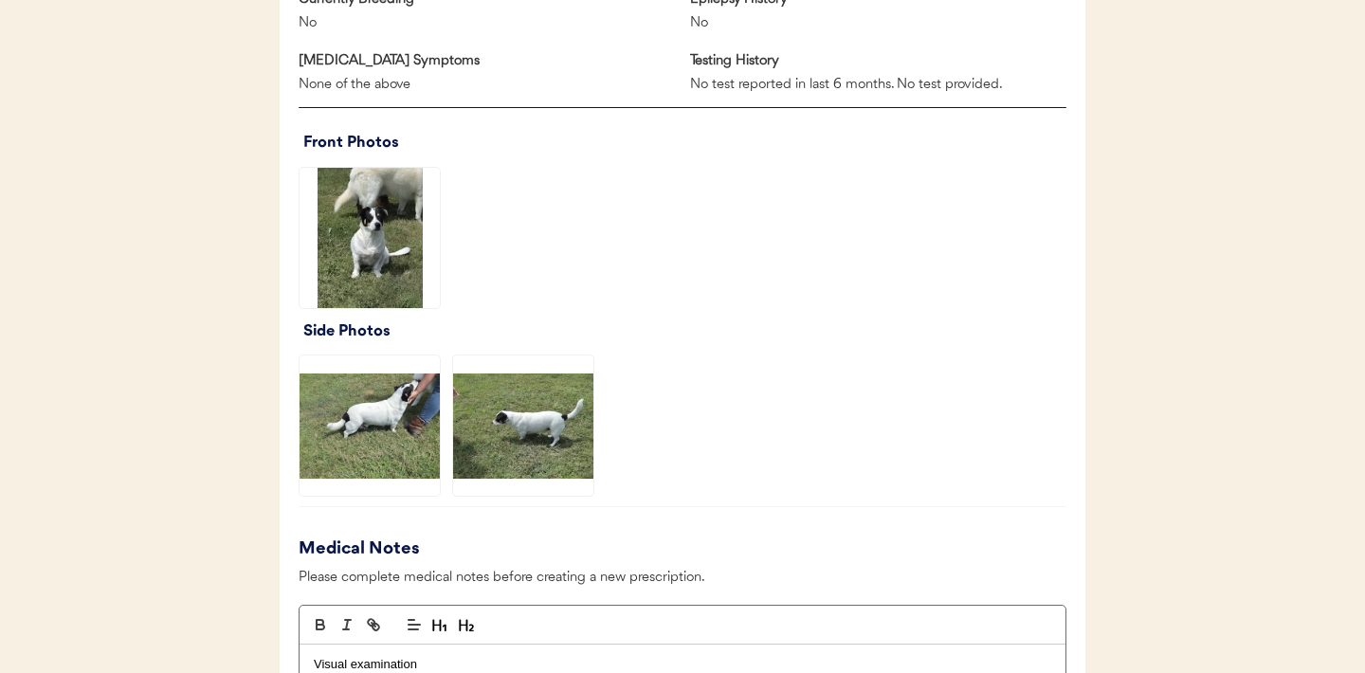
click at [391, 244] on img at bounding box center [370, 238] width 140 height 140
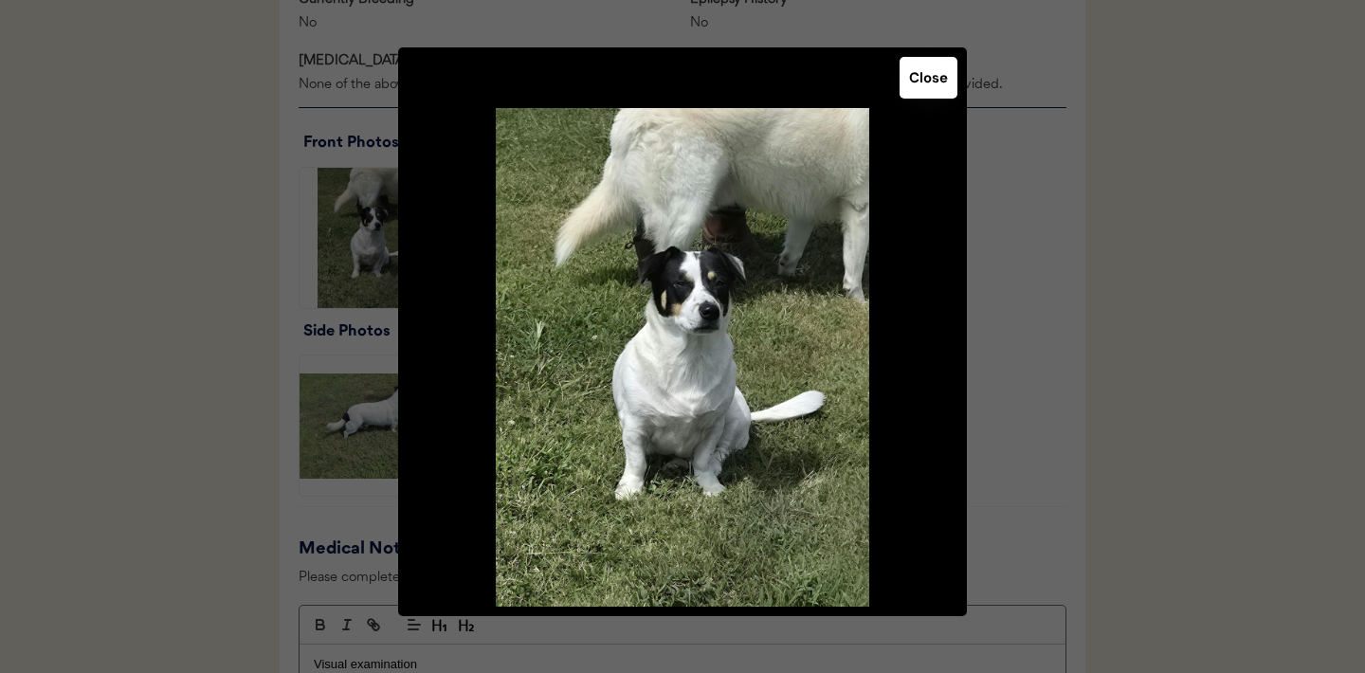
click at [948, 72] on button "Close" at bounding box center [929, 78] width 58 height 42
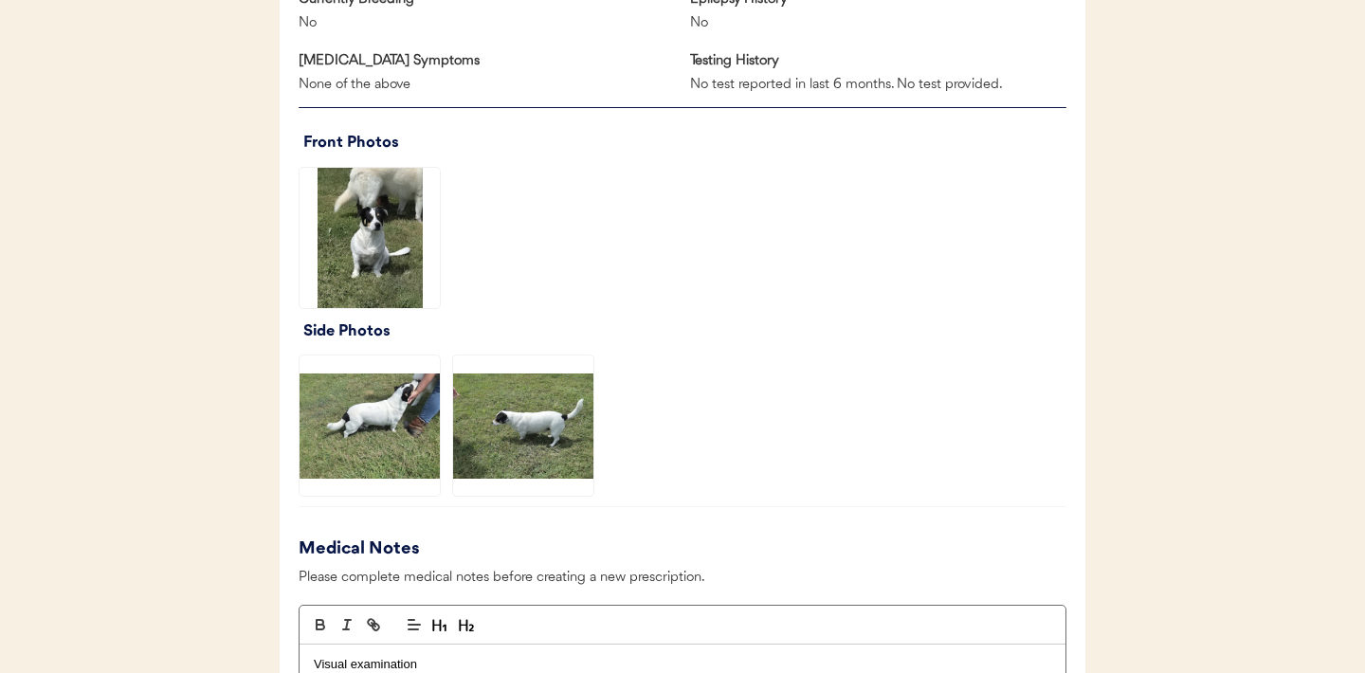
click at [394, 441] on img at bounding box center [370, 426] width 140 height 140
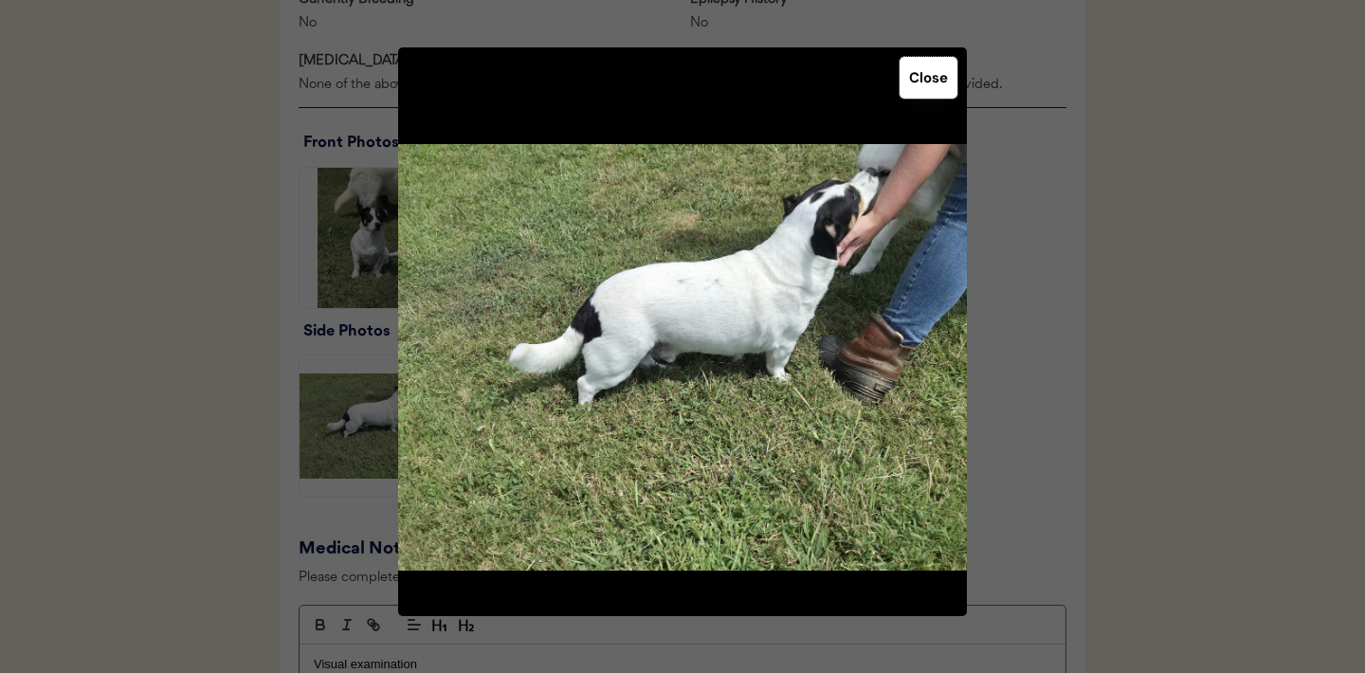
click at [937, 81] on button "Close" at bounding box center [929, 78] width 58 height 42
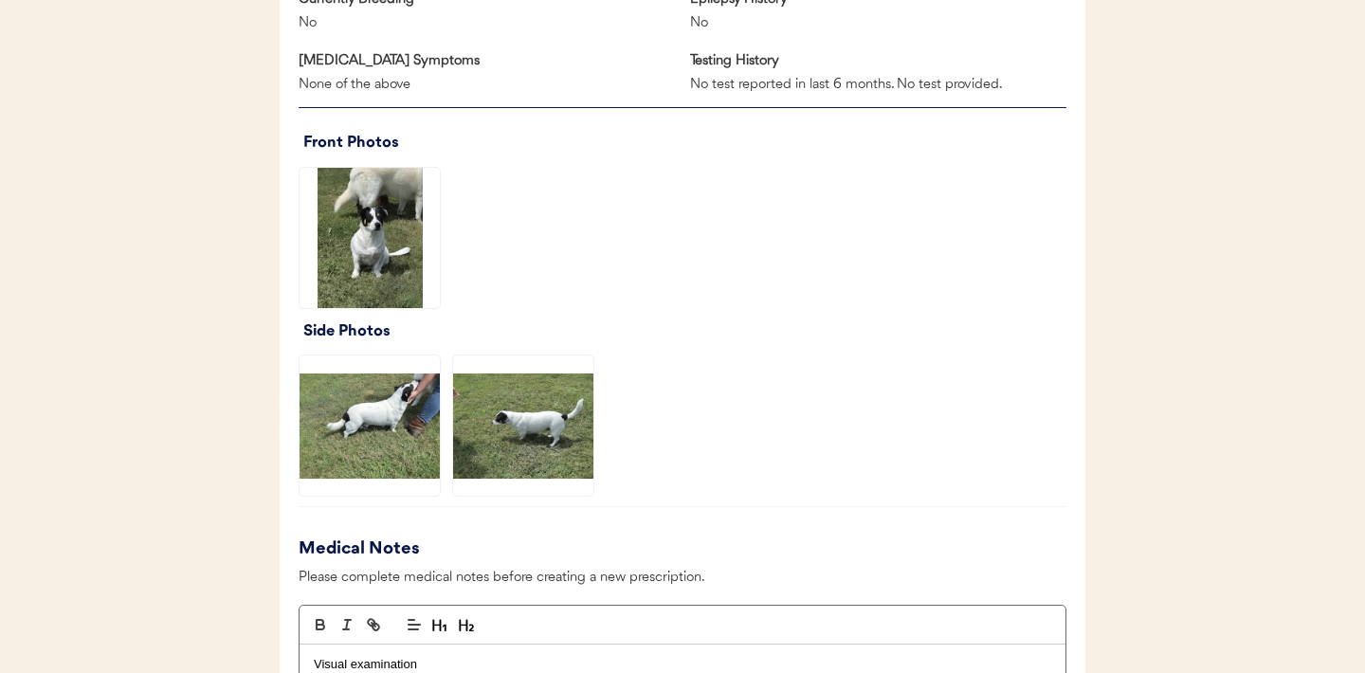
click at [551, 413] on img at bounding box center [523, 426] width 140 height 140
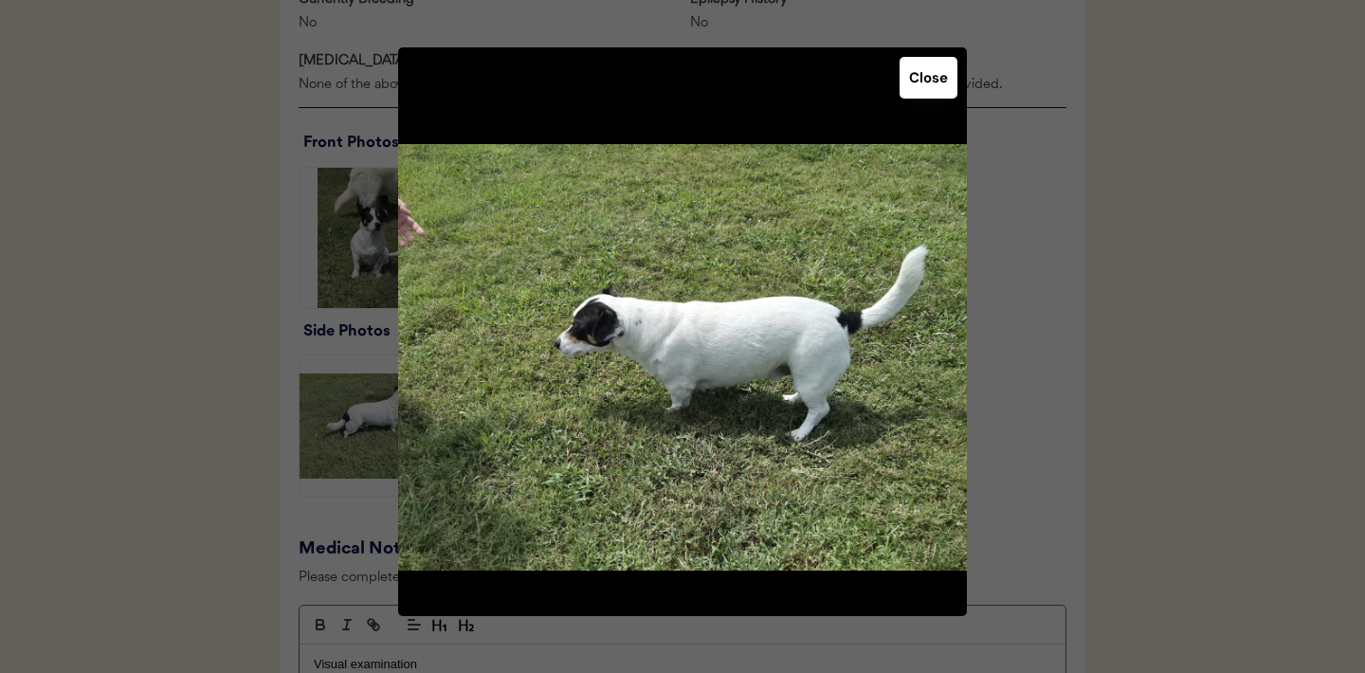
click at [932, 83] on button "Close" at bounding box center [929, 78] width 58 height 42
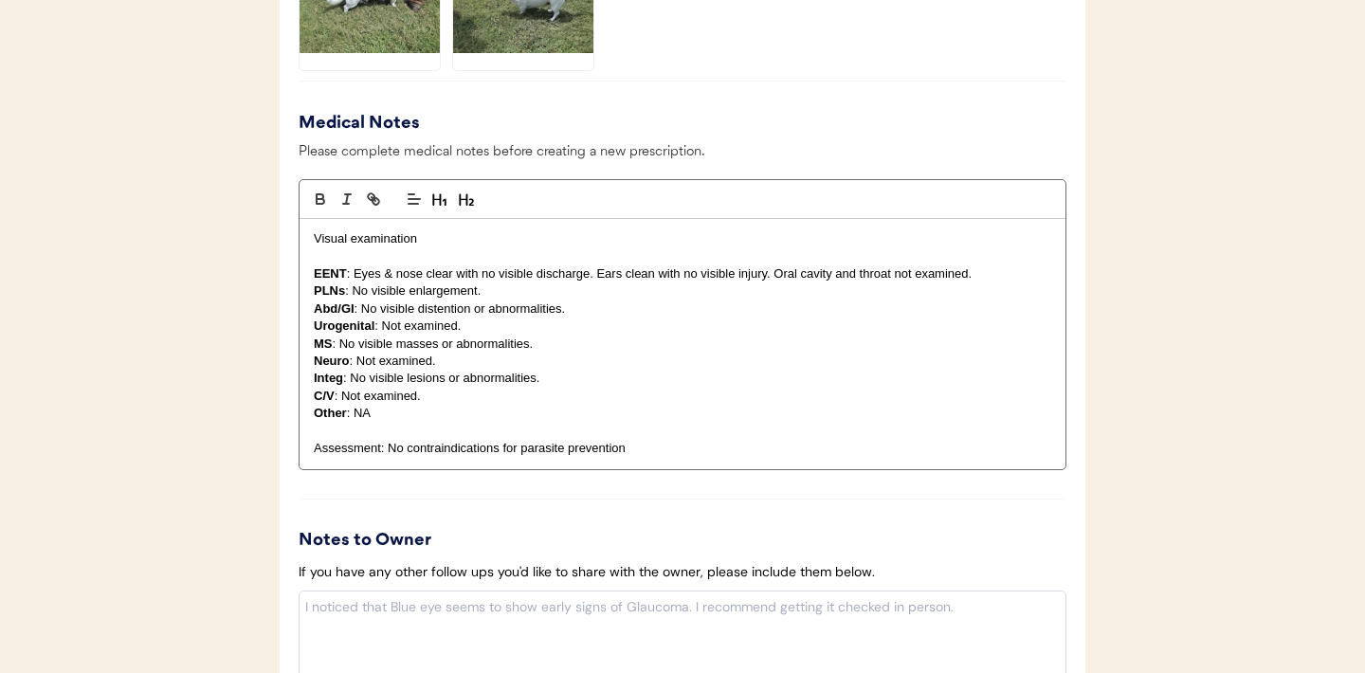
scroll to position [2187, 0]
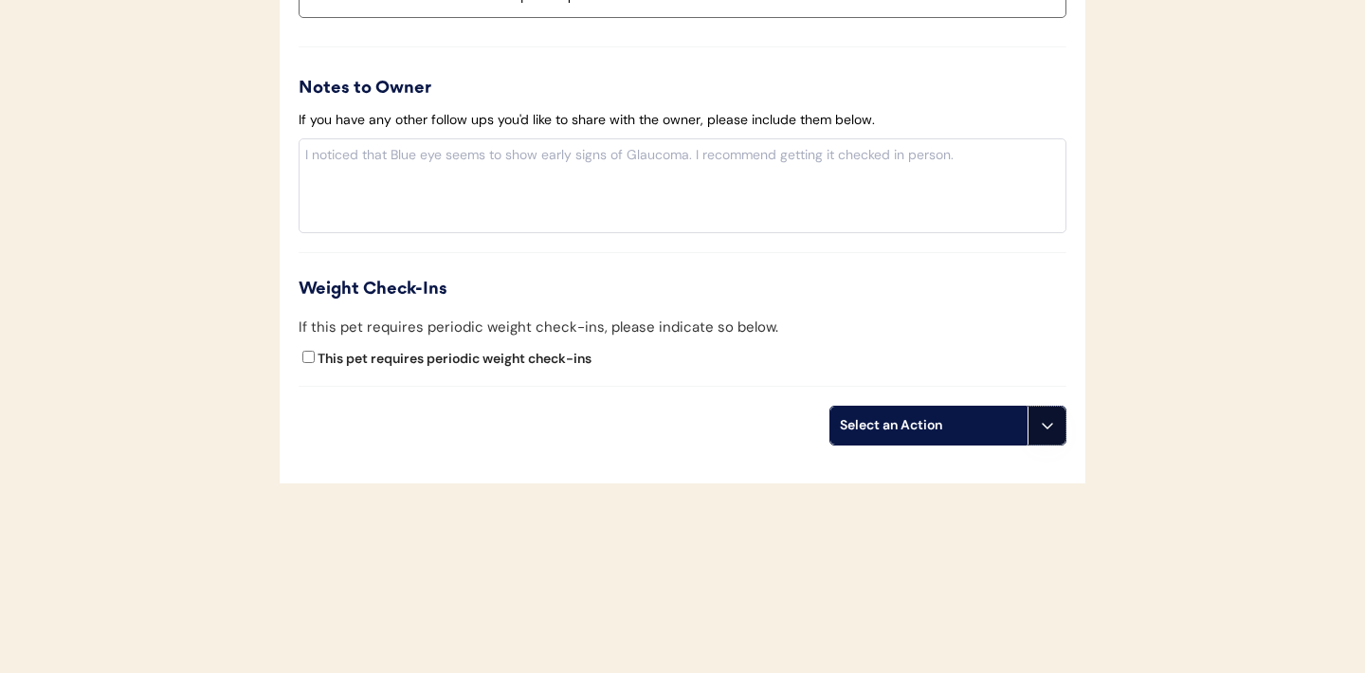
click at [1049, 427] on use at bounding box center [1047, 425] width 15 height 15
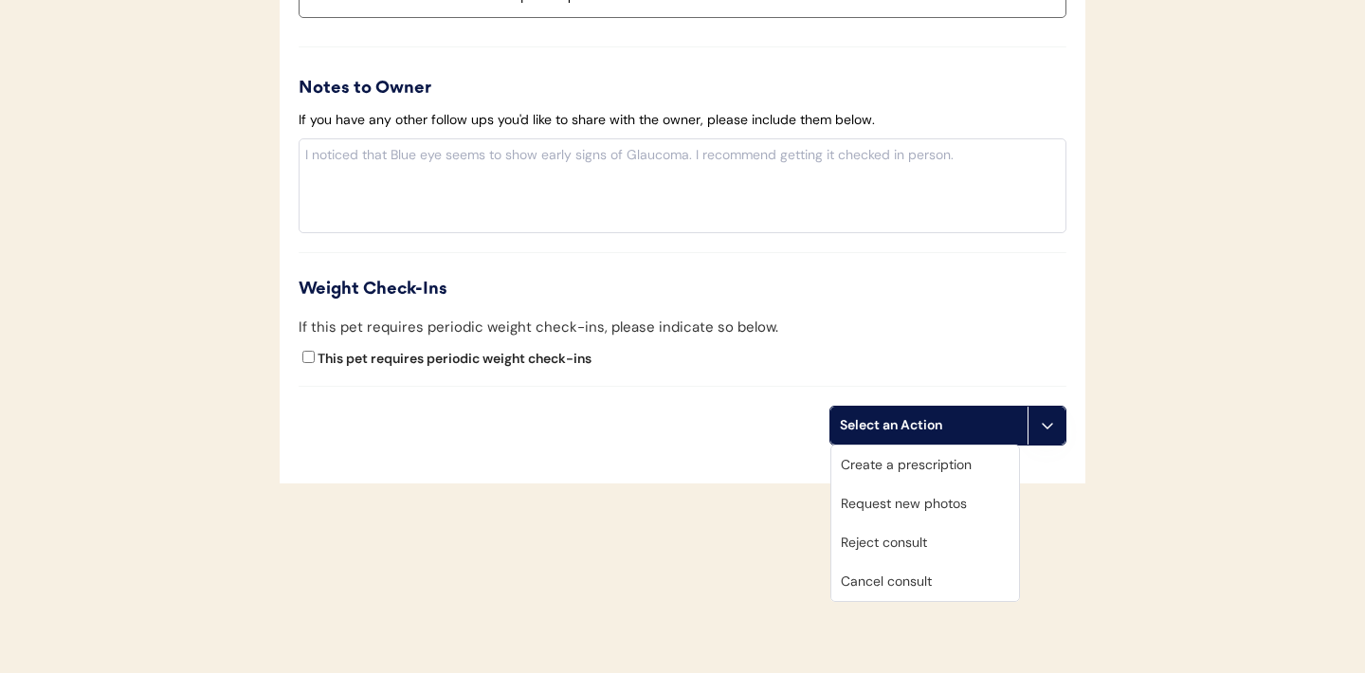
click at [923, 470] on div "Create a prescription" at bounding box center [925, 465] width 188 height 39
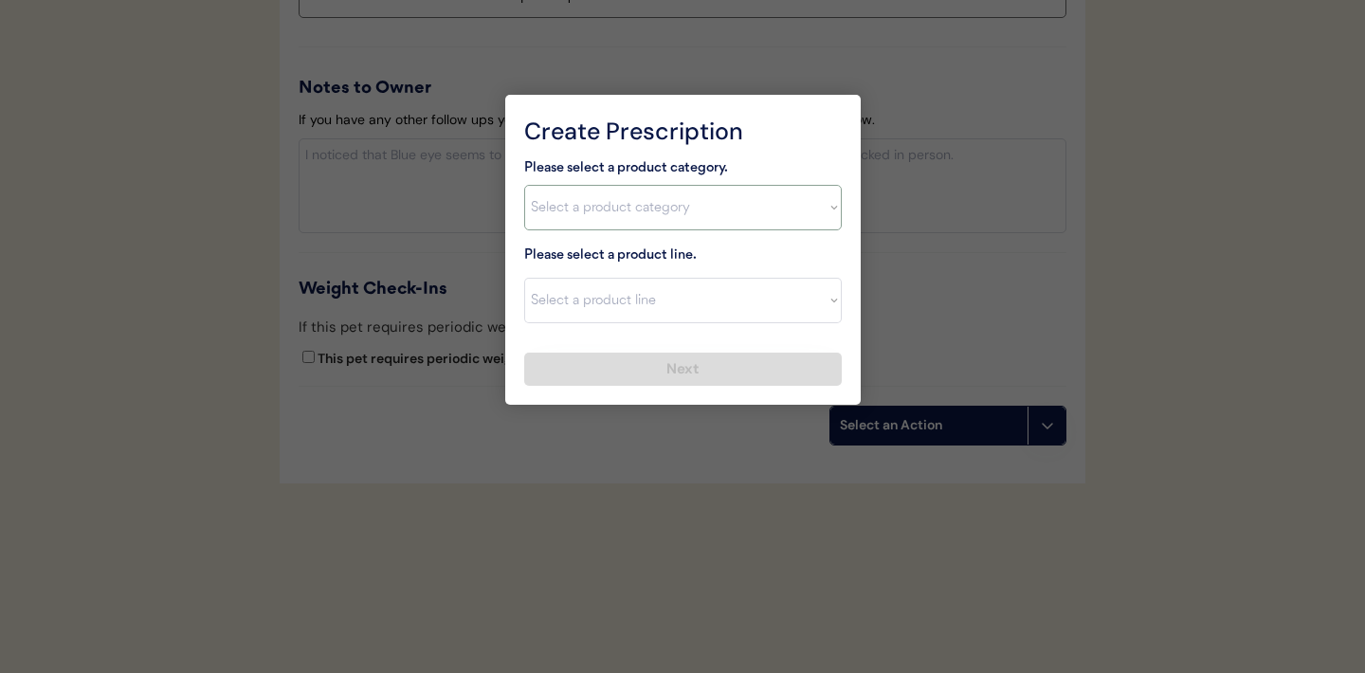
click at [826, 210] on select "Select a product category Allergies Antibiotics Anxiety Combo Parasite Preventi…" at bounding box center [683, 208] width 318 height 46
select select ""combo_parasite_prevention""
click at [831, 304] on select "Select a product line" at bounding box center [683, 301] width 318 height 46
click at [818, 208] on select "Select a product category Allergies Antibiotics Anxiety Combo Parasite Preventi…" at bounding box center [683, 208] width 318 height 46
click at [821, 304] on select "Select a product line Advantage Multi for Dogs Credelio Quattro NexGard Plus Ne…" at bounding box center [683, 301] width 318 height 46
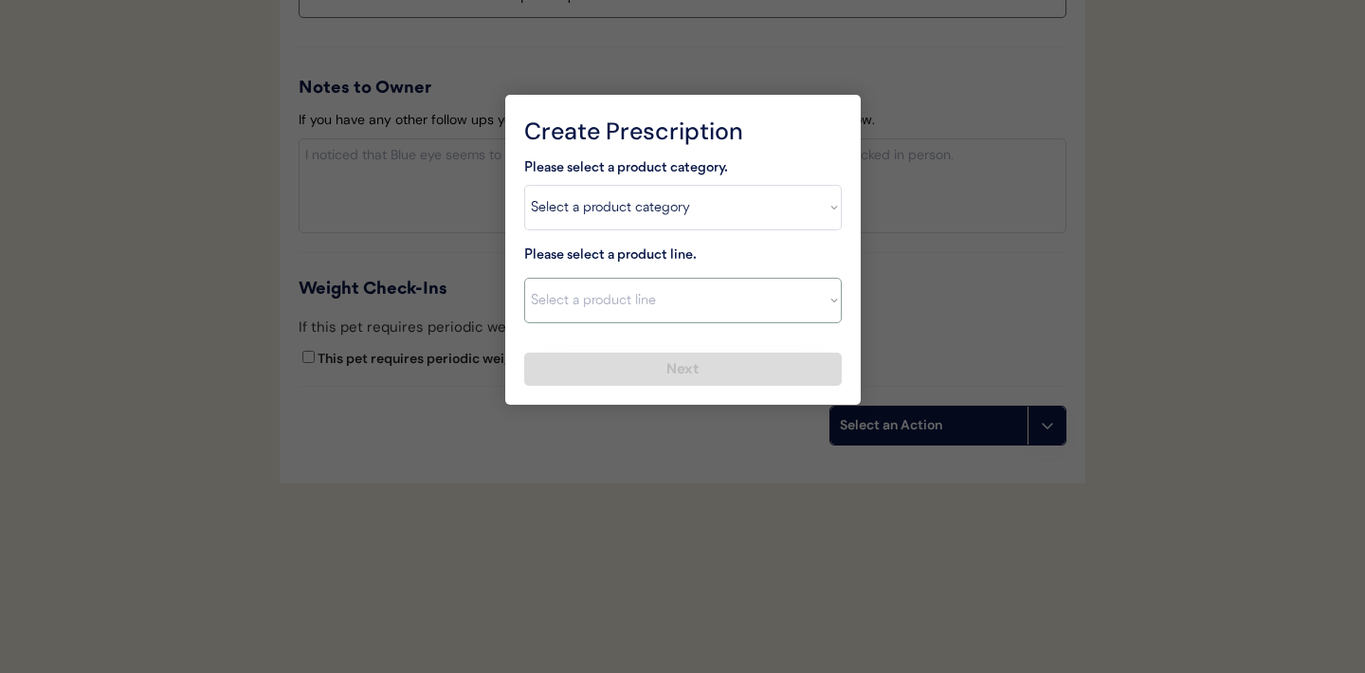
select select ""Simparica Trio""
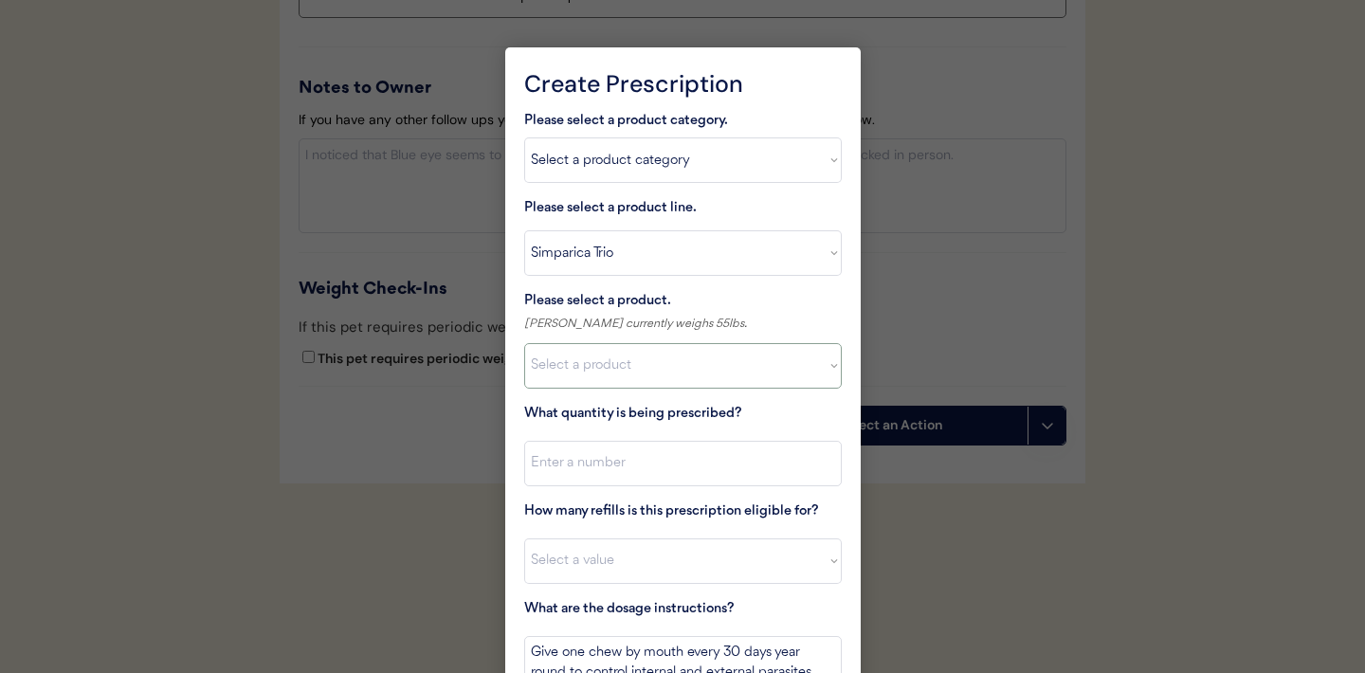
click at [677, 363] on select "Select a product Simparica Trio, 2.8 - 5.5lbs Simparica Trio, 5.6 - 11lbs Simpa…" at bounding box center [683, 366] width 318 height 46
select select ""1348695171700984260__LOOKUP__1704773707524x987977572973748600""
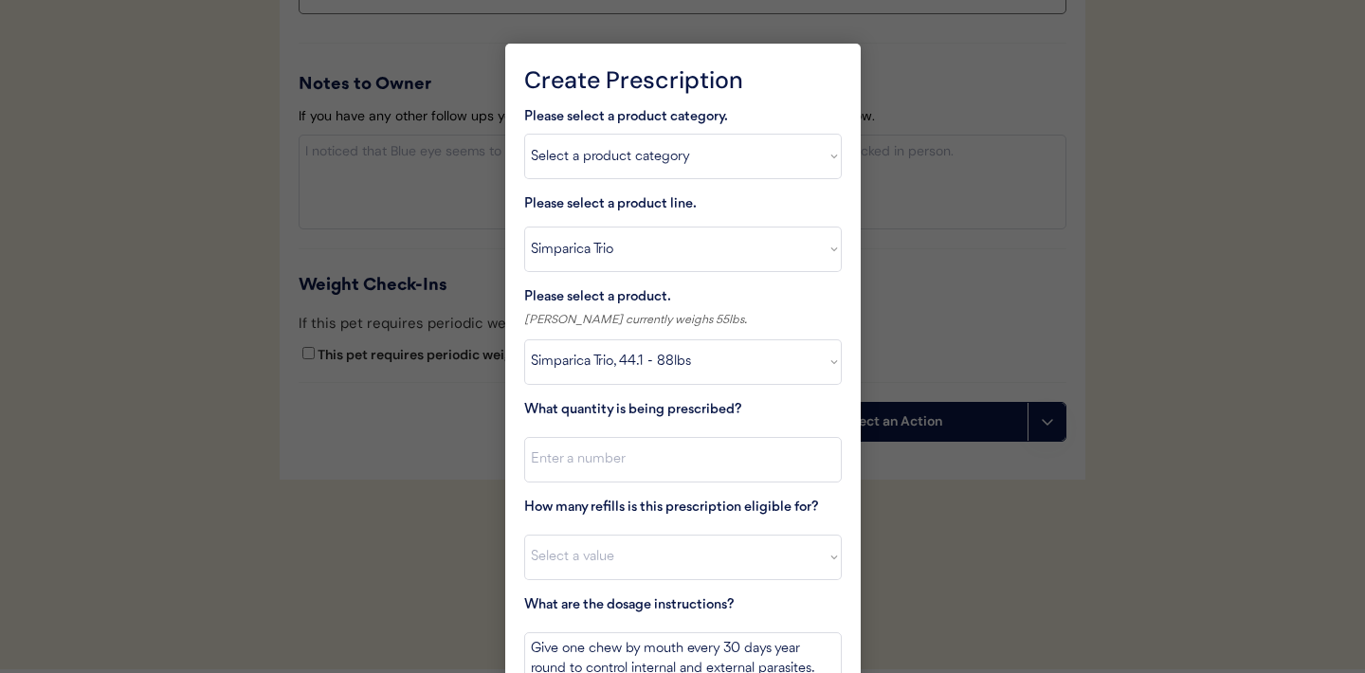
scroll to position [2194, 0]
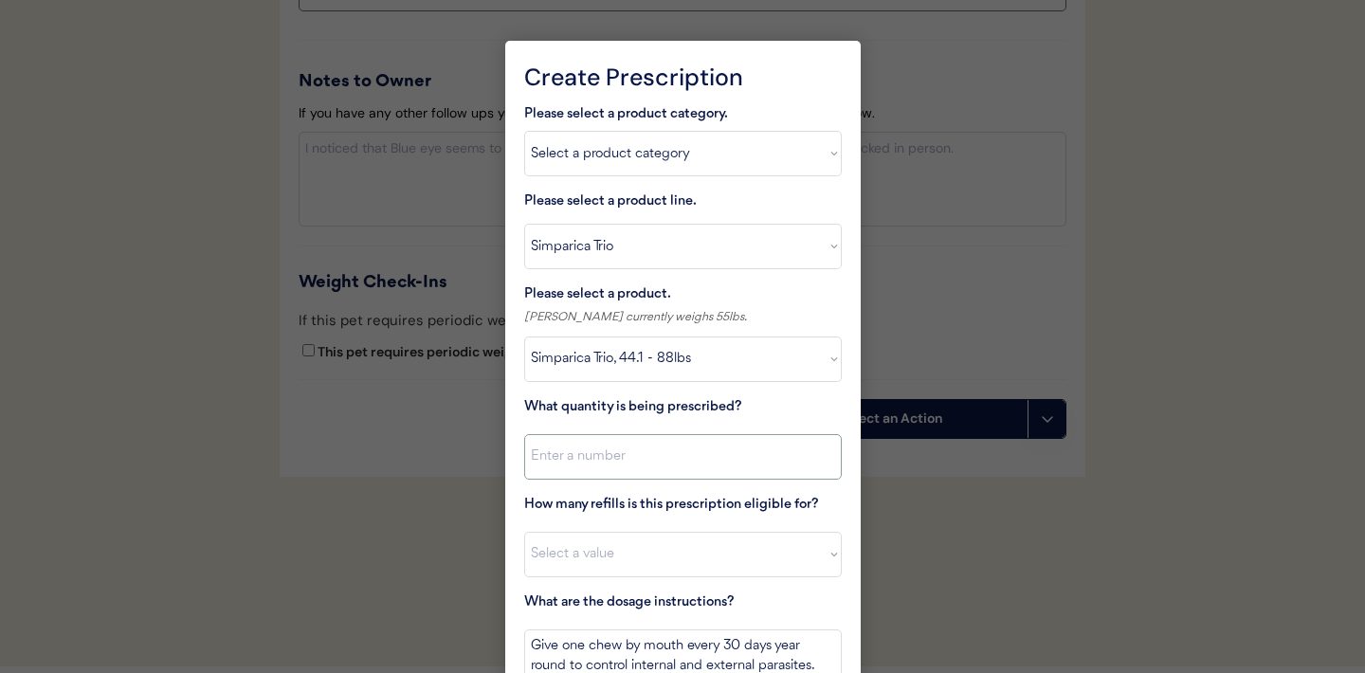
click at [666, 451] on input "input" at bounding box center [683, 457] width 318 height 46
type input "1"
click at [627, 542] on select "Select a value 0 1 2 3 4 5 6 7 8 9 10 11" at bounding box center [683, 555] width 318 height 46
select select "11"
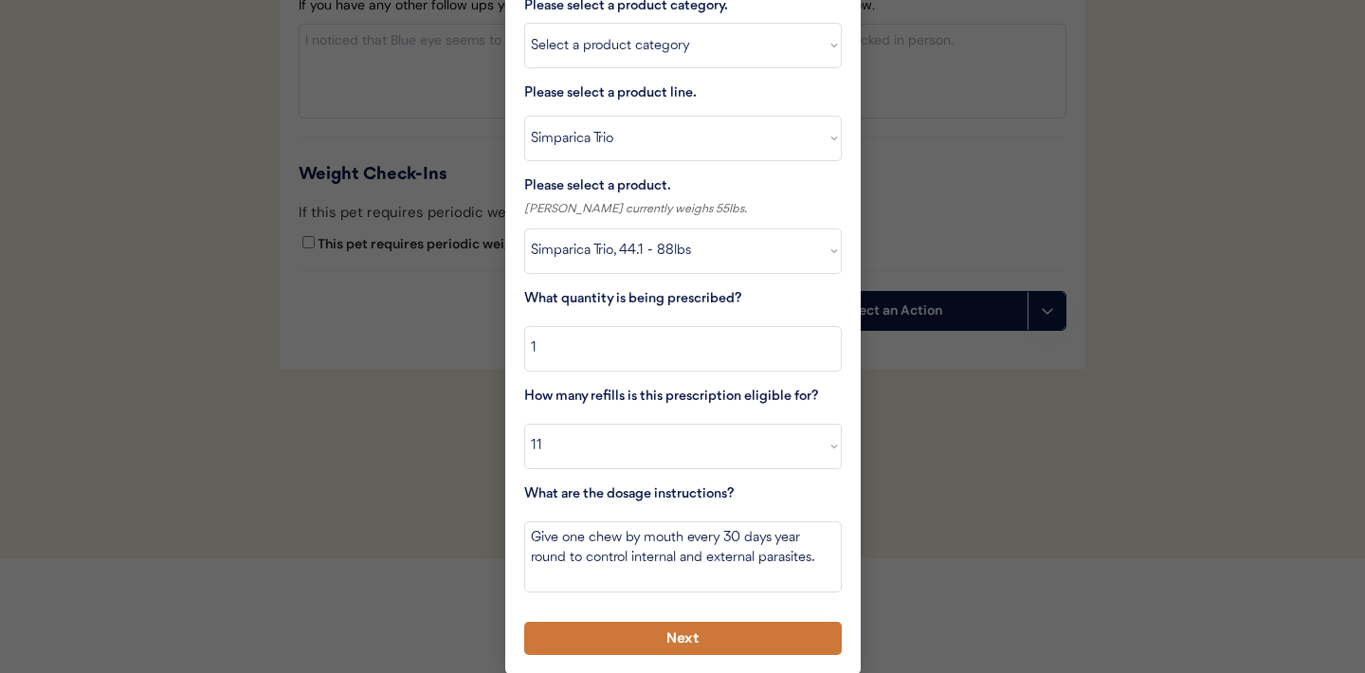
click at [657, 637] on button "Next" at bounding box center [683, 638] width 318 height 33
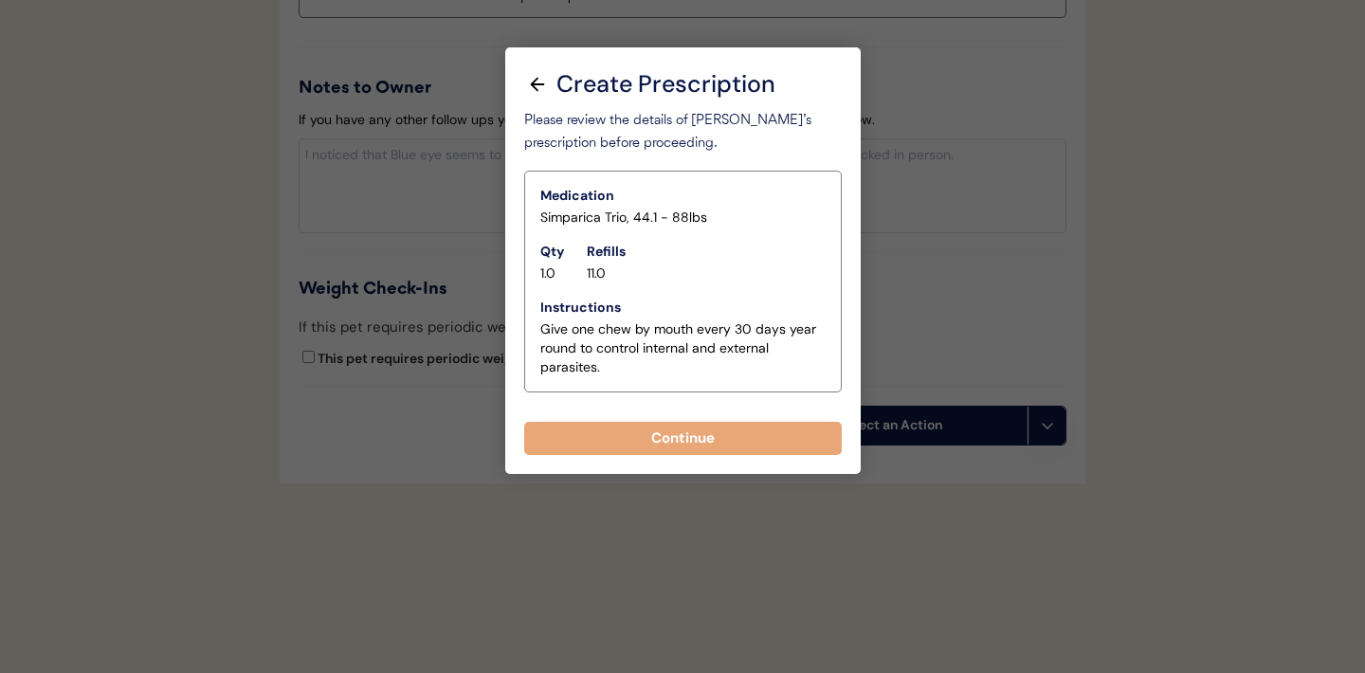
scroll to position [2187, 0]
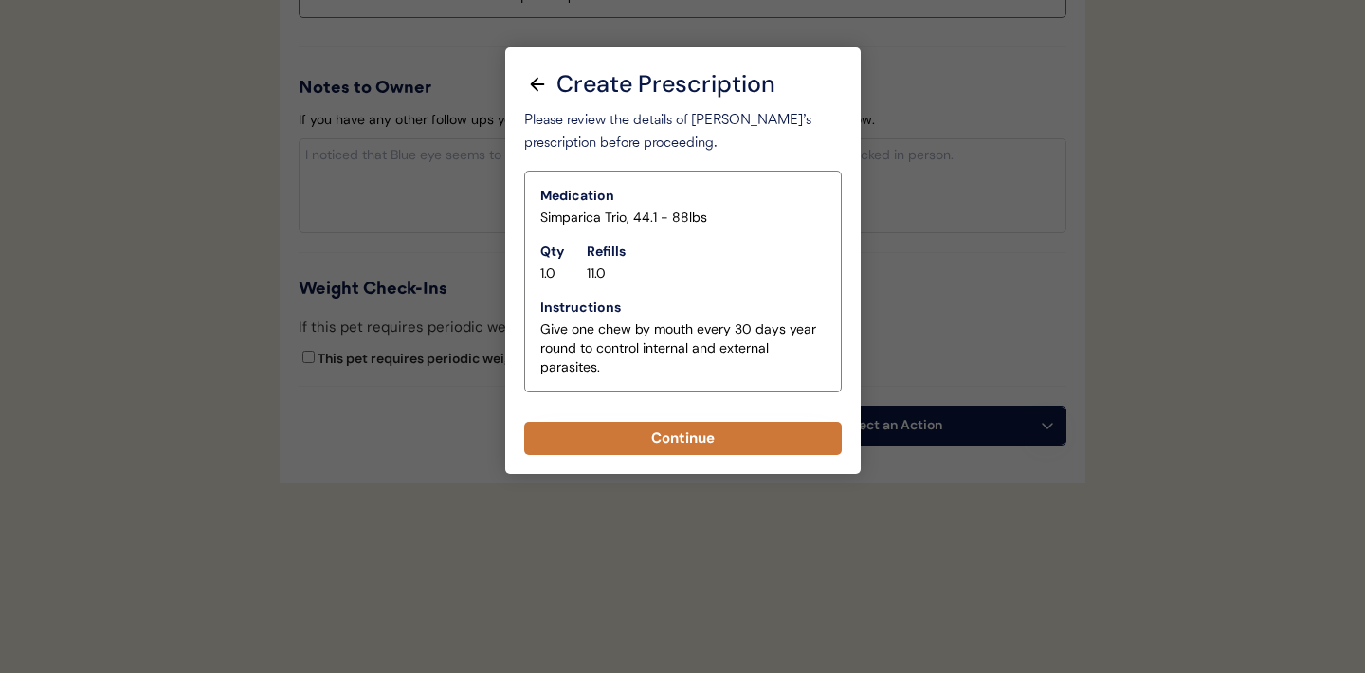
click at [684, 433] on button "Continue" at bounding box center [683, 438] width 318 height 33
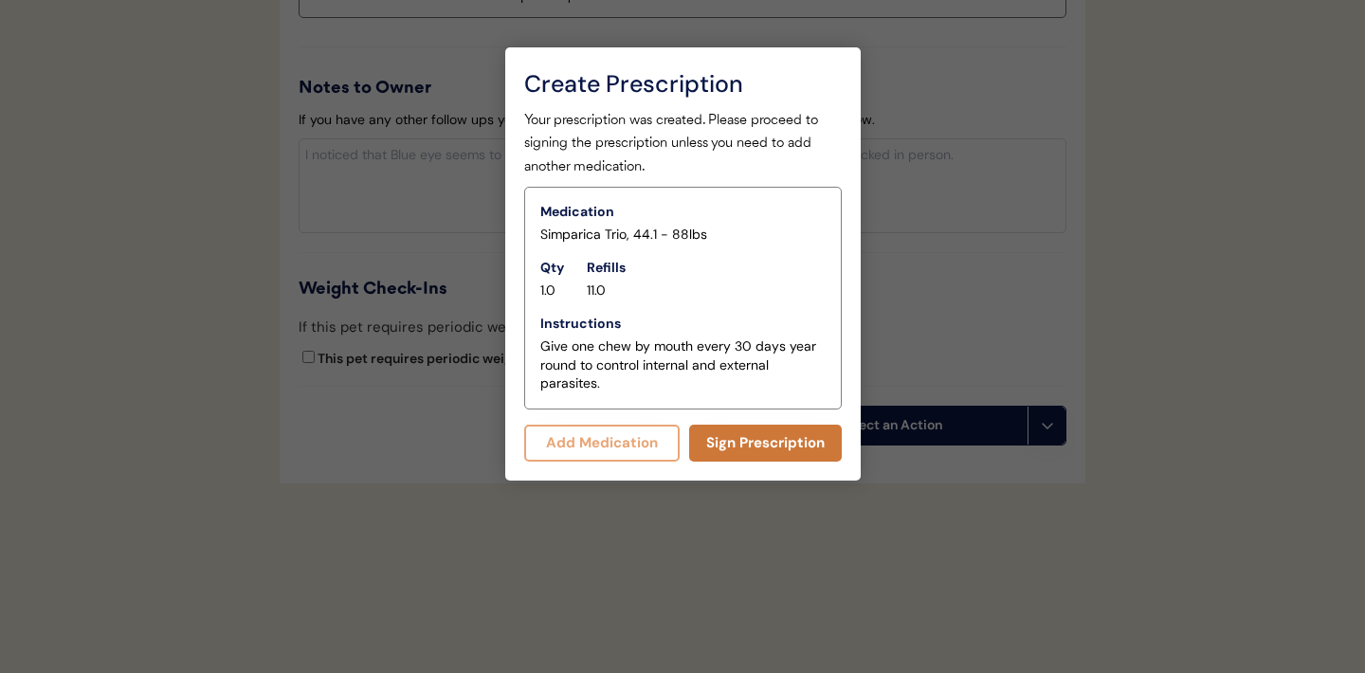
click at [745, 445] on button "Sign Prescription" at bounding box center [765, 443] width 153 height 37
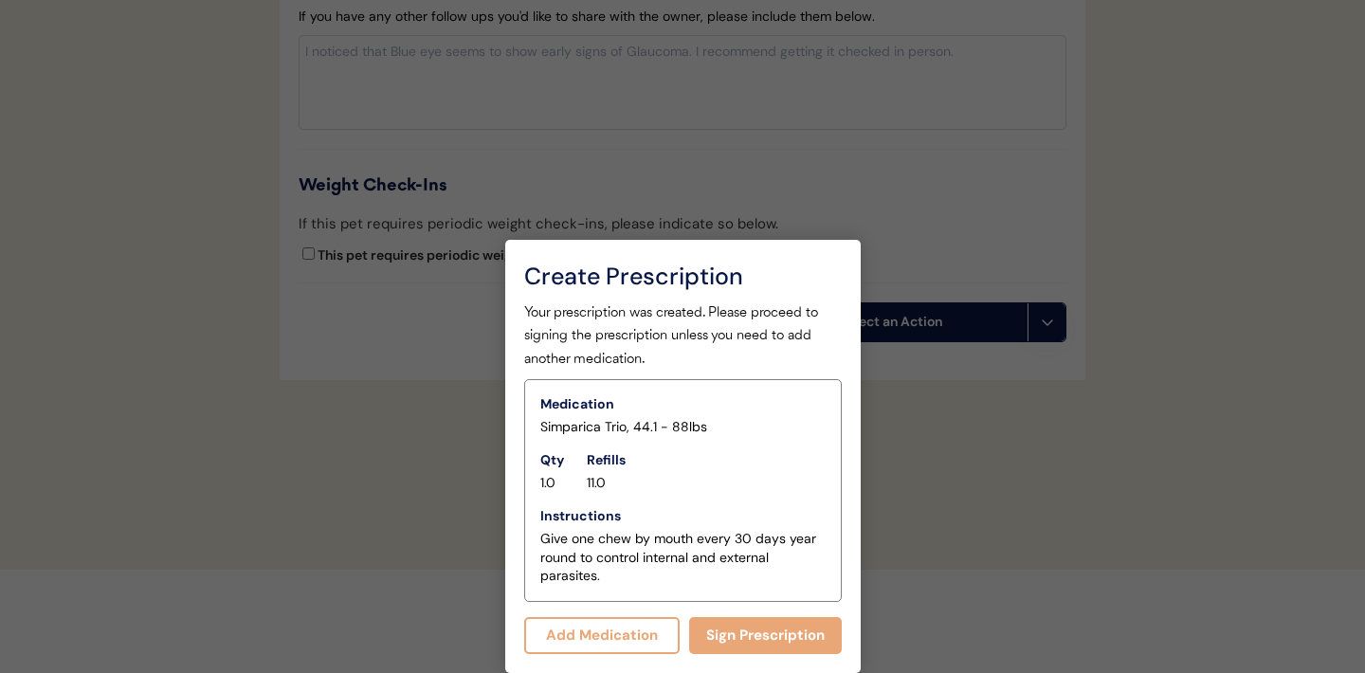
scroll to position [1995, 0]
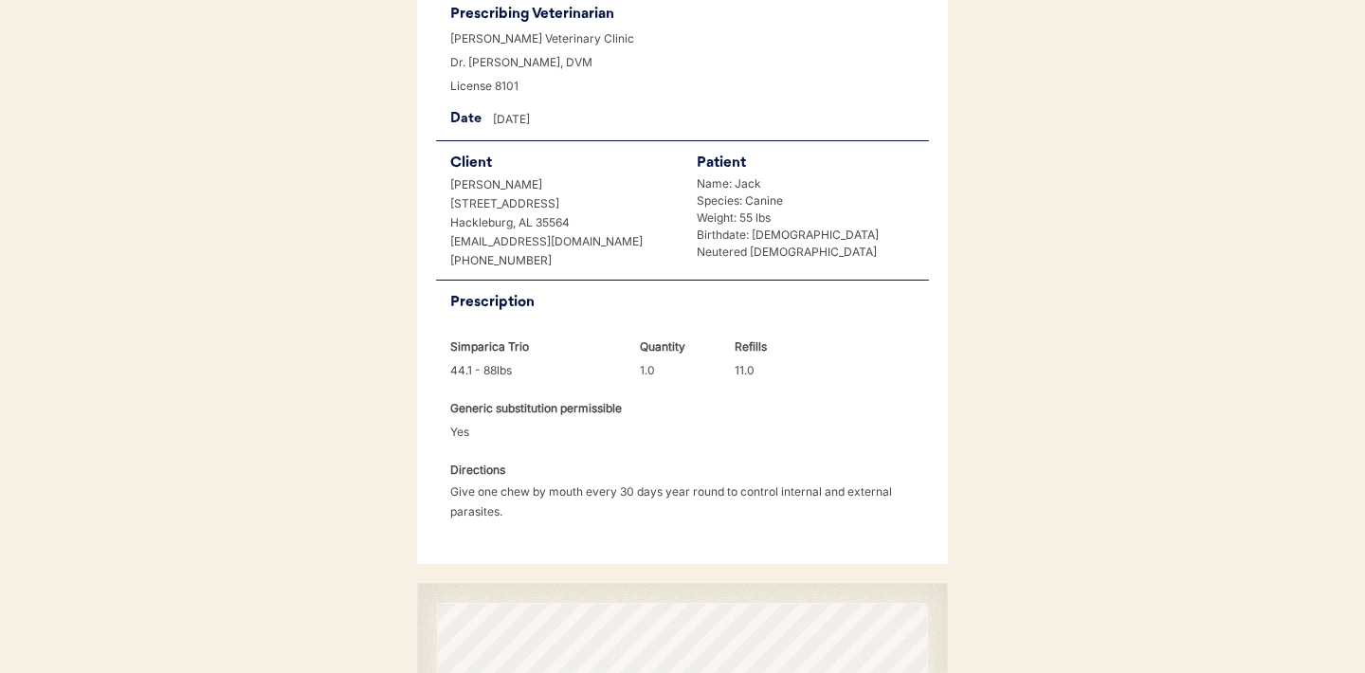
scroll to position [487, 0]
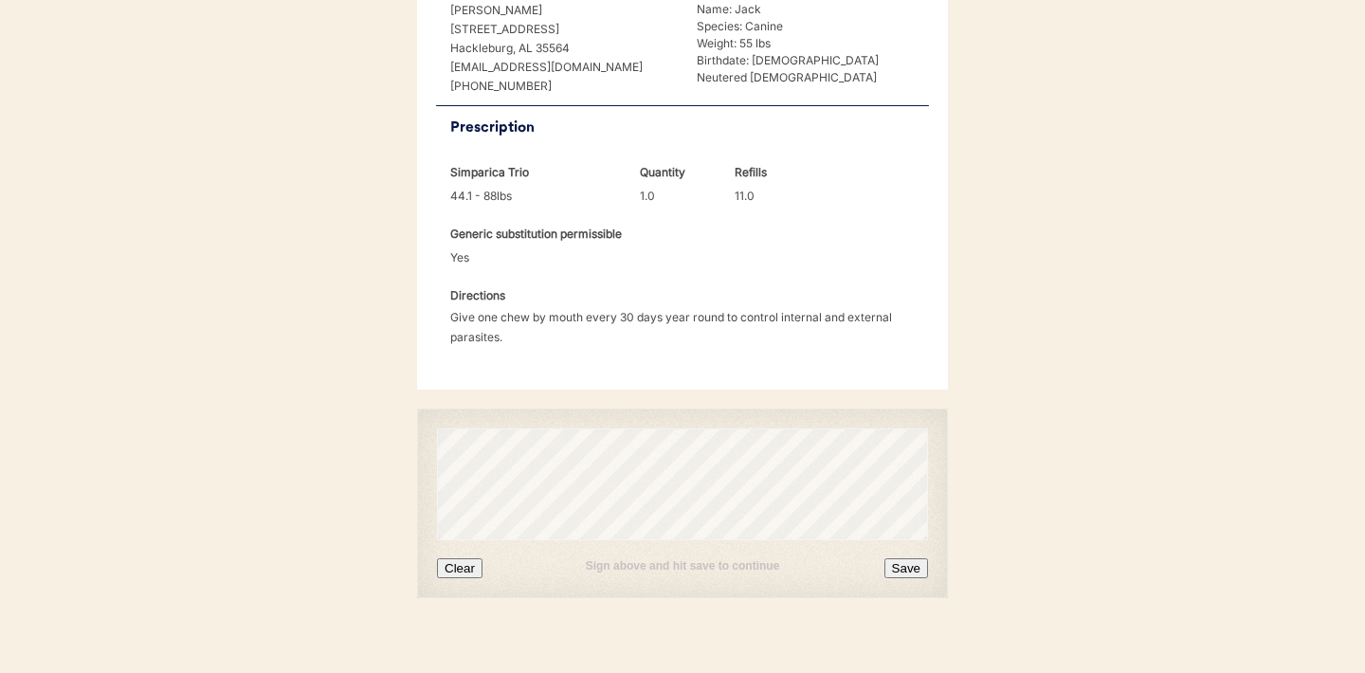
click at [472, 558] on button "Clear" at bounding box center [460, 568] width 46 height 20
click at [462, 558] on button "Clear" at bounding box center [460, 568] width 46 height 20
click at [905, 558] on button "Save" at bounding box center [907, 568] width 44 height 20
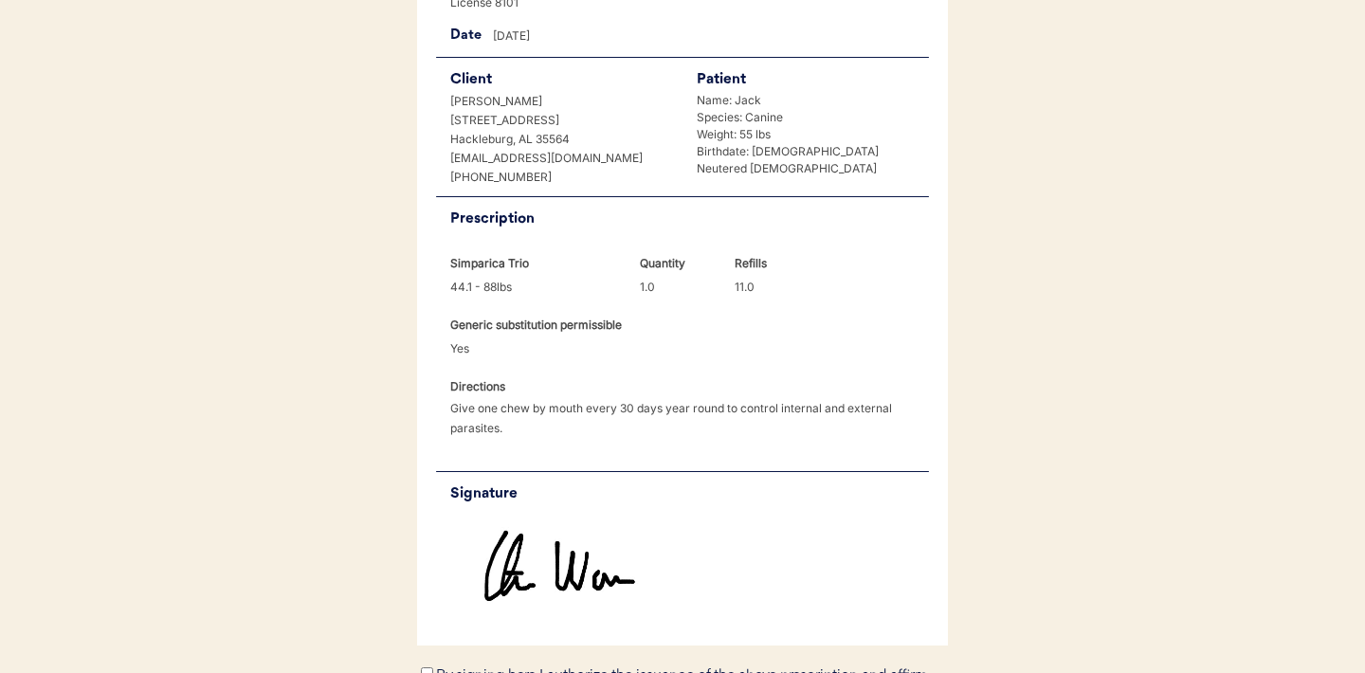
scroll to position [559, 0]
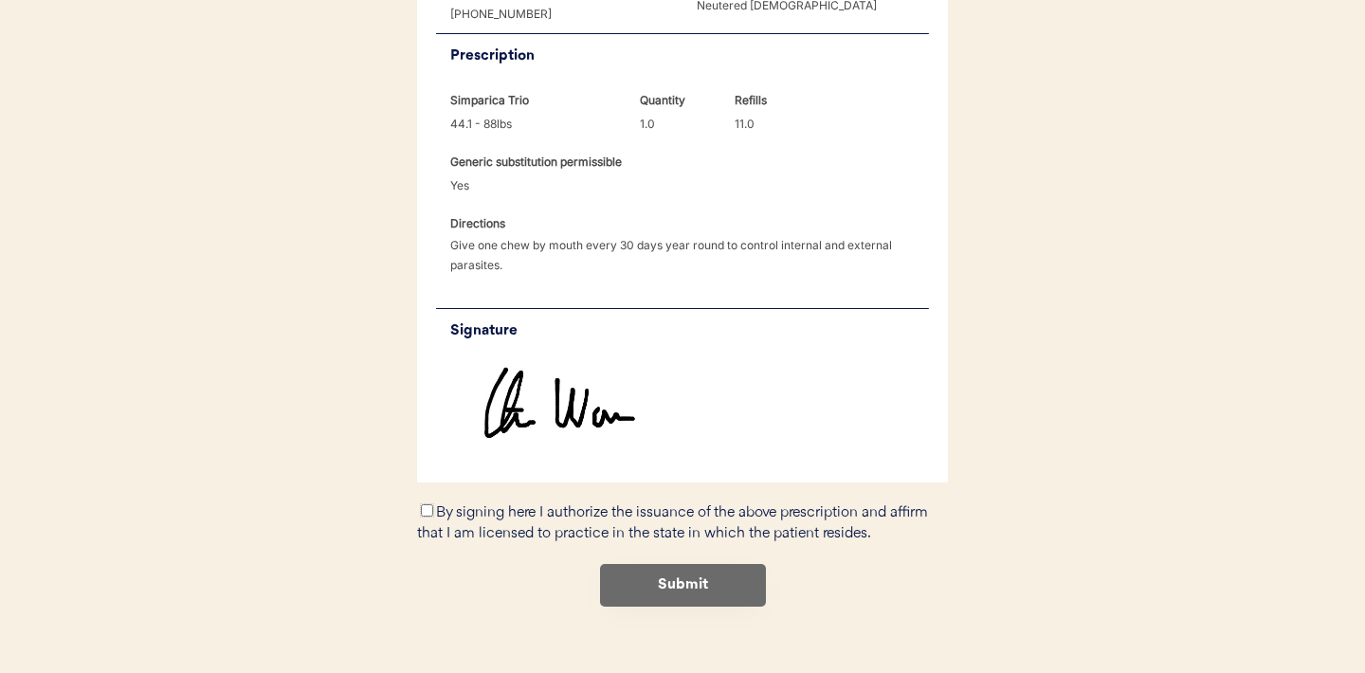
click at [426, 504] on input "By signing here I authorize the issuance of the above prescription and affirm t…" at bounding box center [427, 510] width 12 height 12
checkbox input "true"
click at [660, 565] on button "Submit" at bounding box center [683, 585] width 166 height 43
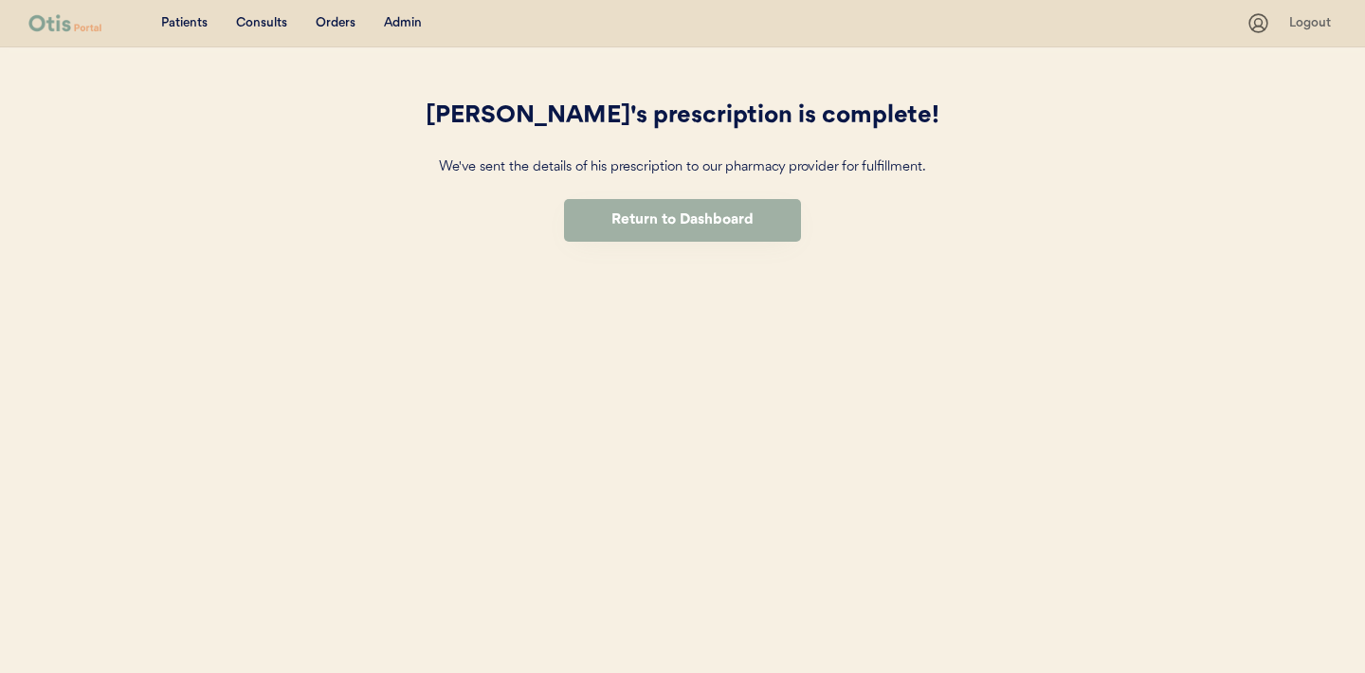
click at [691, 225] on button "Return to Dashboard" at bounding box center [682, 220] width 237 height 43
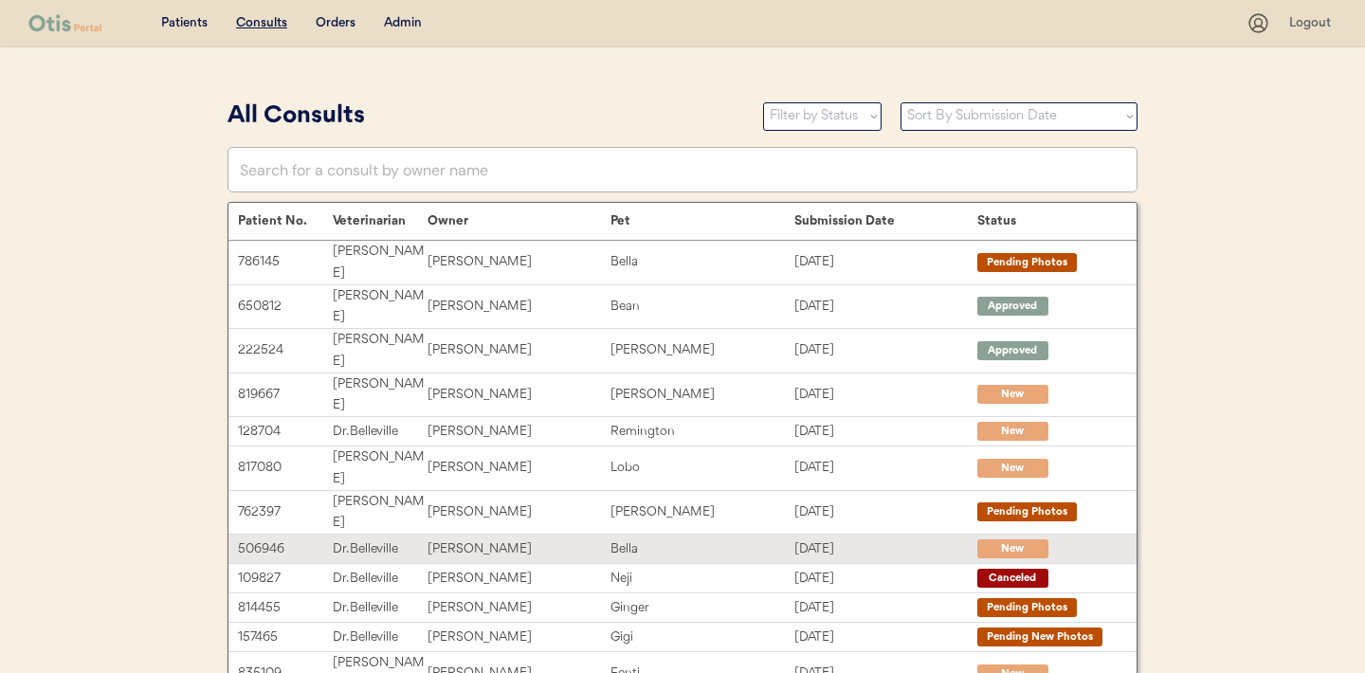
scroll to position [392, 0]
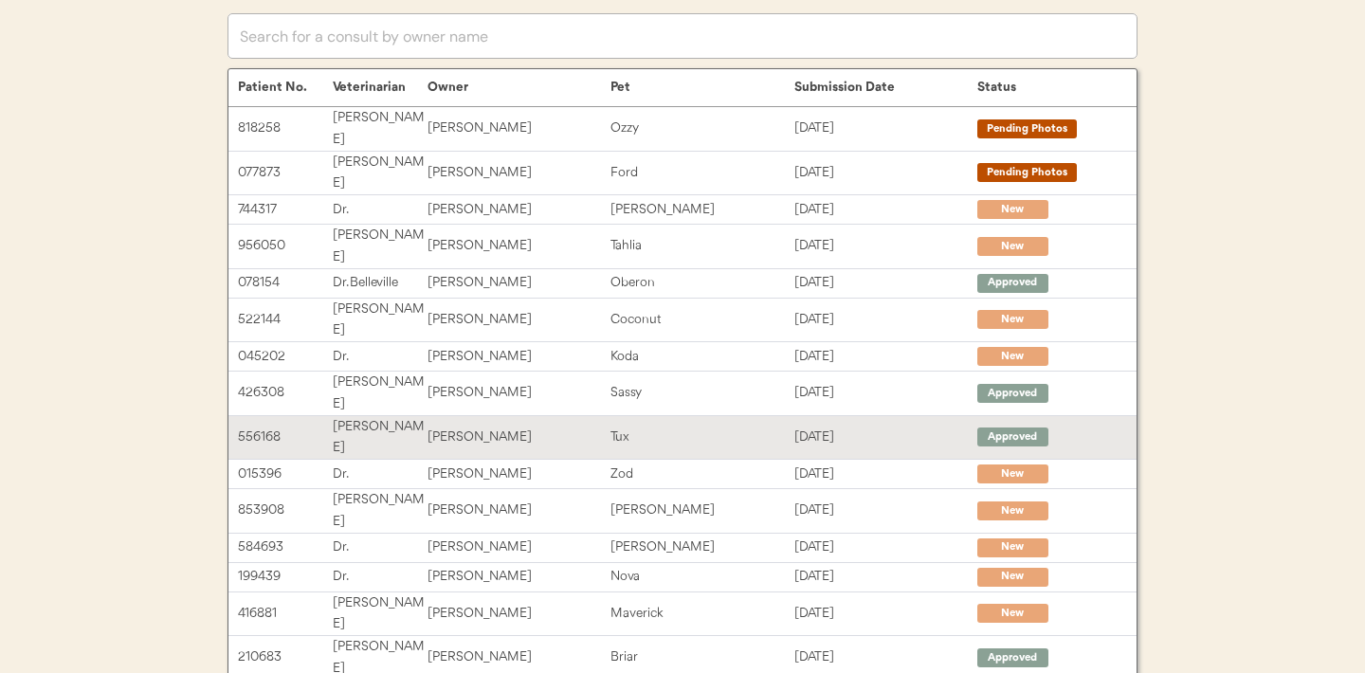
scroll to position [0, 0]
